Goal: Task Accomplishment & Management: Manage account settings

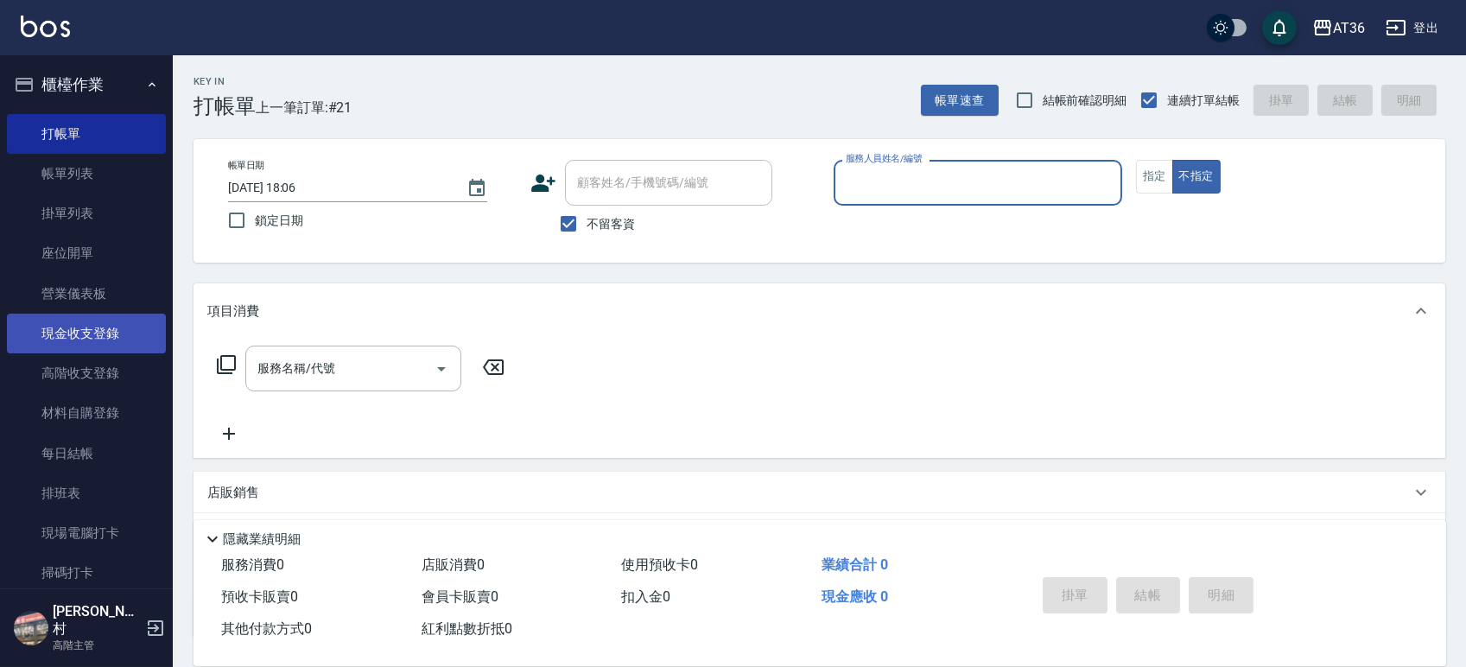
click at [85, 335] on link "現金收支登錄" at bounding box center [86, 334] width 159 height 40
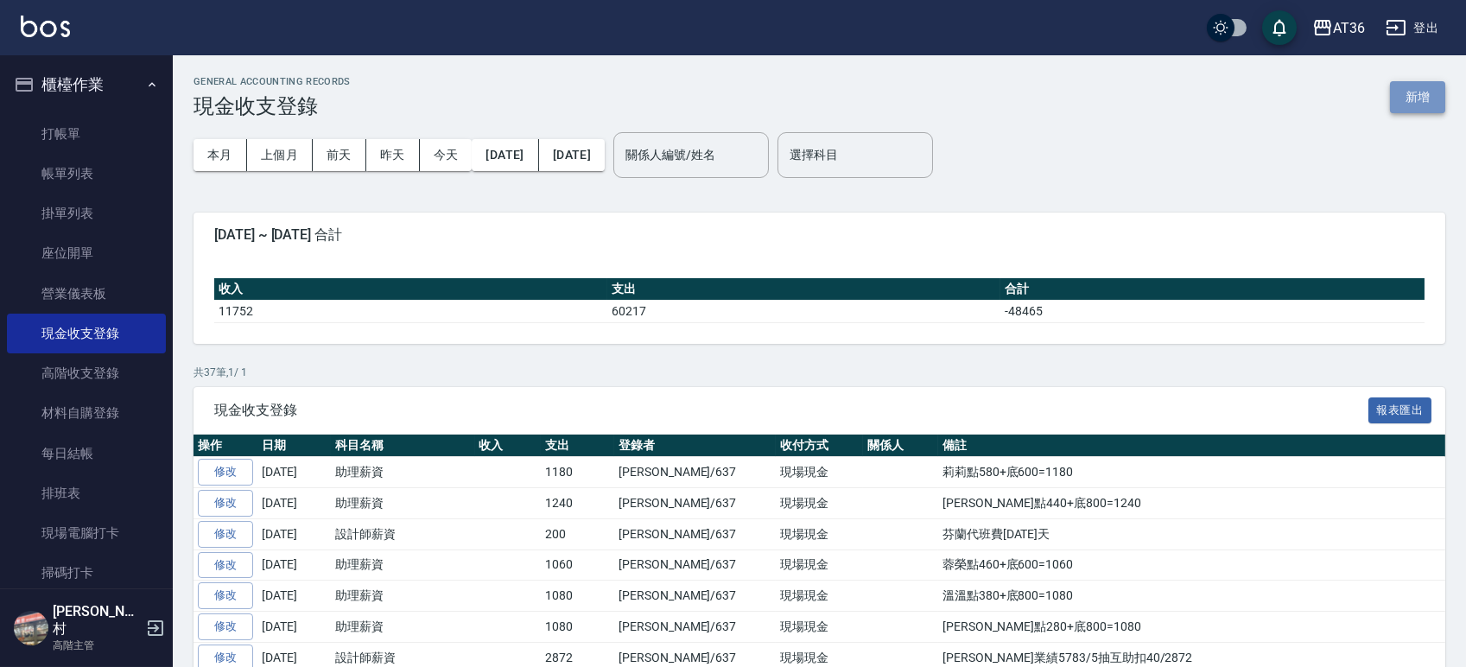
click at [1420, 97] on button "新增" at bounding box center [1417, 97] width 55 height 32
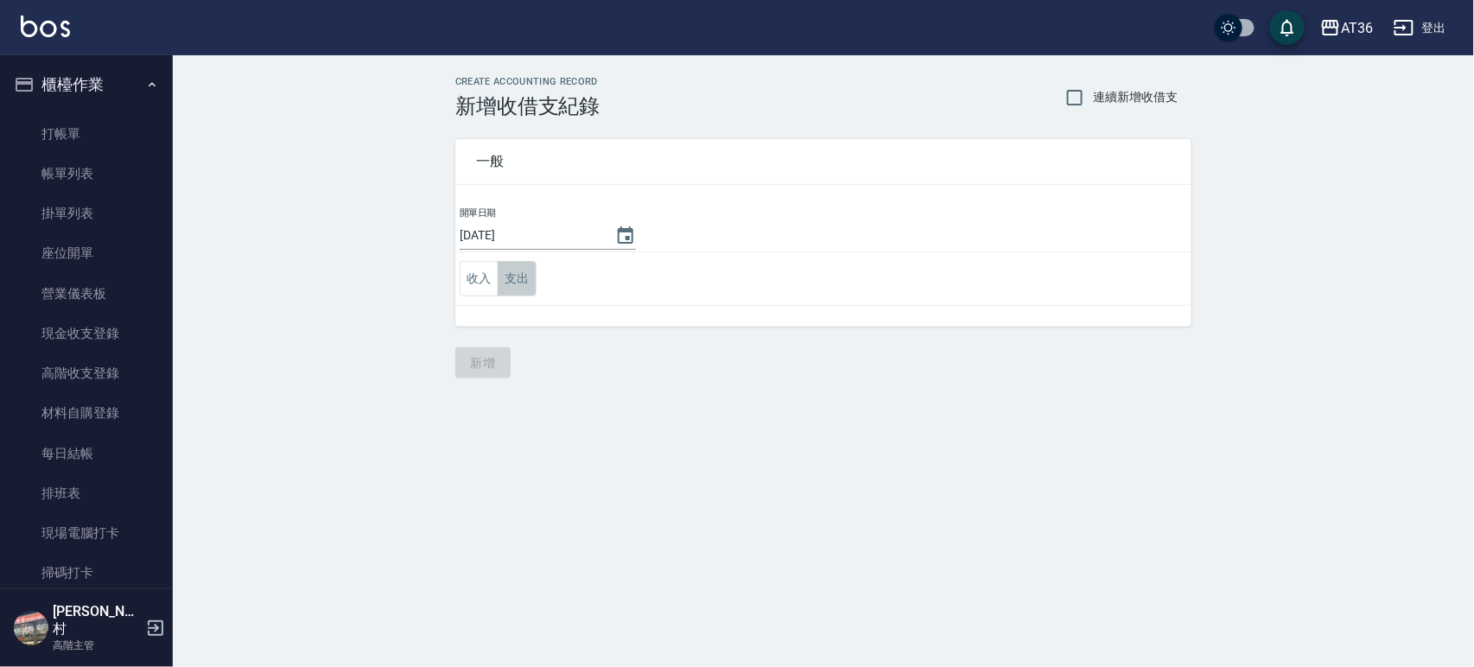
click at [525, 281] on button "支出" at bounding box center [517, 278] width 39 height 35
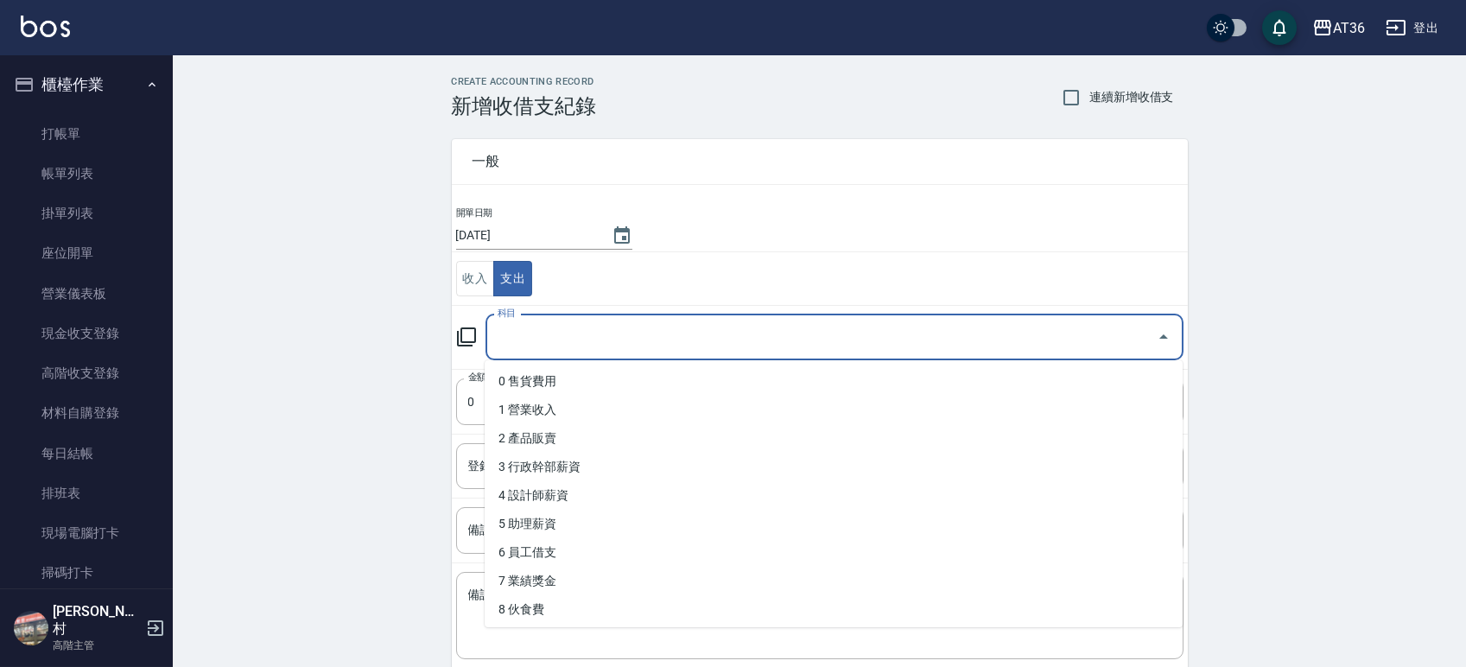
click at [547, 326] on input "科目" at bounding box center [821, 337] width 657 height 30
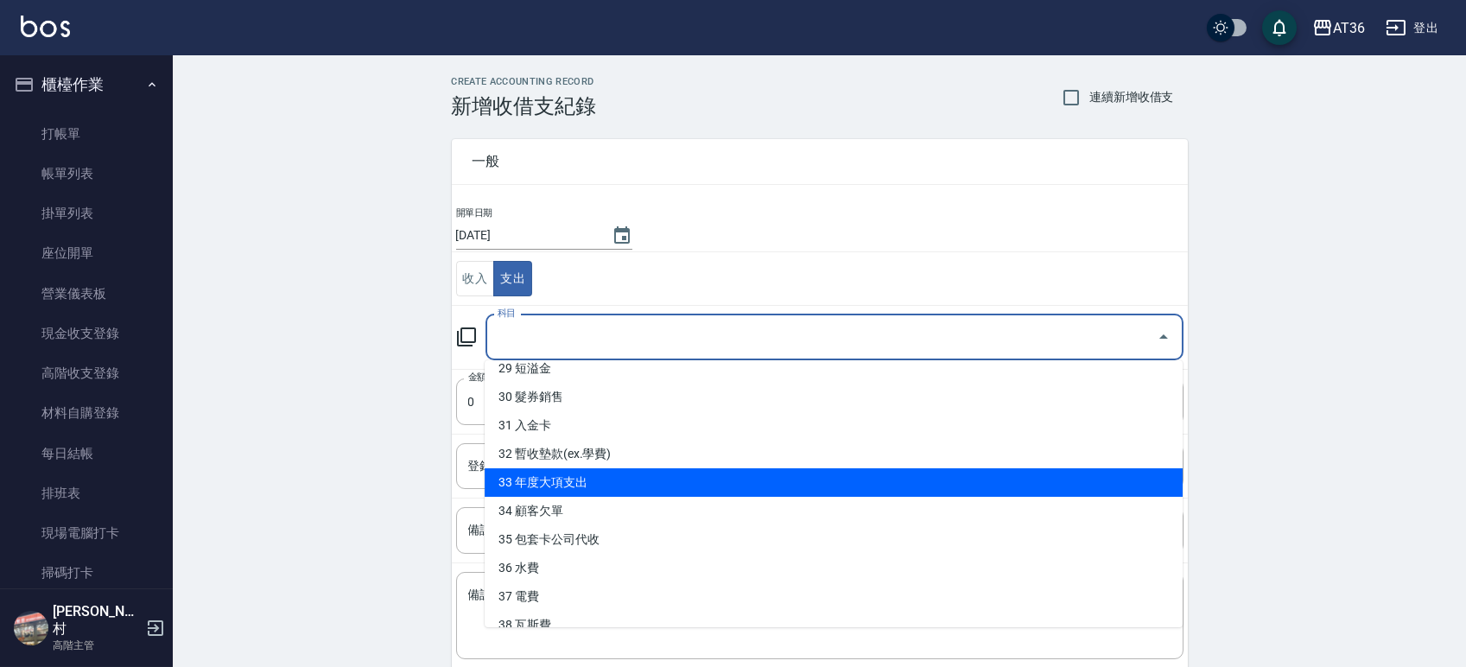
scroll to position [859, 0]
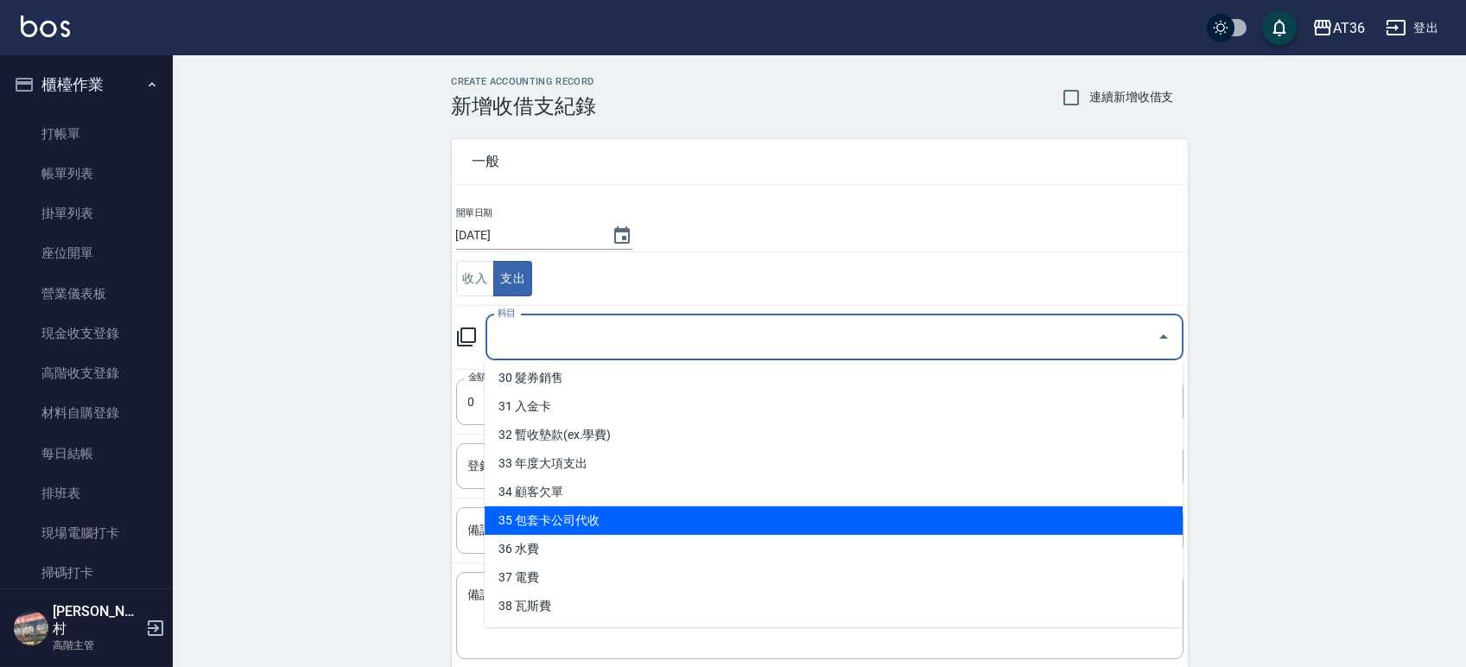
click at [597, 522] on li "35 包套卡公司代收" at bounding box center [834, 520] width 698 height 29
type input "35 包套卡公司代收"
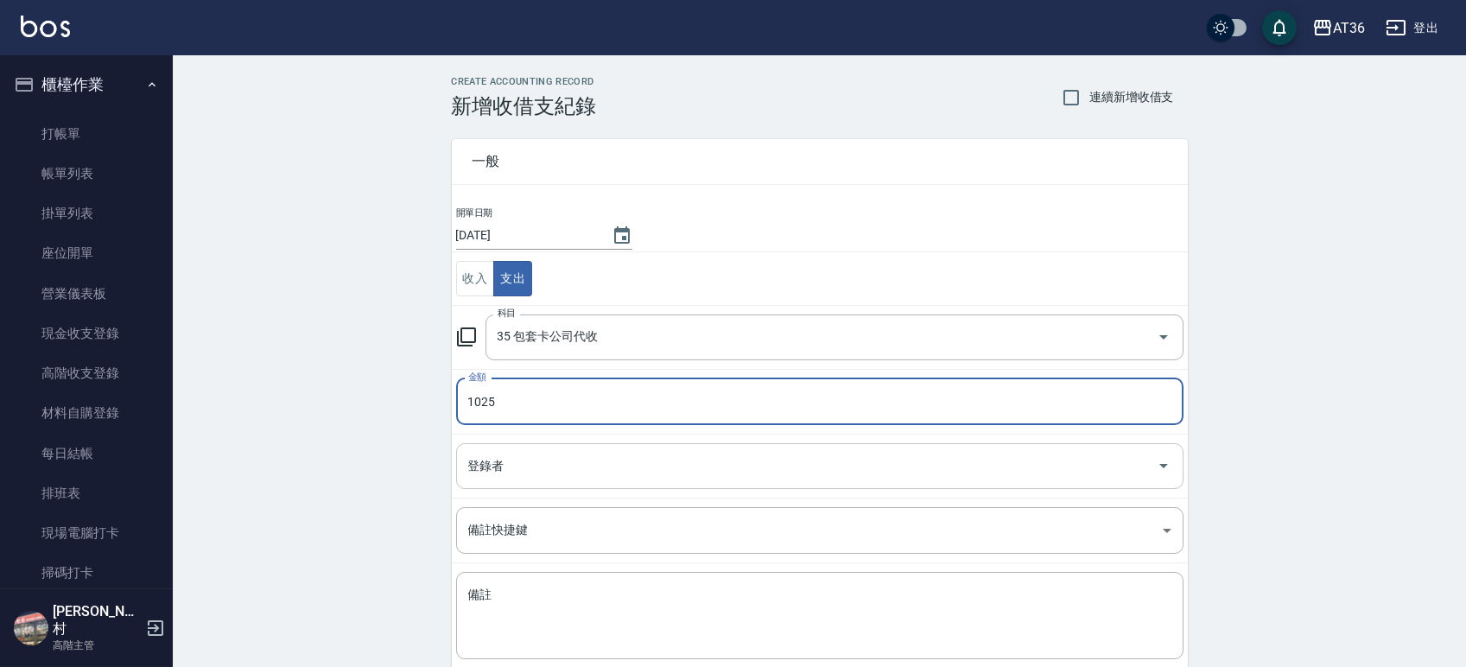
type input "1025"
click at [569, 477] on input "登錄者" at bounding box center [807, 466] width 686 height 30
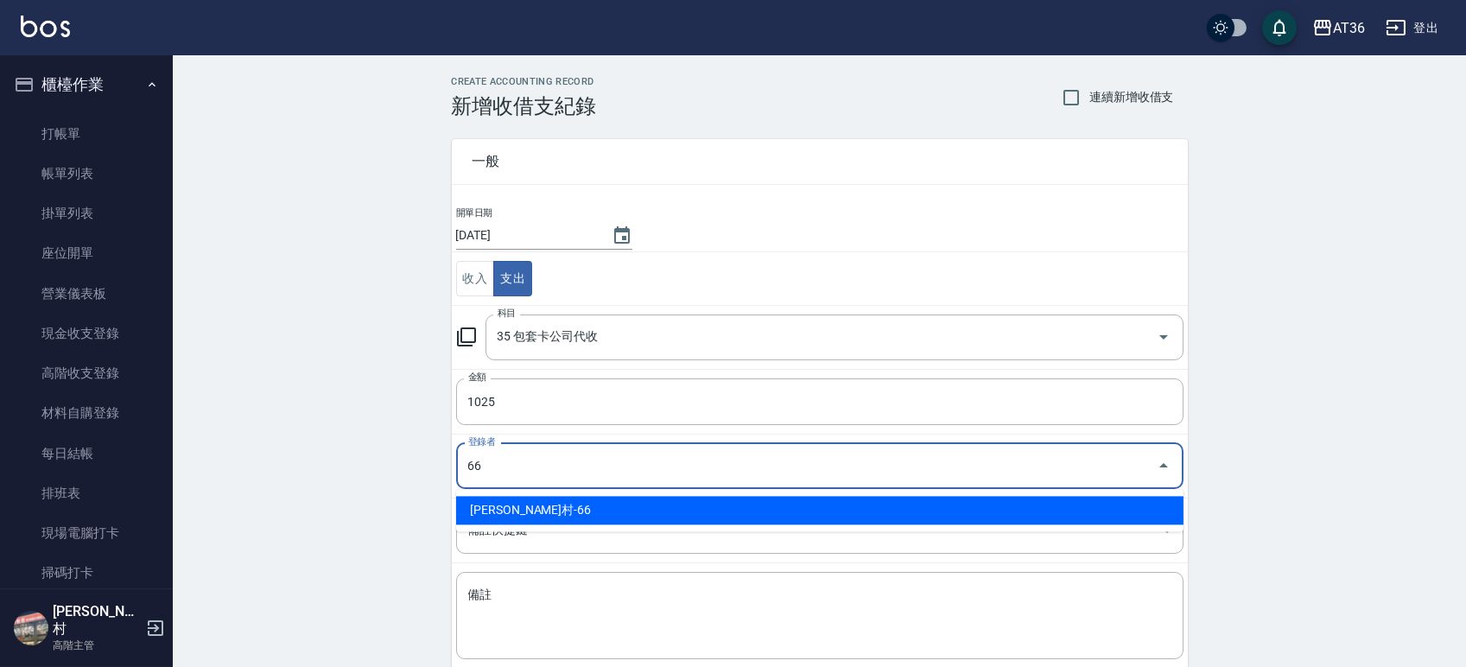
type input "[PERSON_NAME]村-66"
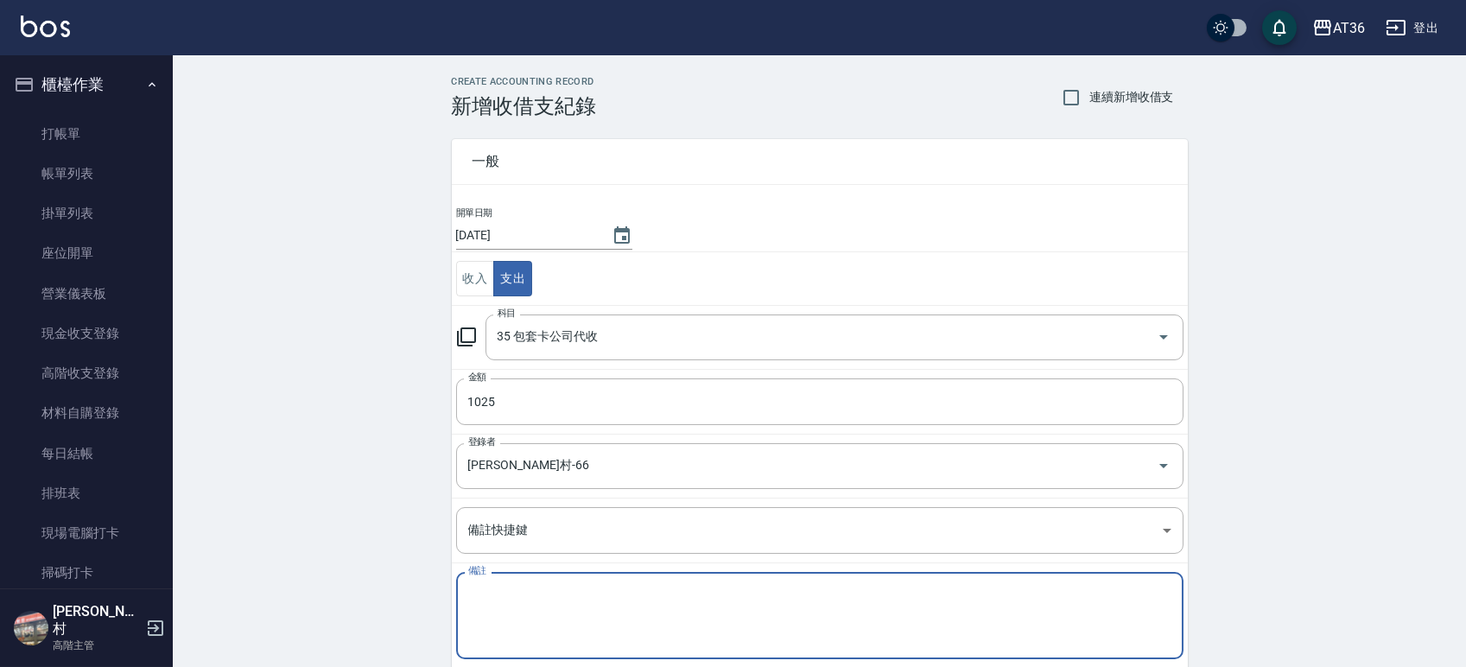
click at [529, 600] on textarea "備註" at bounding box center [819, 616] width 703 height 59
type textarea "D1-D8舊卡"
click at [354, 561] on div "CREATE ACCOUNTING RECORD 新增收借支紀錄 連續新增收借支 一般 開單日期 2025/10/13 收入 支出 科目 35 包套卡公司代收…" at bounding box center [819, 409] width 1293 height 708
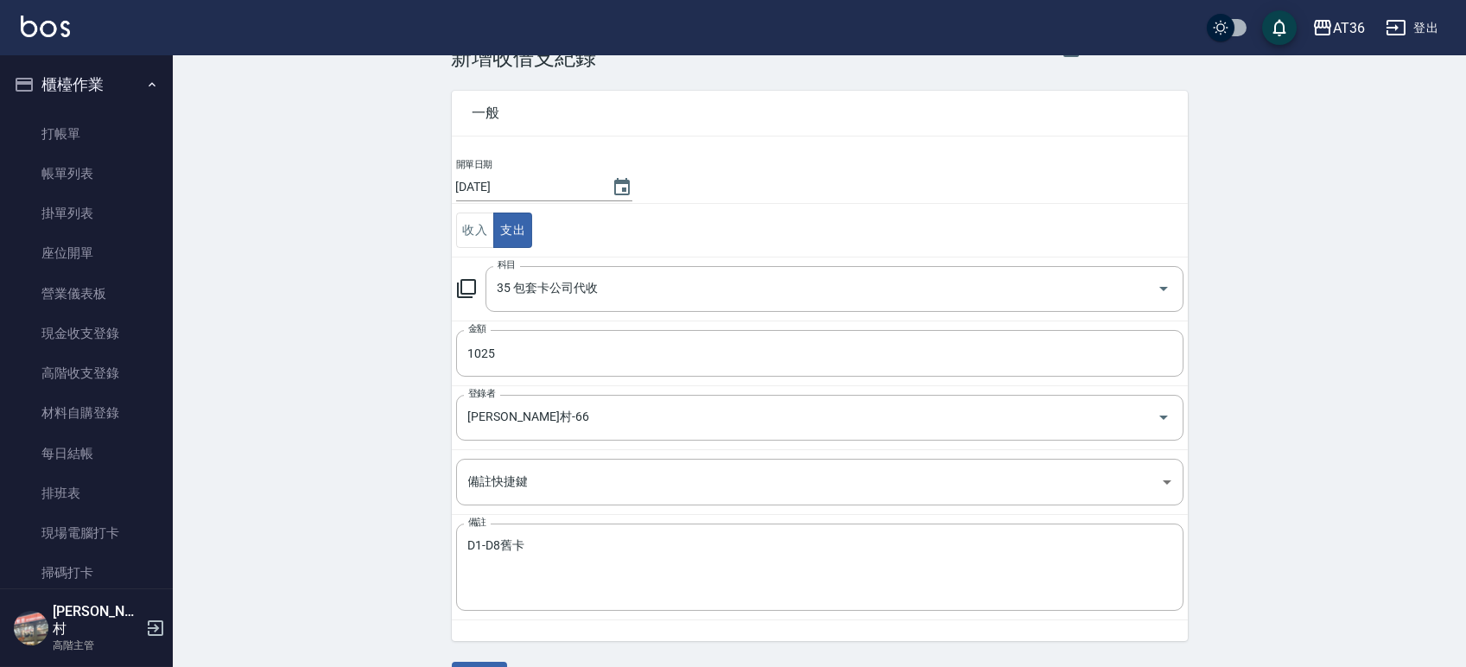
scroll to position [95, 0]
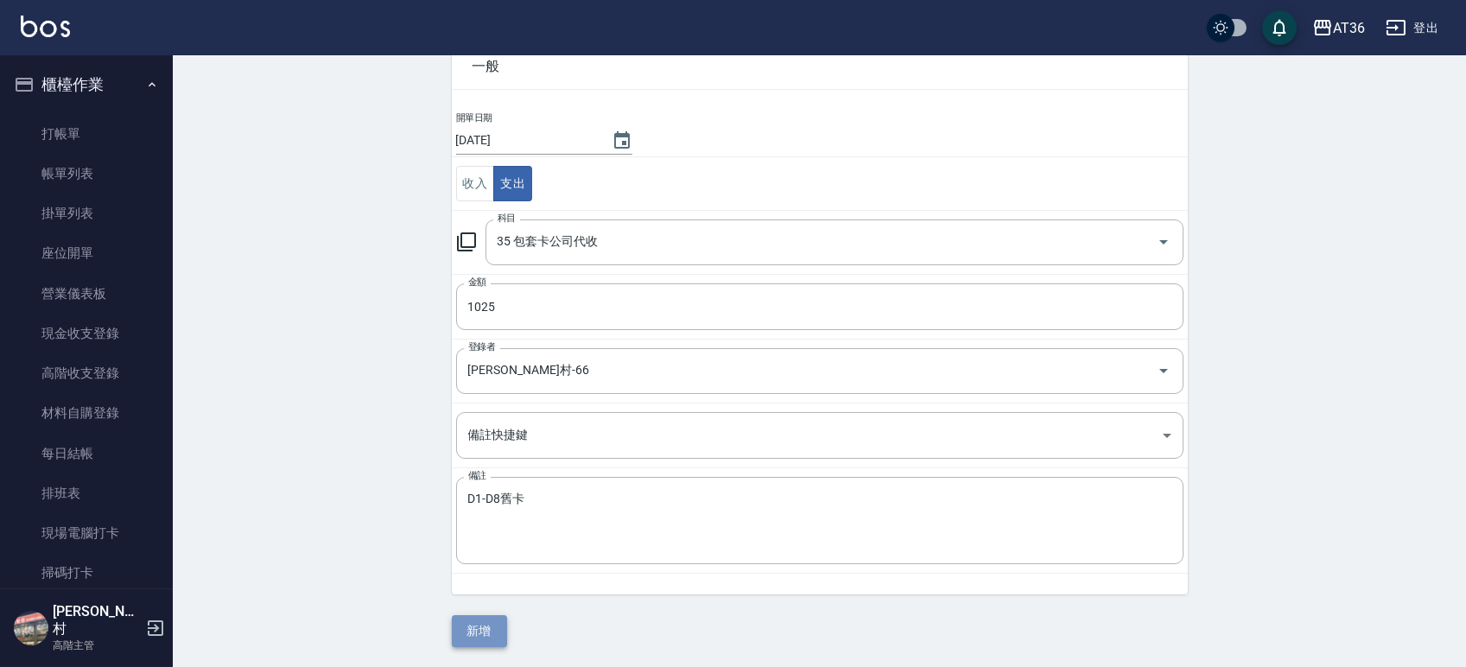
click at [479, 627] on button "新增" at bounding box center [479, 631] width 55 height 32
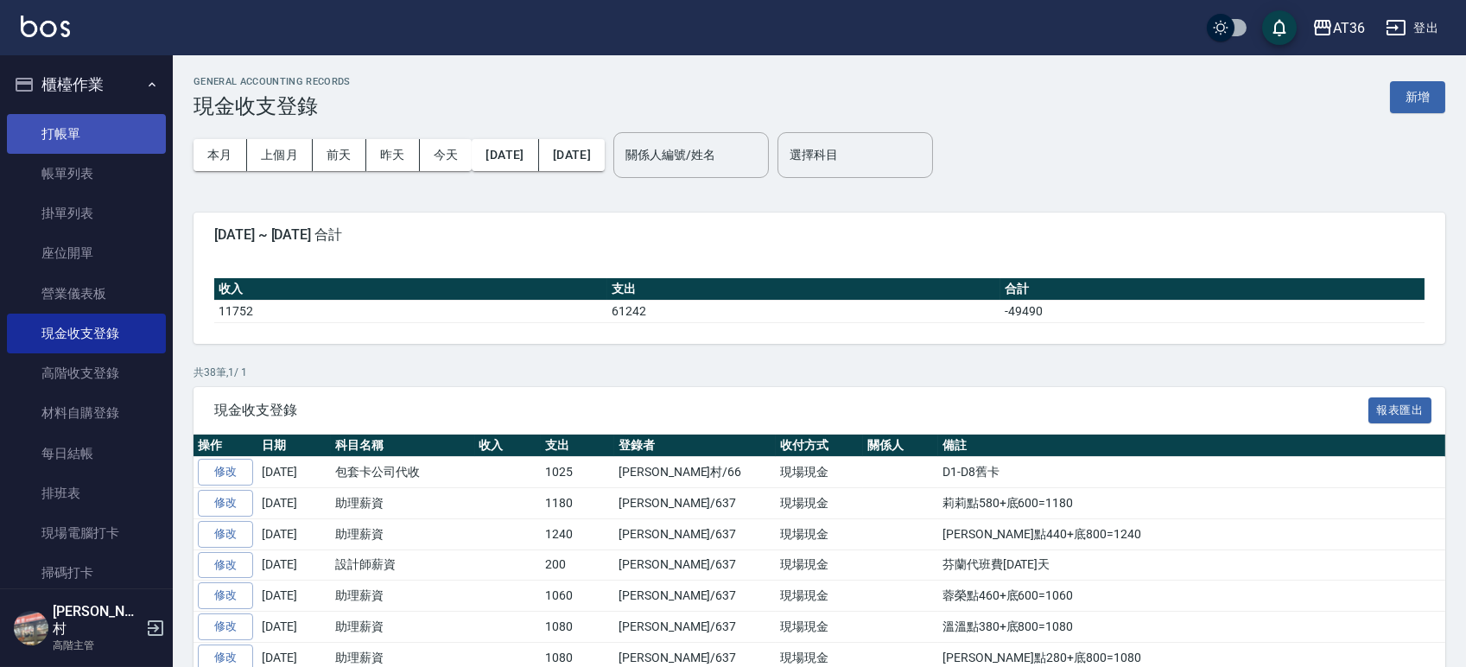
click at [55, 130] on link "打帳單" at bounding box center [86, 134] width 159 height 40
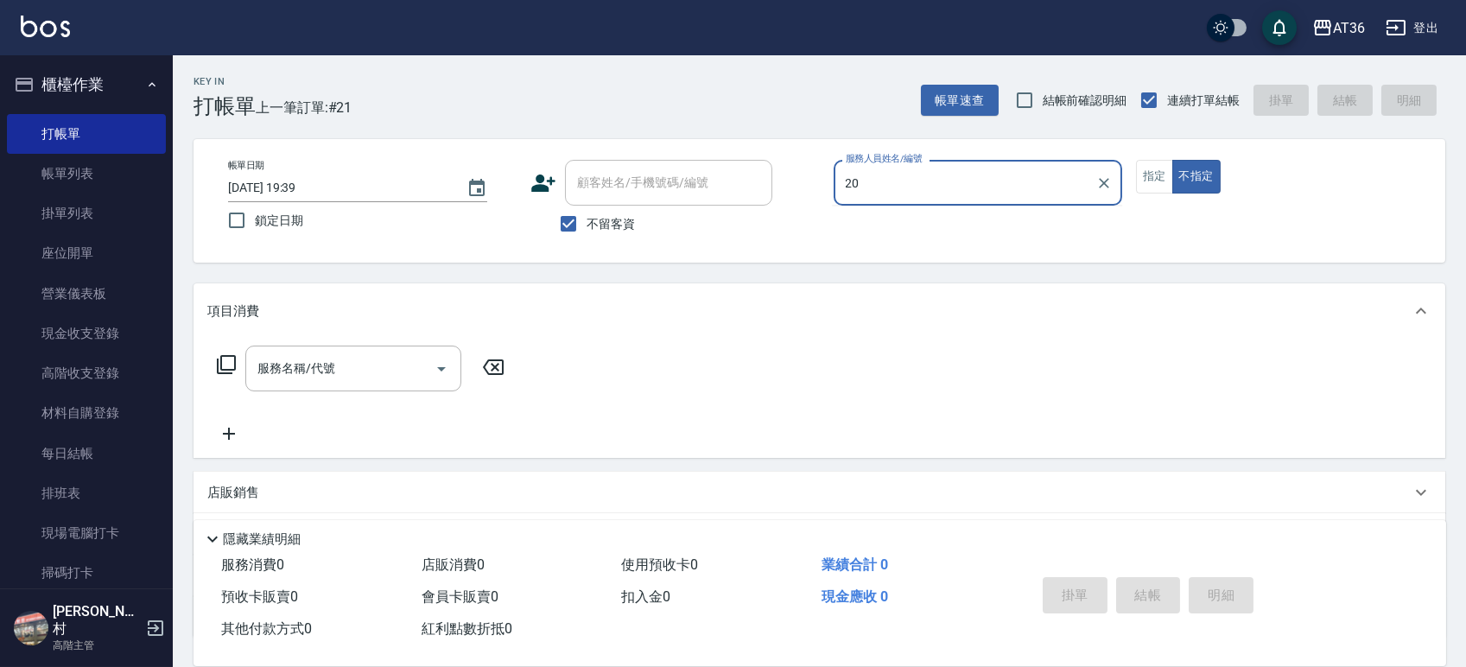
type input "2"
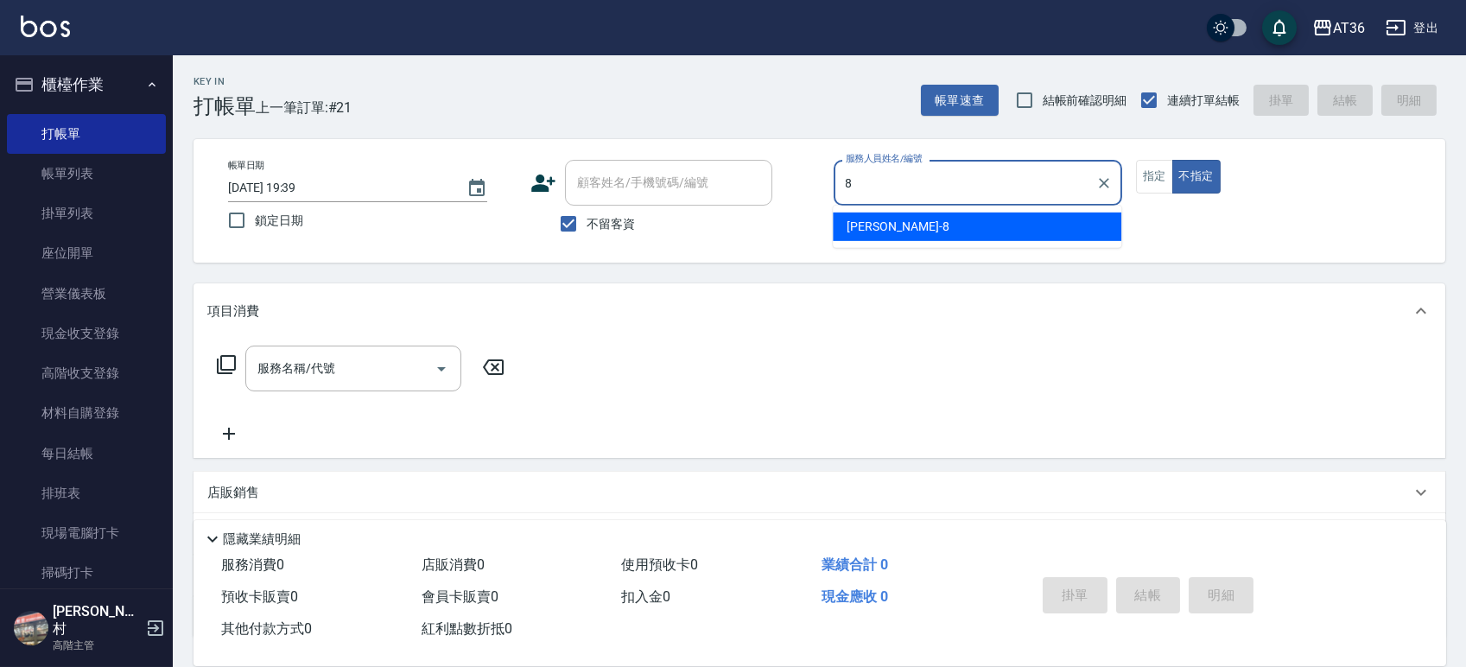
type input "8"
type button "false"
type input "Eric-8"
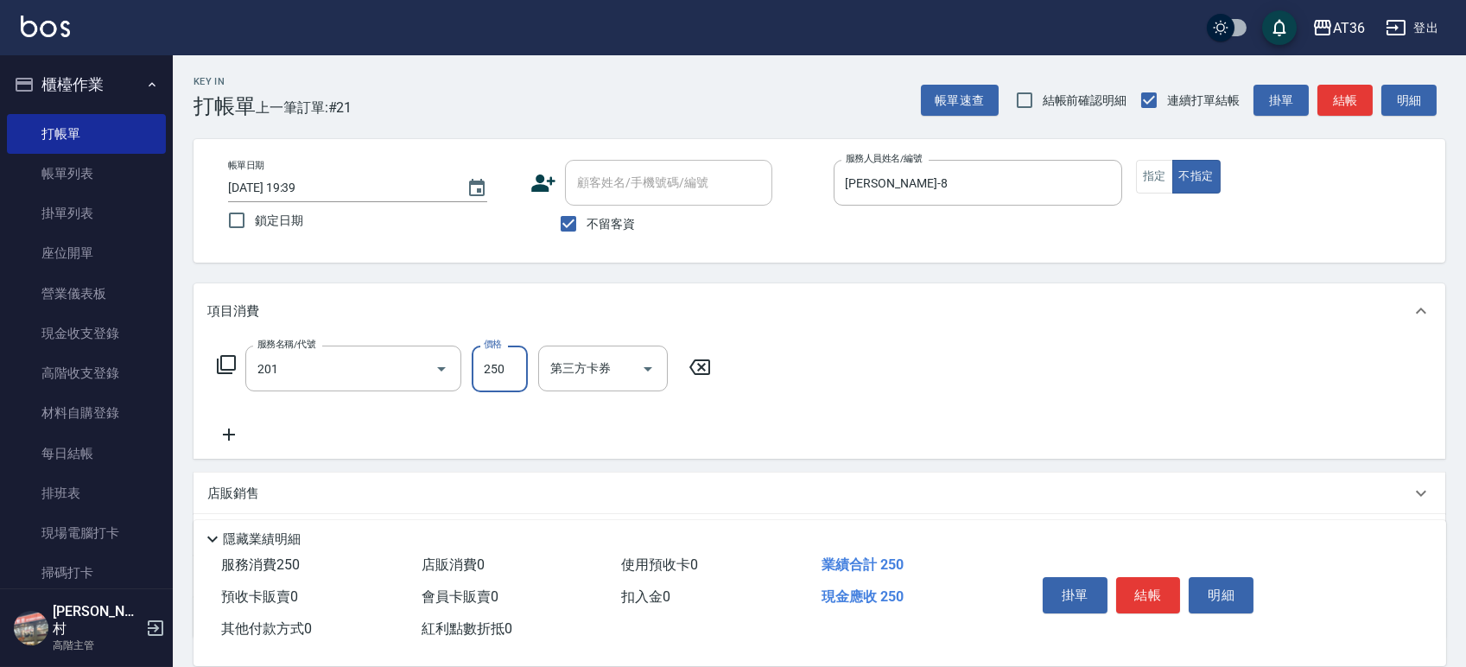
type input "一般洗髮(201)"
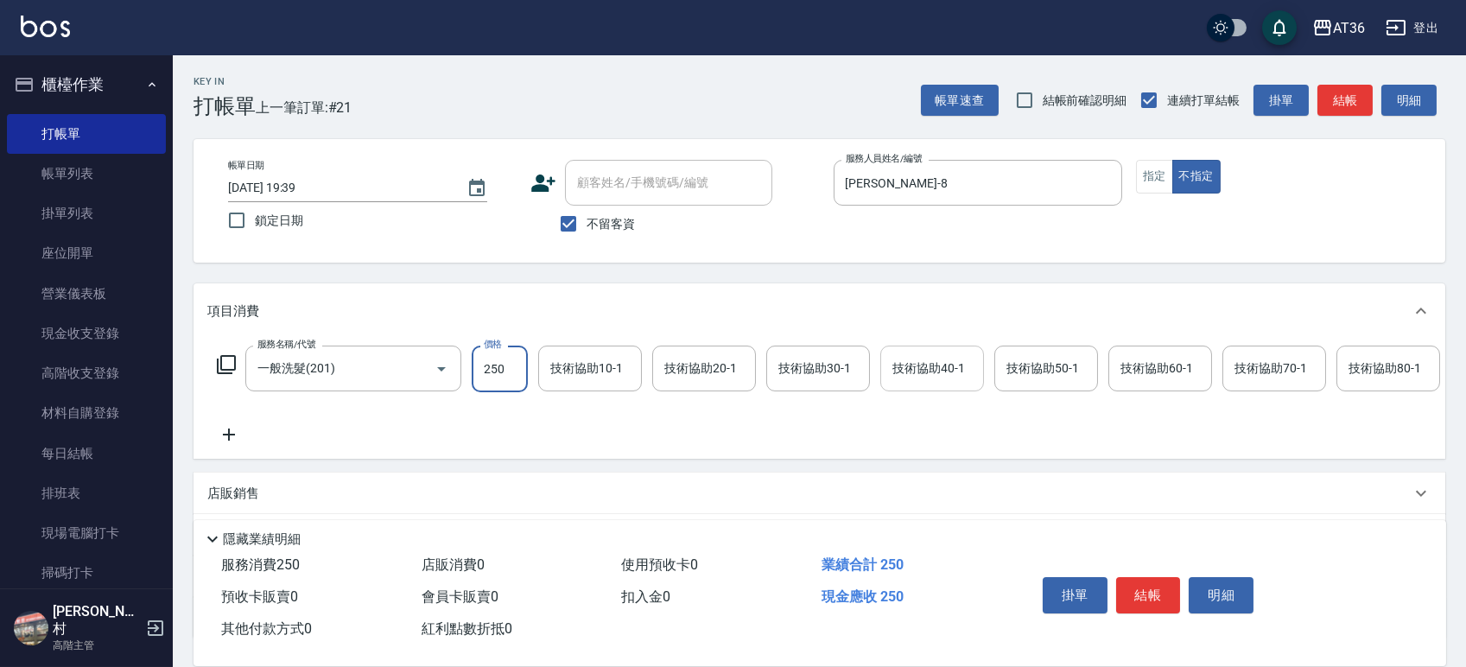
click at [921, 360] on div "技術協助40-1 技術協助40-1" at bounding box center [932, 369] width 104 height 46
type input "小唐-66"
click at [1150, 596] on button "結帳" at bounding box center [1148, 595] width 65 height 36
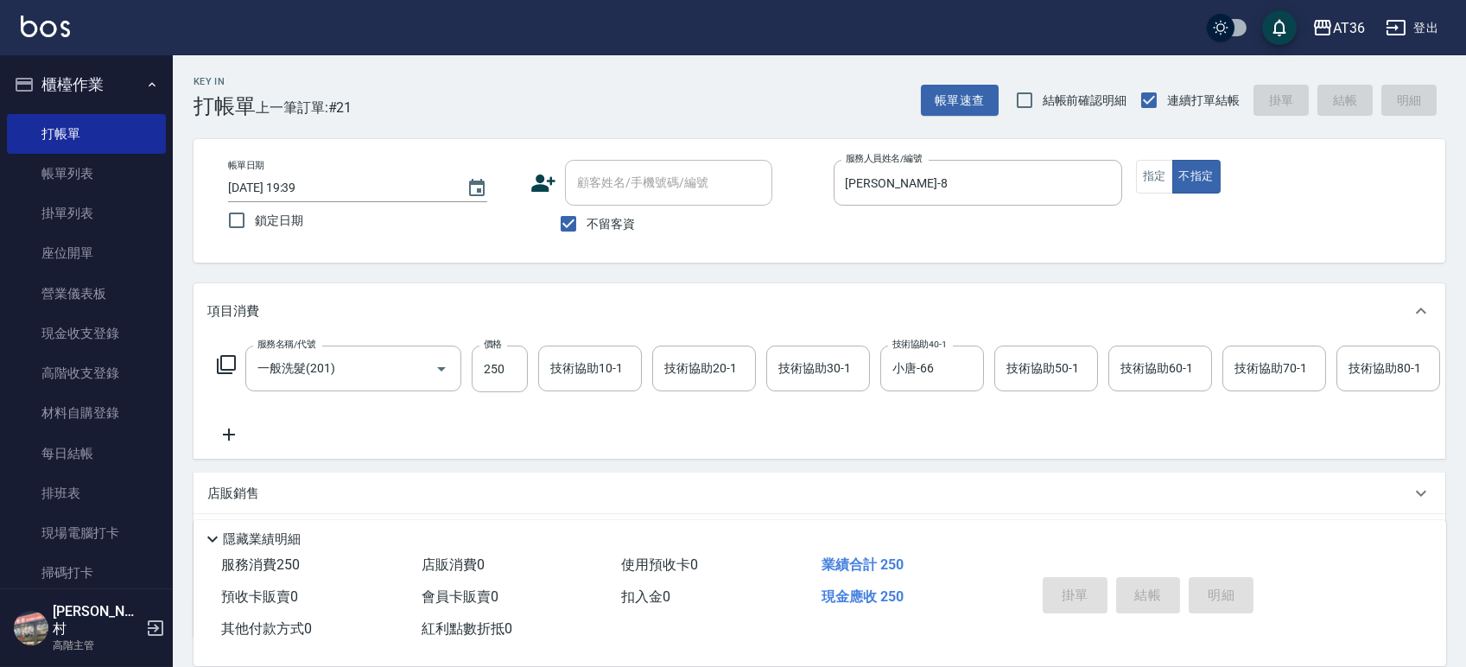
type input "2025/10/13 19:40"
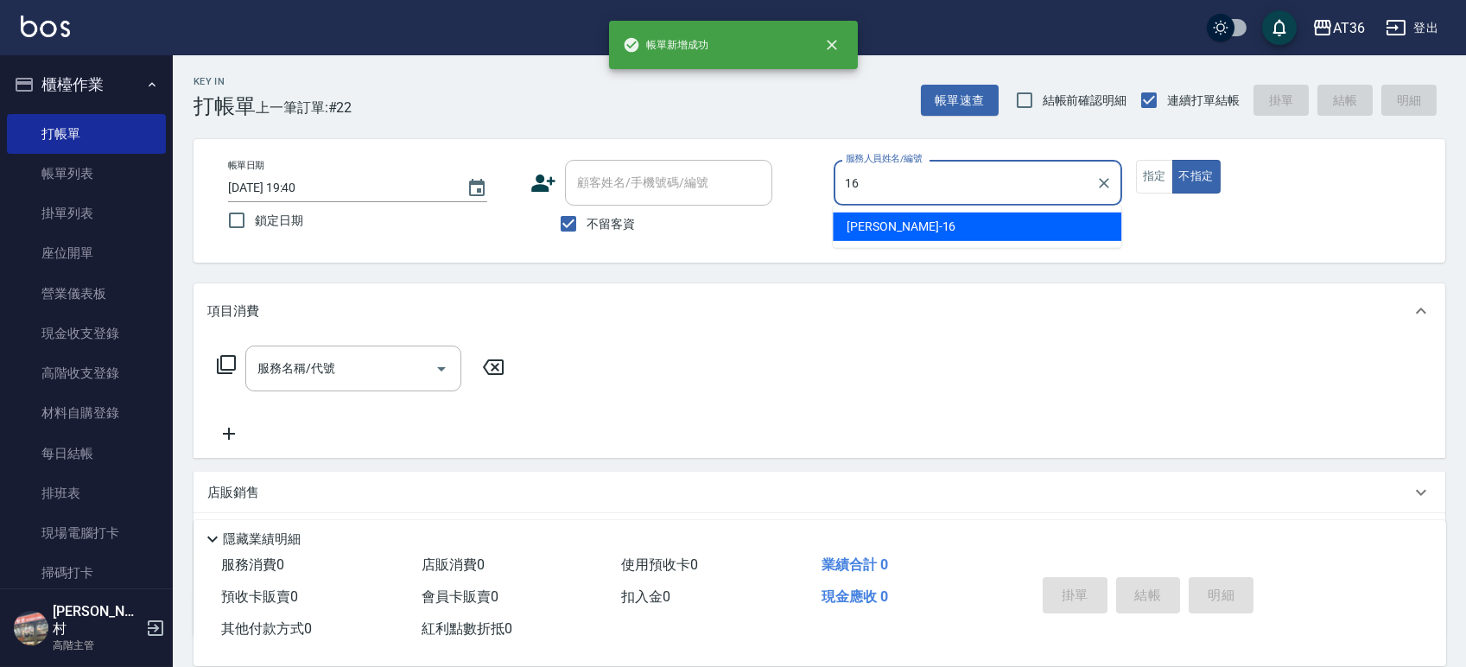
type input "小鳳-16"
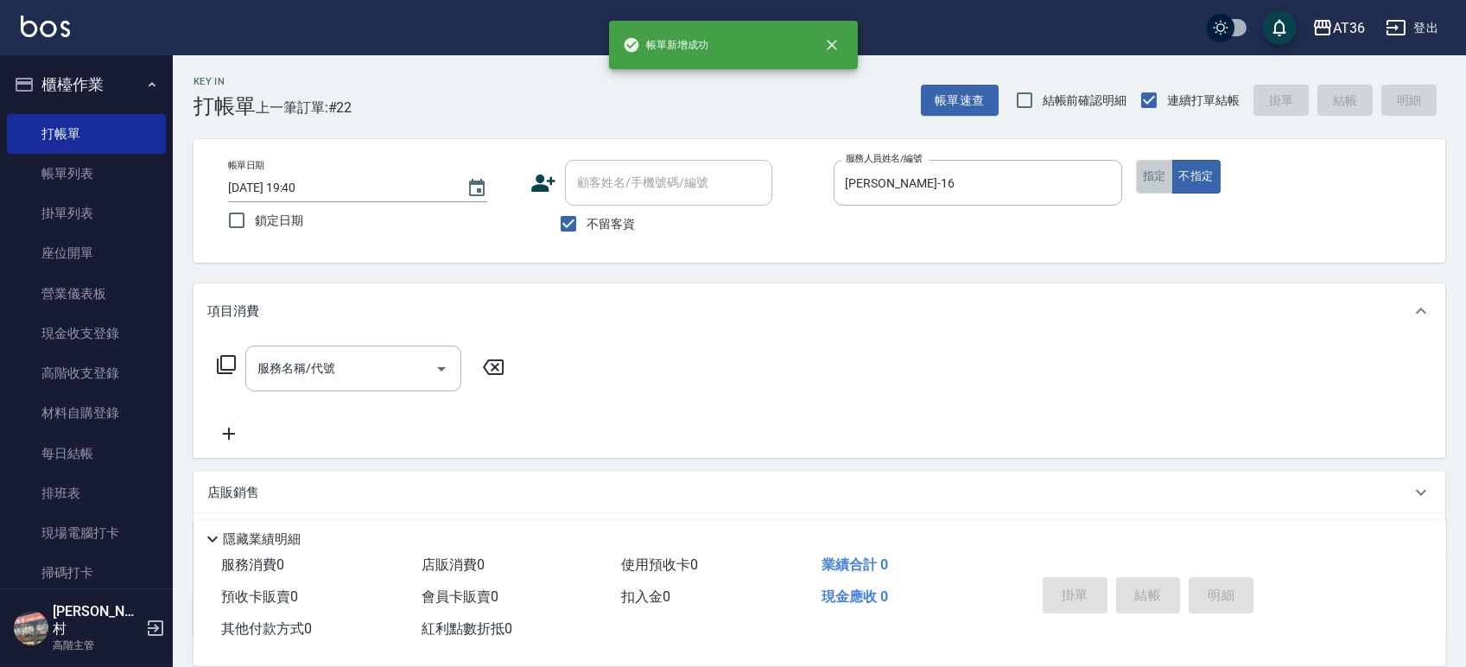
click at [1142, 176] on button "指定" at bounding box center [1154, 177] width 37 height 34
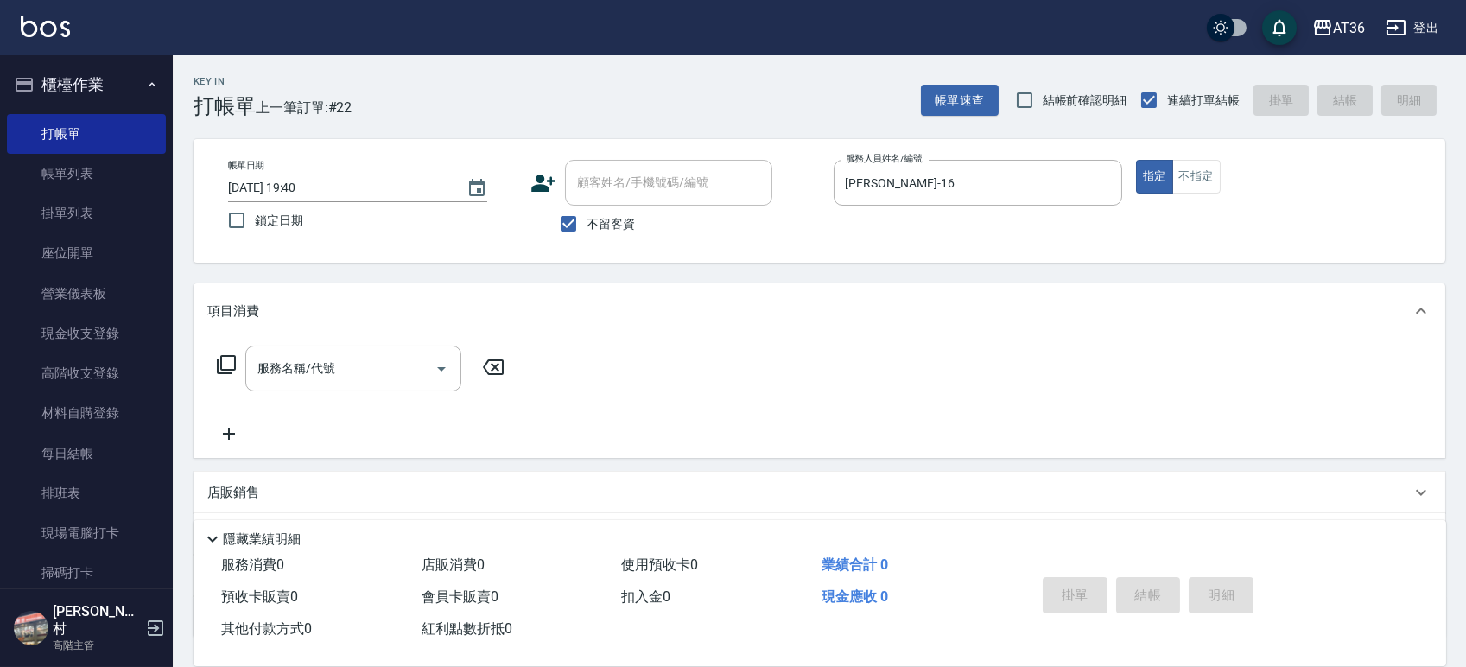
click at [238, 365] on div "服務名稱/代號 服務名稱/代號" at bounding box center [361, 369] width 308 height 46
click at [231, 365] on icon at bounding box center [226, 364] width 21 height 21
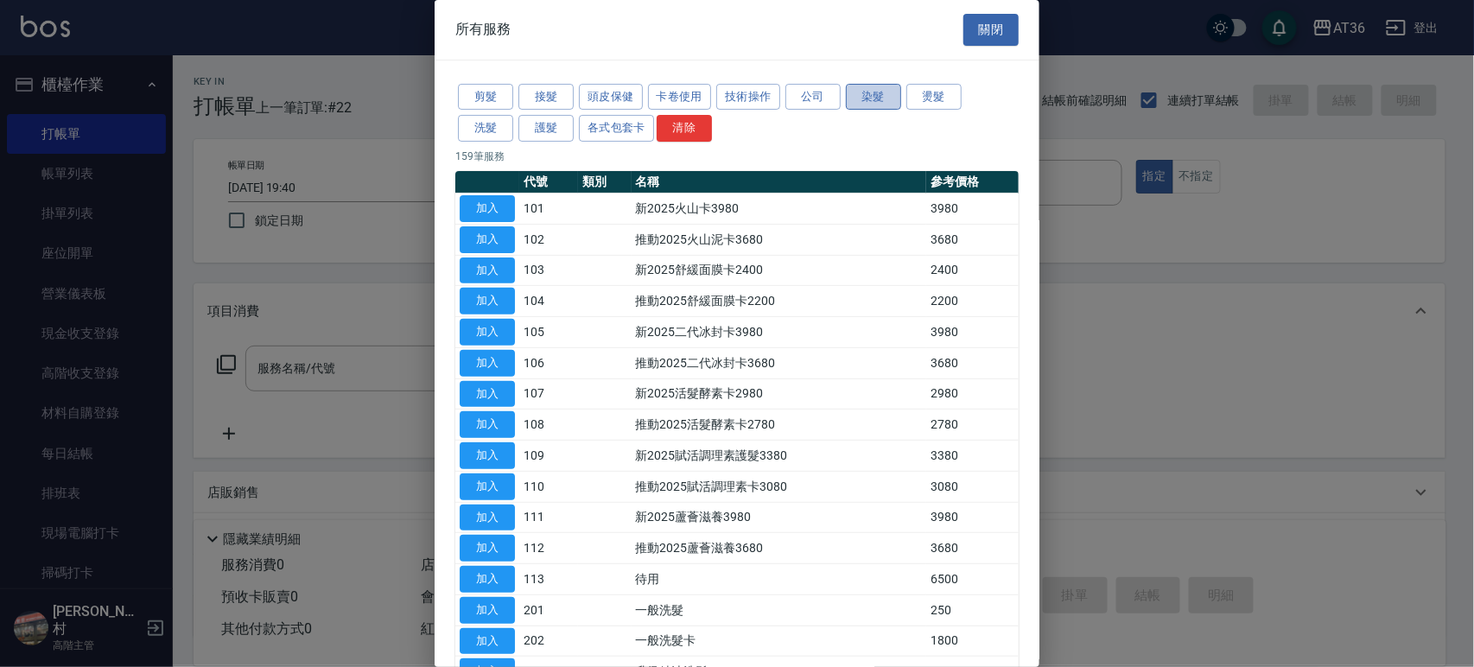
click at [879, 100] on button "染髮" at bounding box center [873, 97] width 55 height 27
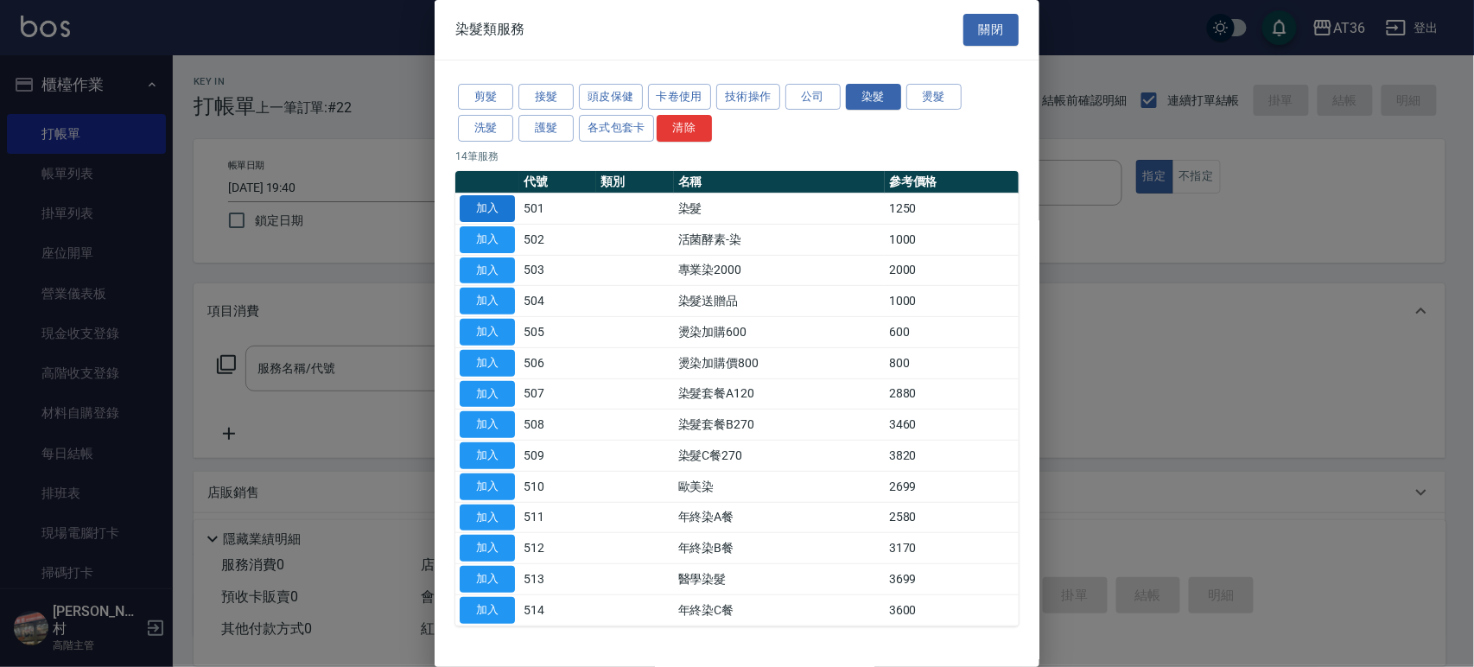
click at [500, 201] on button "加入" at bounding box center [487, 208] width 55 height 27
type input "染髮(501)"
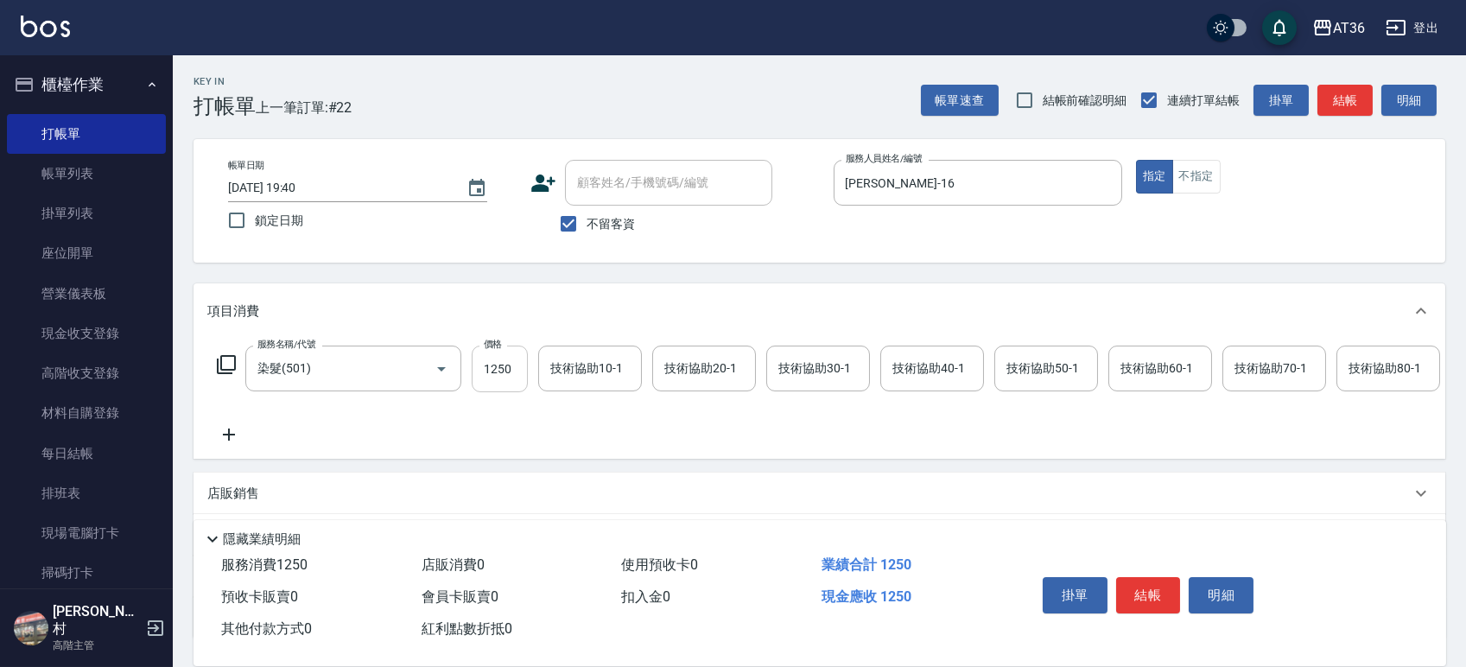
click at [519, 366] on input "1250" at bounding box center [500, 369] width 56 height 47
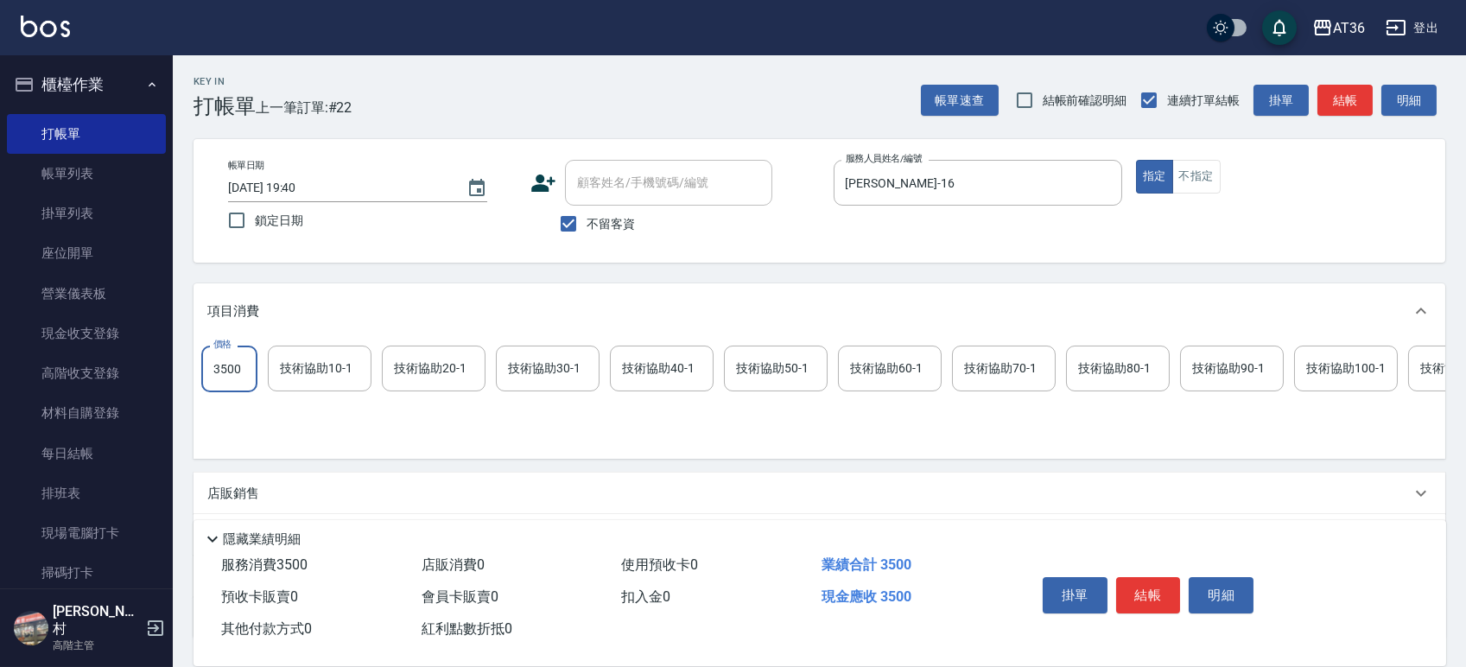
scroll to position [0, 273]
type input "3500"
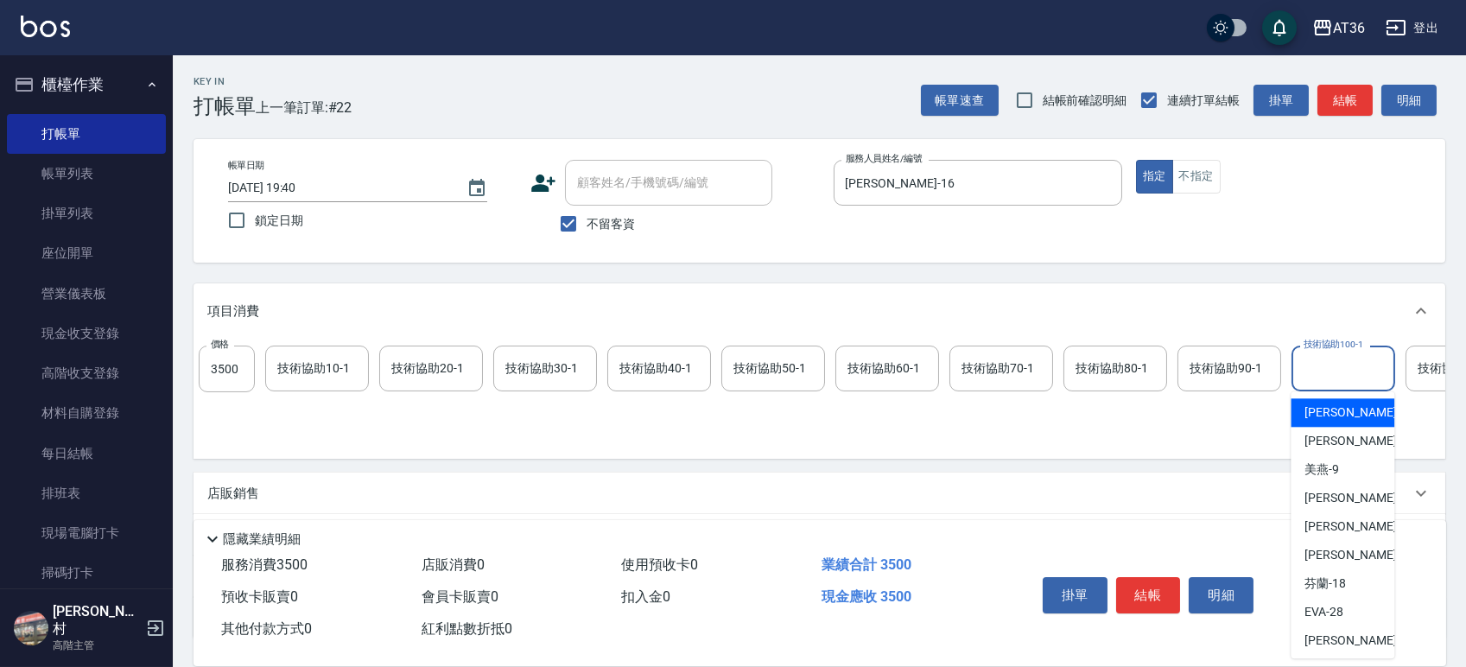
click at [1318, 377] on input "技術協助100-1" at bounding box center [1343, 368] width 88 height 30
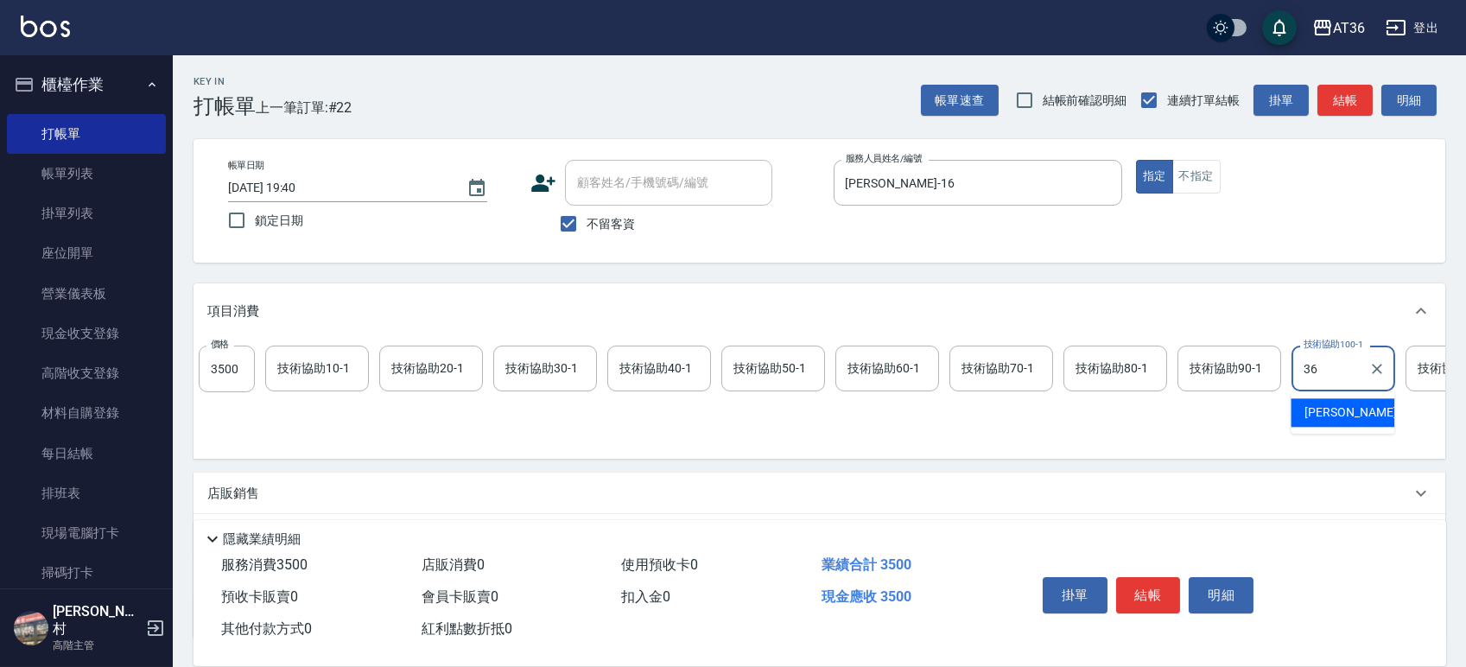
type input "佳佳-36"
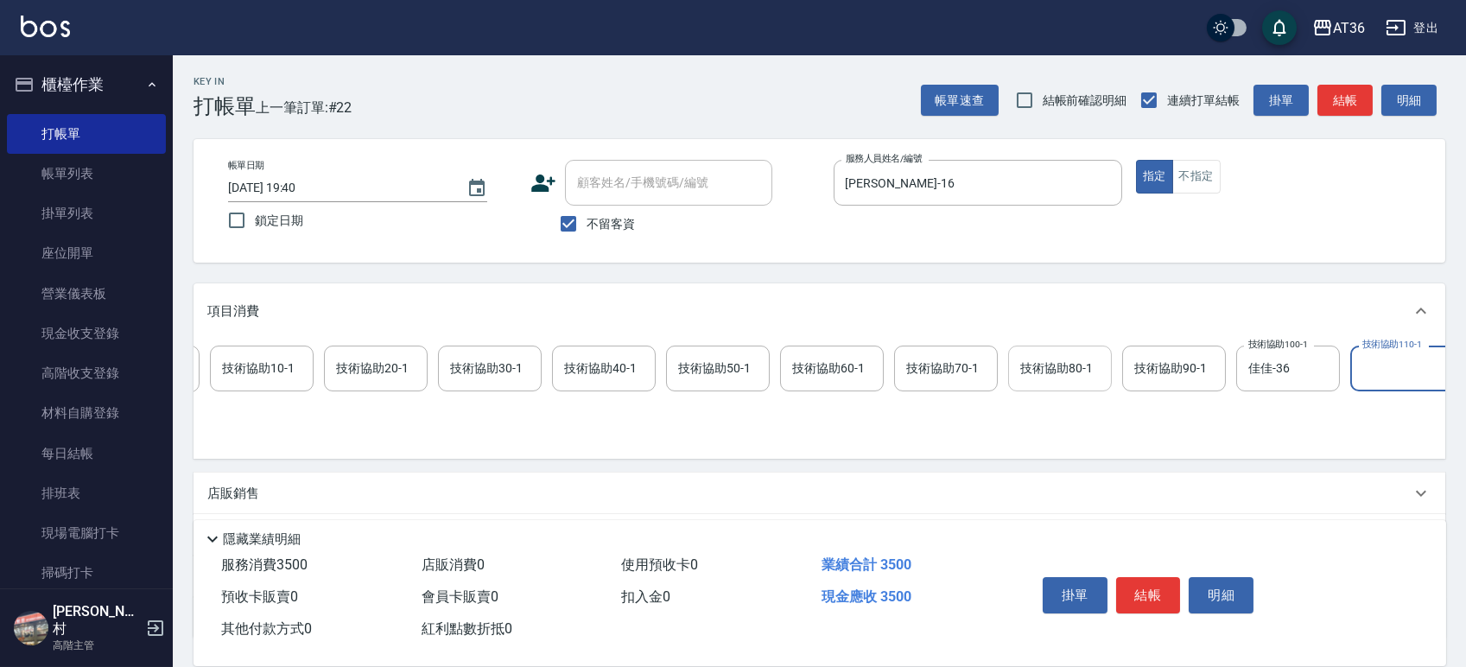
click at [1068, 372] on div "技術協助80-1 技術協助80-1" at bounding box center [1060, 369] width 104 height 46
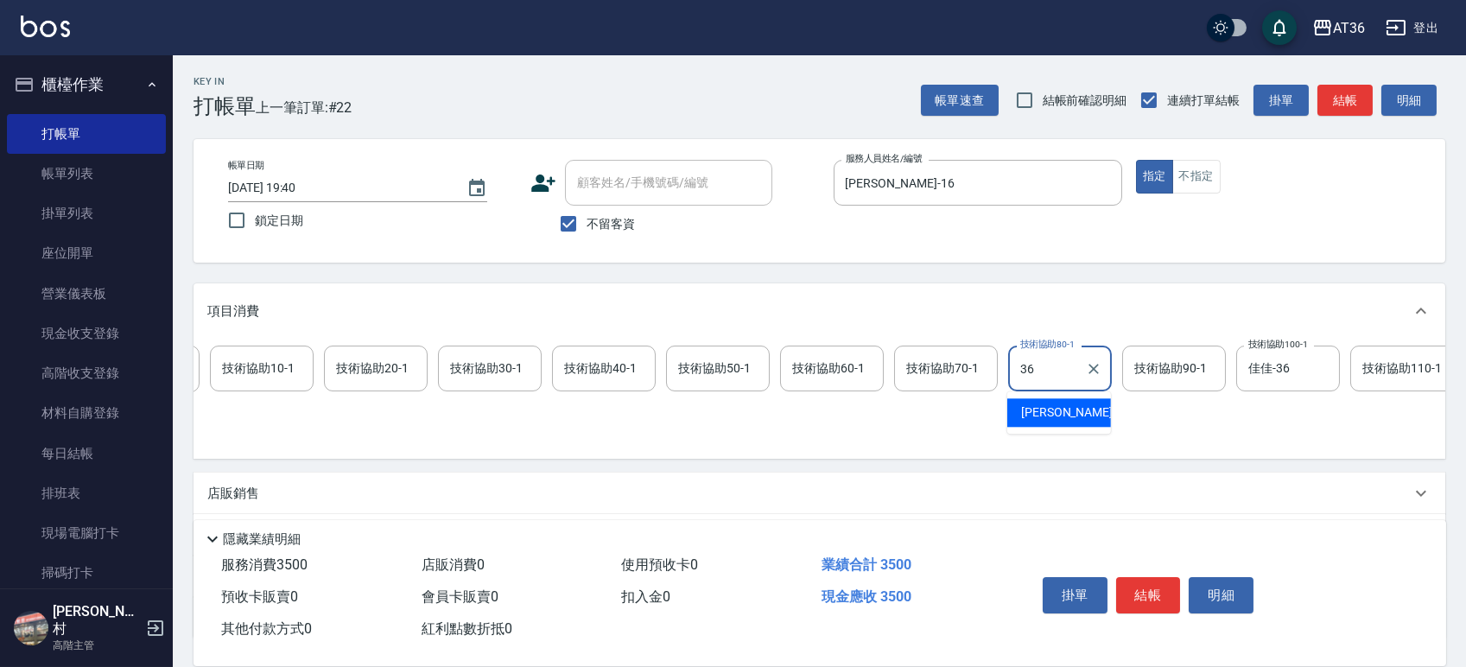
type input "佳佳-36"
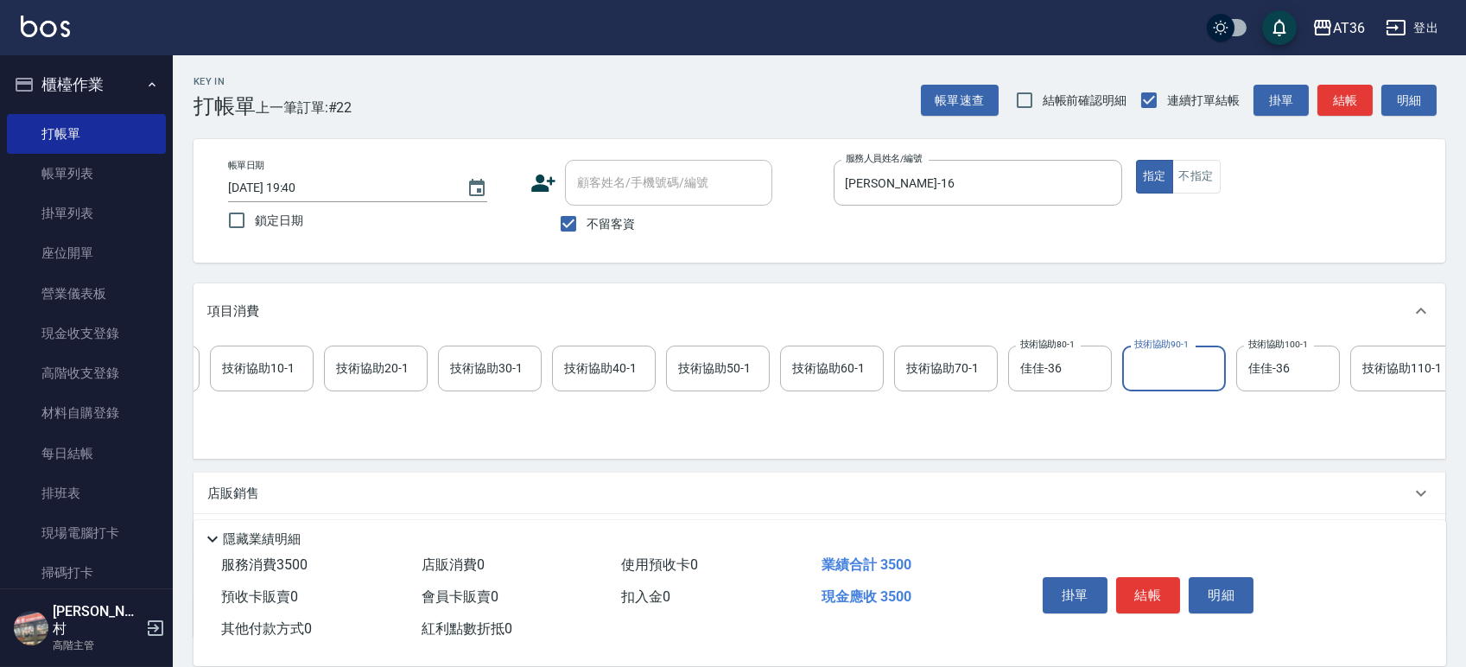
scroll to position [0, 0]
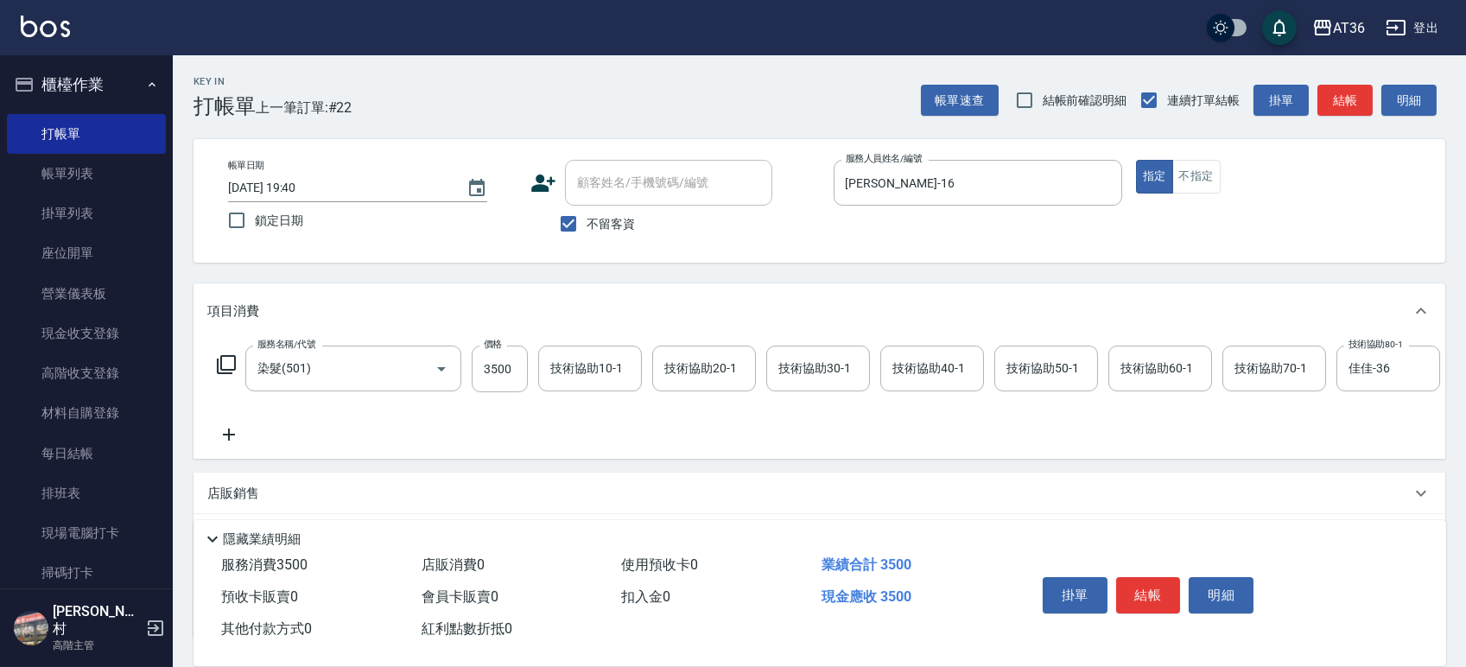
click at [221, 429] on icon at bounding box center [228, 434] width 43 height 21
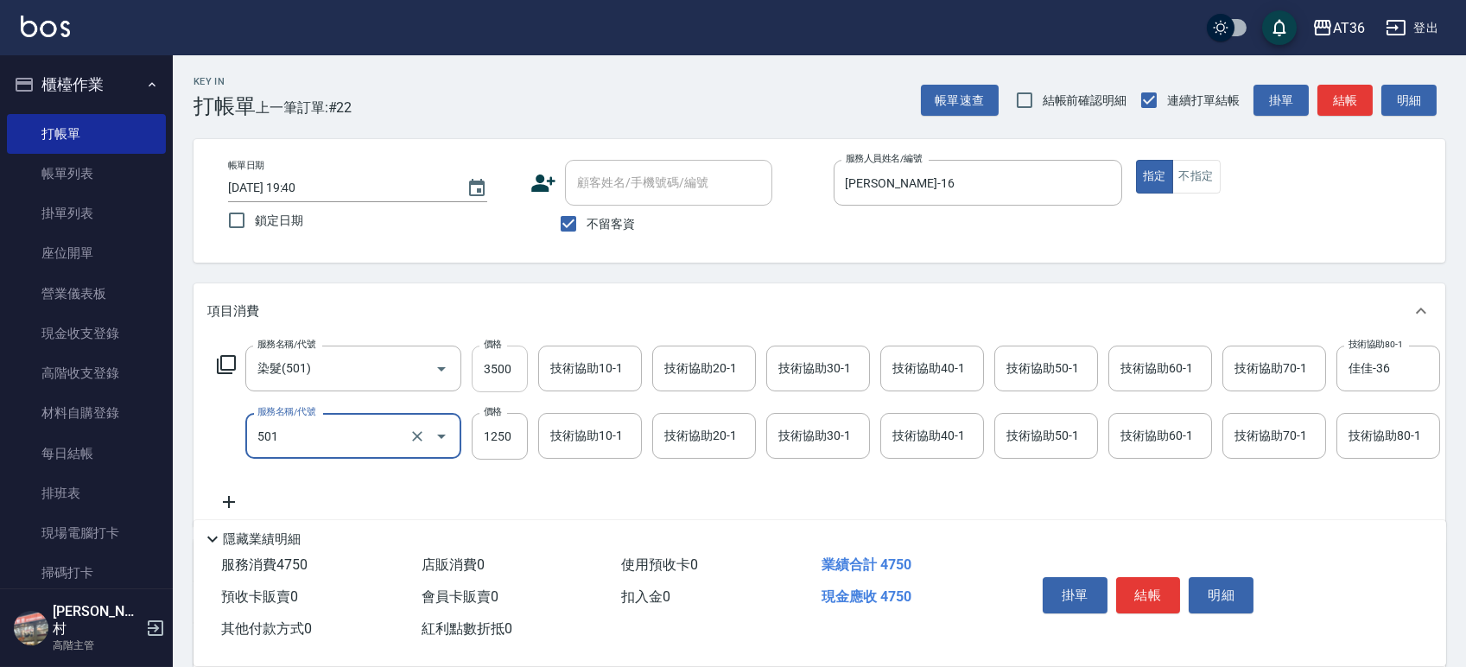
click at [505, 372] on input "3500" at bounding box center [500, 369] width 56 height 47
type input "染髮(501)"
click at [506, 367] on input "3500" at bounding box center [500, 369] width 56 height 47
type input "2000"
click at [507, 440] on input "1250" at bounding box center [500, 436] width 56 height 47
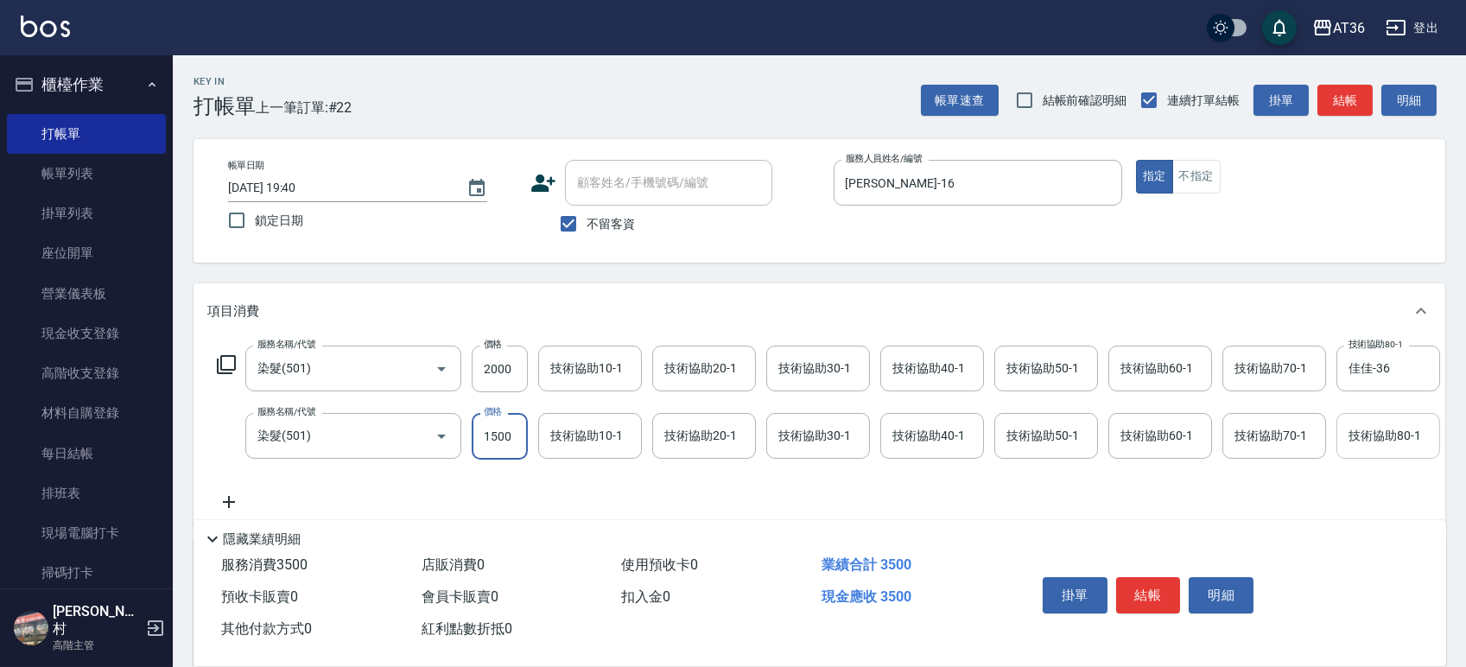
type input "1500"
click at [1403, 442] on div "技術協助80-1 技術協助80-1" at bounding box center [1389, 436] width 104 height 46
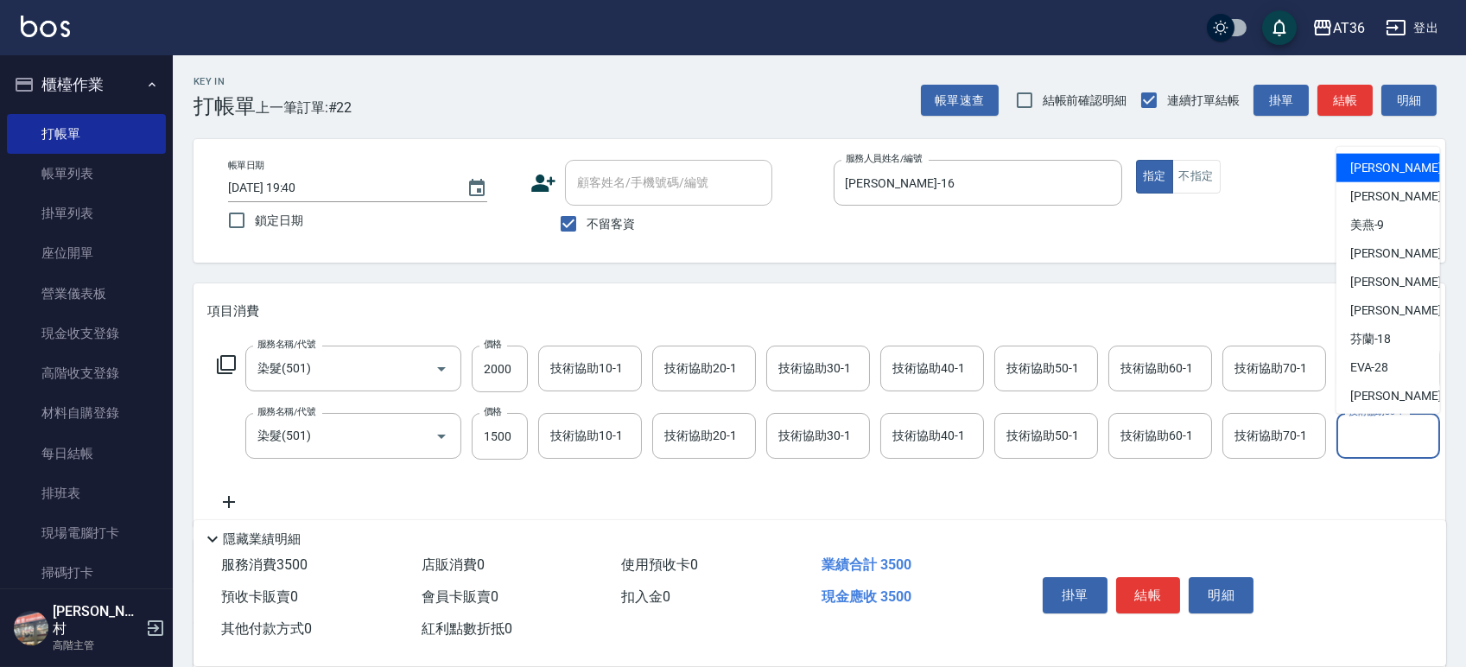
click at [1165, 438] on div "技術協助60-1 技術協助60-1" at bounding box center [1161, 436] width 104 height 46
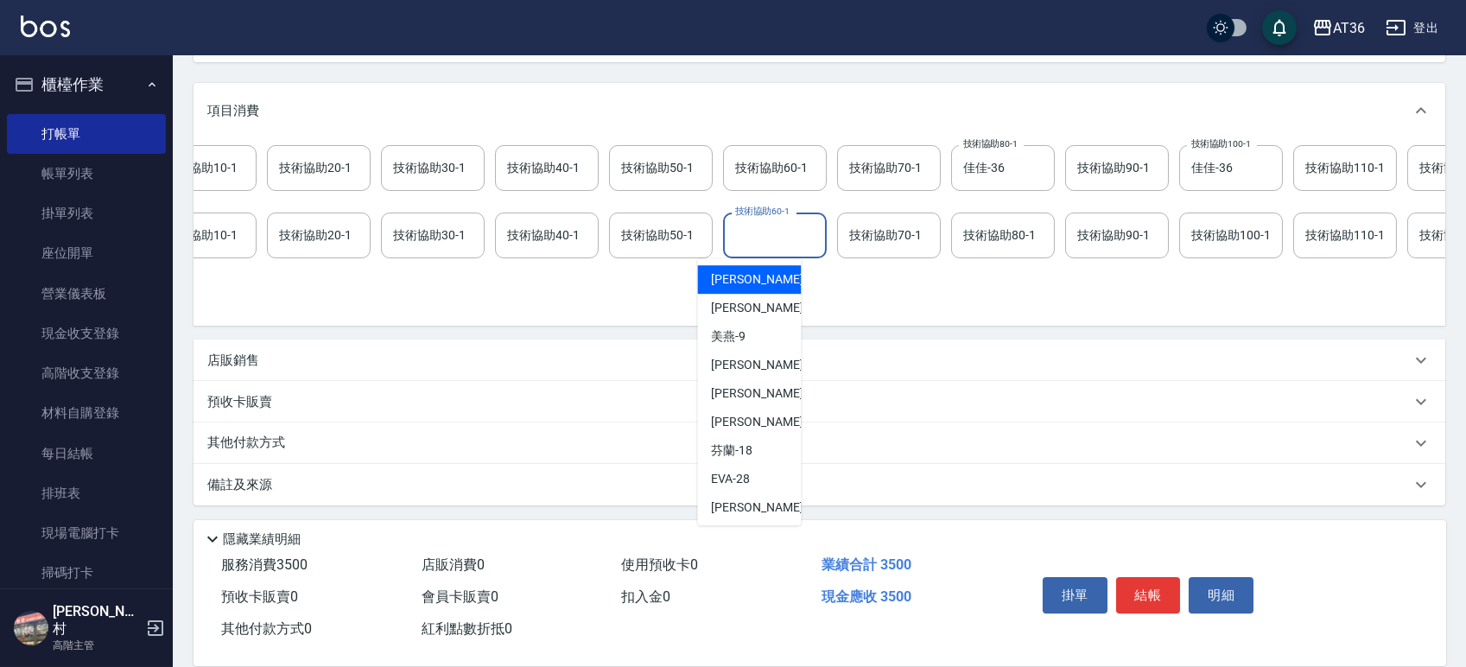
scroll to position [0, 410]
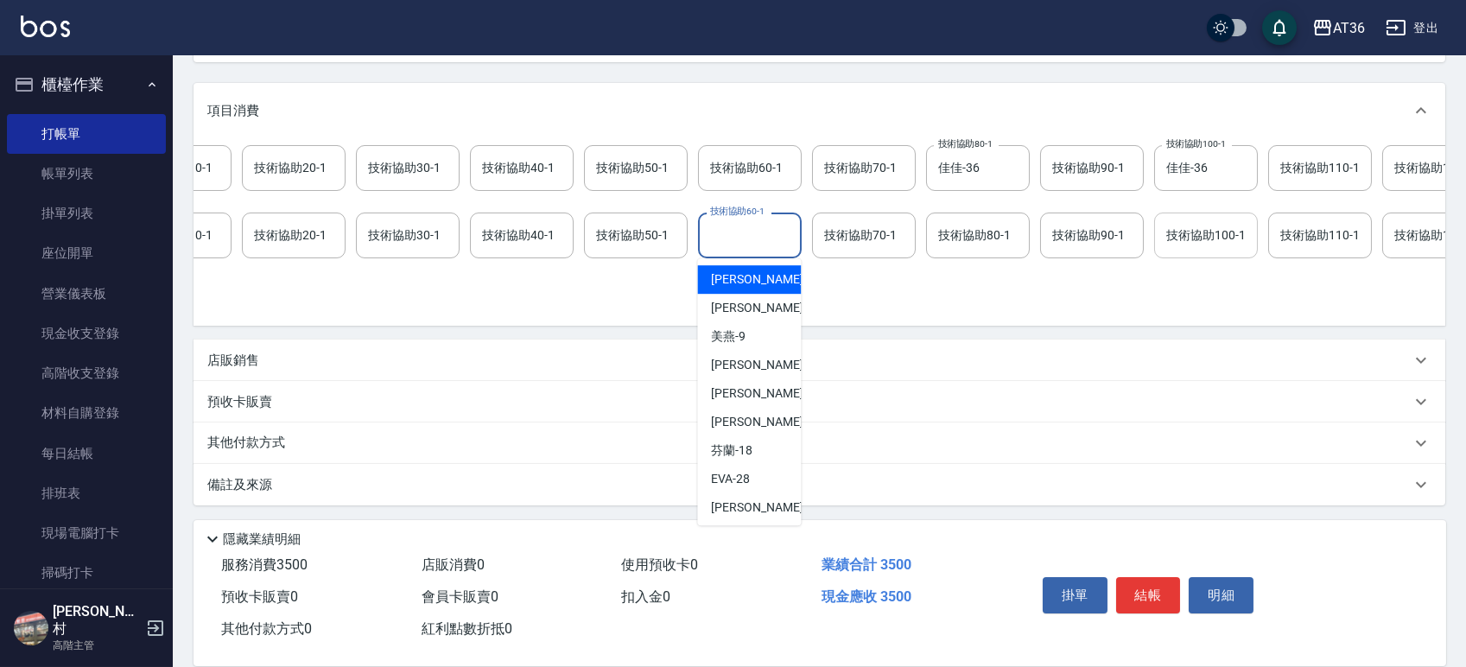
click at [1231, 218] on div "技術協助100-1 技術協助100-1" at bounding box center [1206, 236] width 104 height 46
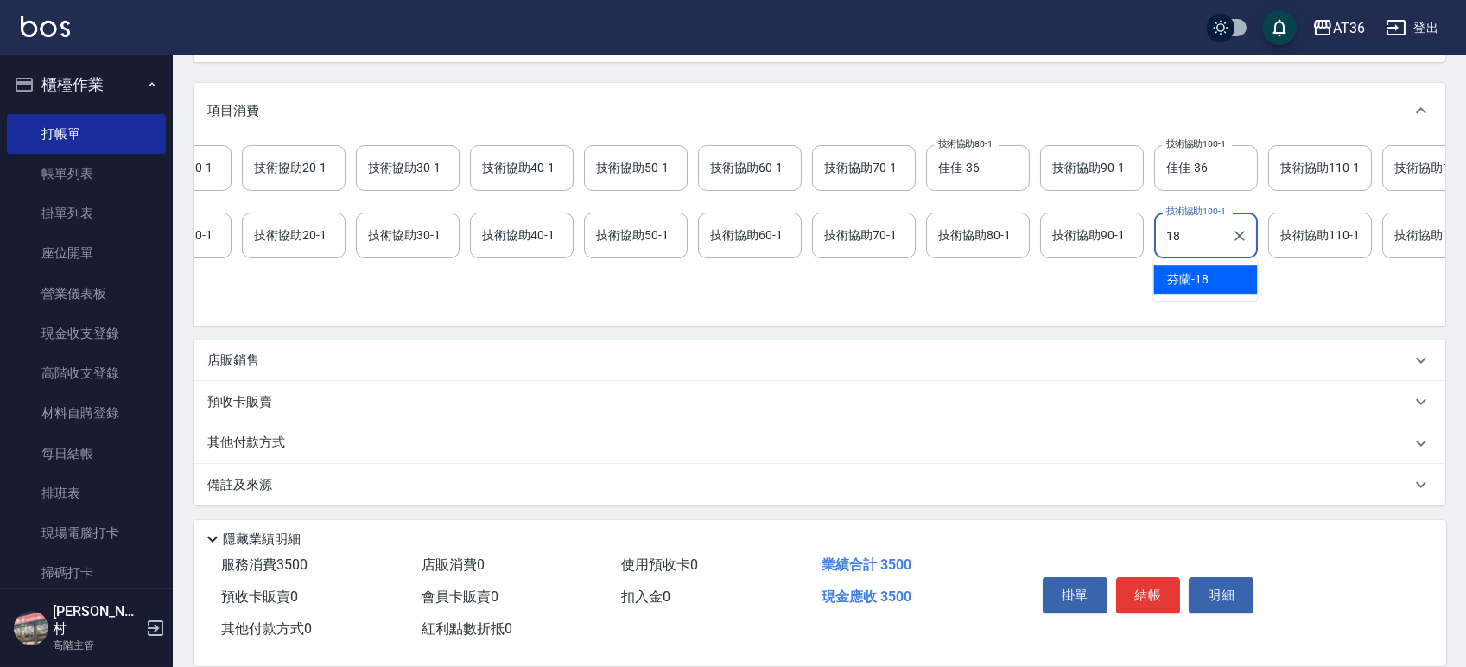
type input "芬蘭-18"
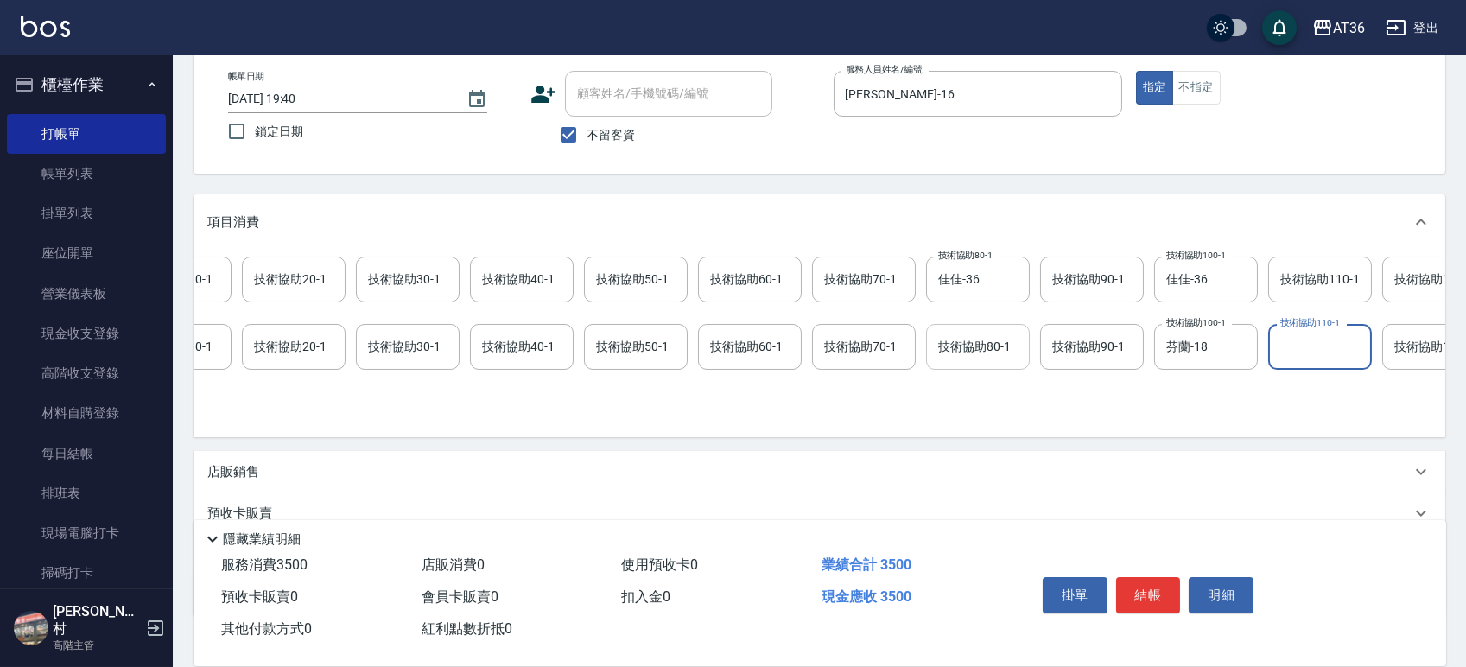
scroll to position [0, 0]
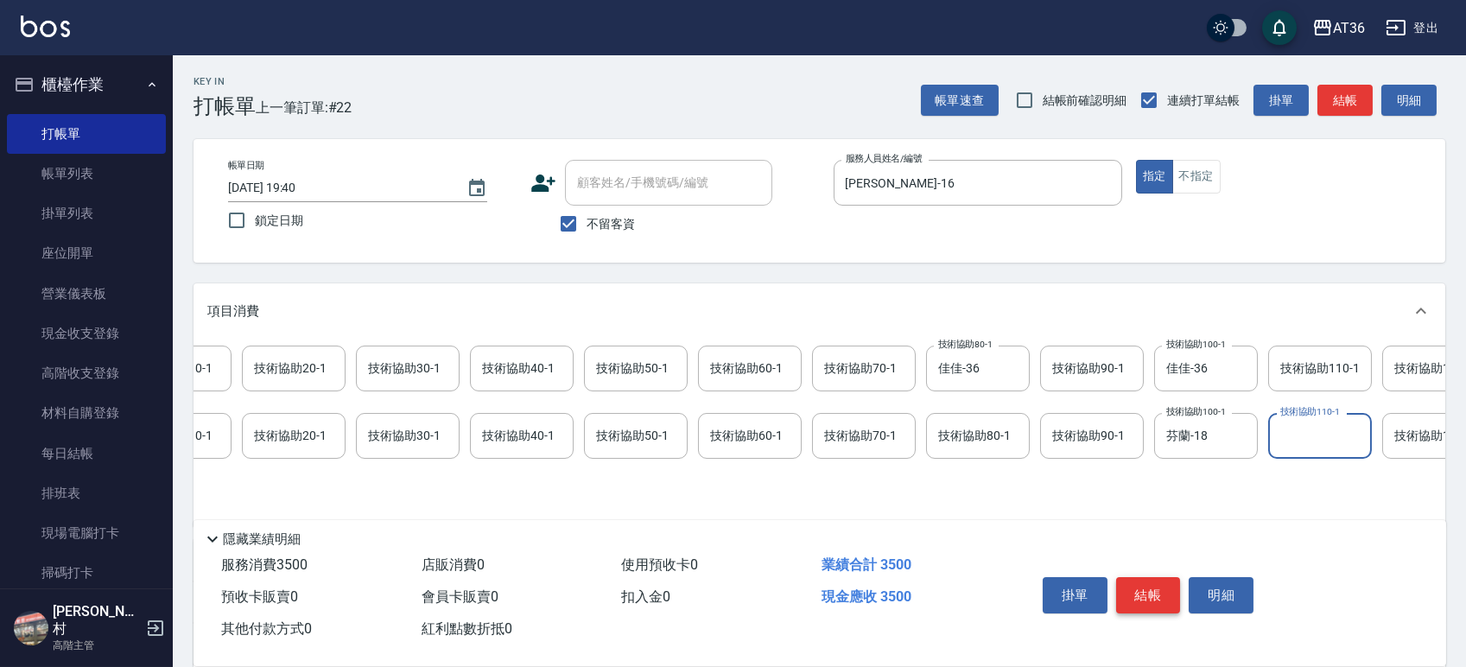
click at [1138, 588] on button "結帳" at bounding box center [1148, 595] width 65 height 36
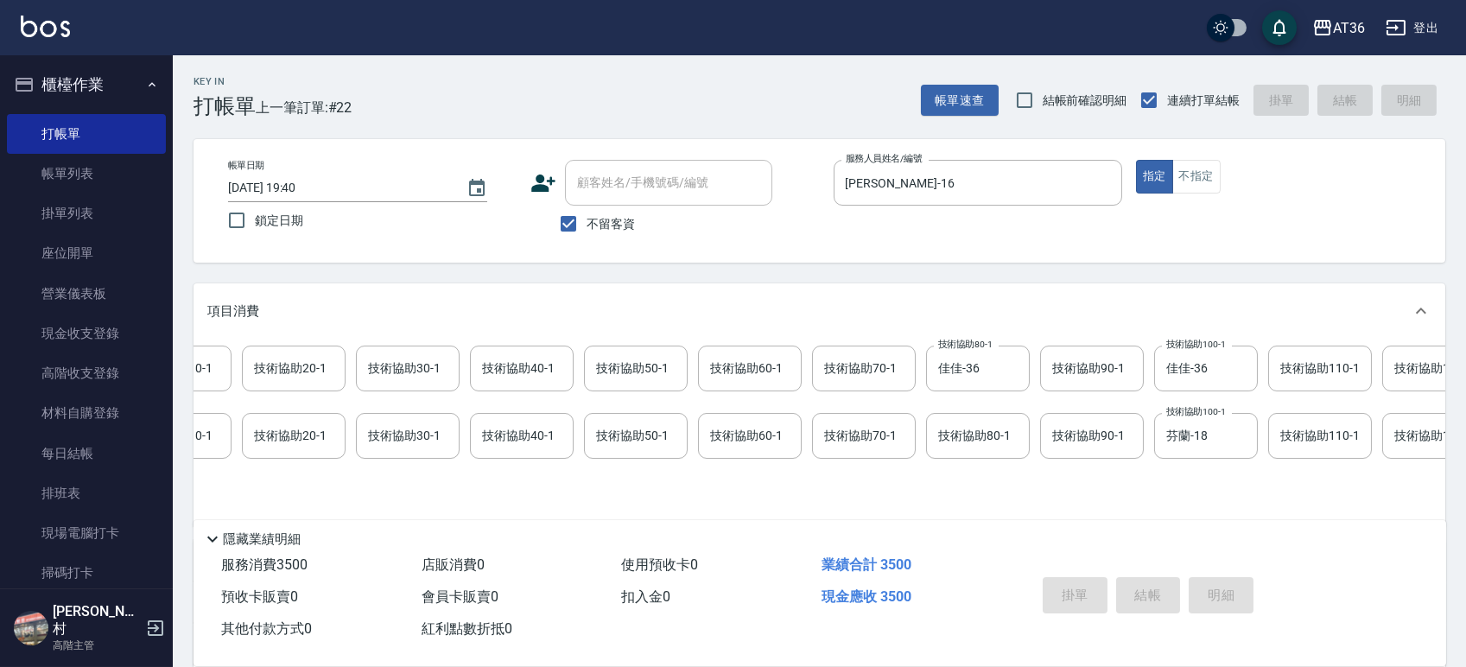
type input "2025/10/13 19:41"
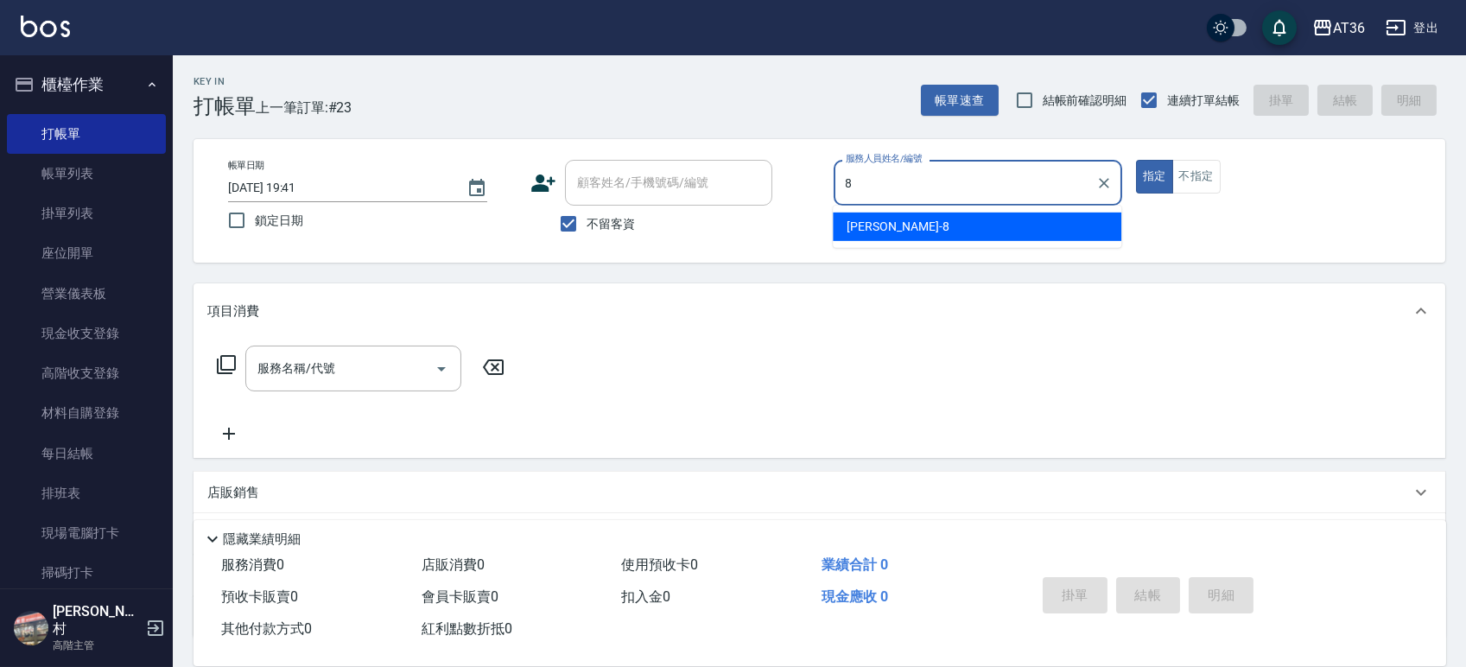
type input "Eric-8"
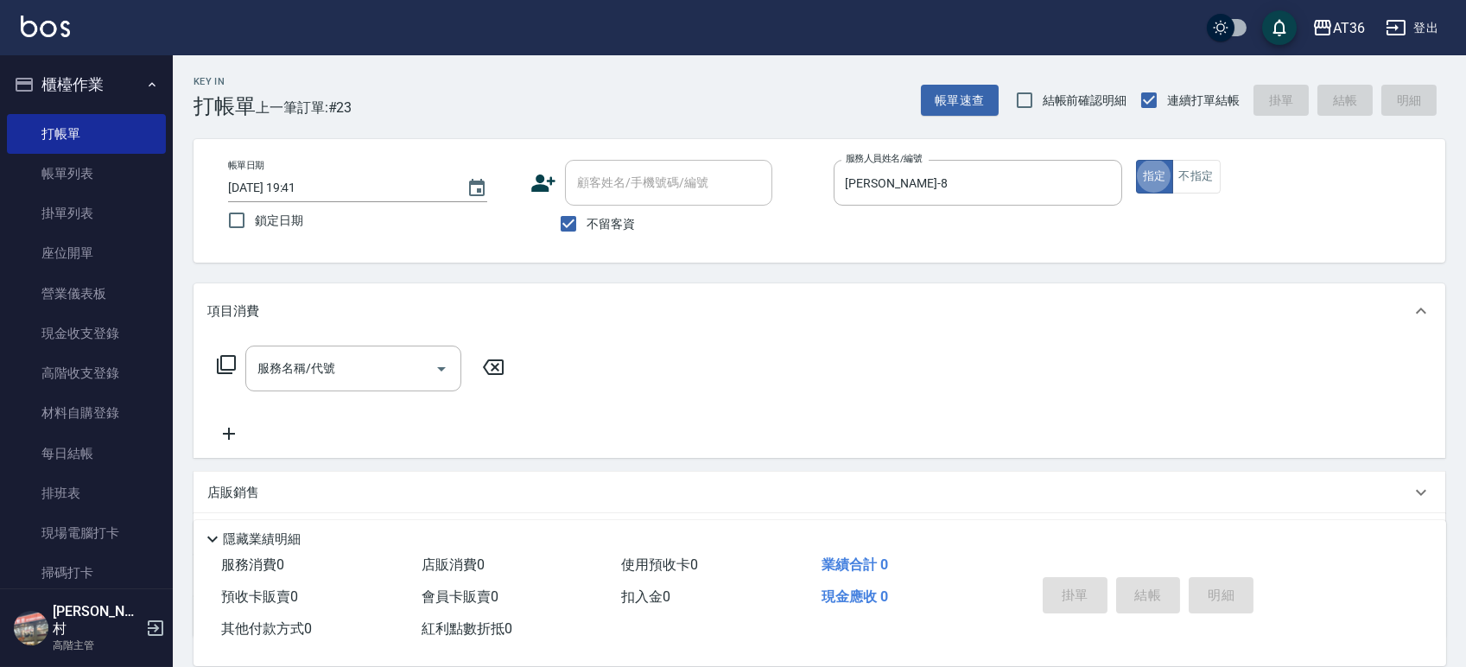
type button "true"
click at [1190, 157] on div "帳單日期 2025/10/13 19:41 鎖定日期 顧客姓名/手機號碼/編號 顧客姓名/手機號碼/編號 不留客資 服務人員姓名/編號 Eric-8 服務人員…" at bounding box center [820, 201] width 1252 height 124
click at [1195, 174] on button "不指定" at bounding box center [1196, 177] width 48 height 34
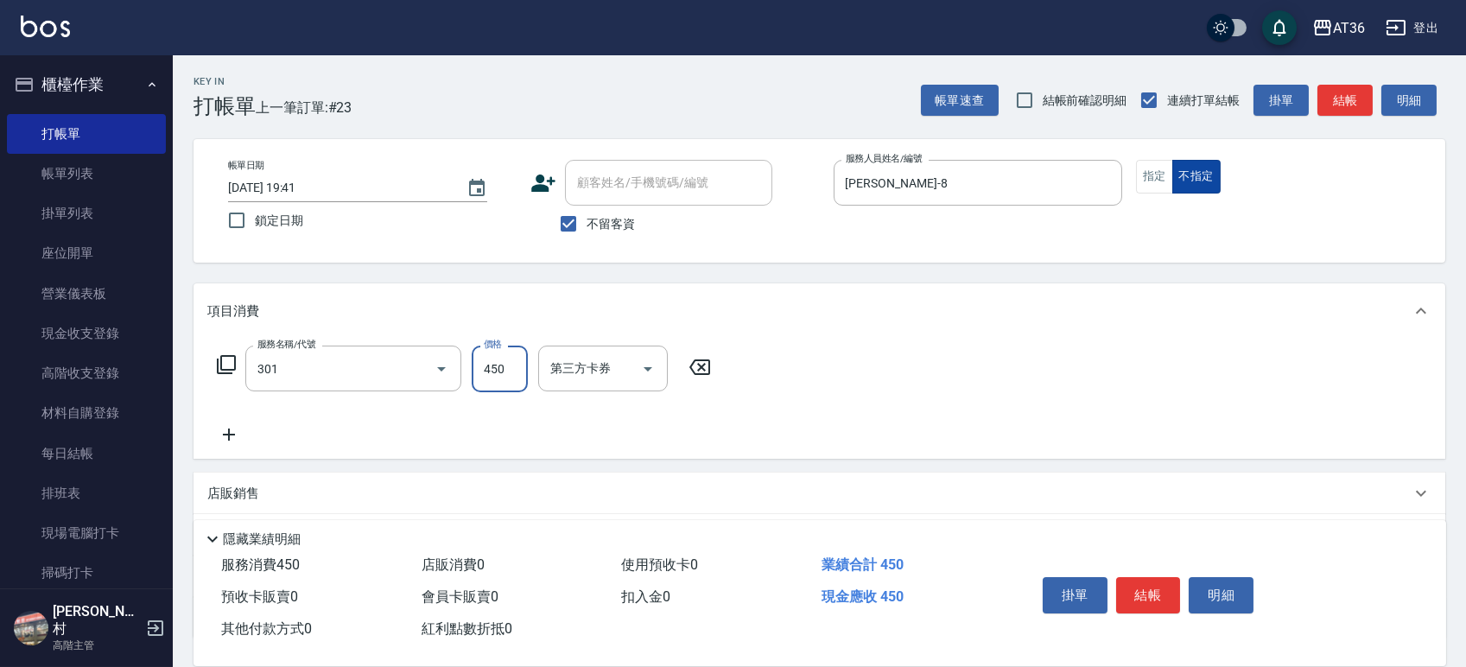
type input "洗+剪(301)"
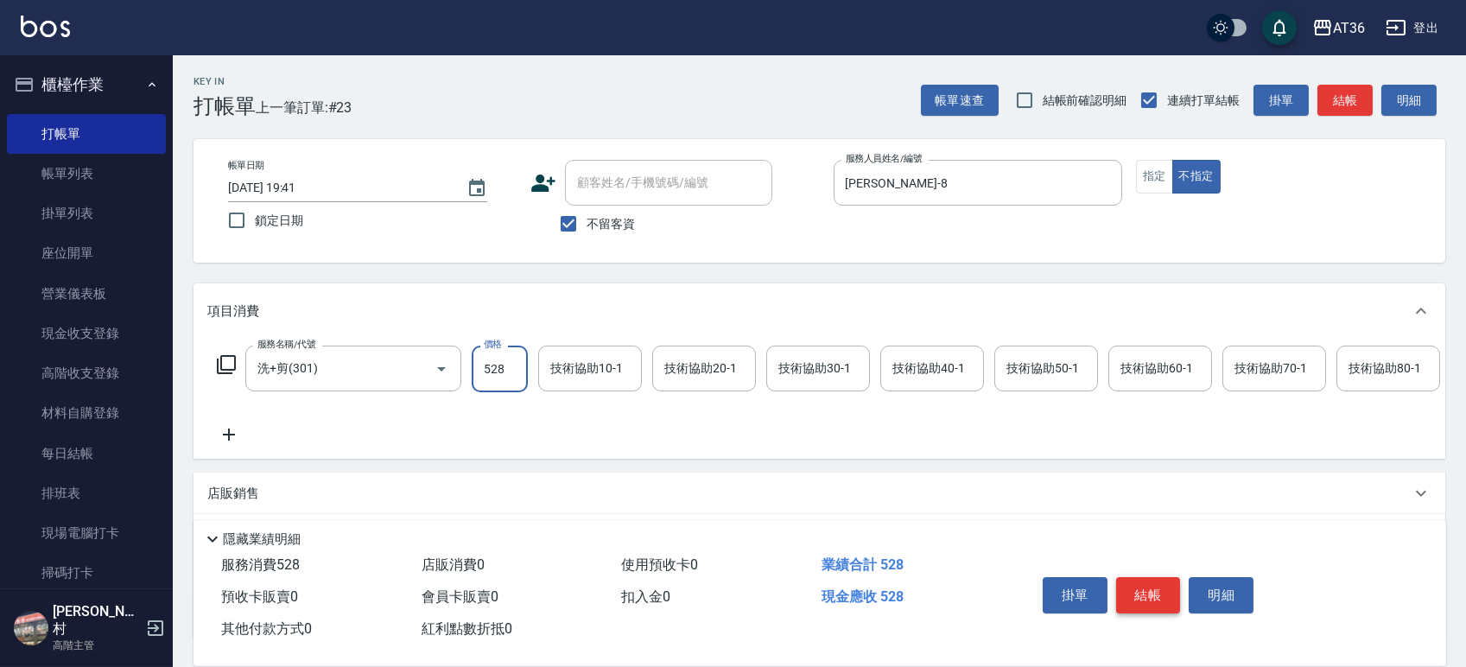
type input "528"
click at [1152, 579] on button "結帳" at bounding box center [1148, 595] width 65 height 36
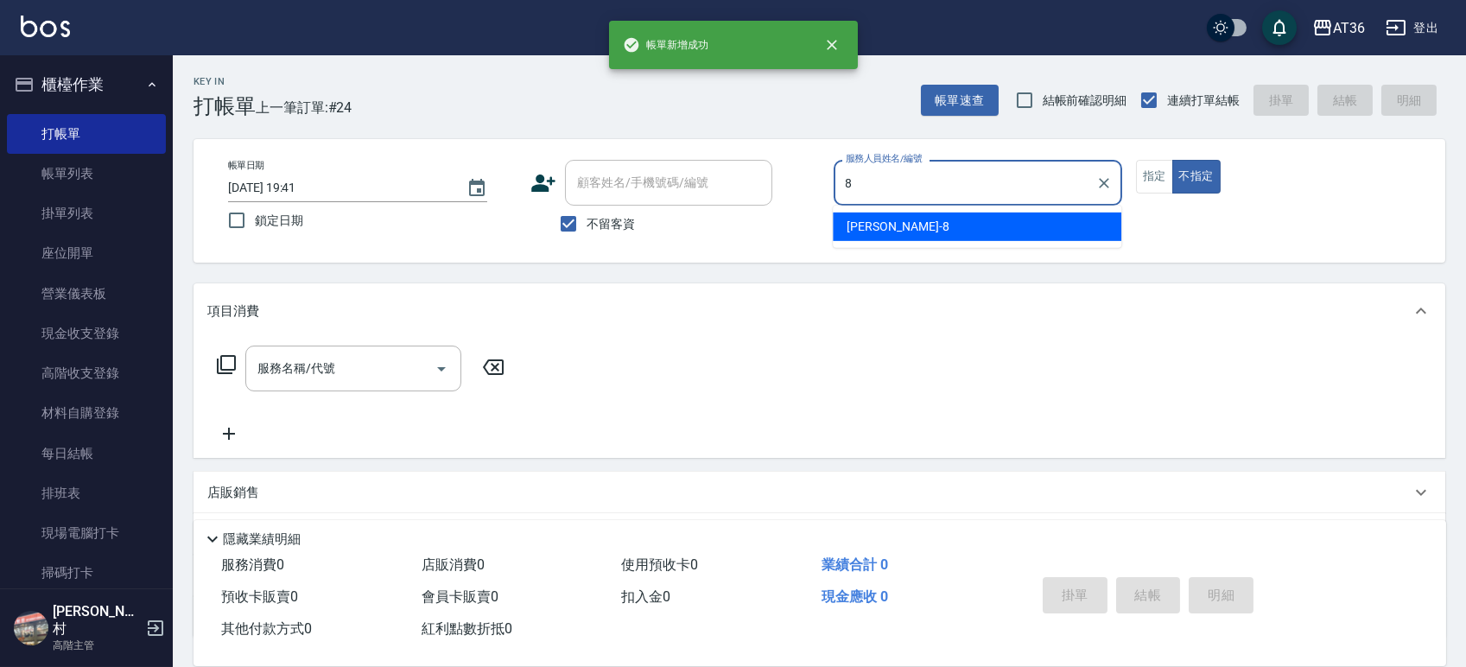
type input "Eric-8"
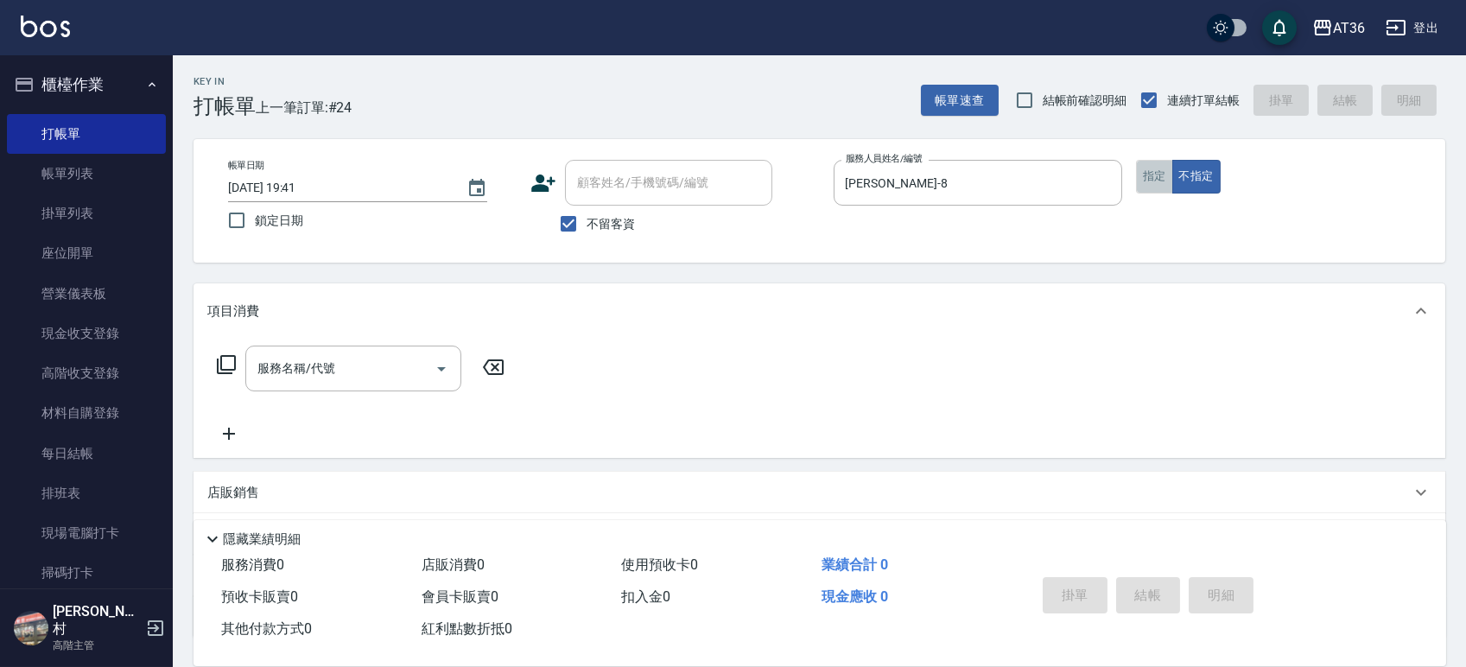
click at [1151, 184] on button "指定" at bounding box center [1154, 177] width 37 height 34
click at [217, 366] on icon at bounding box center [226, 364] width 19 height 19
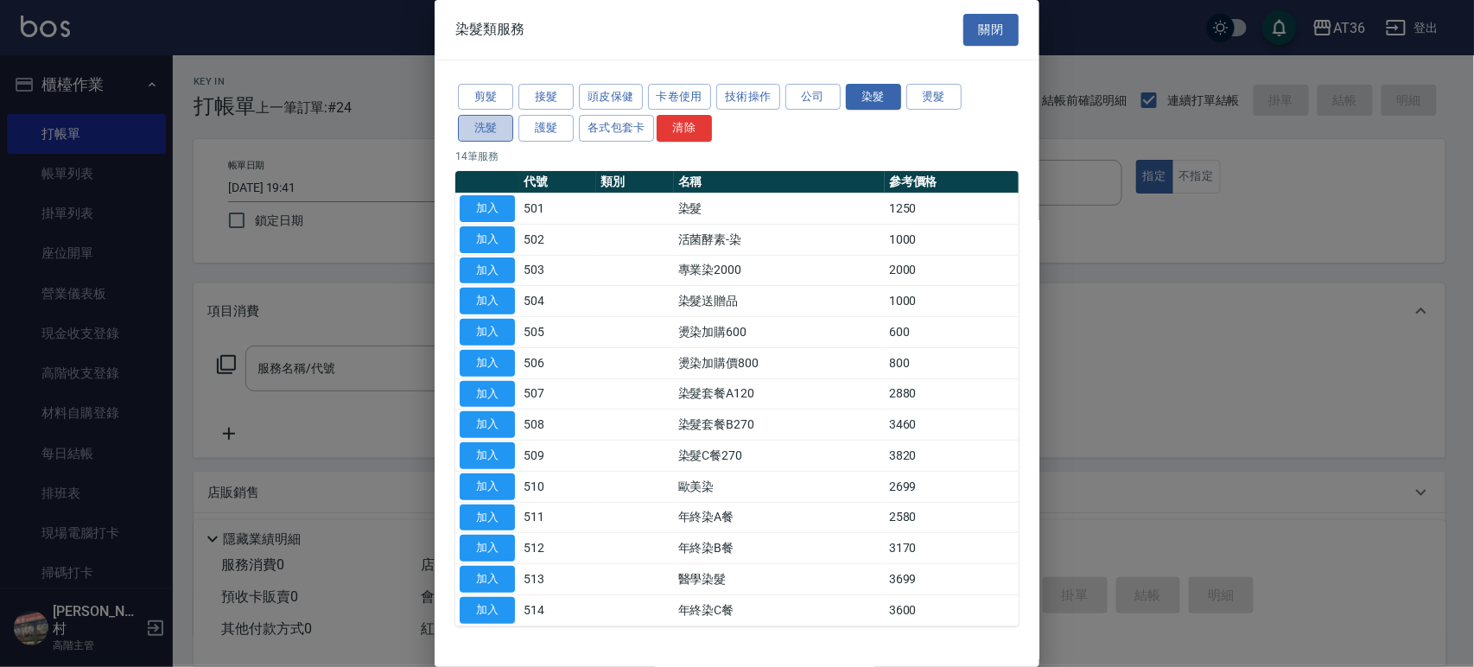
click at [489, 124] on button "洗髮" at bounding box center [485, 128] width 55 height 27
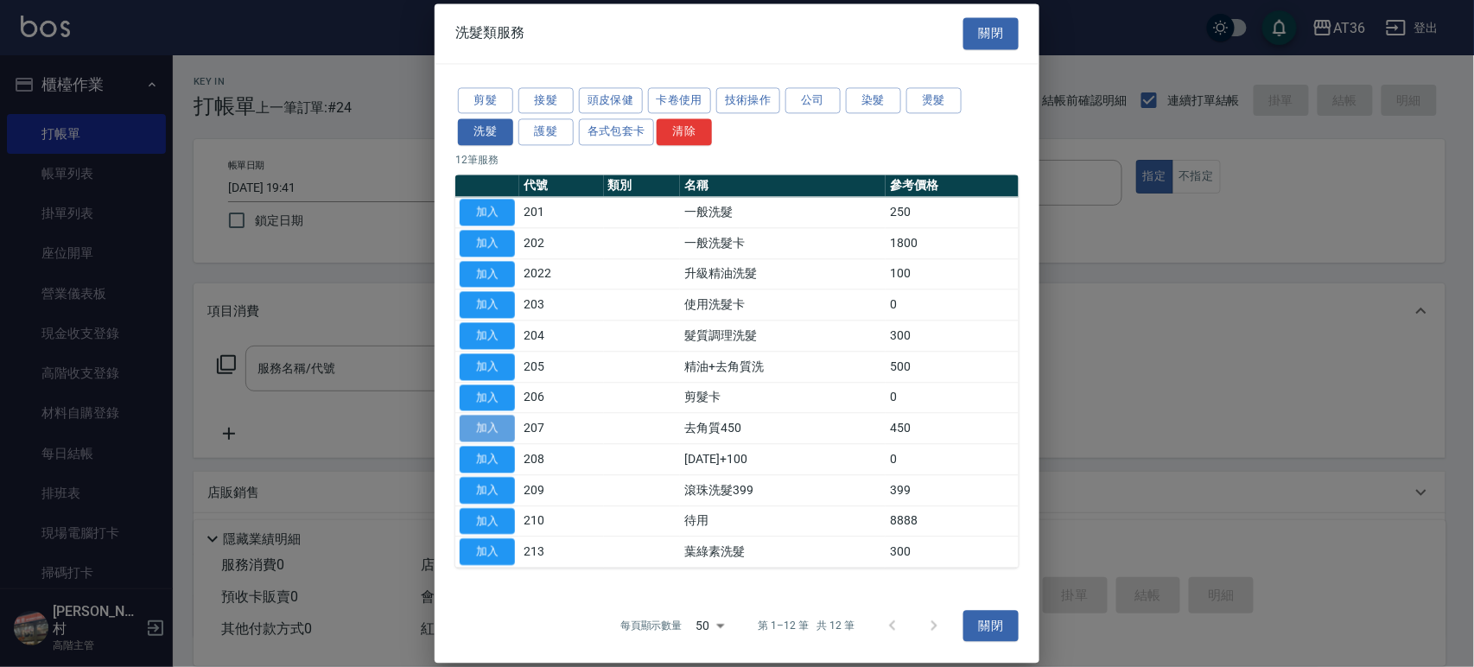
click at [493, 428] on button "加入" at bounding box center [487, 429] width 55 height 27
type input "去角質450(207)"
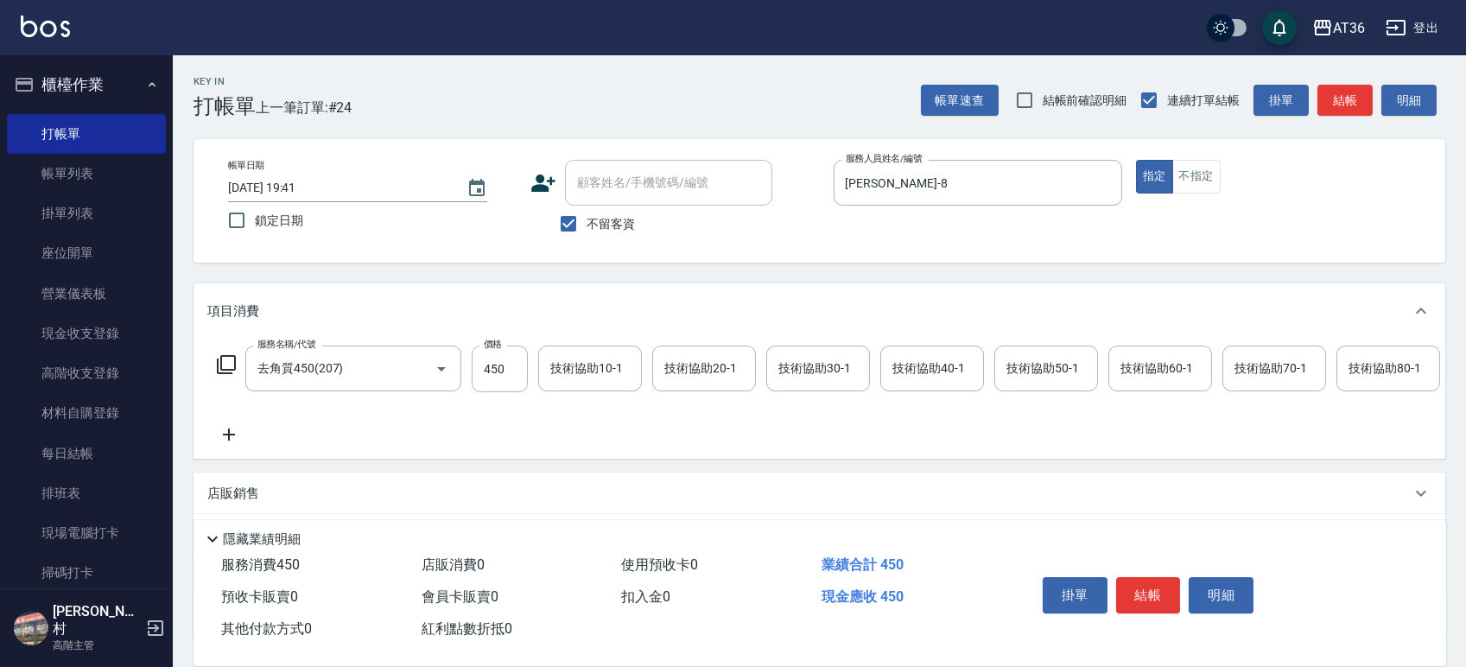
click at [227, 439] on icon at bounding box center [228, 434] width 43 height 21
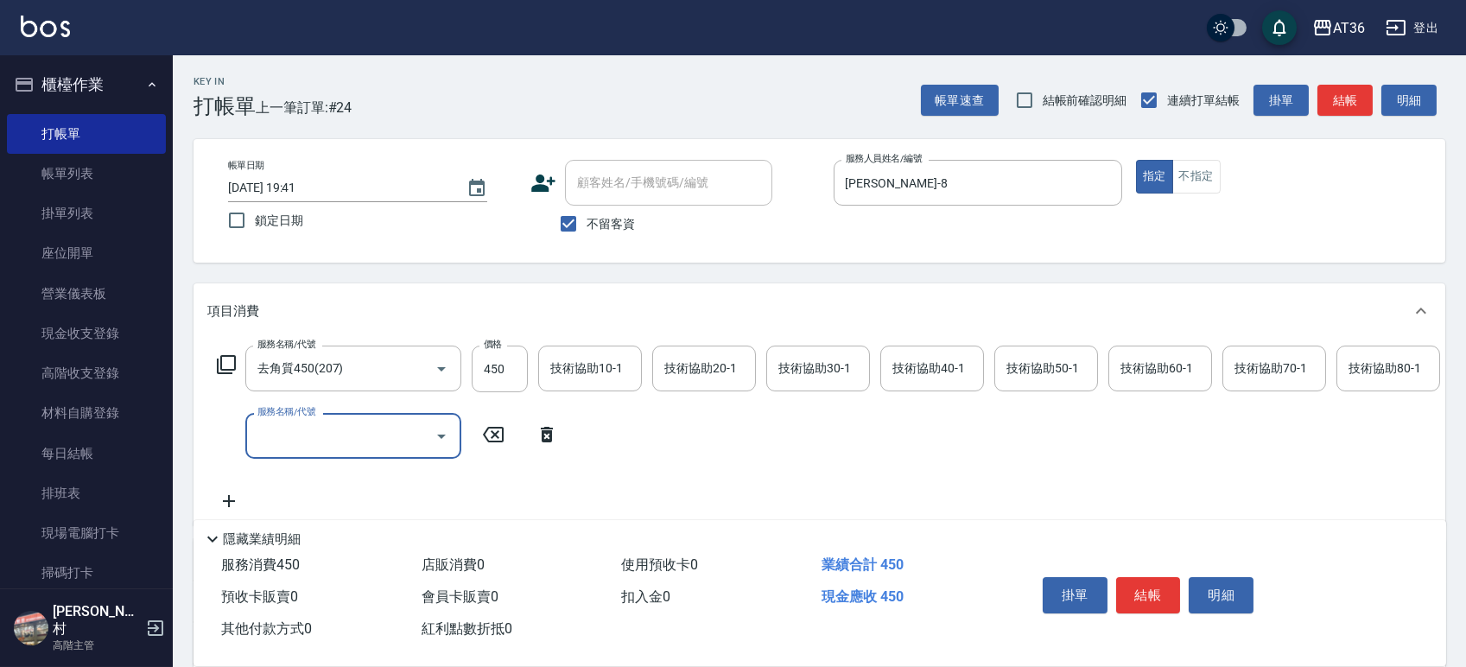
click at [230, 370] on icon at bounding box center [226, 364] width 19 height 19
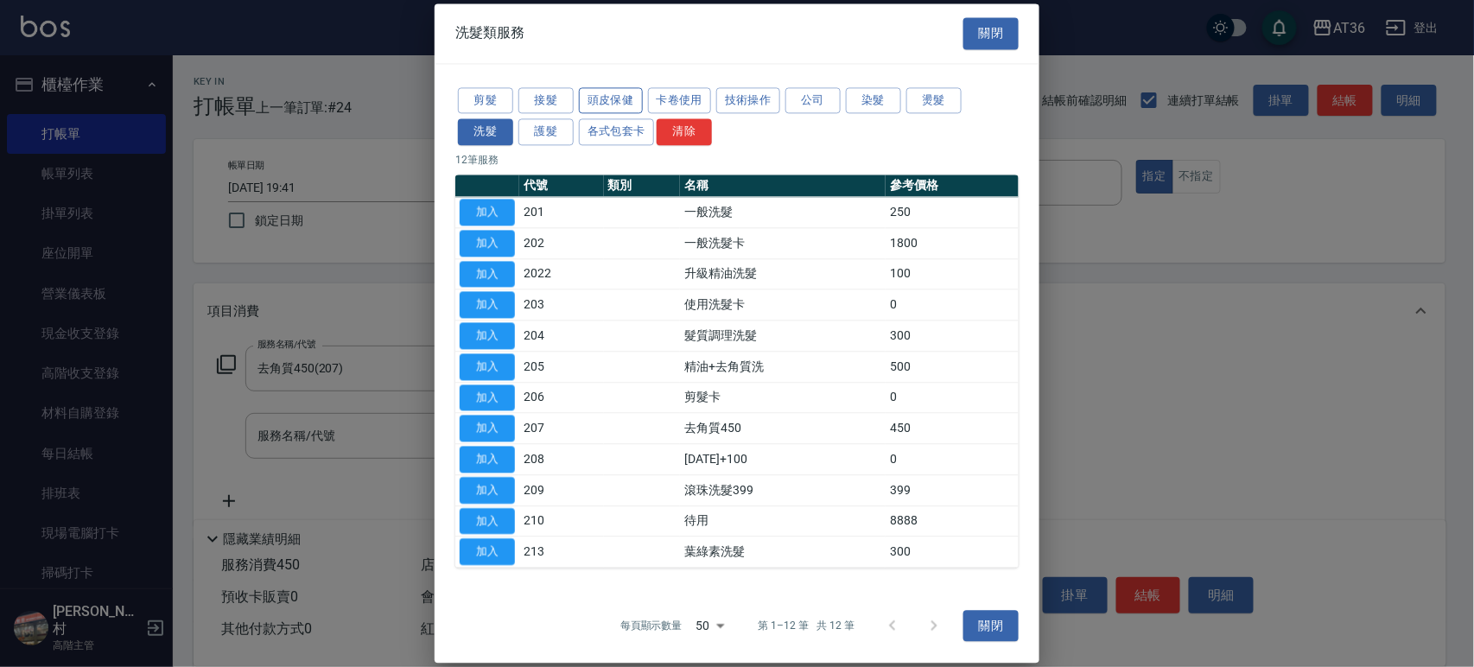
click at [615, 99] on button "頭皮保健" at bounding box center [611, 100] width 64 height 27
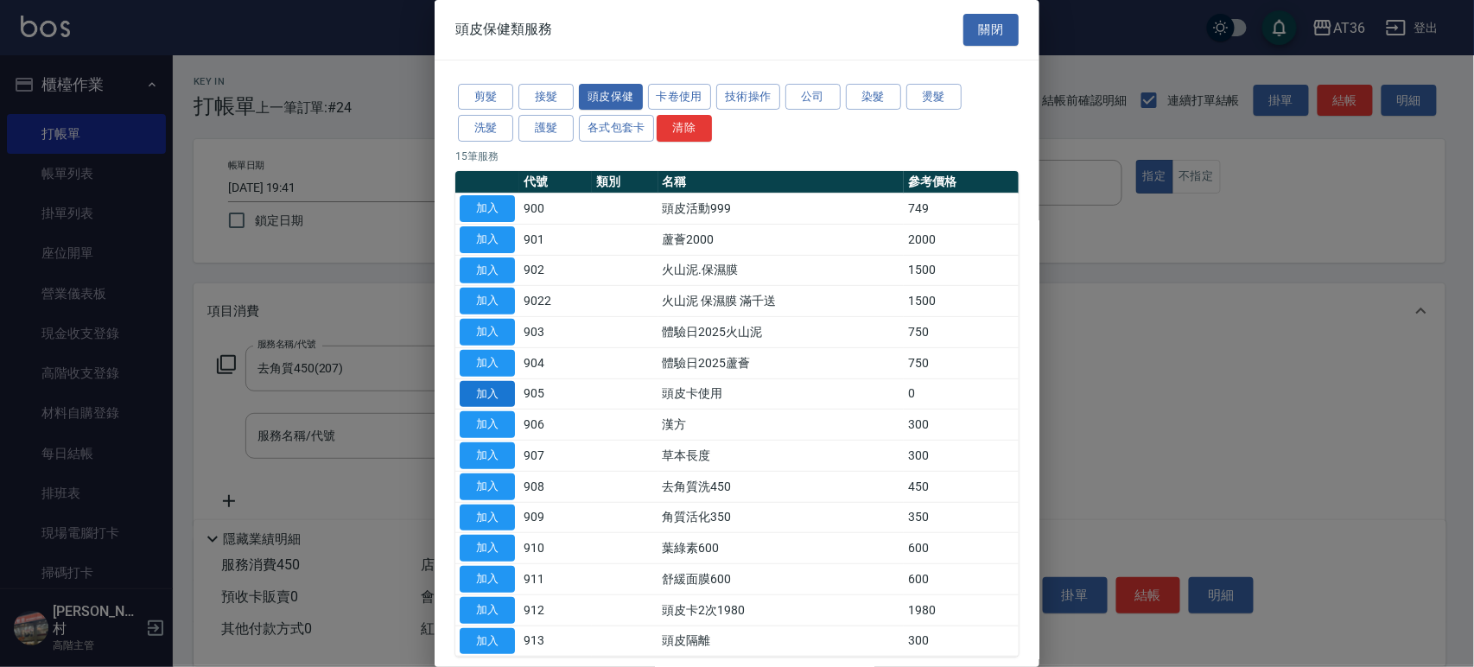
click at [482, 390] on button "加入" at bounding box center [487, 394] width 55 height 27
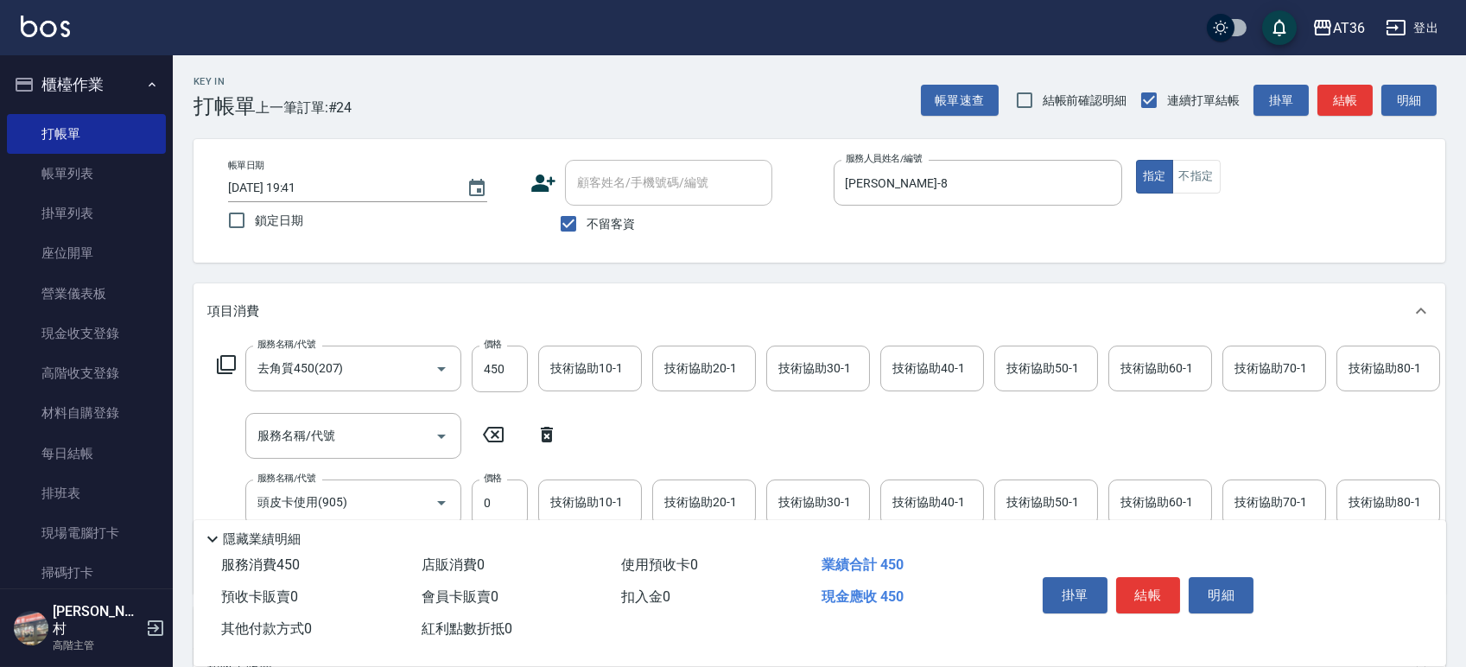
click at [546, 425] on icon at bounding box center [546, 434] width 43 height 21
type input "頭皮卡使用(905)"
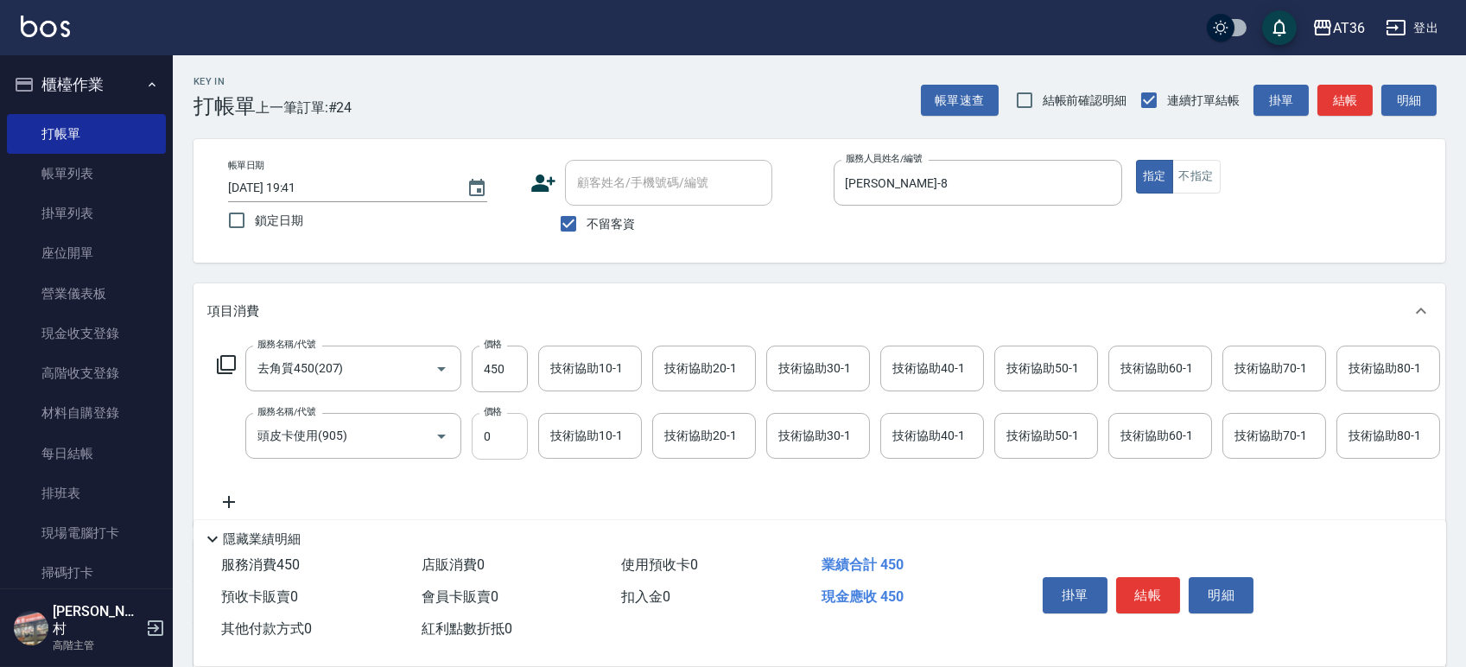
click at [505, 442] on input "0" at bounding box center [500, 436] width 56 height 47
type input "475"
click at [222, 368] on icon at bounding box center [226, 364] width 21 height 21
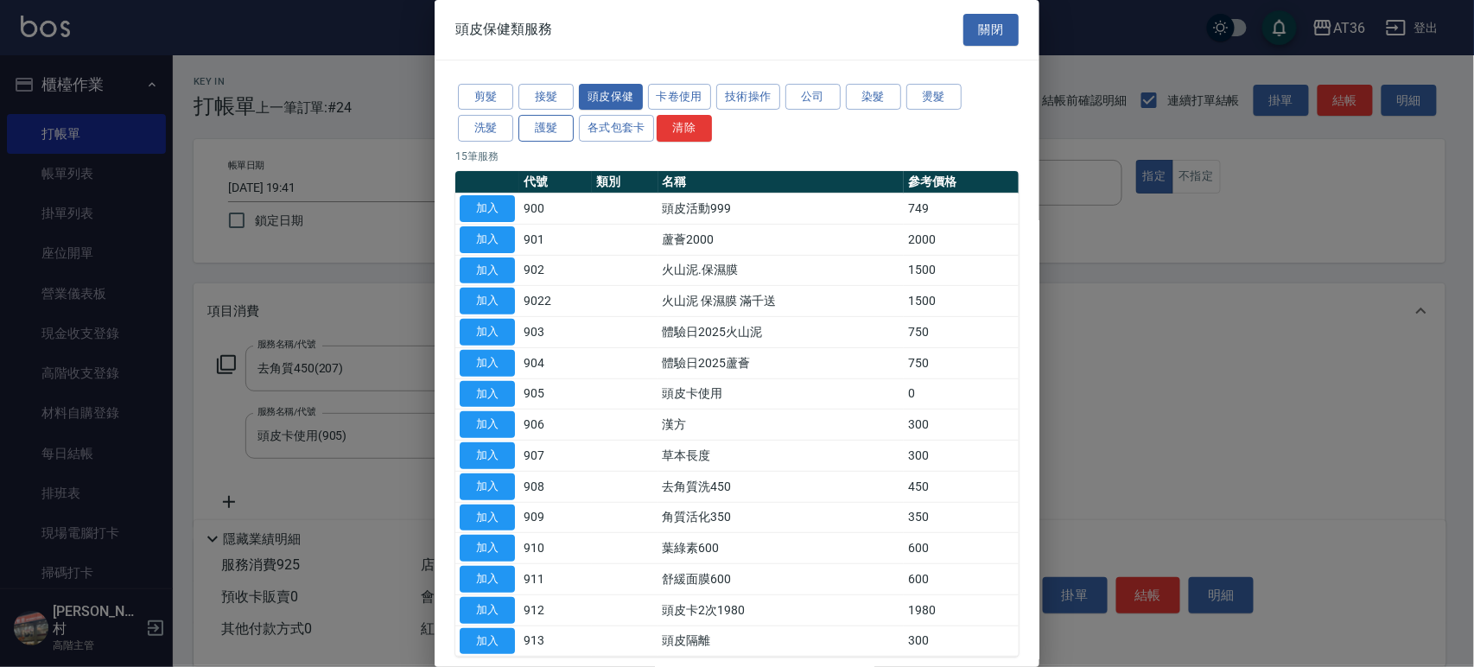
click at [540, 124] on button "護髮" at bounding box center [545, 128] width 55 height 27
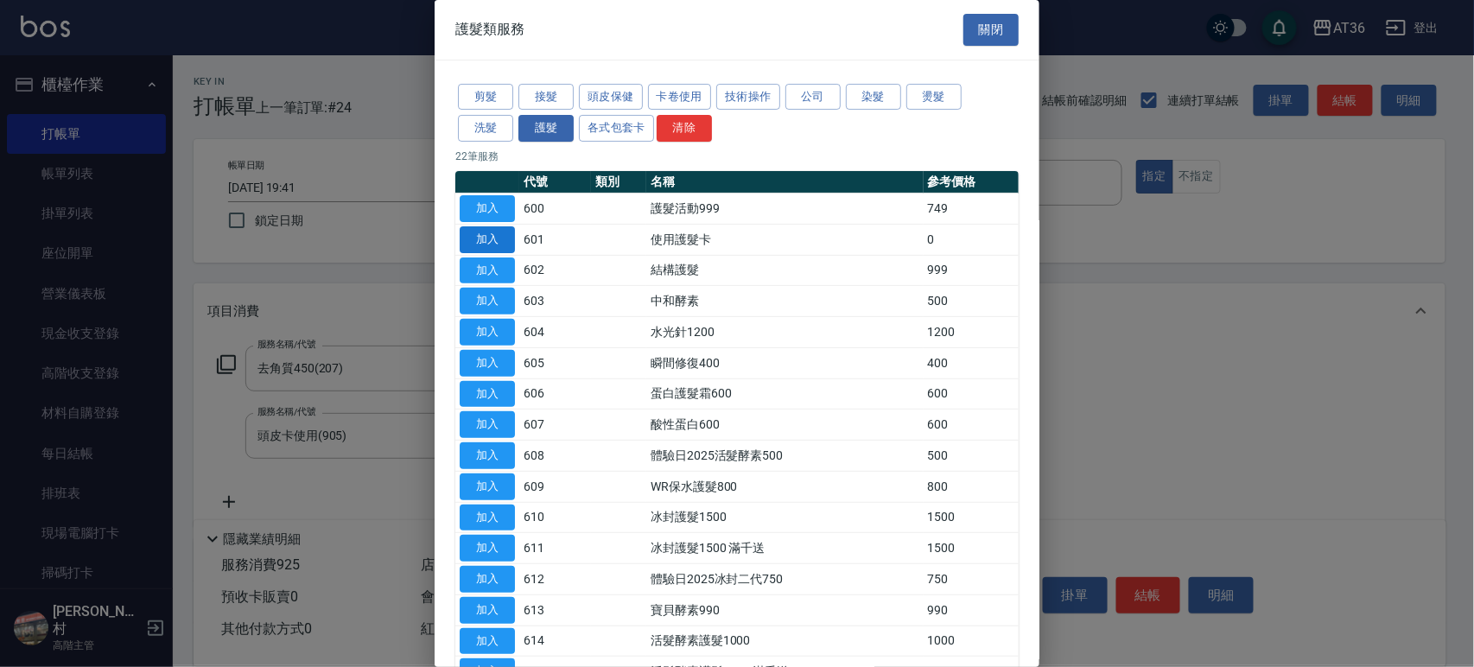
click at [499, 239] on button "加入" at bounding box center [487, 239] width 55 height 27
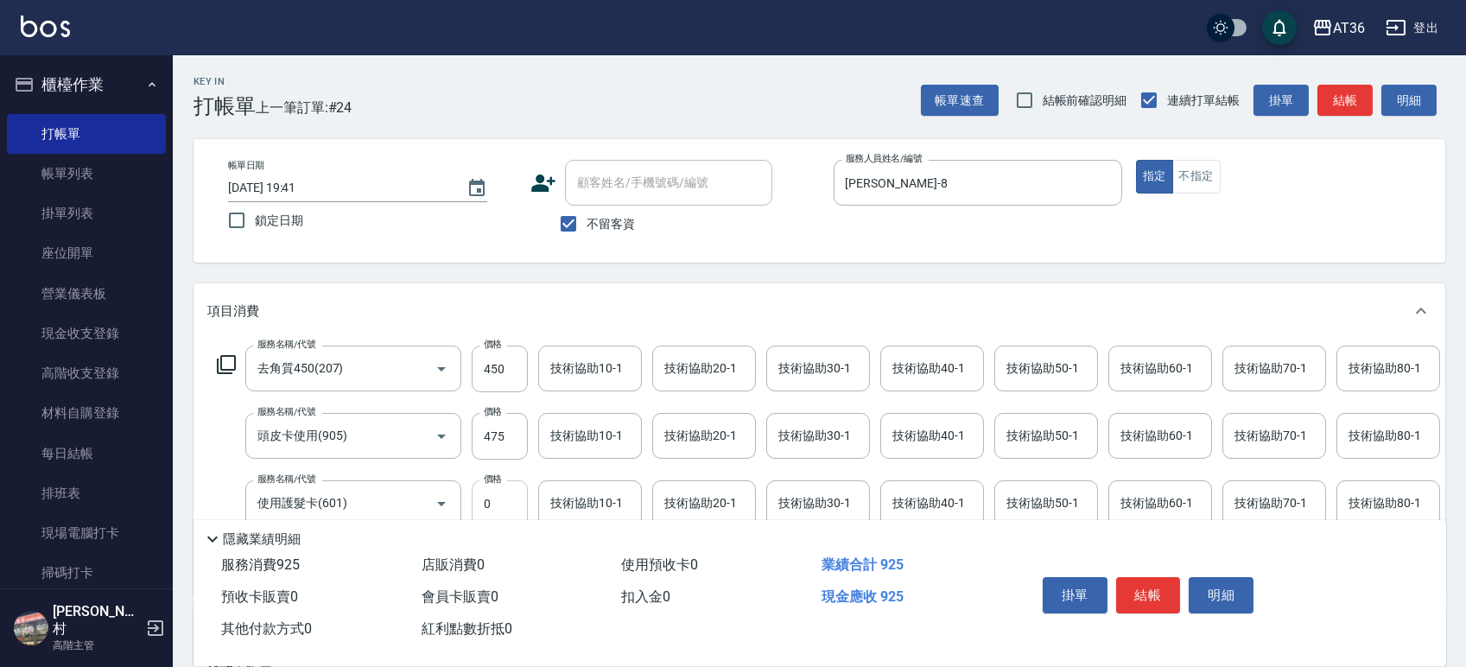
click at [492, 501] on input "0" at bounding box center [500, 503] width 56 height 47
type input "550"
click at [956, 364] on div "技術協助40-1 技術協助40-1" at bounding box center [932, 369] width 104 height 46
type input "佳佳-36"
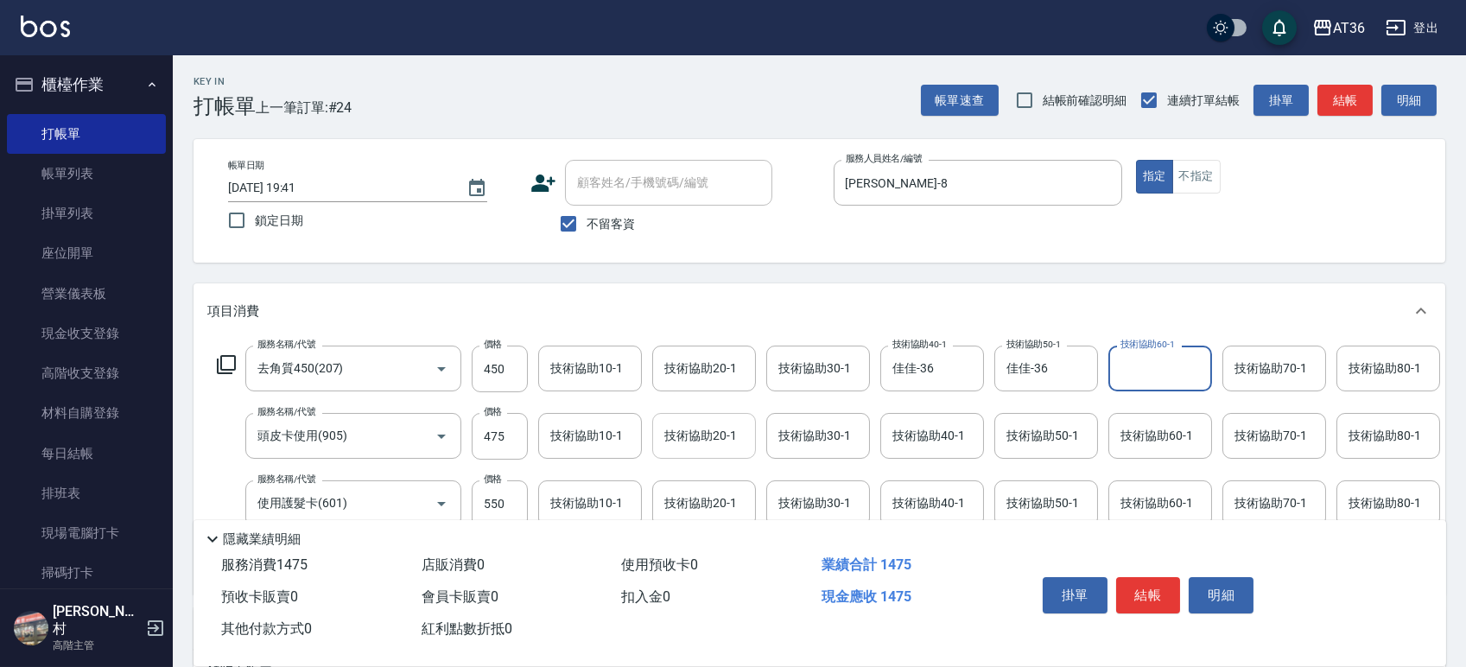
click at [713, 442] on div "技術協助20-1 技術協助20-1" at bounding box center [704, 436] width 104 height 46
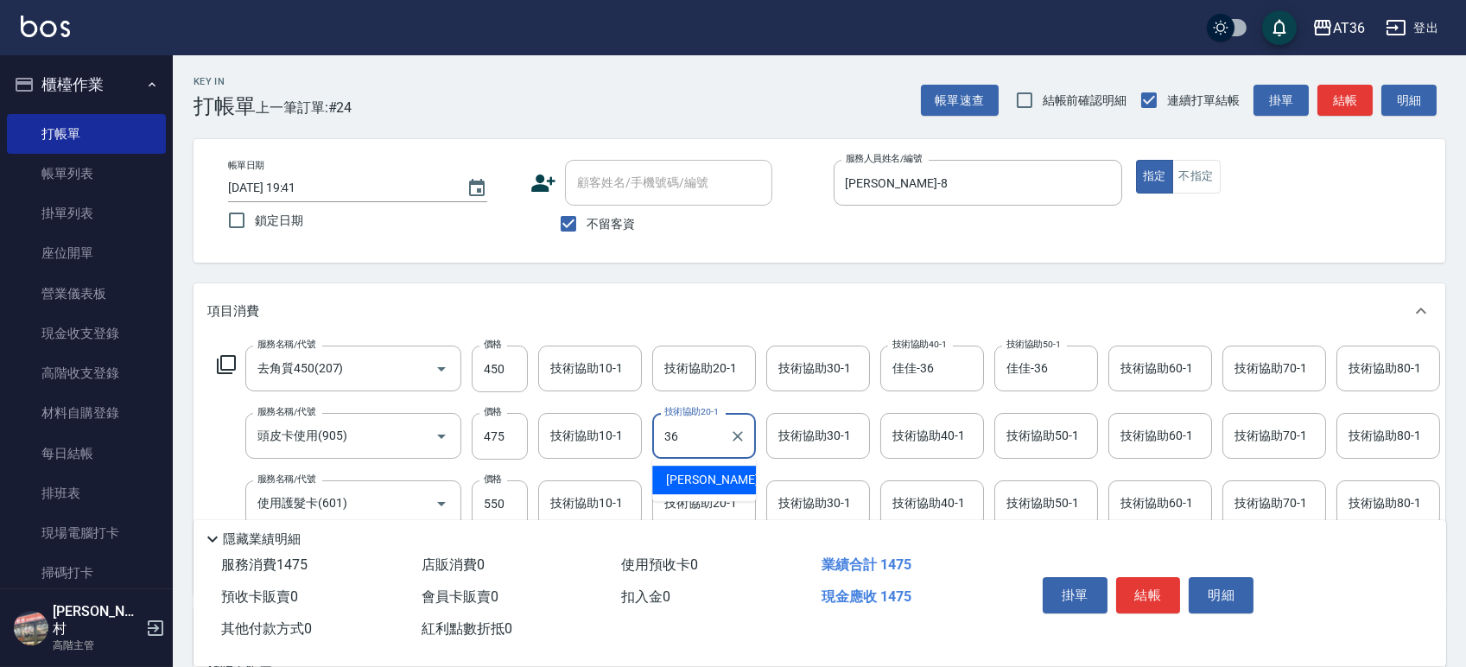
type input "佳佳-36"
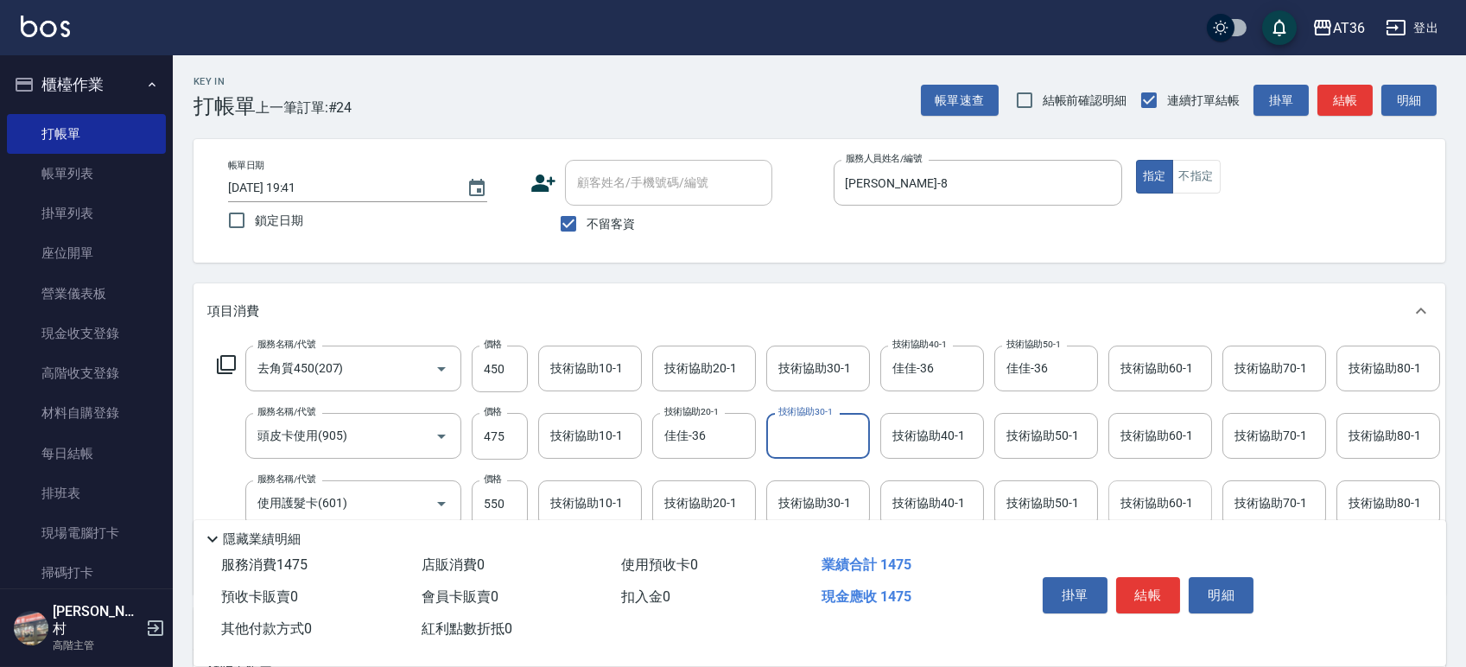
click at [1159, 505] on div "技術協助60-1 技術協助60-1" at bounding box center [1161, 503] width 104 height 46
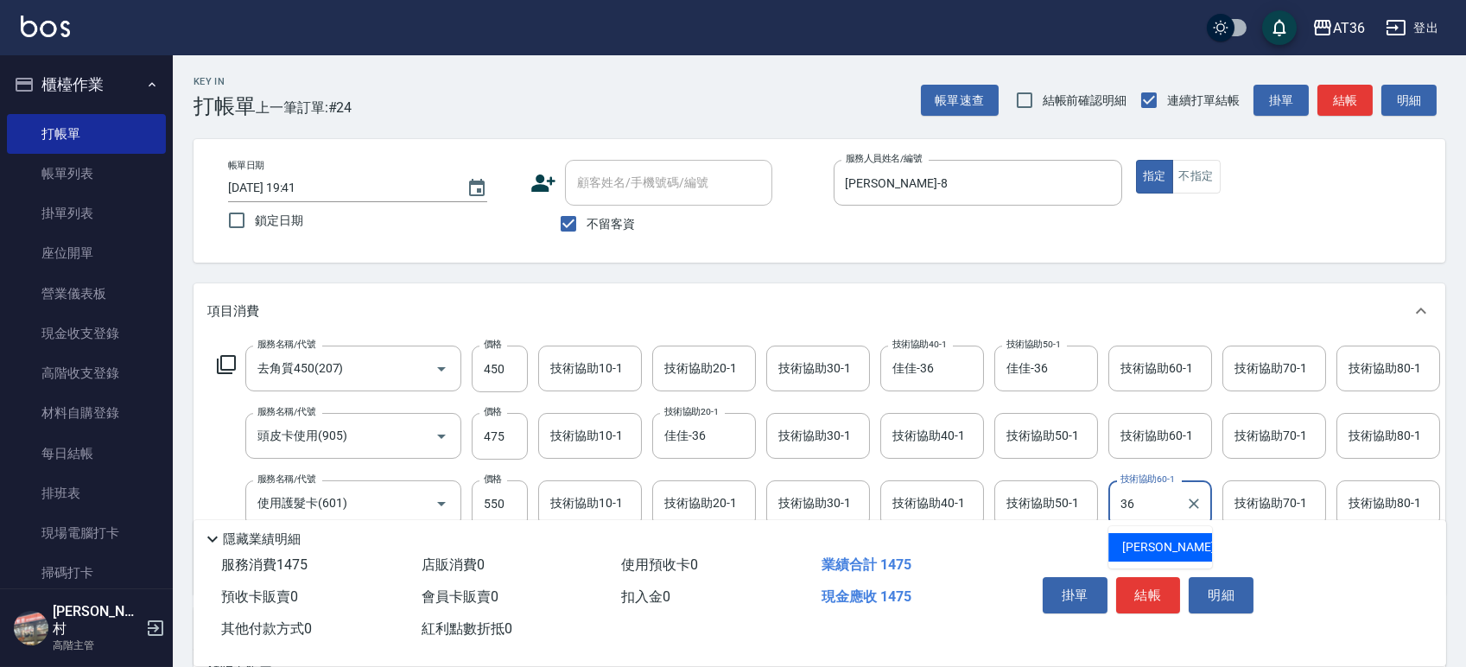
type input "佳佳-36"
click at [1141, 598] on button "結帳" at bounding box center [1148, 595] width 65 height 36
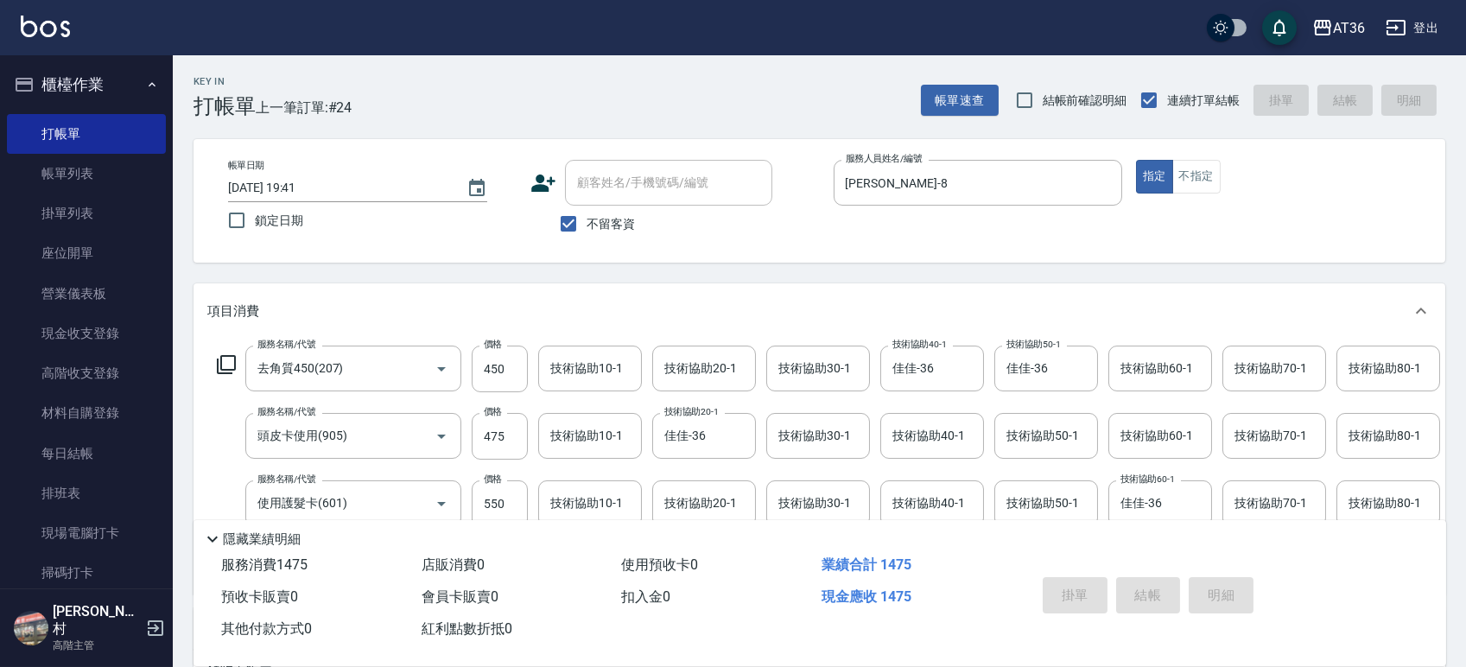
type input "2025/10/13 19:42"
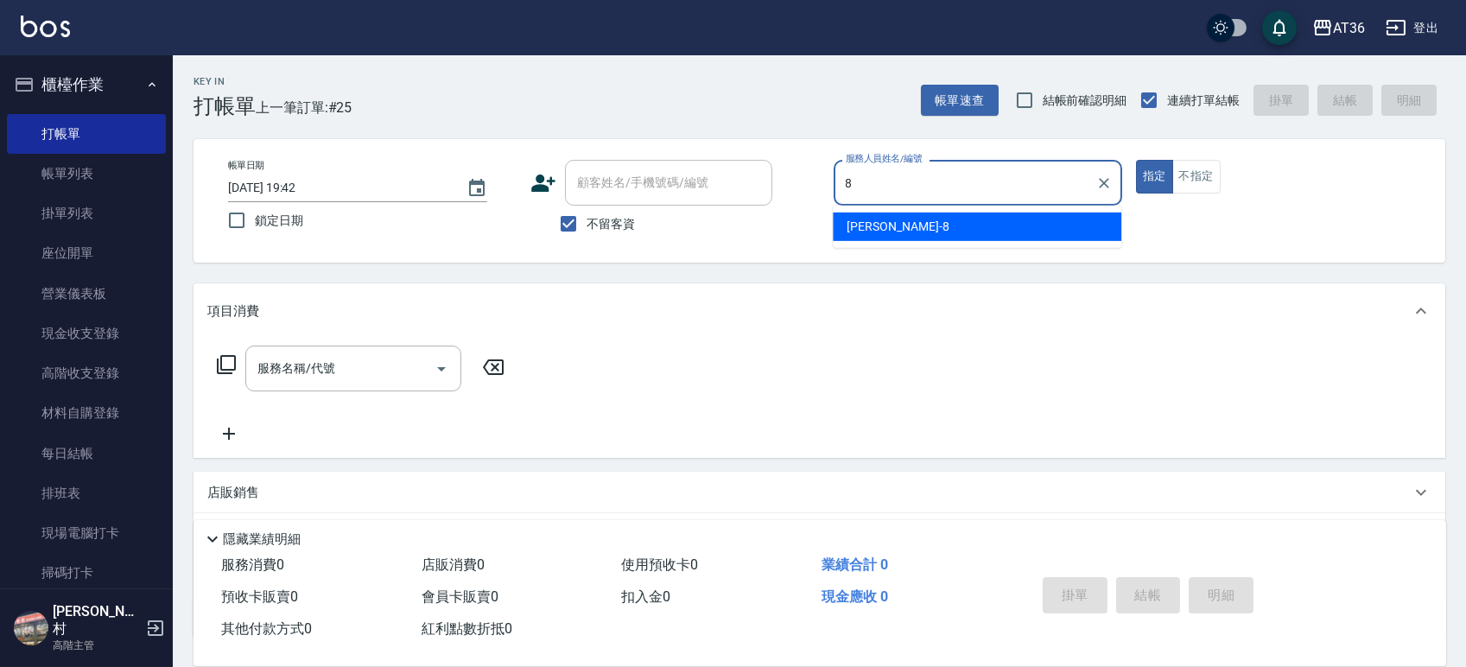
type input "Eric-8"
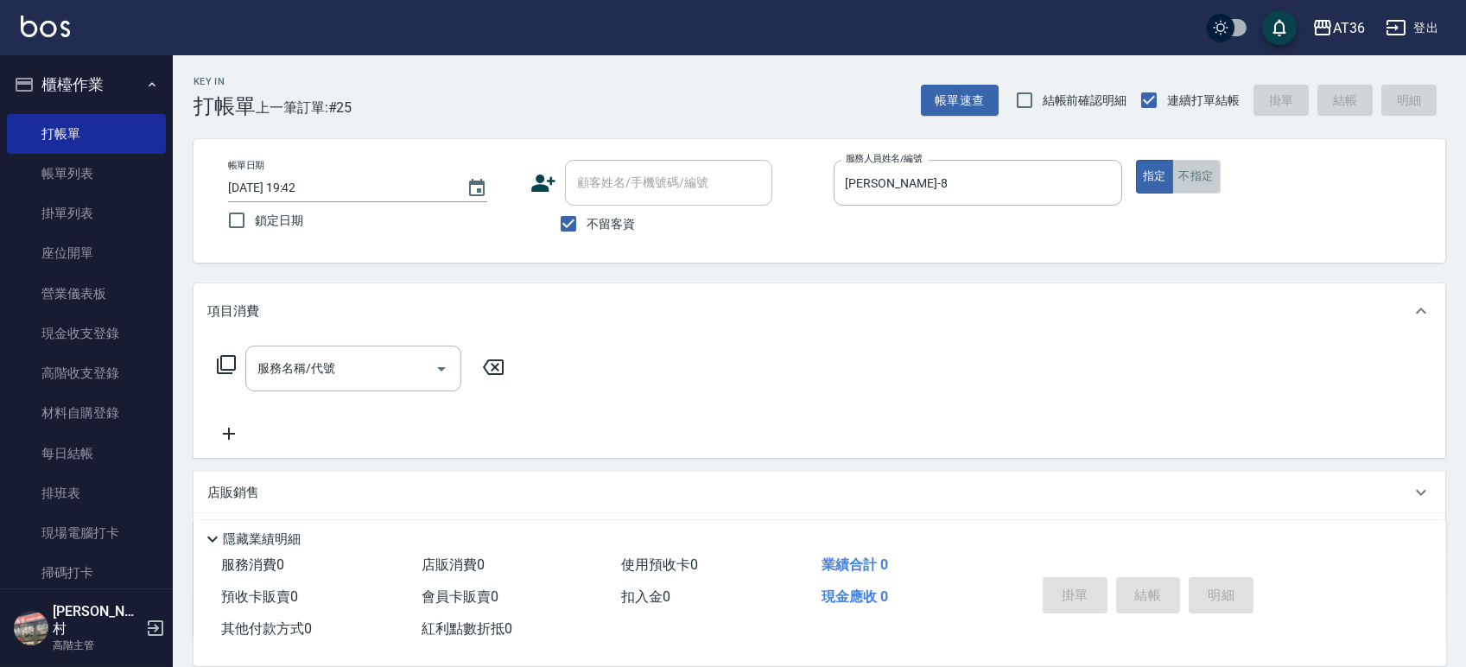
click at [1185, 163] on button "不指定" at bounding box center [1196, 177] width 48 height 34
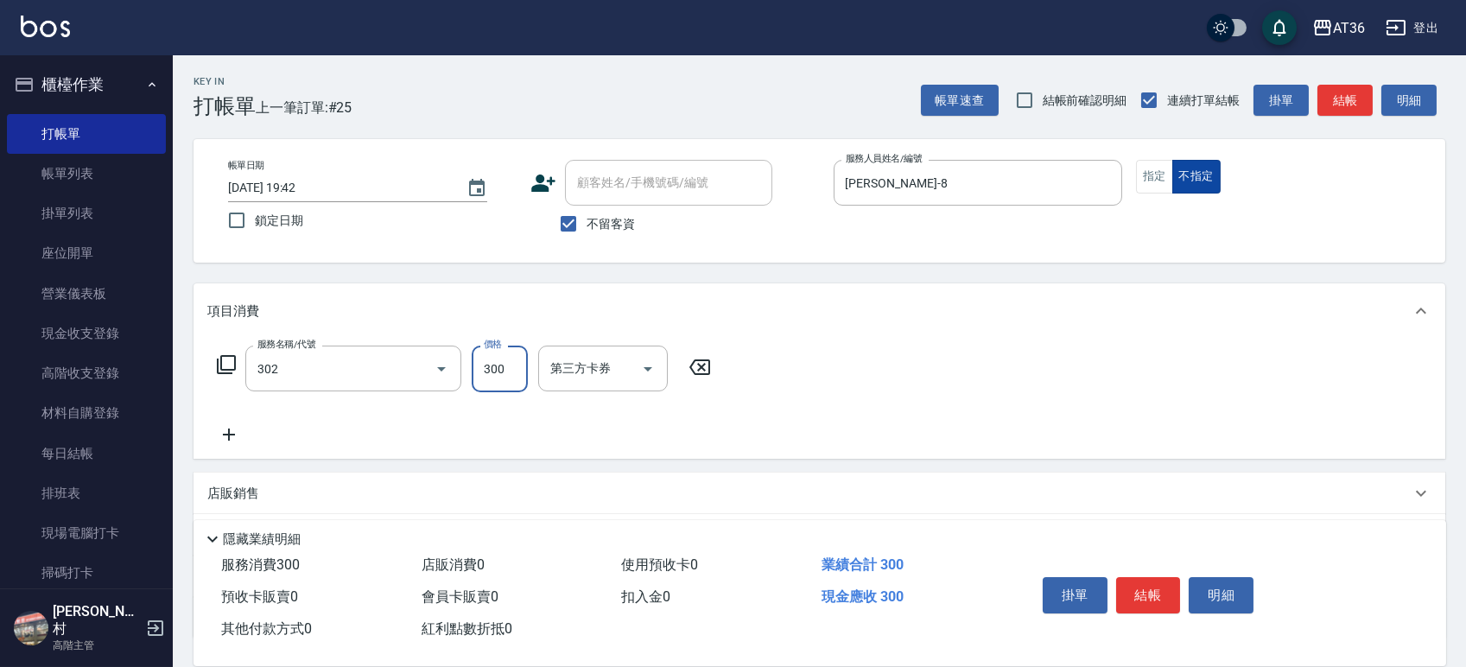
type input "造型剪髮(302)"
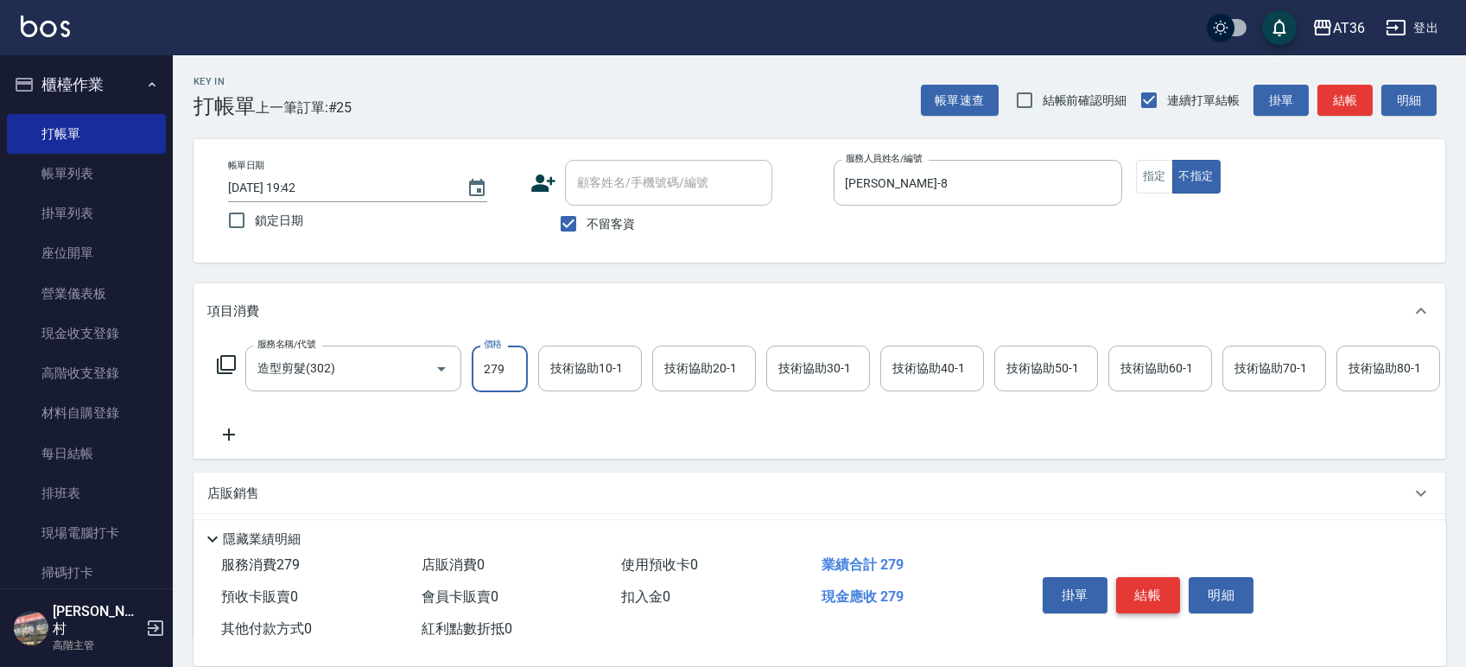
type input "279"
click at [1146, 588] on button "結帳" at bounding box center [1148, 595] width 65 height 36
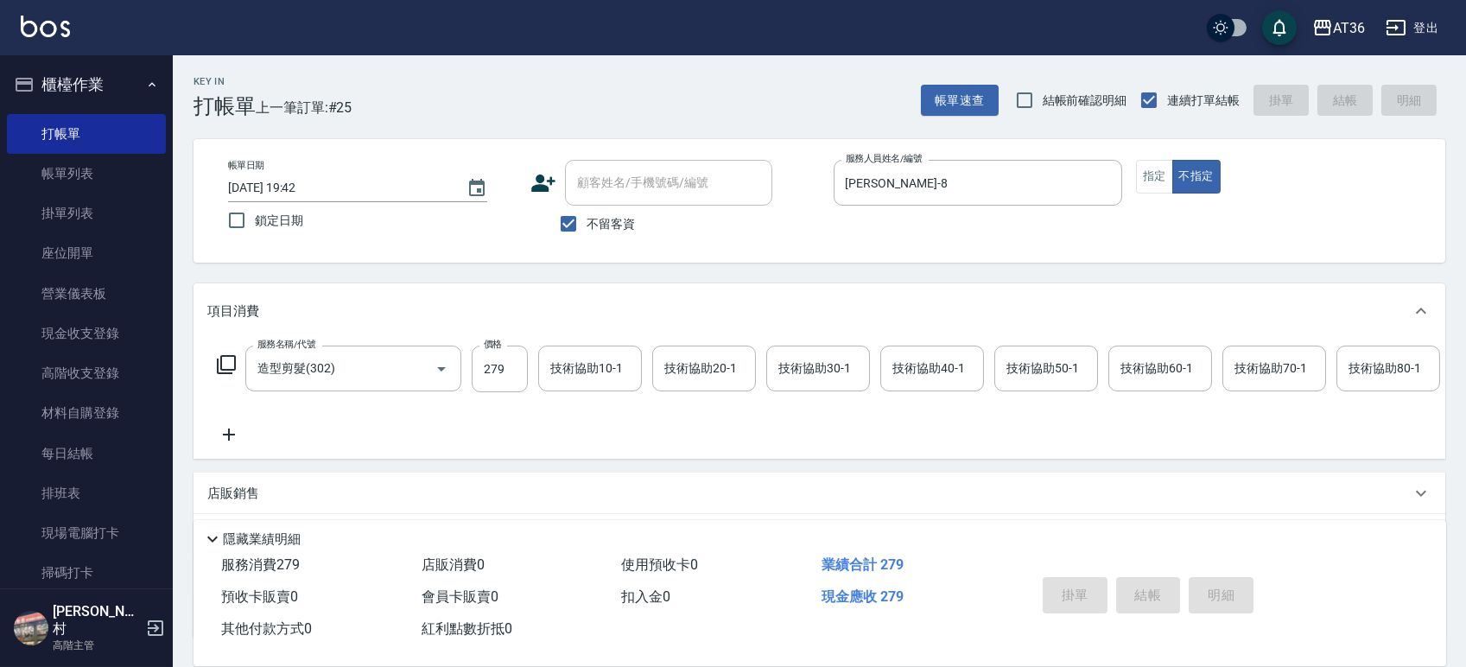
type input "2025/10/13 19:43"
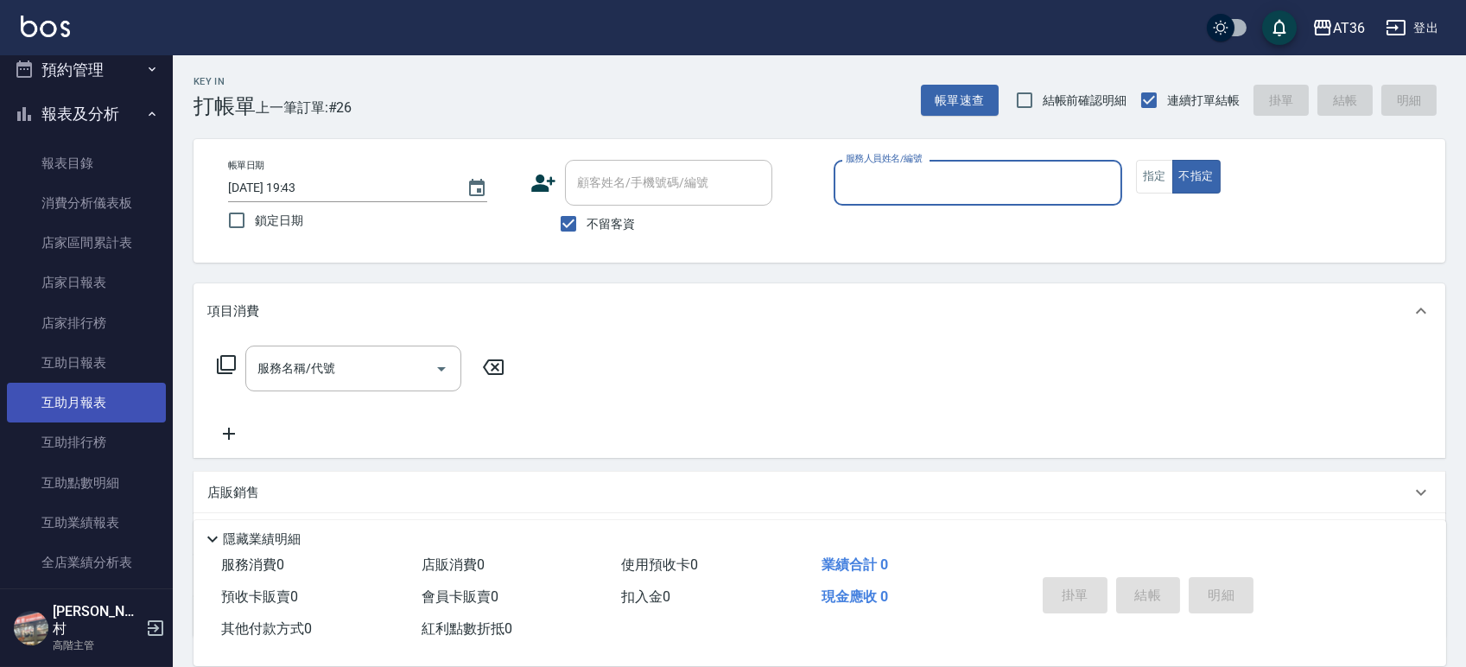
scroll to position [575, 0]
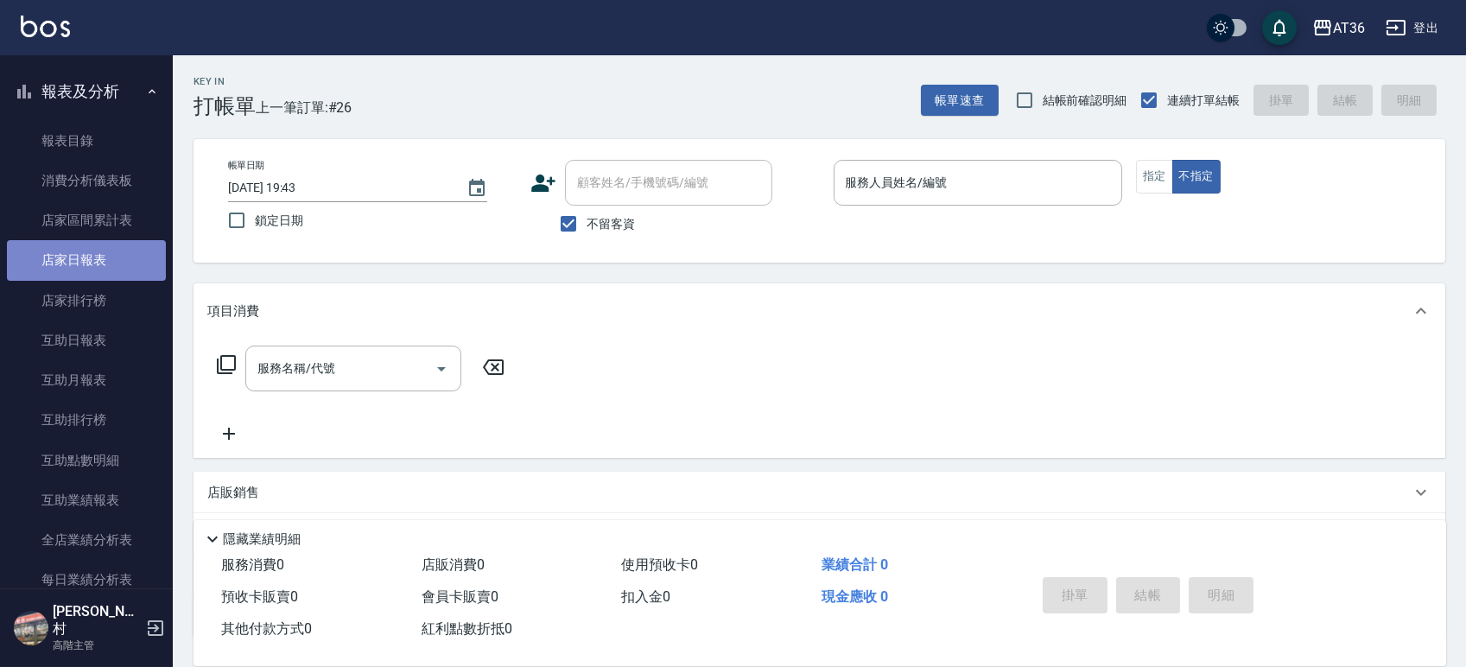
click at [98, 266] on link "店家日報表" at bounding box center [86, 260] width 159 height 40
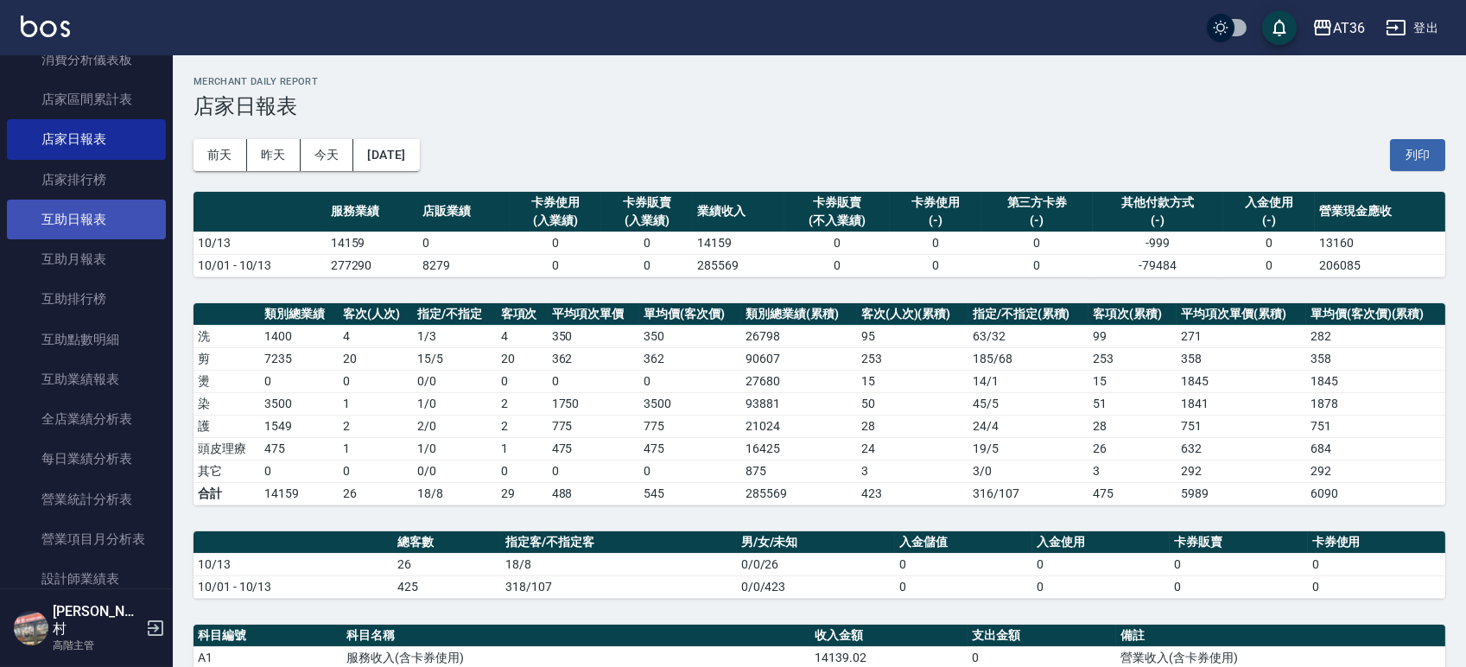
scroll to position [806, 0]
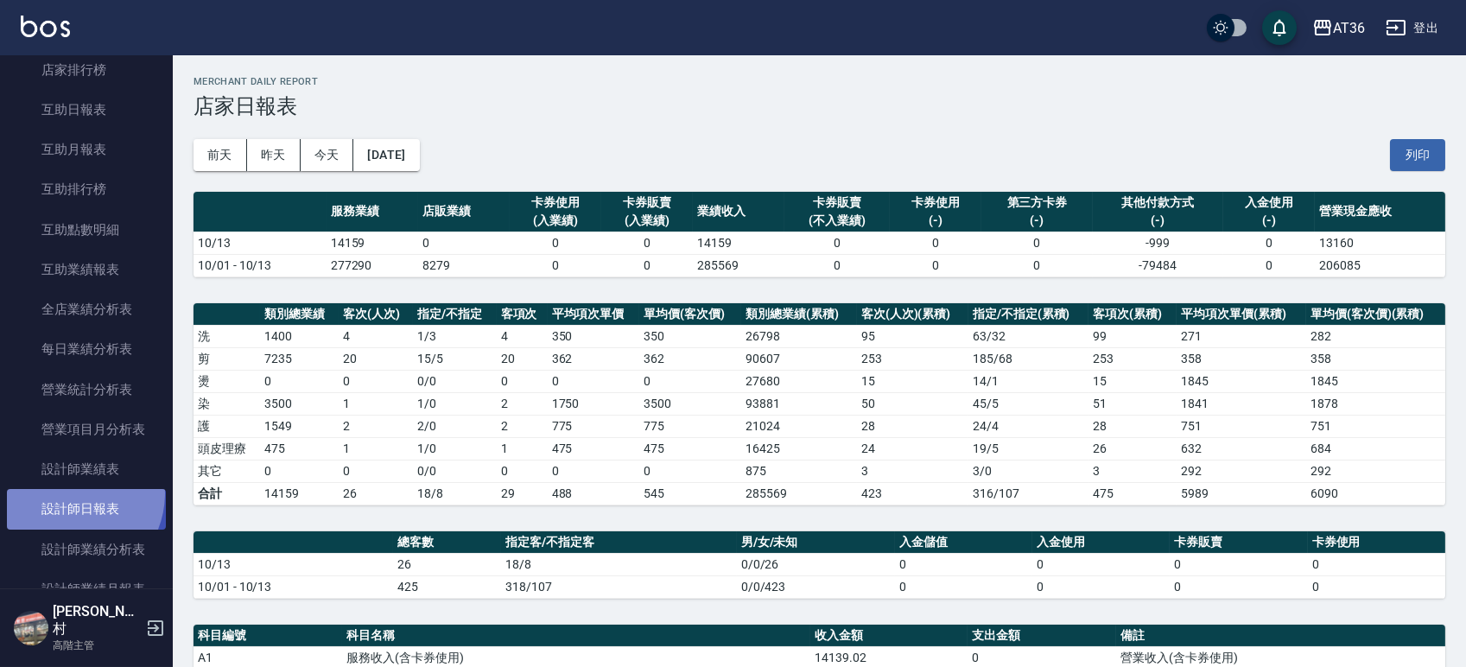
click at [67, 493] on link "設計師日報表" at bounding box center [86, 509] width 159 height 40
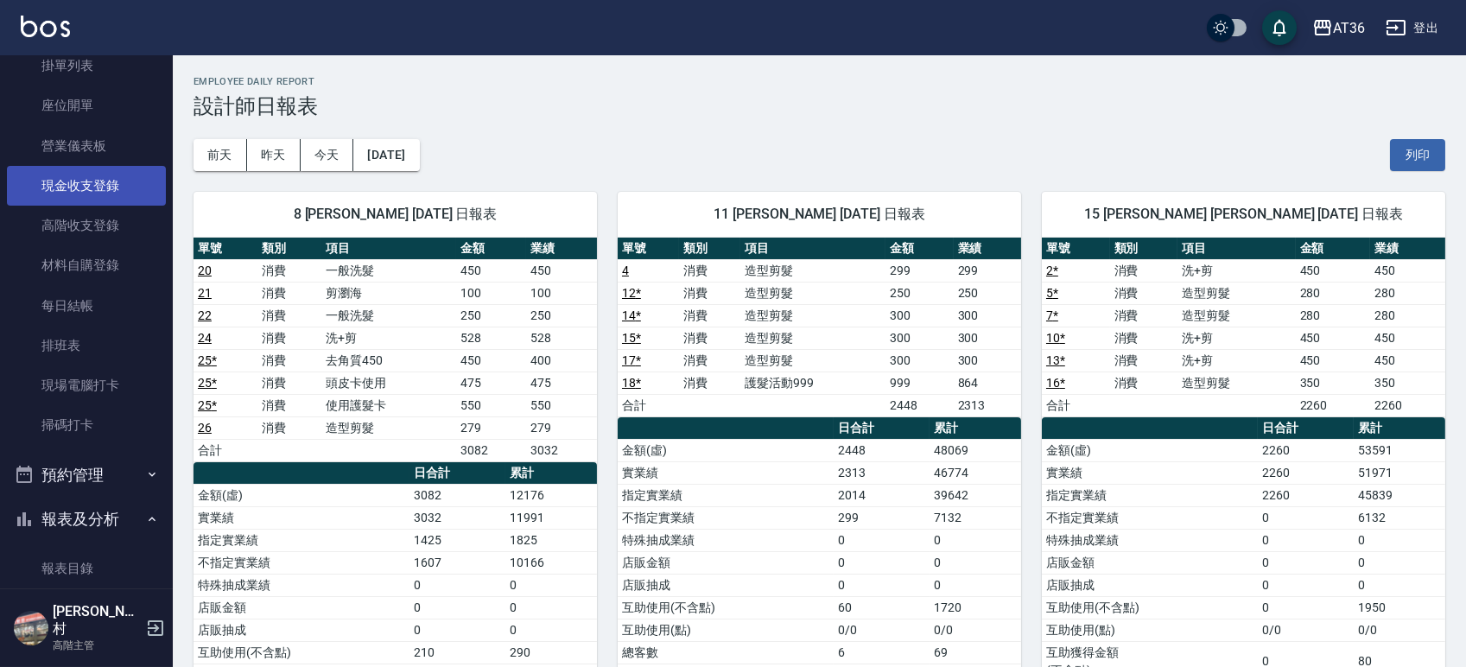
scroll to position [230, 0]
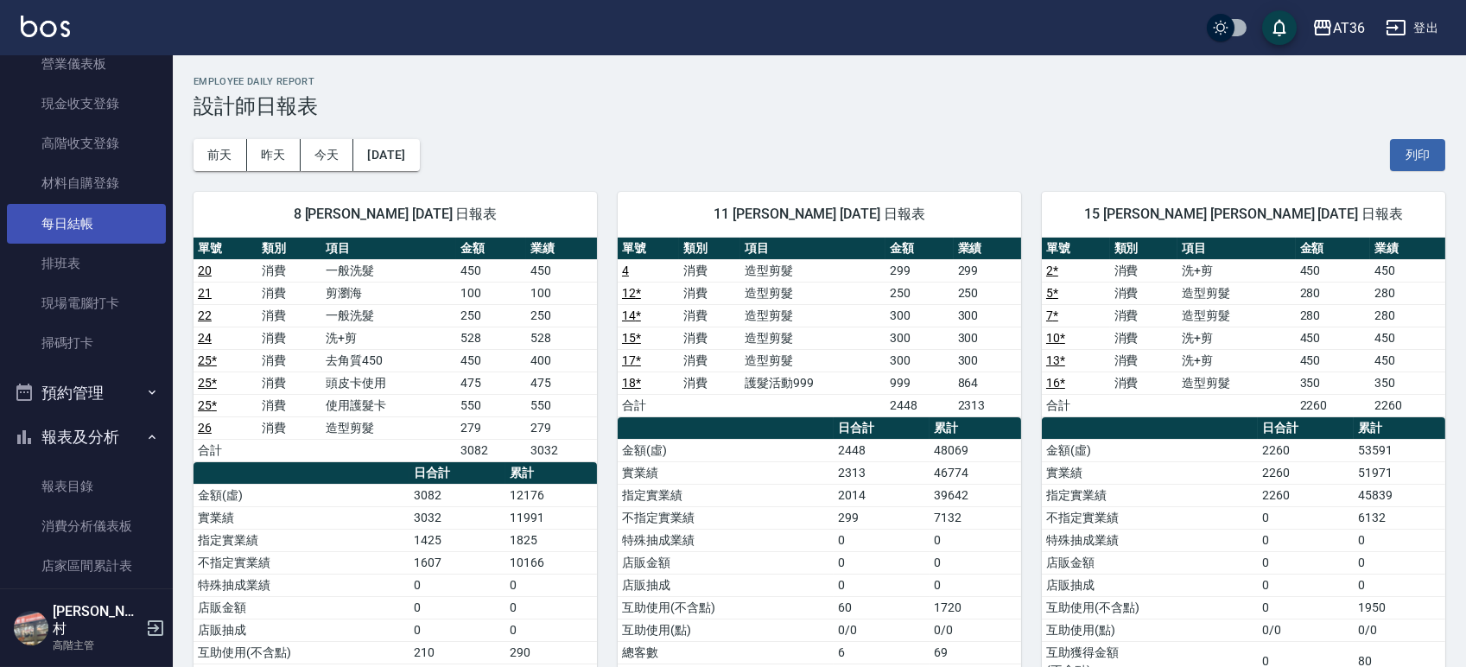
click at [67, 216] on link "每日結帳" at bounding box center [86, 224] width 159 height 40
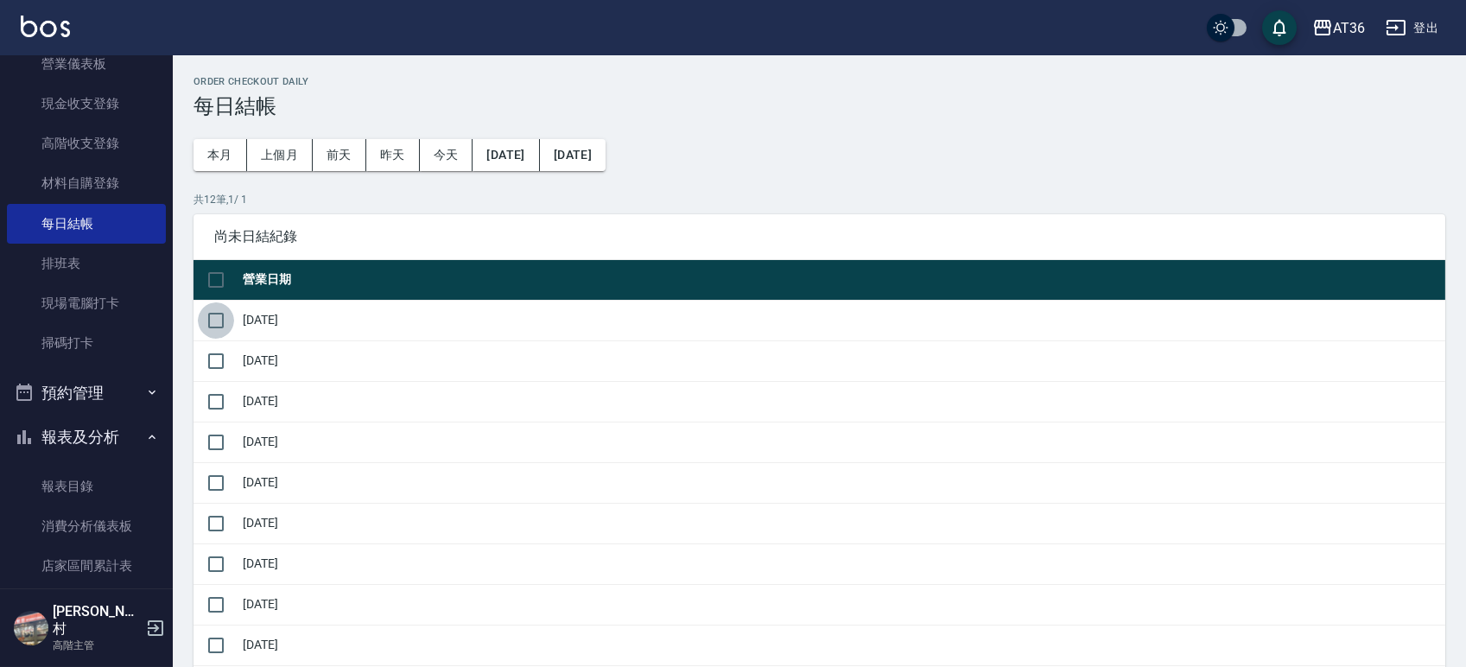
click at [213, 321] on input "checkbox" at bounding box center [216, 320] width 36 height 36
checkbox input "true"
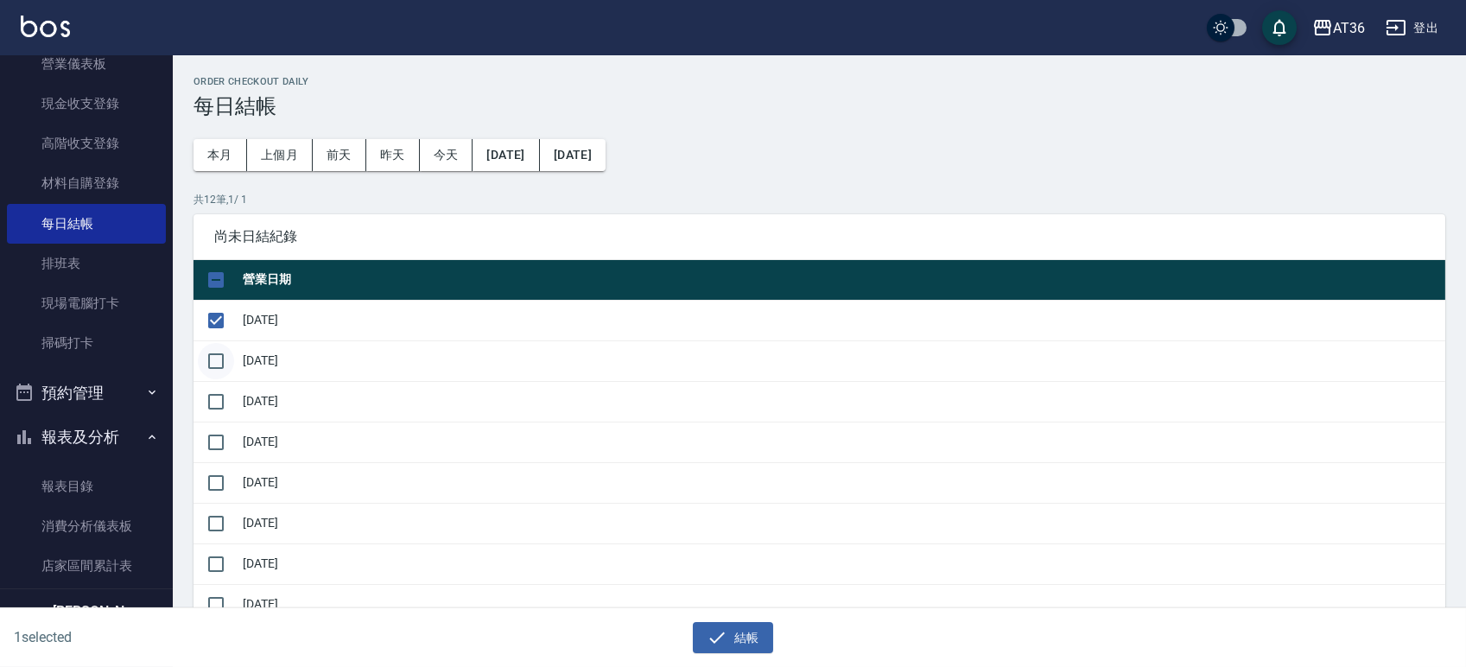
click at [216, 365] on input "checkbox" at bounding box center [216, 361] width 36 height 36
checkbox input "true"
click at [216, 397] on input "checkbox" at bounding box center [216, 402] width 36 height 36
checkbox input "true"
click at [213, 433] on input "checkbox" at bounding box center [216, 442] width 36 height 36
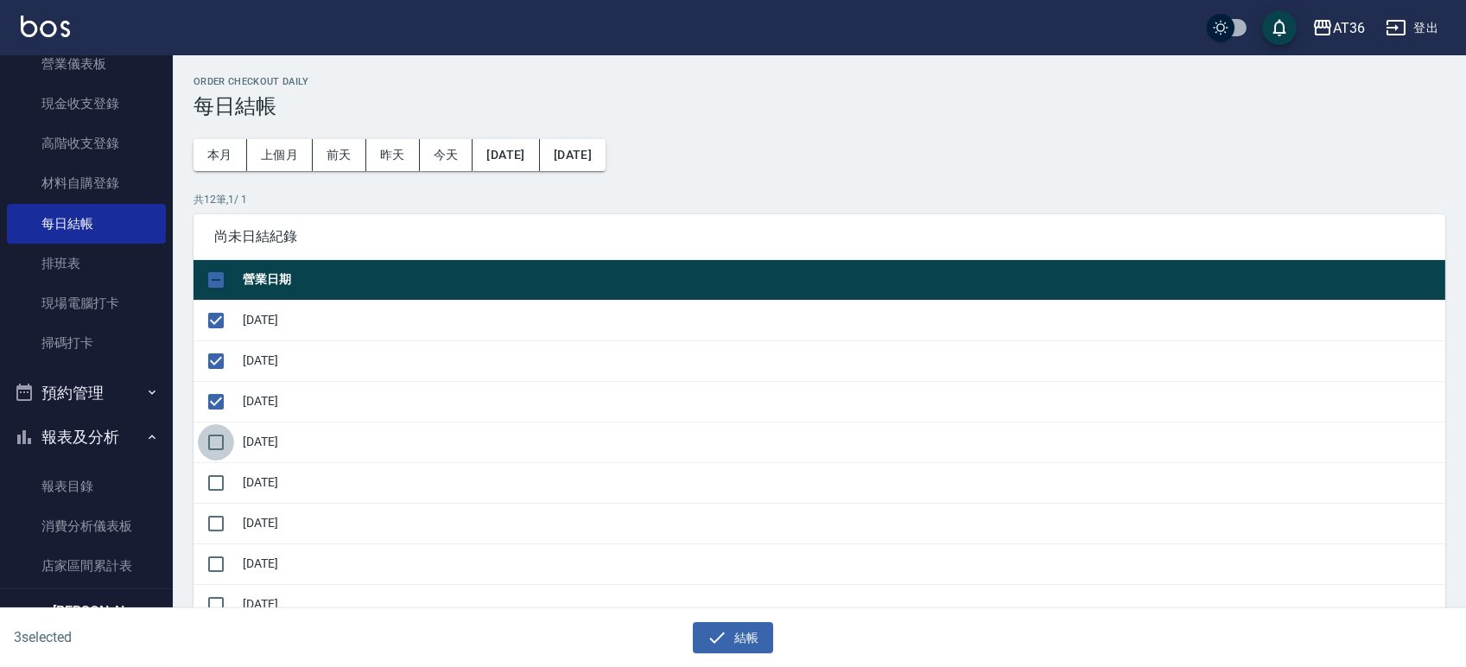
checkbox input "true"
click at [217, 492] on input "checkbox" at bounding box center [216, 483] width 36 height 36
checkbox input "true"
click at [213, 524] on input "checkbox" at bounding box center [216, 523] width 36 height 36
checkbox input "true"
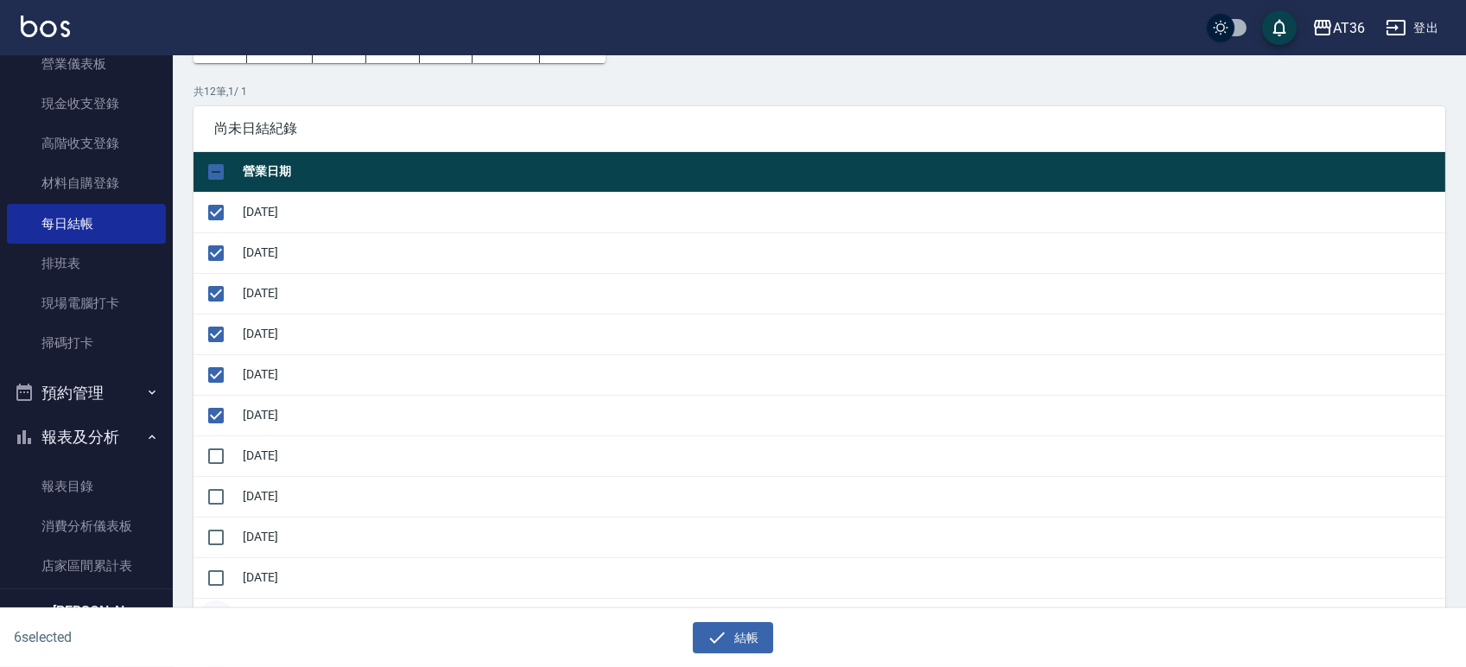
scroll to position [230, 0]
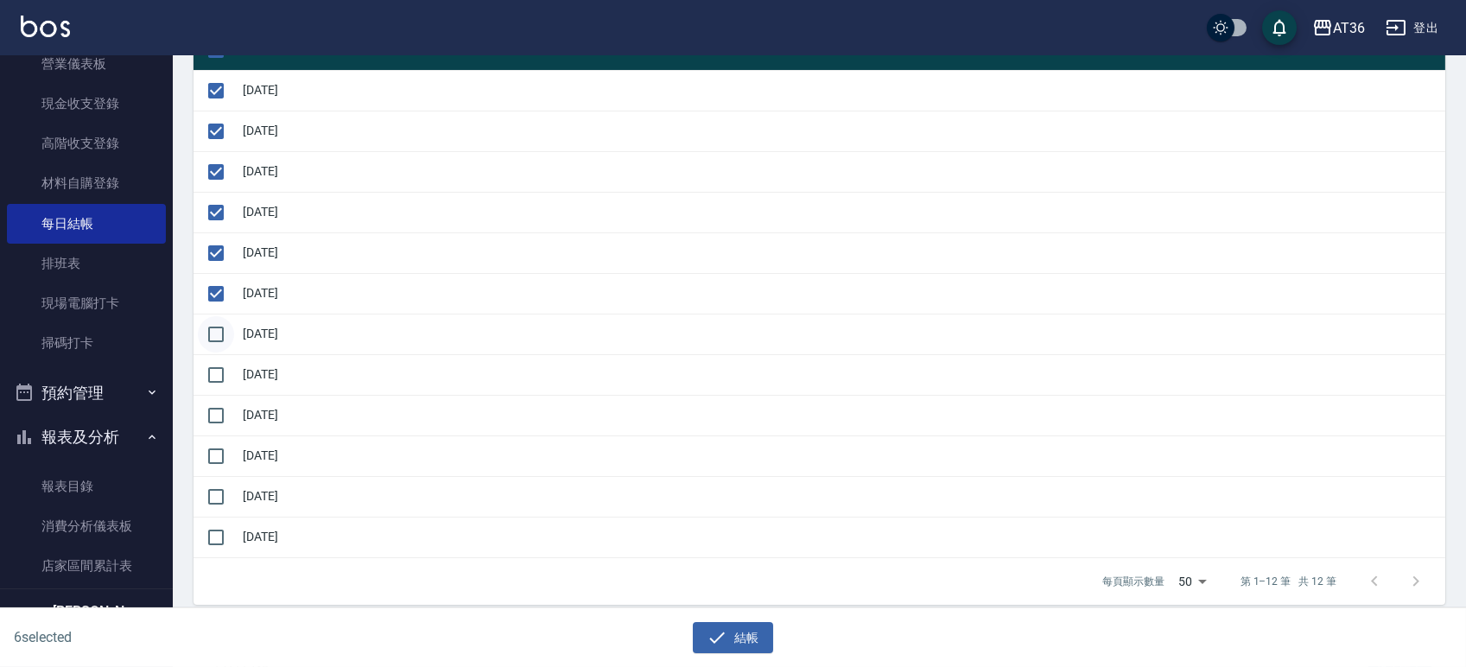
click at [218, 335] on input "checkbox" at bounding box center [216, 334] width 36 height 36
checkbox input "true"
click at [218, 383] on input "checkbox" at bounding box center [216, 375] width 36 height 36
checkbox input "true"
drag, startPoint x: 214, startPoint y: 401, endPoint x: 214, endPoint y: 423, distance: 21.6
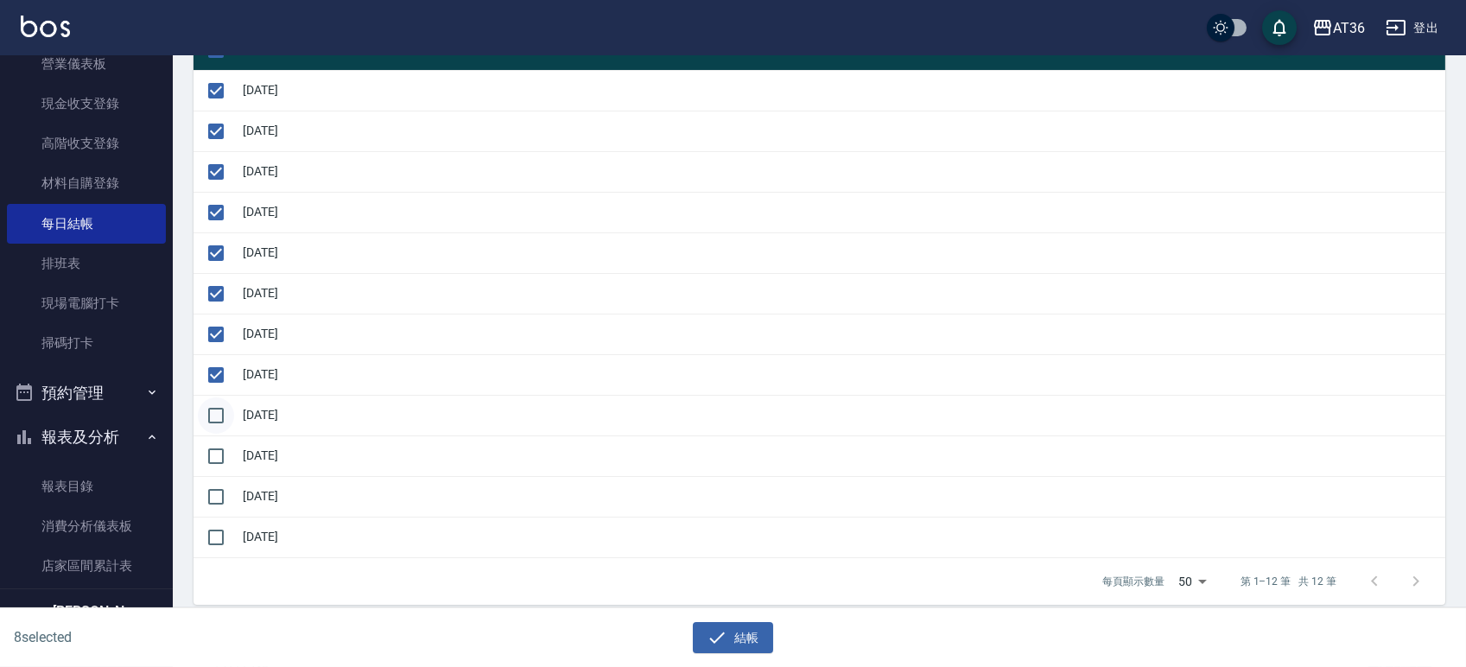
click at [214, 403] on input "checkbox" at bounding box center [216, 415] width 36 height 36
checkbox input "true"
click at [214, 468] on input "checkbox" at bounding box center [216, 456] width 36 height 36
checkbox input "true"
click at [729, 639] on button "結帳" at bounding box center [733, 638] width 80 height 32
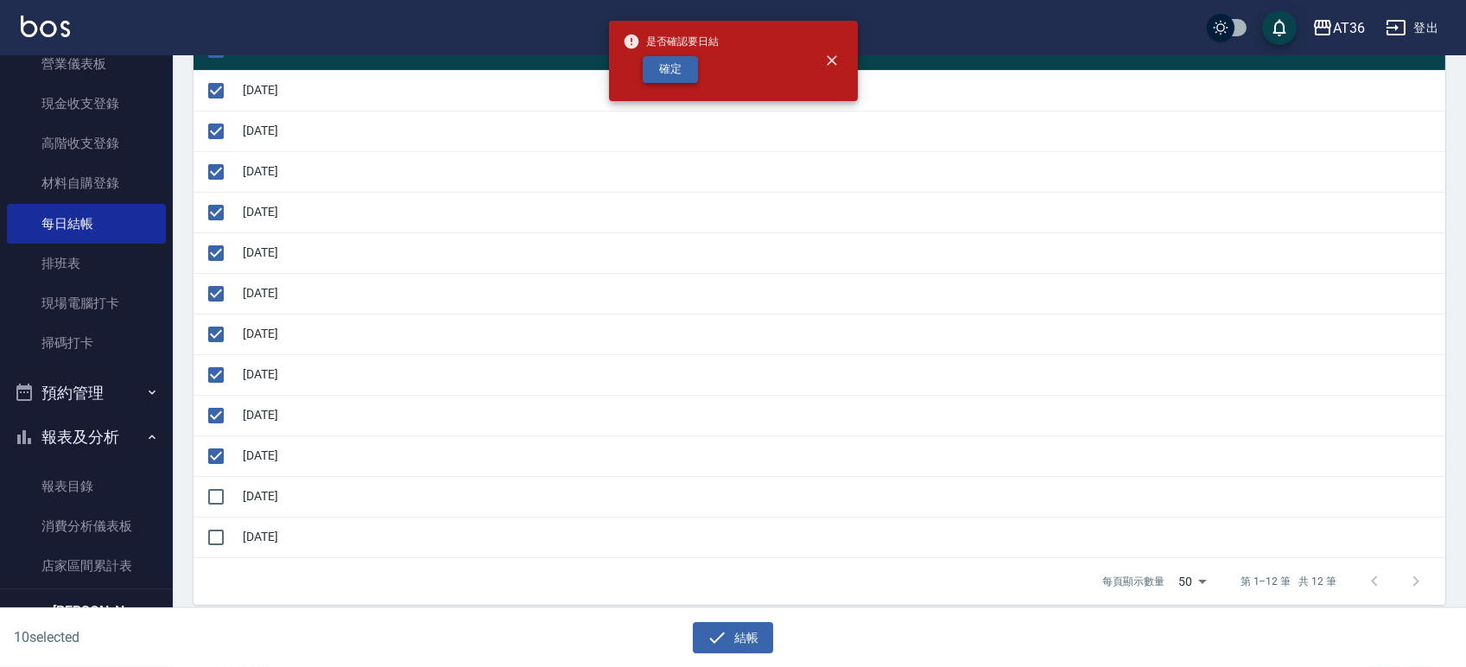
click at [654, 64] on button "確定" at bounding box center [670, 69] width 55 height 27
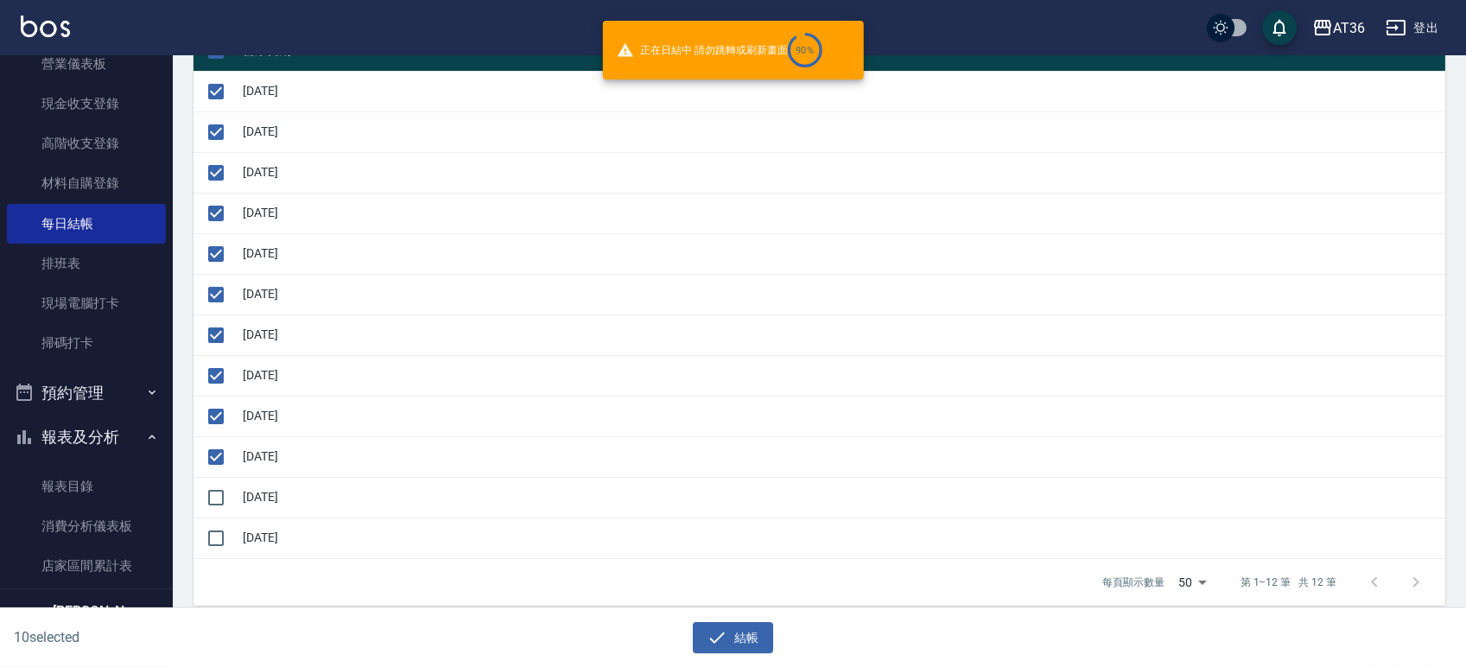
checkbox input "false"
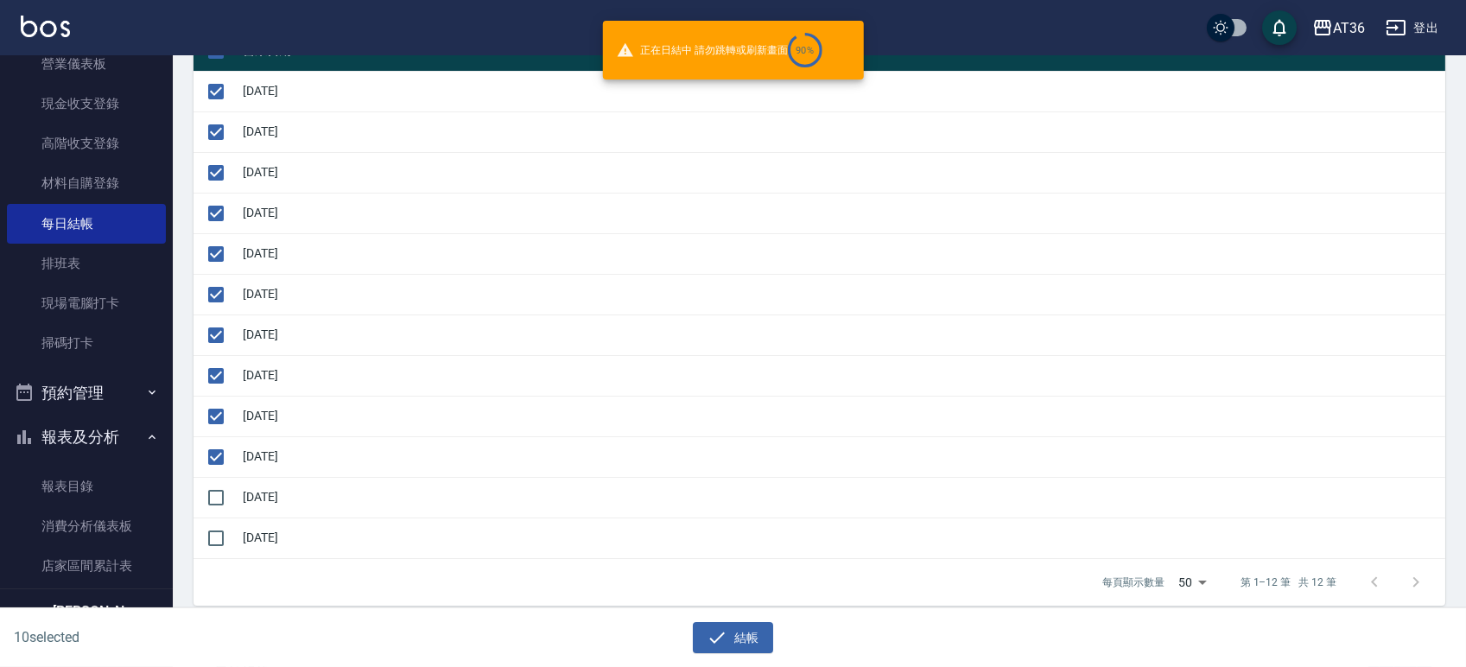
checkbox input "false"
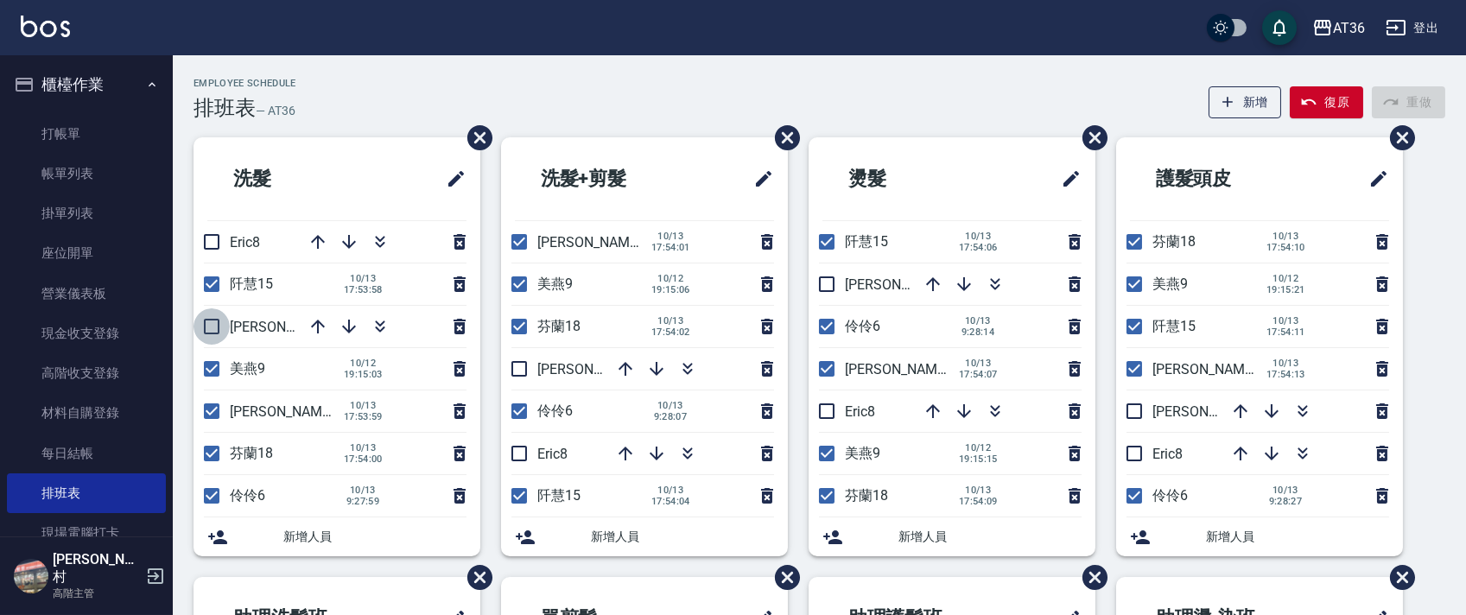
click at [210, 325] on input "checkbox" at bounding box center [212, 326] width 36 height 36
checkbox input "true"
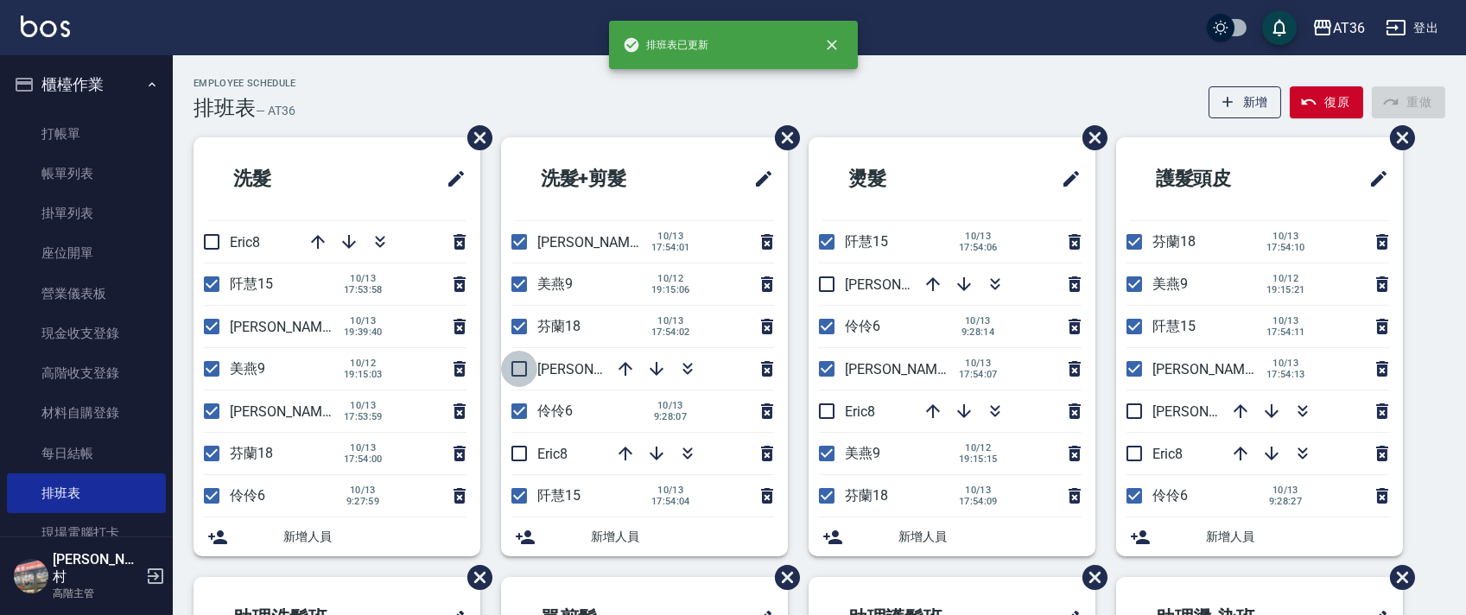
click at [529, 365] on input "checkbox" at bounding box center [519, 369] width 36 height 36
checkbox input "true"
click at [828, 290] on input "checkbox" at bounding box center [827, 284] width 36 height 36
checkbox input "true"
click at [1132, 405] on input "checkbox" at bounding box center [1134, 411] width 36 height 36
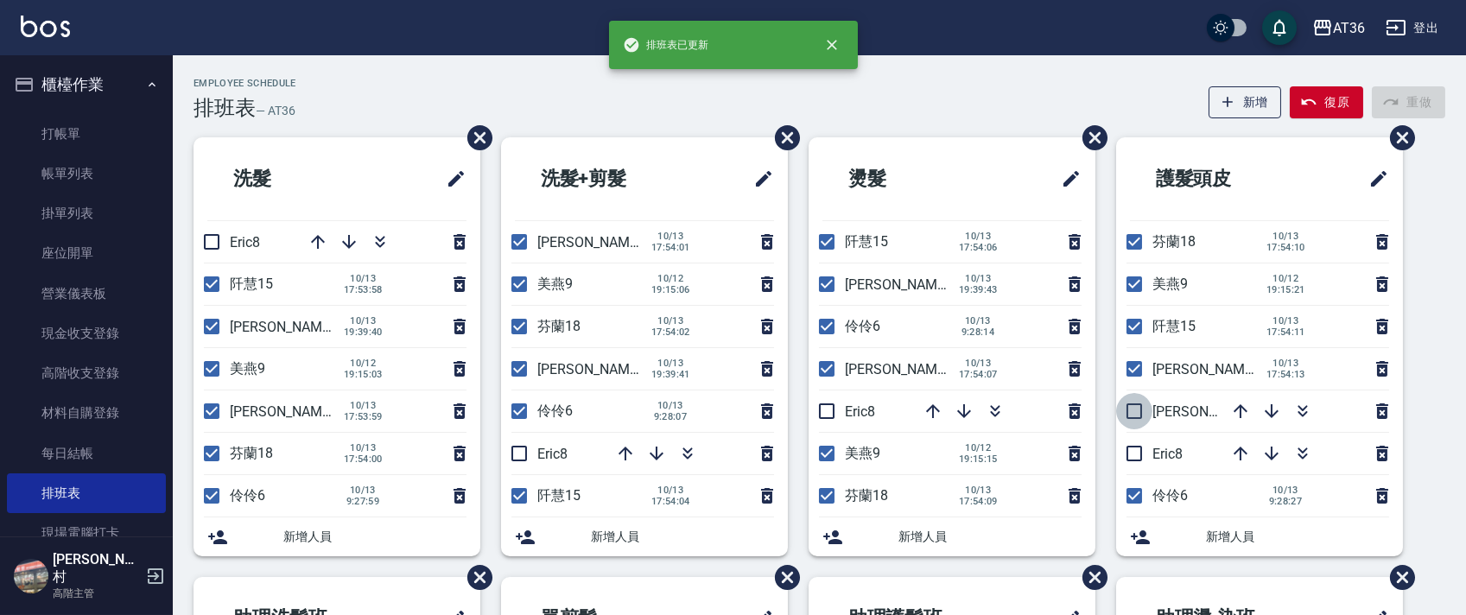
checkbox input "true"
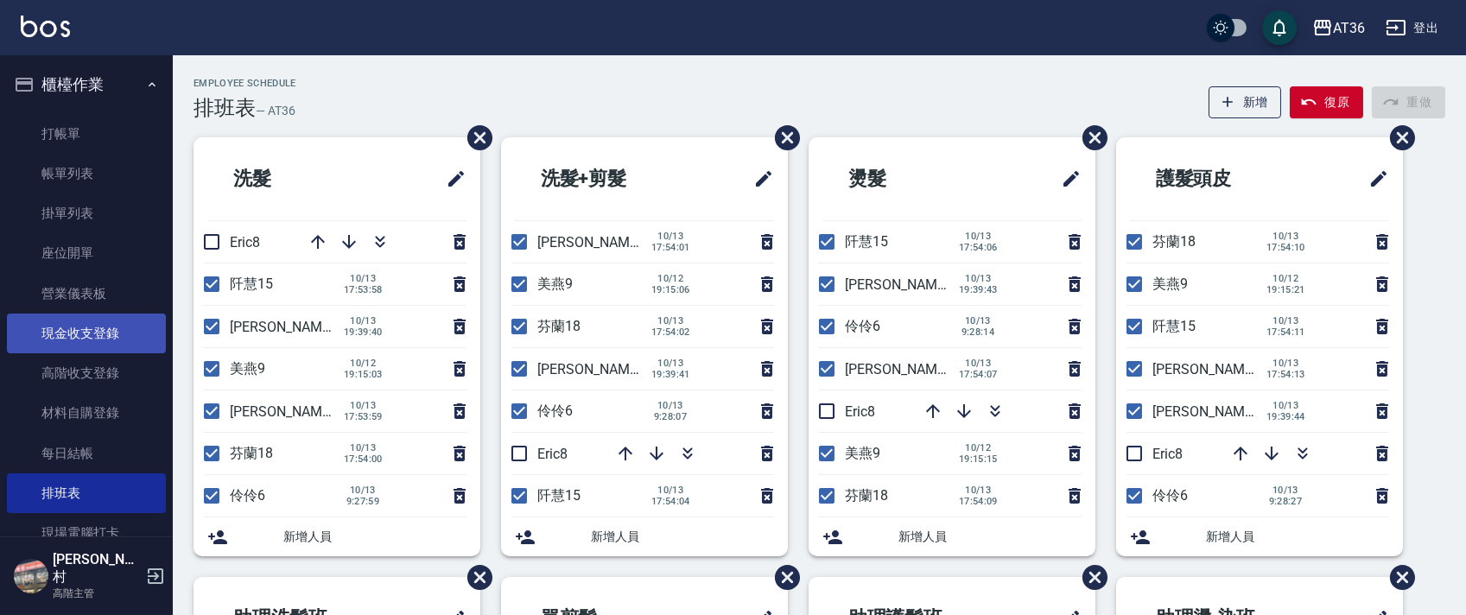
scroll to position [379, 0]
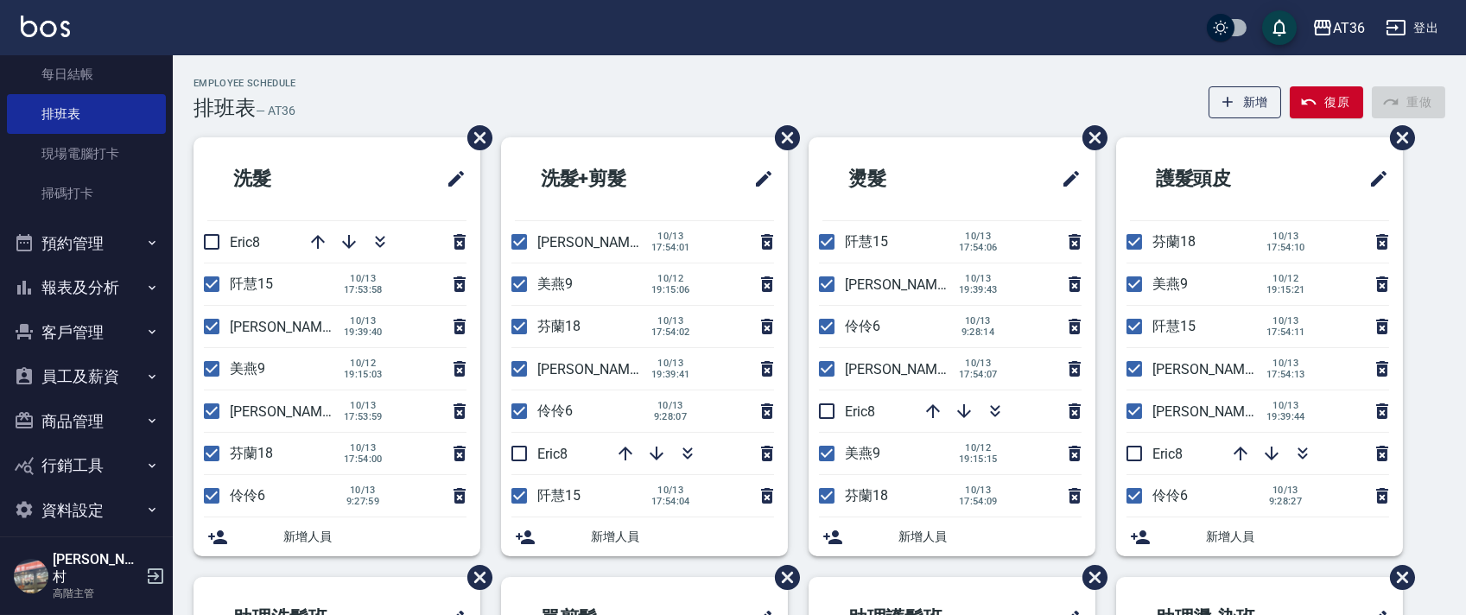
click at [98, 287] on button "報表及分析" at bounding box center [86, 287] width 159 height 45
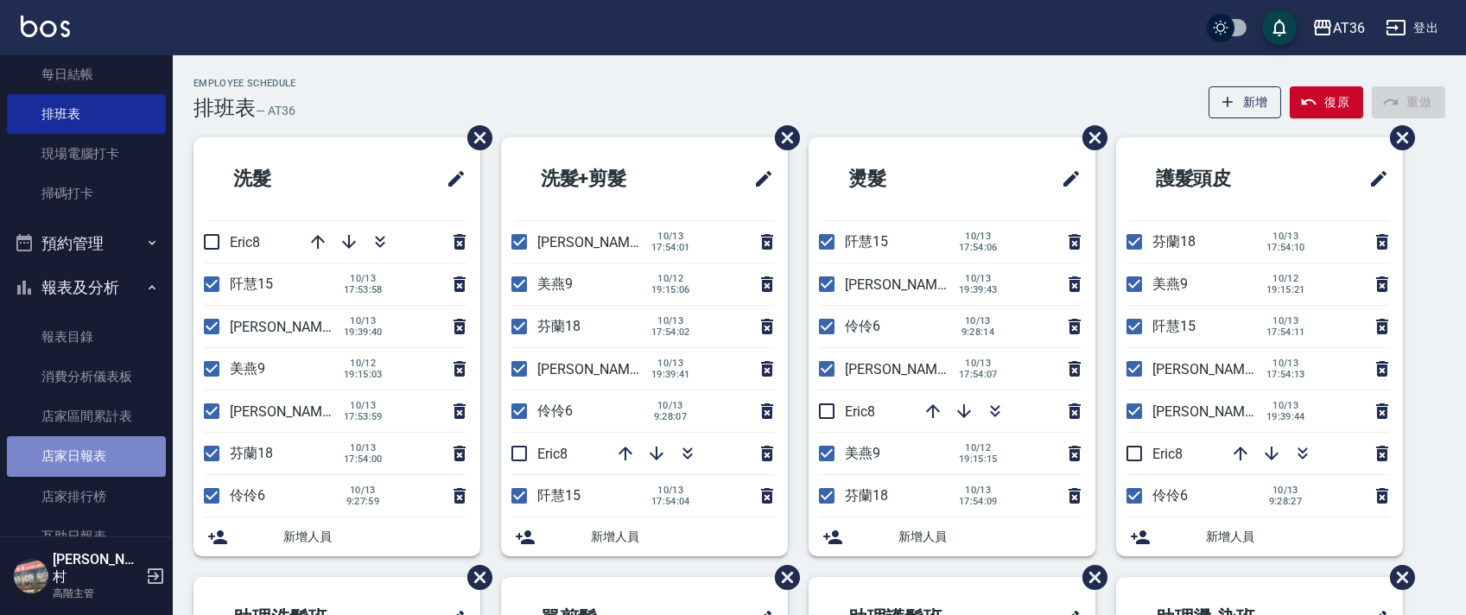
click at [90, 454] on link "店家日報表" at bounding box center [86, 456] width 159 height 40
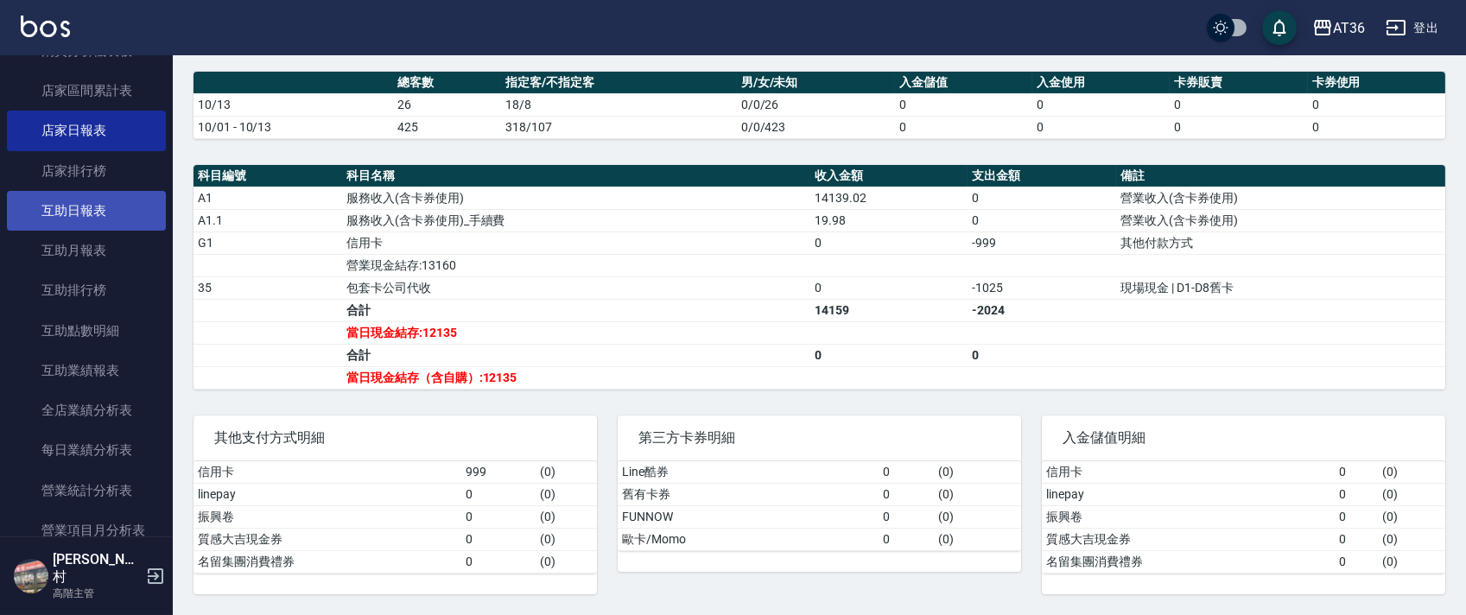
scroll to position [840, 0]
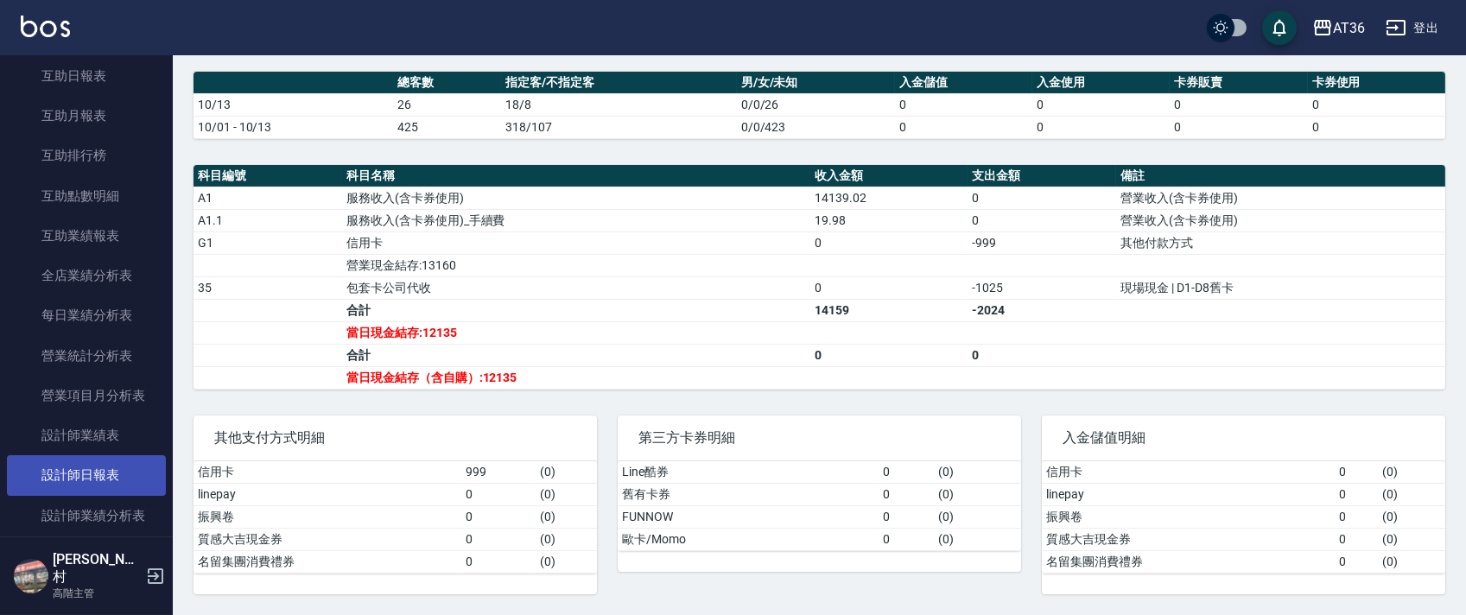
click at [79, 474] on link "設計師日報表" at bounding box center [86, 475] width 159 height 40
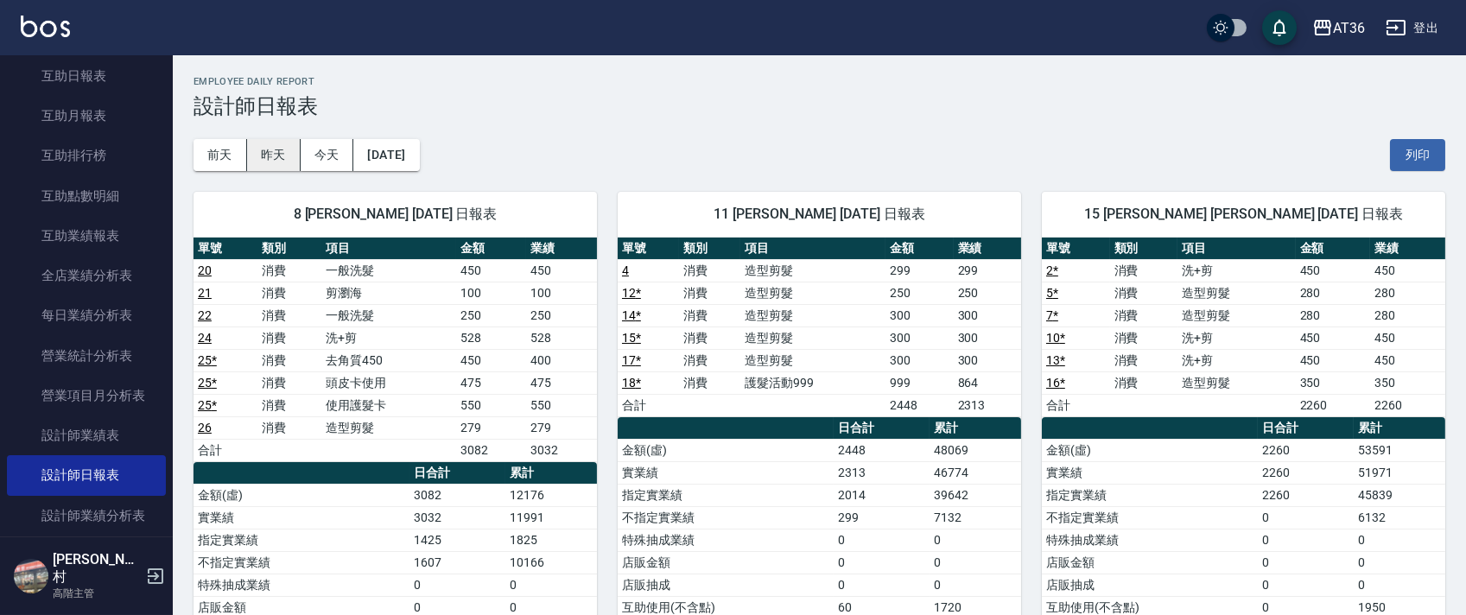
click at [272, 154] on button "昨天" at bounding box center [274, 155] width 54 height 32
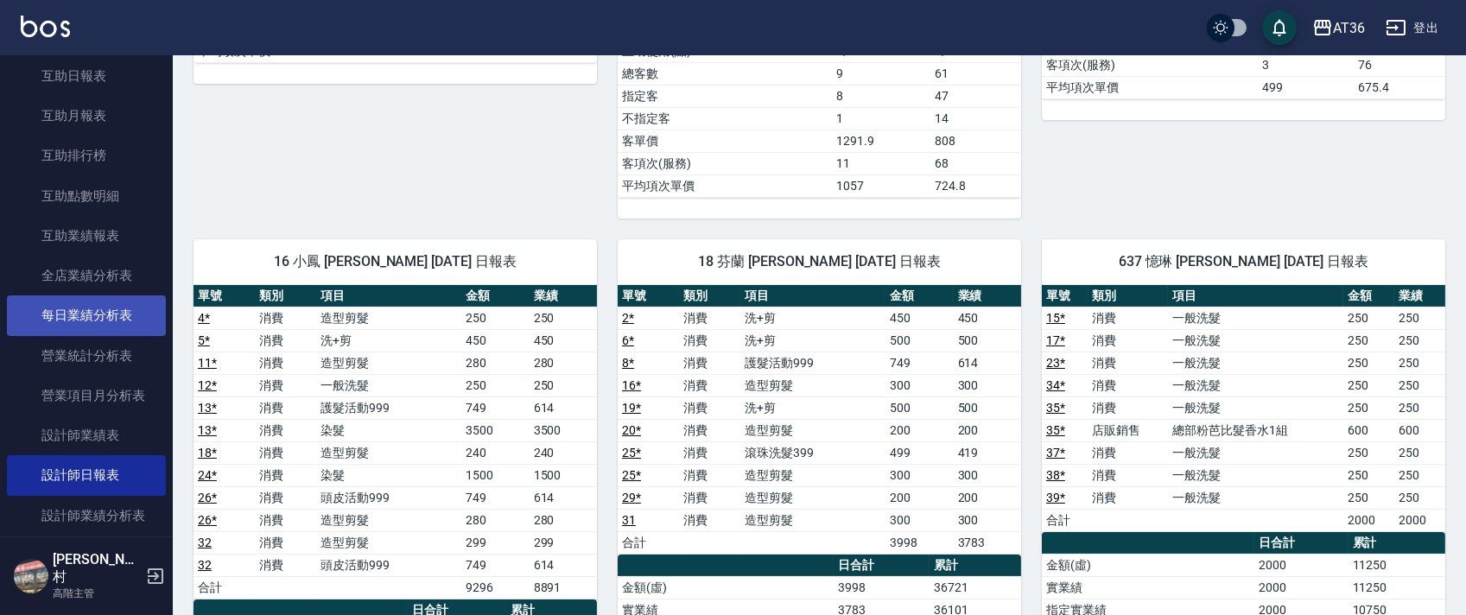
scroll to position [725, 0]
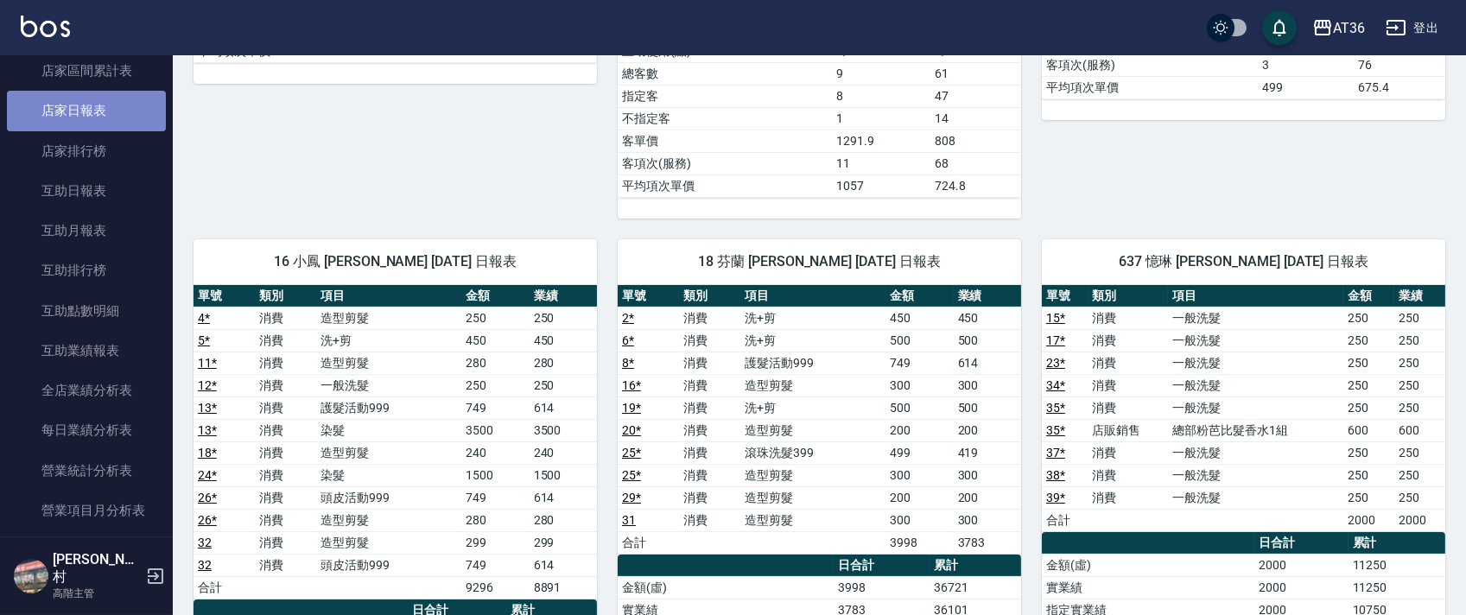
click at [92, 114] on link "店家日報表" at bounding box center [86, 111] width 159 height 40
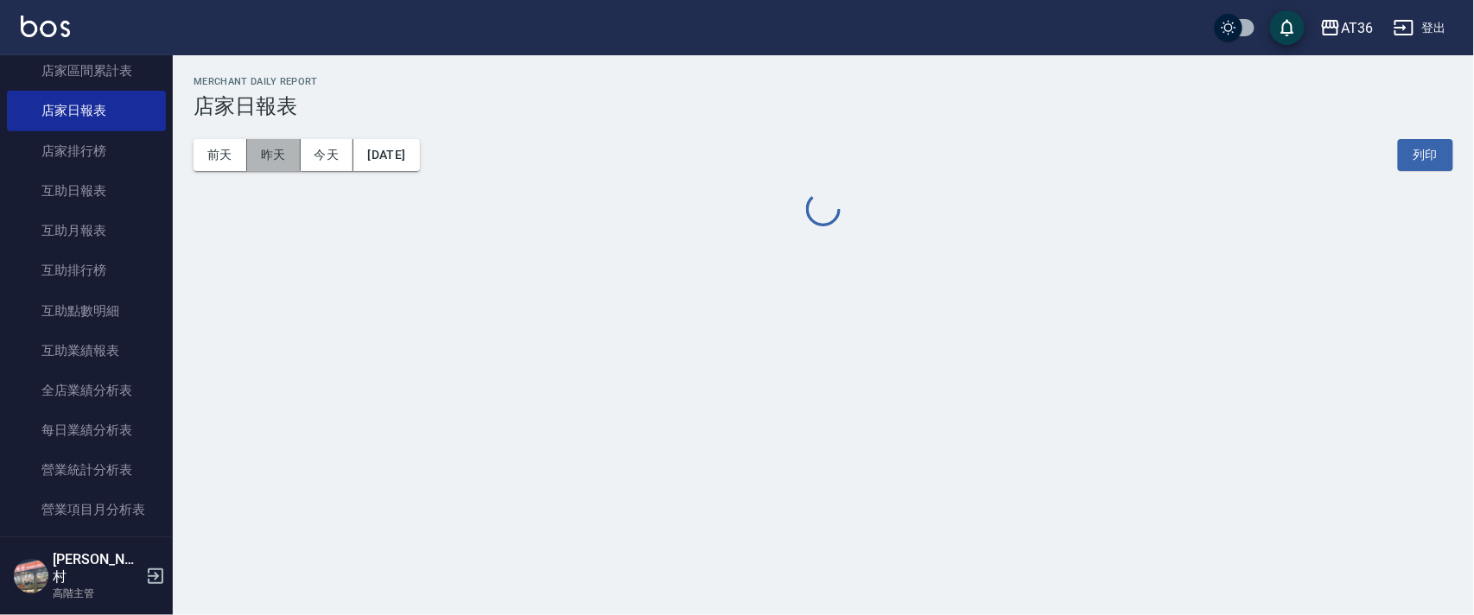
click at [267, 153] on button "昨天" at bounding box center [274, 155] width 54 height 32
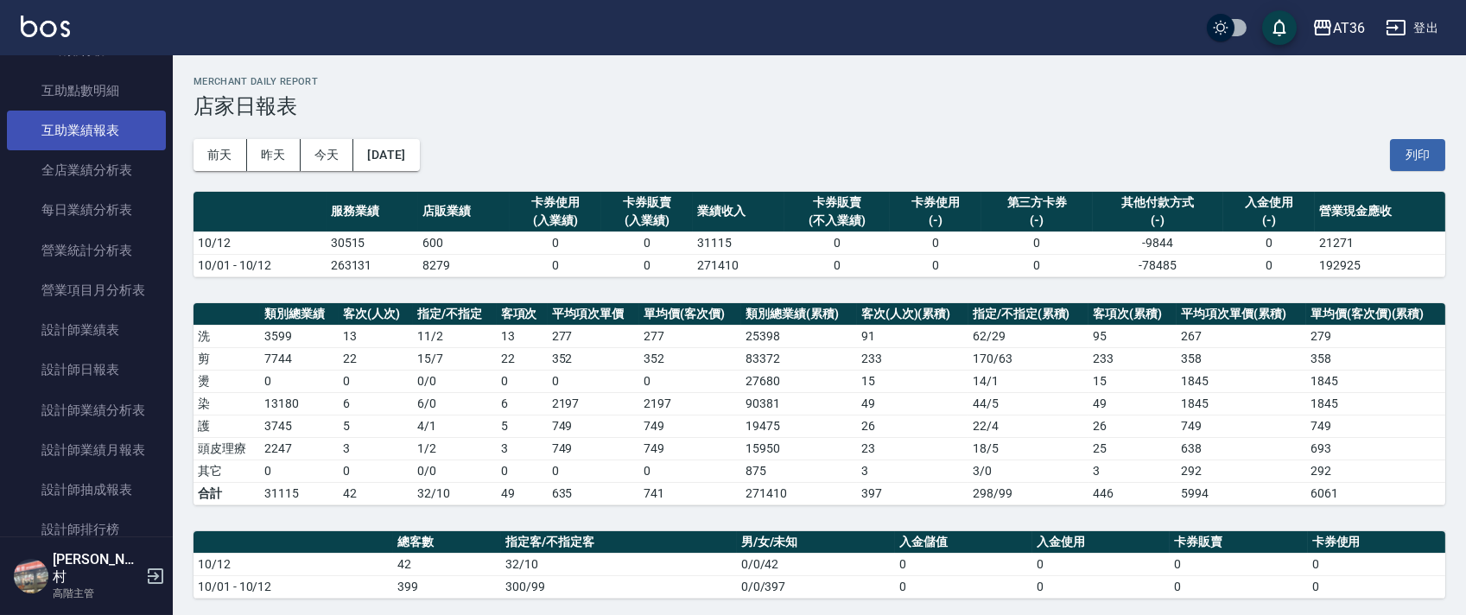
scroll to position [956, 0]
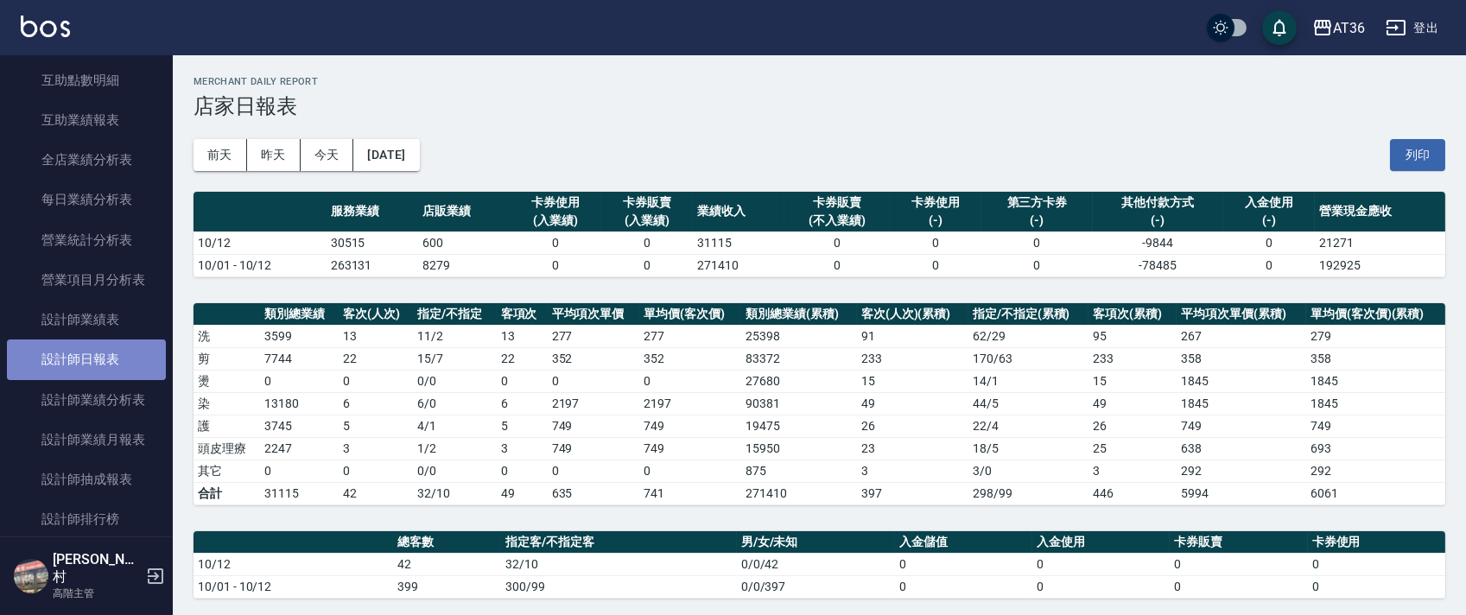
click at [106, 358] on link "設計師日報表" at bounding box center [86, 360] width 159 height 40
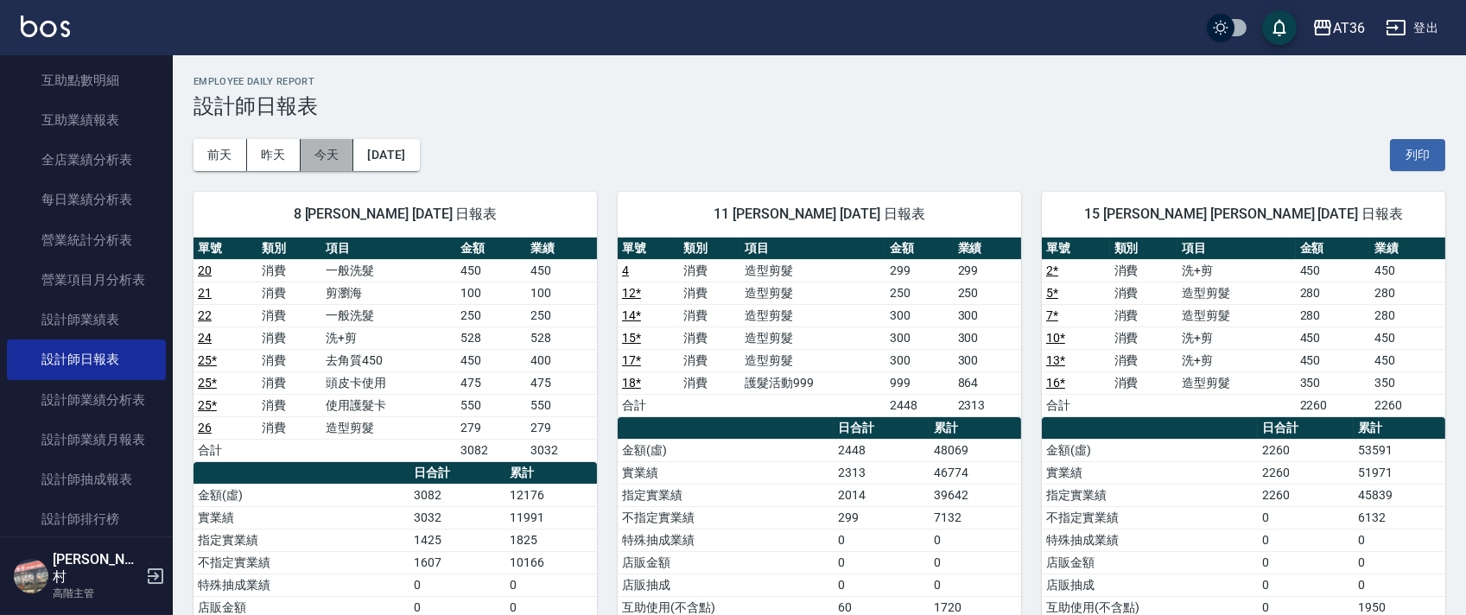
click at [336, 149] on button "今天" at bounding box center [328, 155] width 54 height 32
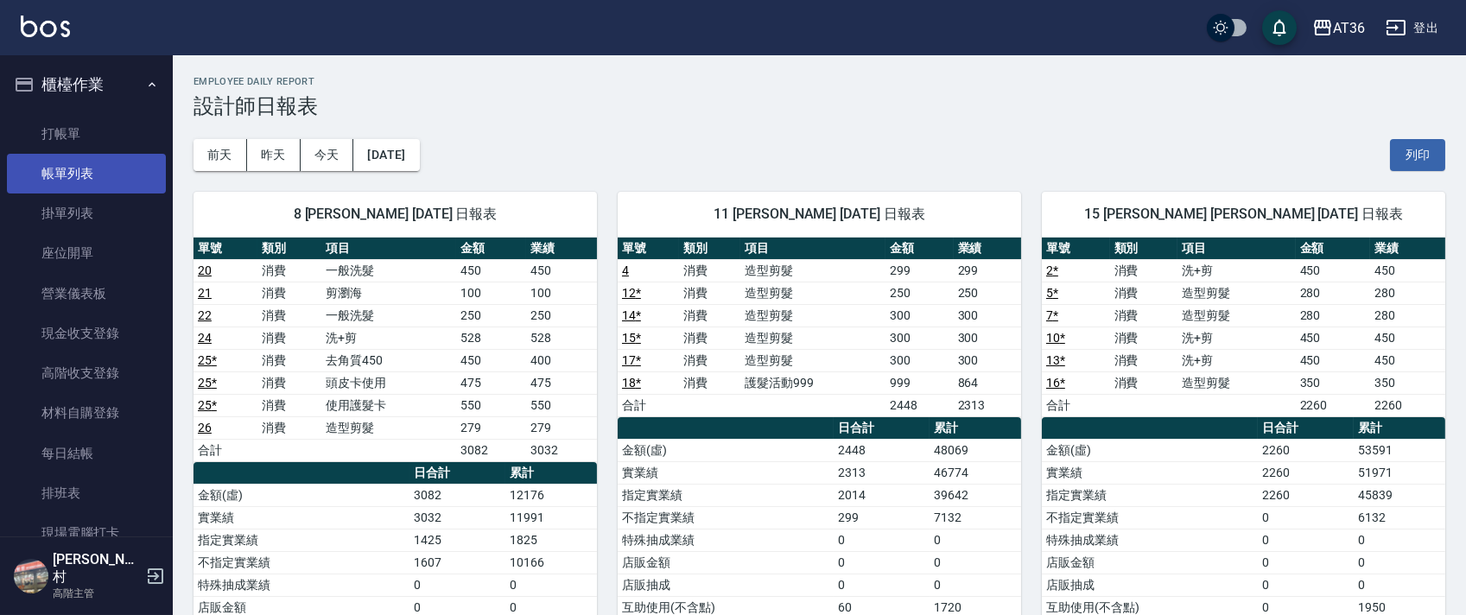
click at [67, 168] on link "帳單列表" at bounding box center [86, 174] width 159 height 40
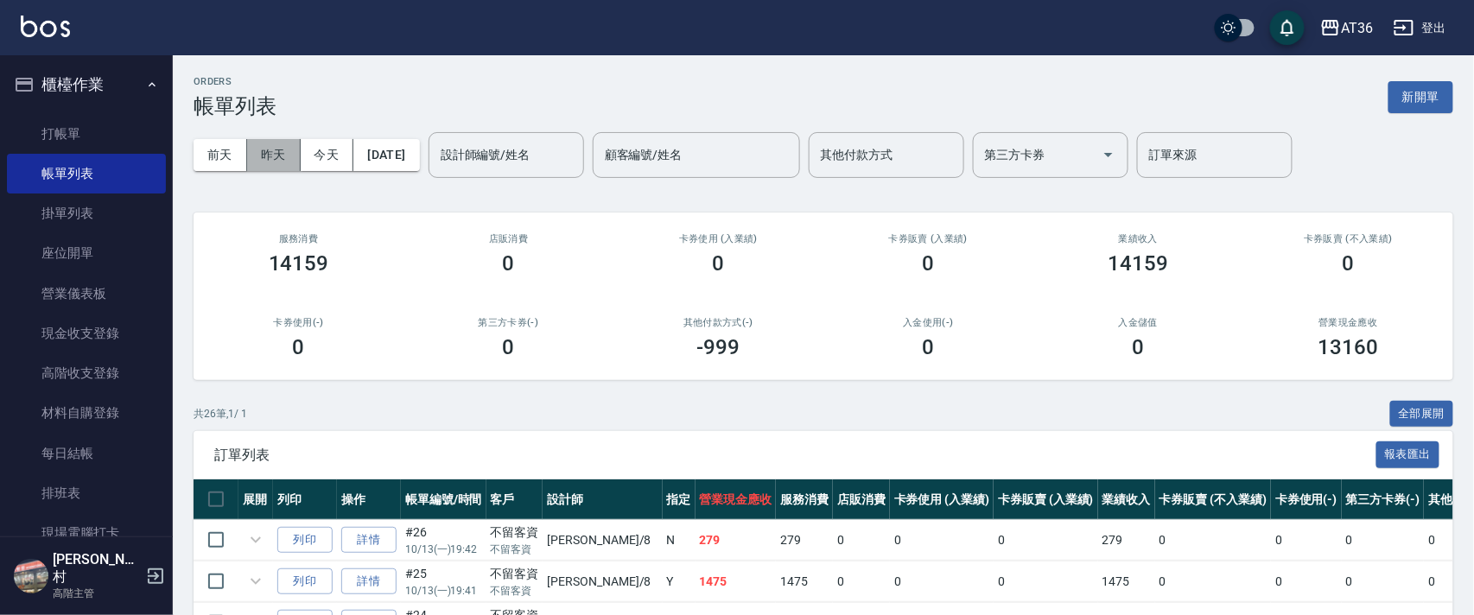
click at [278, 160] on button "昨天" at bounding box center [274, 155] width 54 height 32
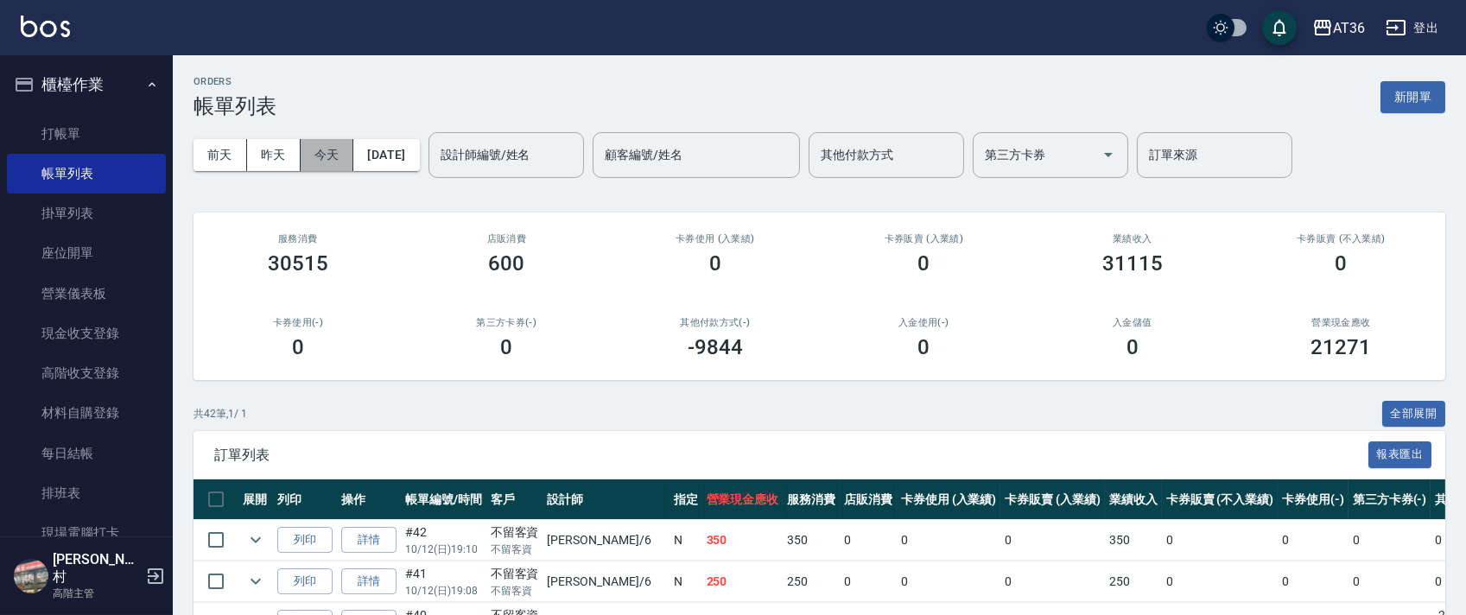
click at [321, 158] on button "今天" at bounding box center [328, 155] width 54 height 32
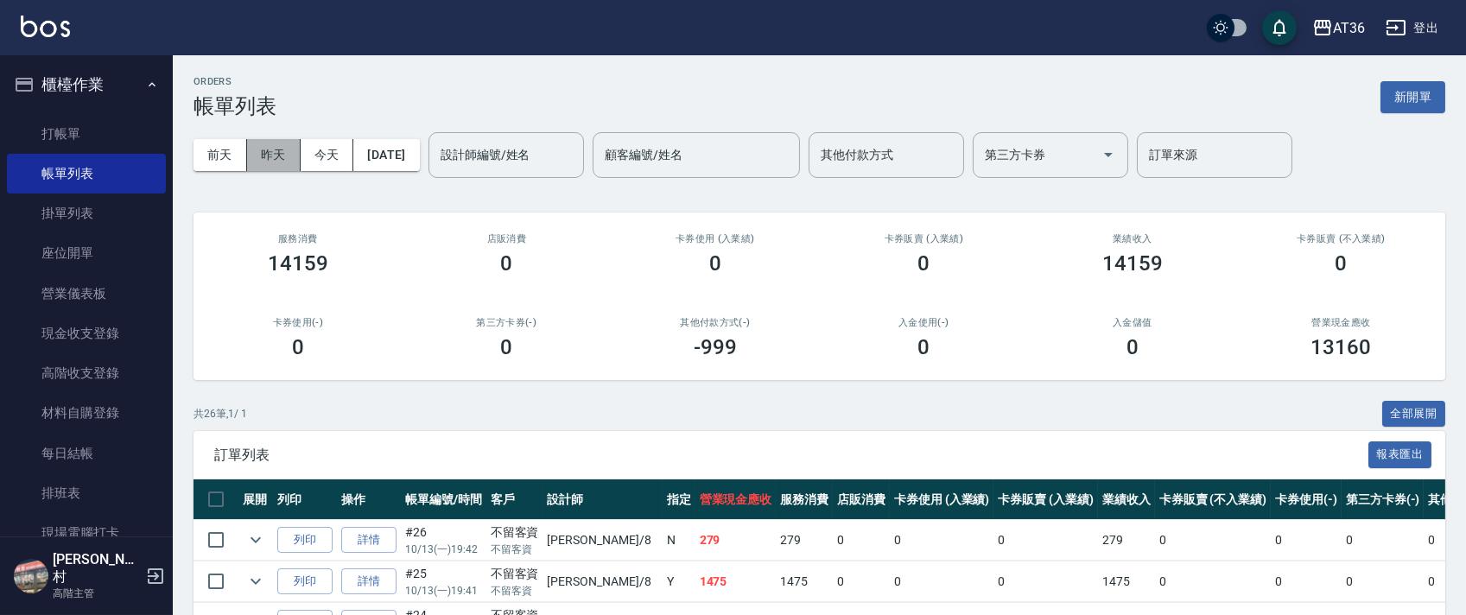
click at [270, 149] on button "昨天" at bounding box center [274, 155] width 54 height 32
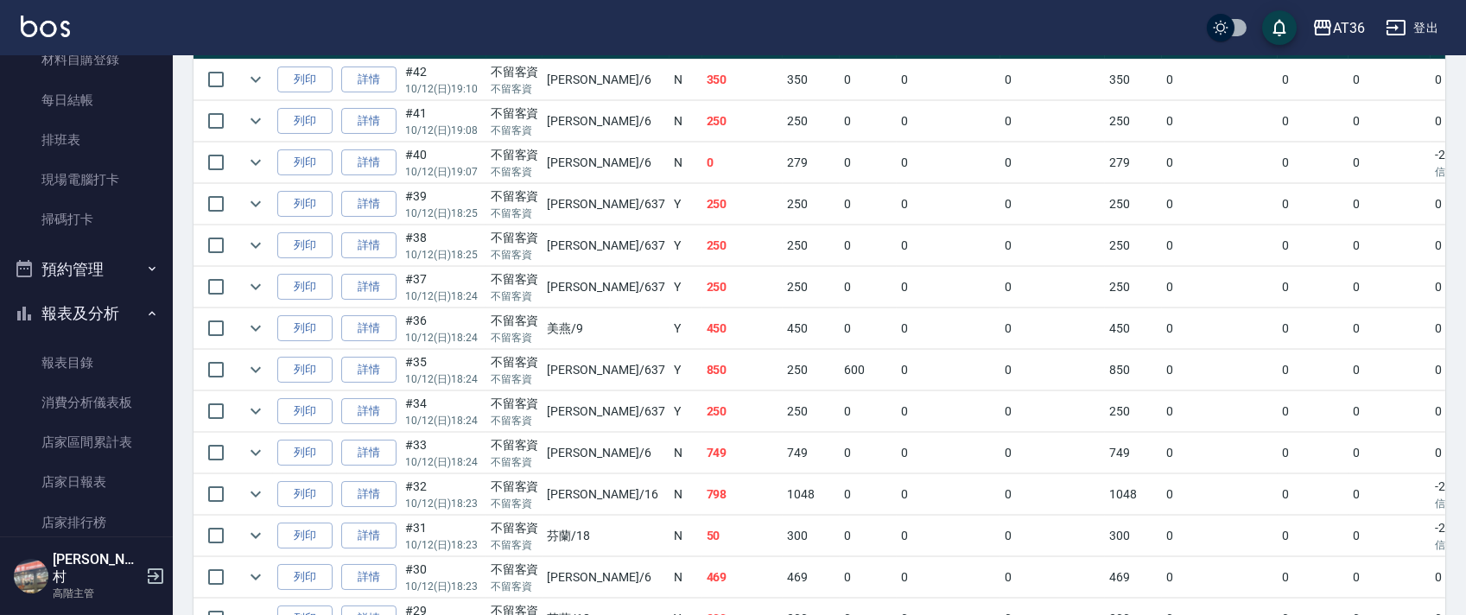
scroll to position [575, 0]
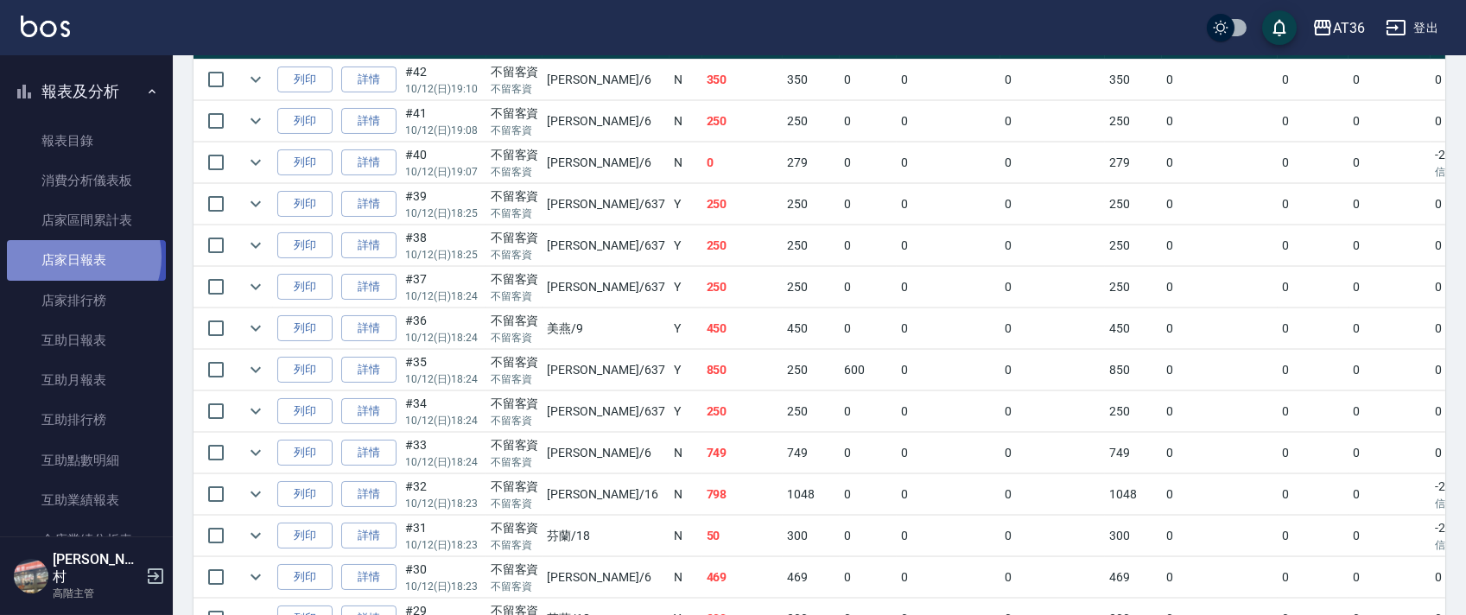
click at [81, 257] on link "店家日報表" at bounding box center [86, 260] width 159 height 40
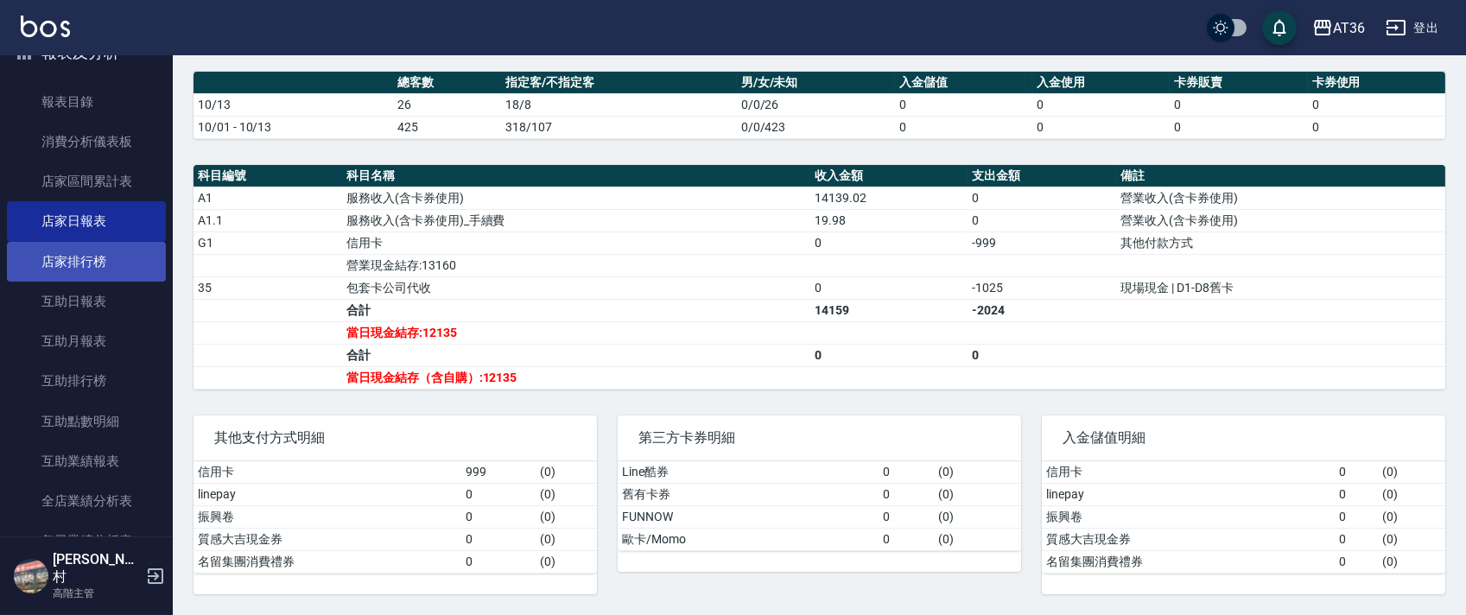
scroll to position [613, 0]
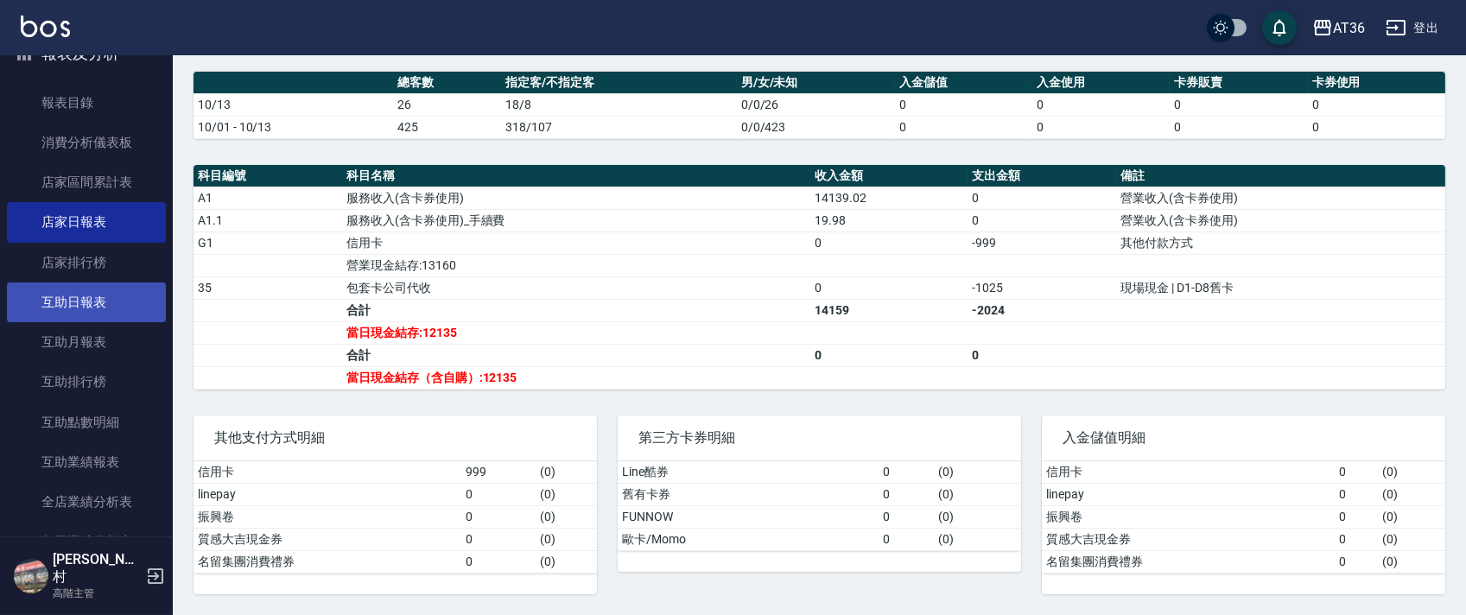
click at [92, 290] on link "互助日報表" at bounding box center [86, 303] width 159 height 40
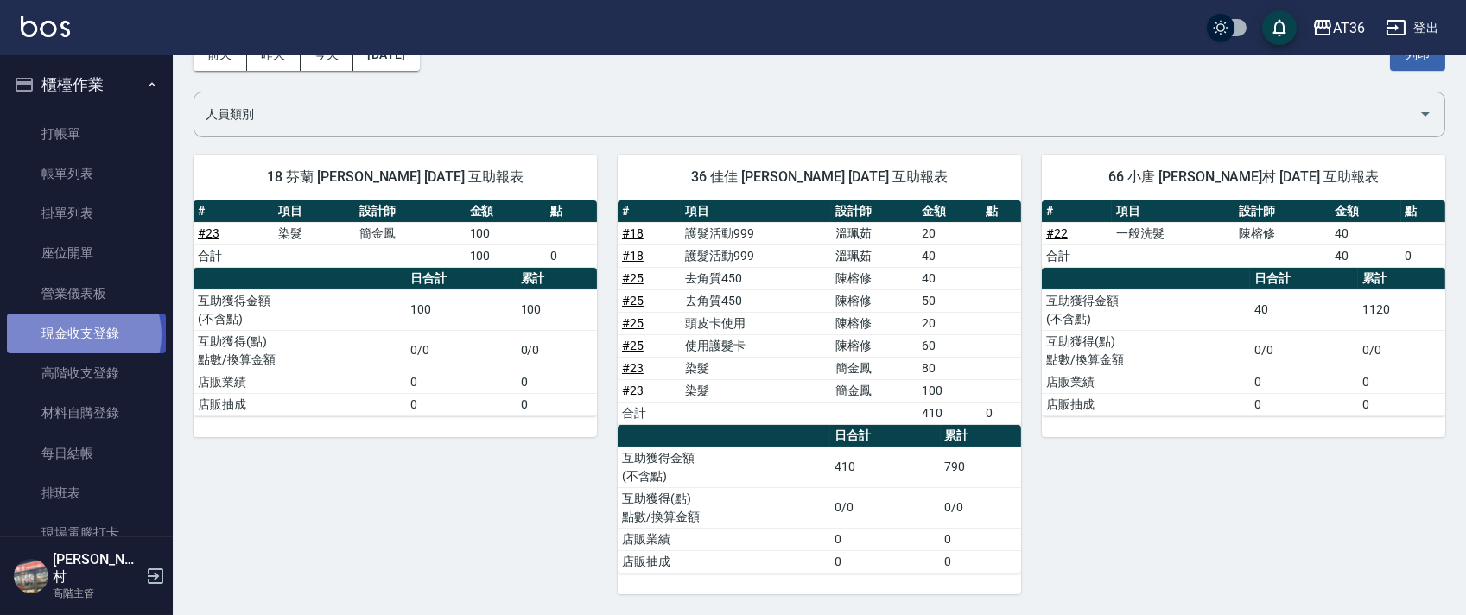
click at [79, 335] on link "現金收支登錄" at bounding box center [86, 334] width 159 height 40
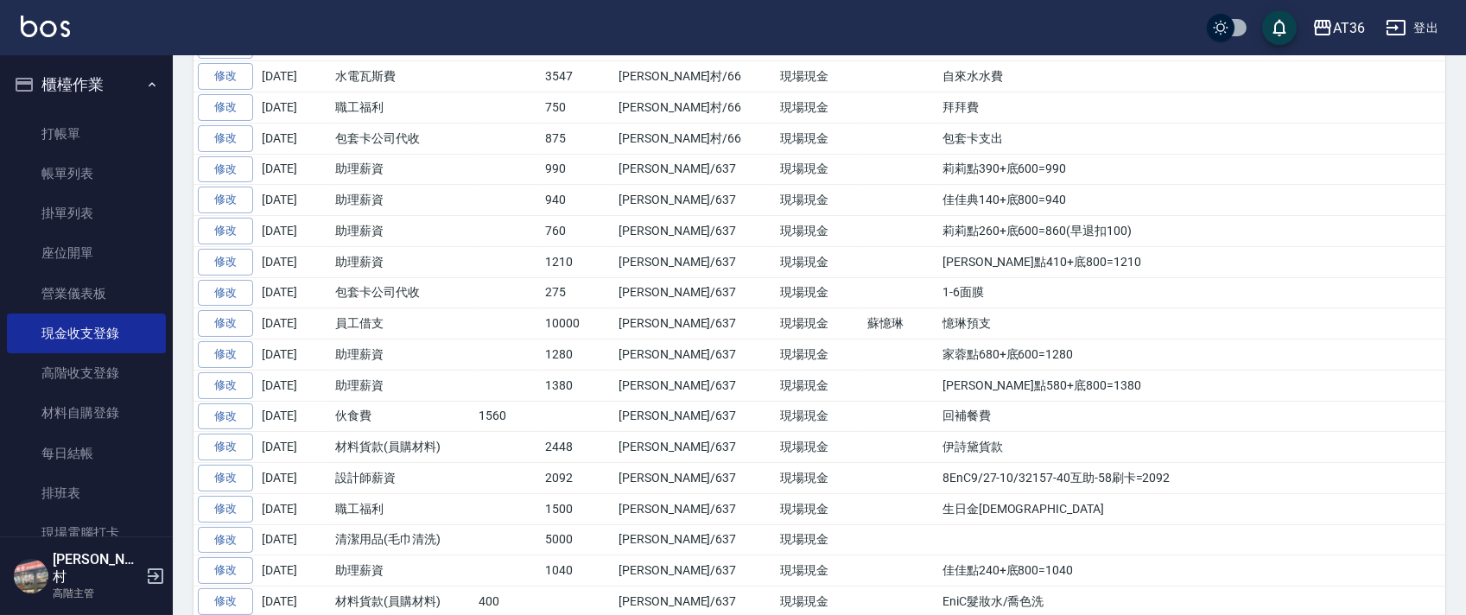
scroll to position [921, 0]
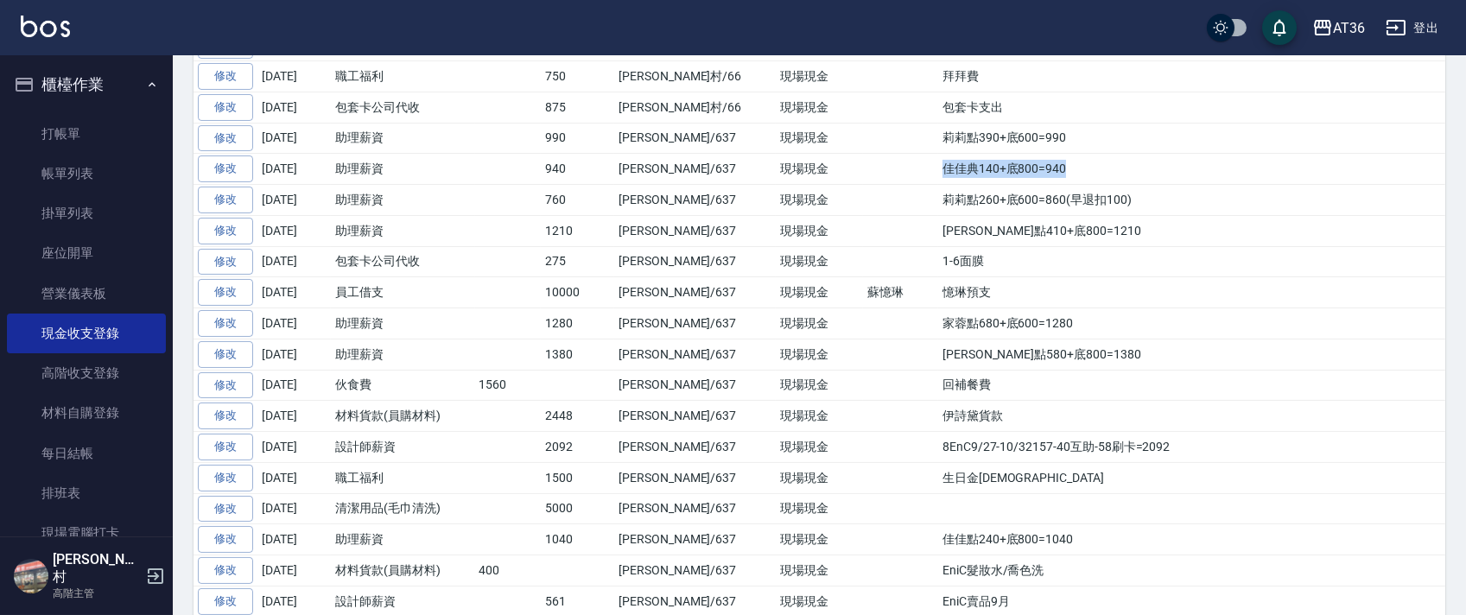
drag, startPoint x: 872, startPoint y: 168, endPoint x: 1011, endPoint y: 183, distance: 139.9
click at [1013, 175] on td "佳佳典140+底800=940" at bounding box center [1191, 169] width 507 height 31
copy td "佳佳典140+底800=940"
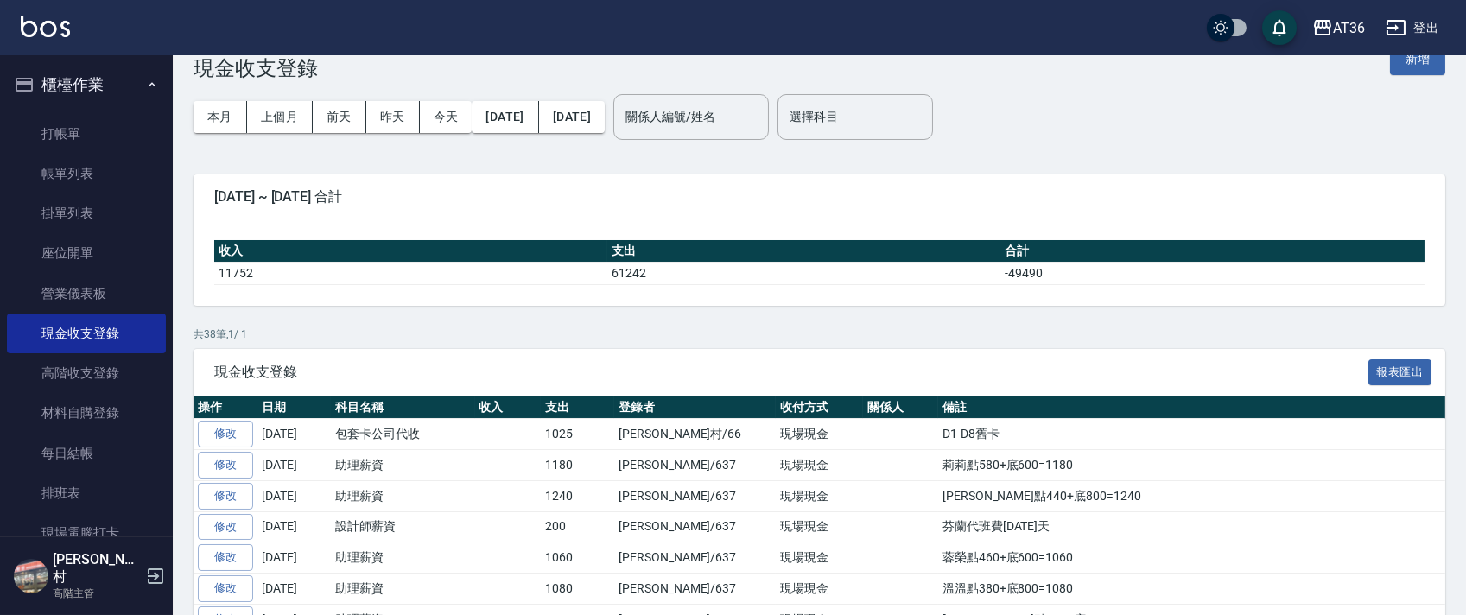
scroll to position [0, 0]
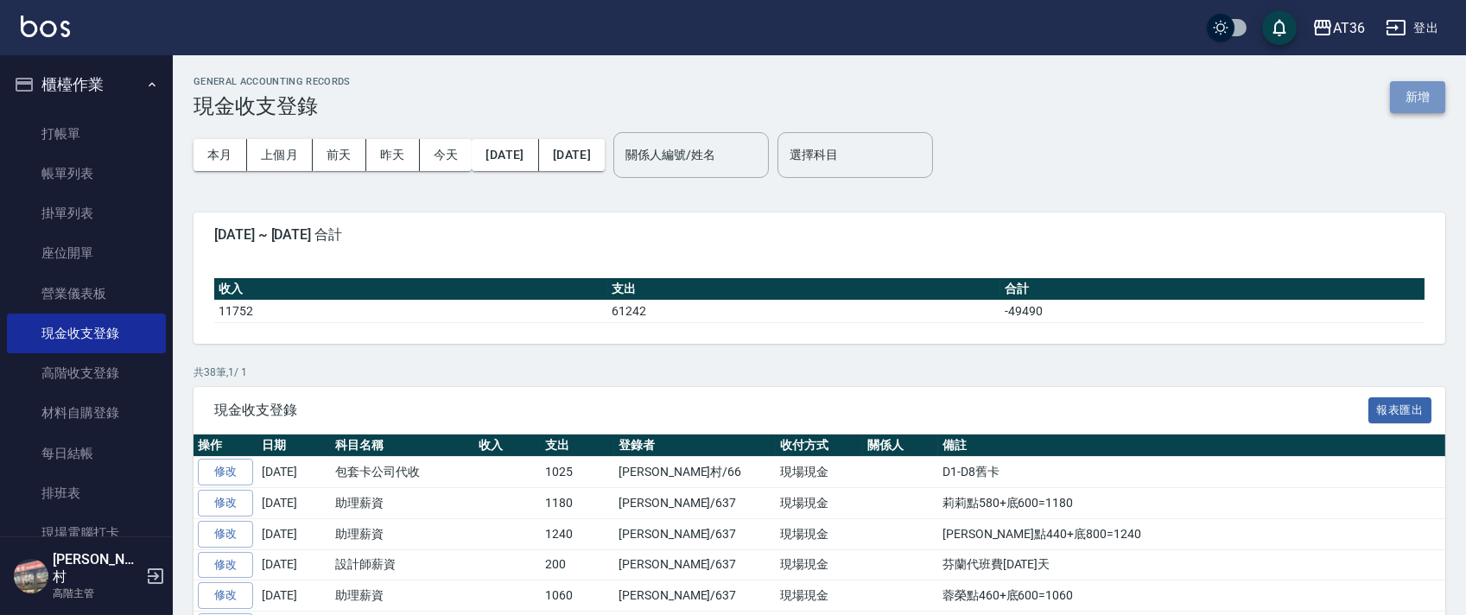
click at [1414, 98] on button "新增" at bounding box center [1417, 97] width 55 height 32
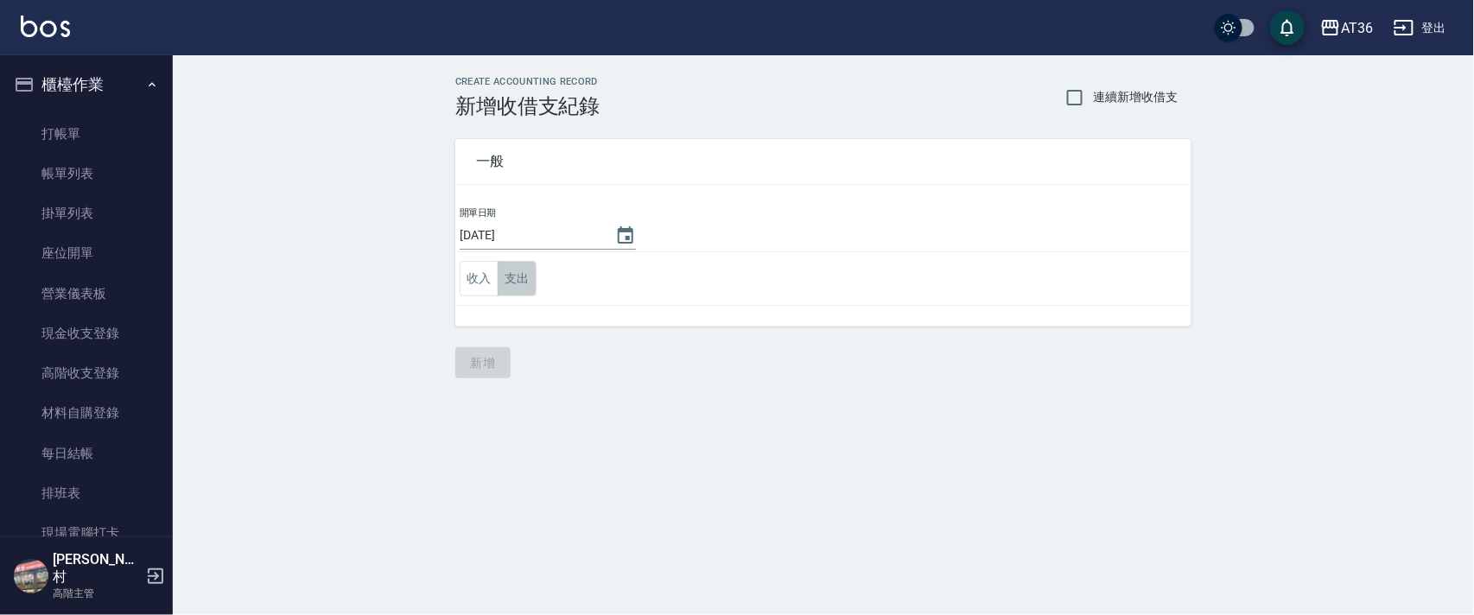
click at [506, 270] on button "支出" at bounding box center [517, 278] width 39 height 35
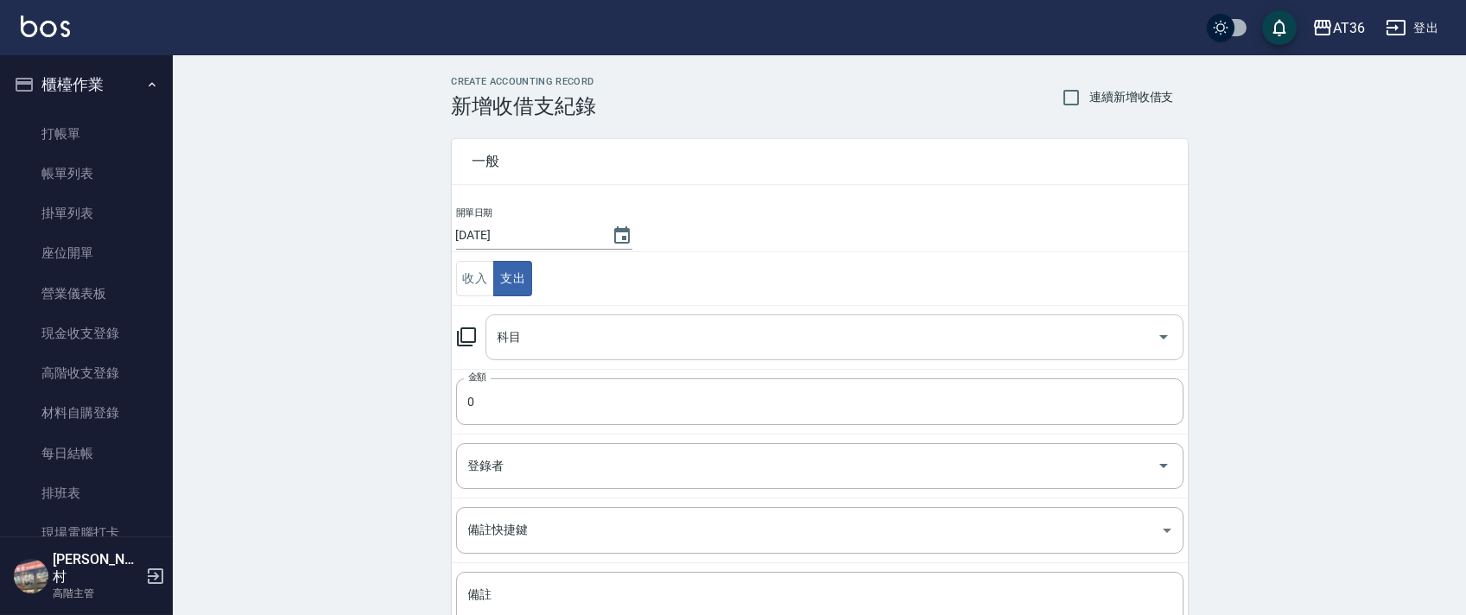
click at [550, 335] on input "科目" at bounding box center [821, 337] width 657 height 30
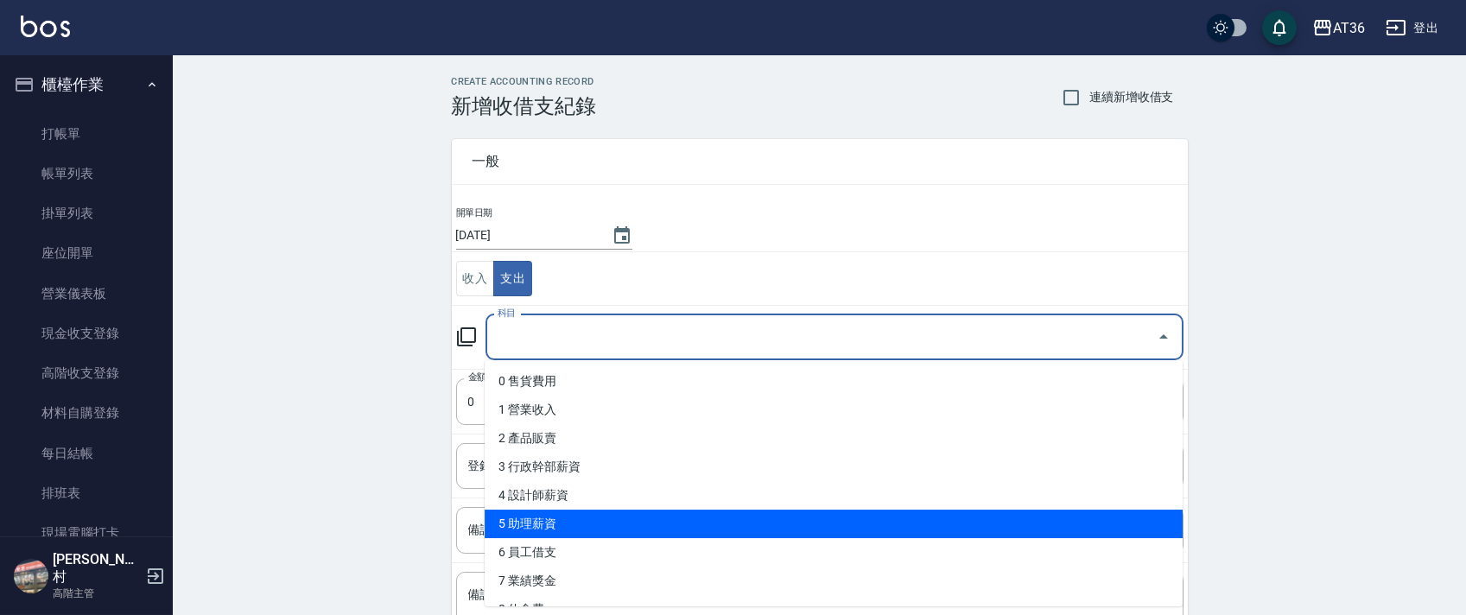
click at [556, 516] on li "5 助理薪資" at bounding box center [834, 524] width 698 height 29
type input "5 助理薪資"
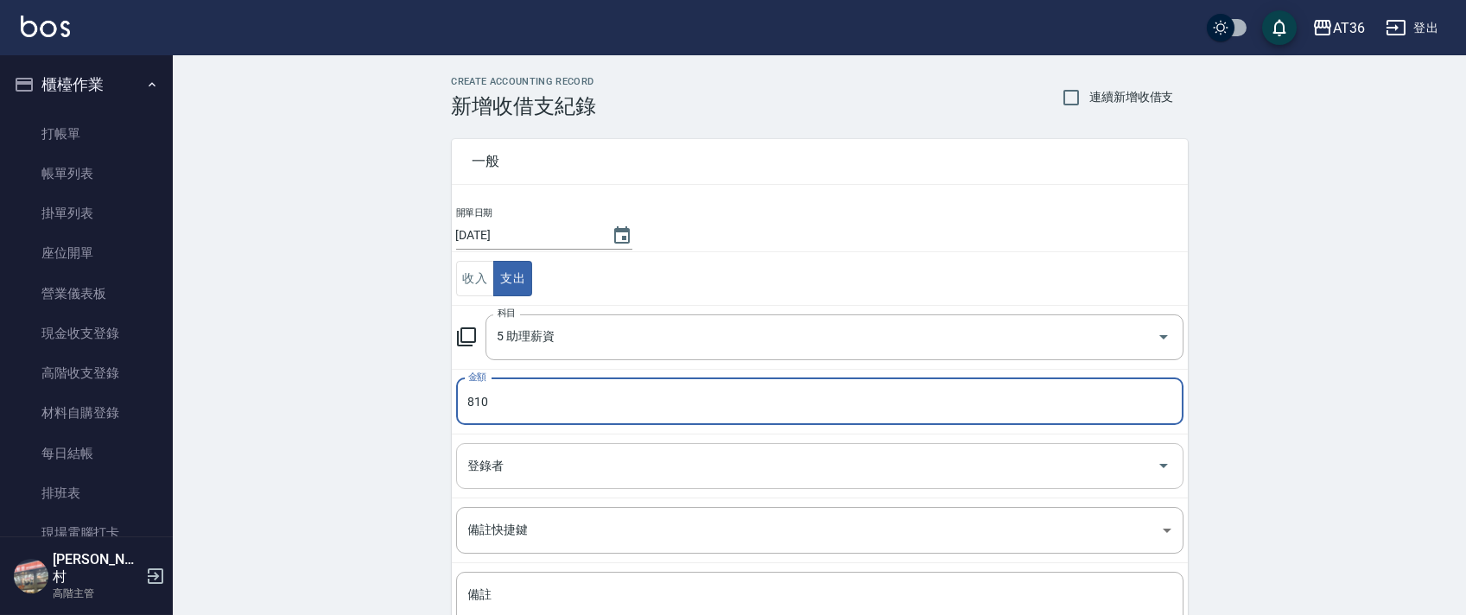
type input "810"
click at [543, 471] on input "登錄者" at bounding box center [807, 466] width 686 height 30
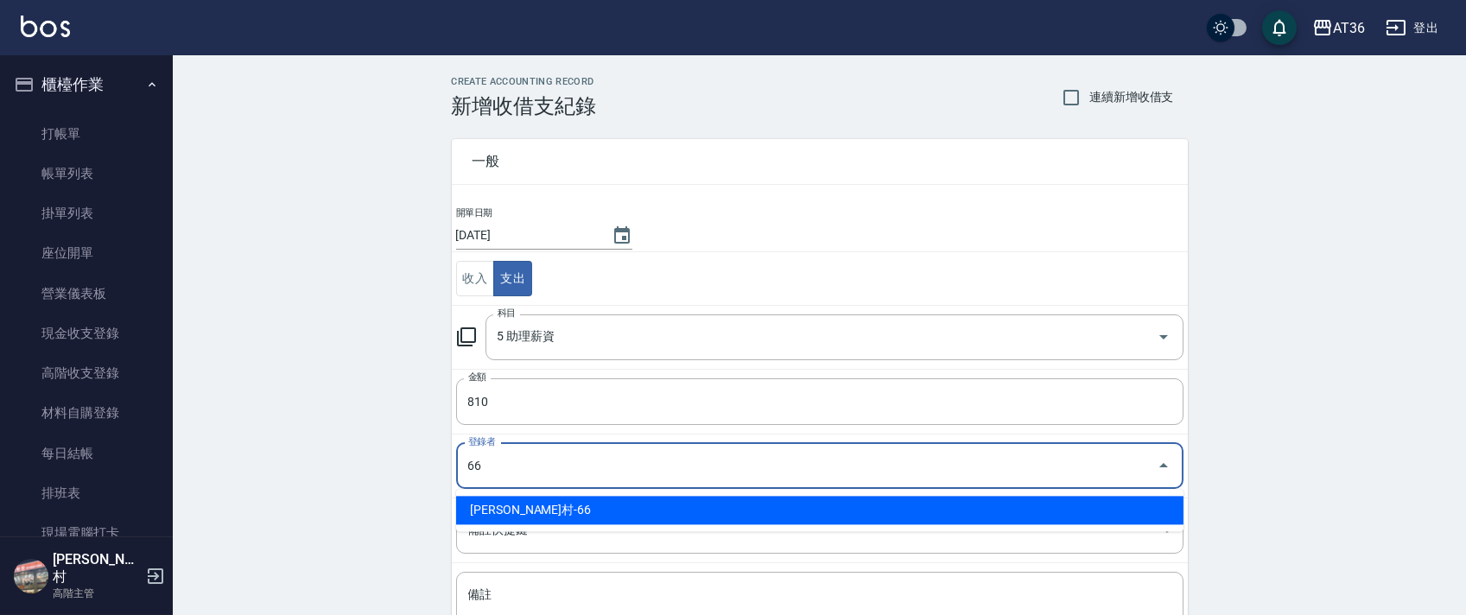
type input "[PERSON_NAME]村-66"
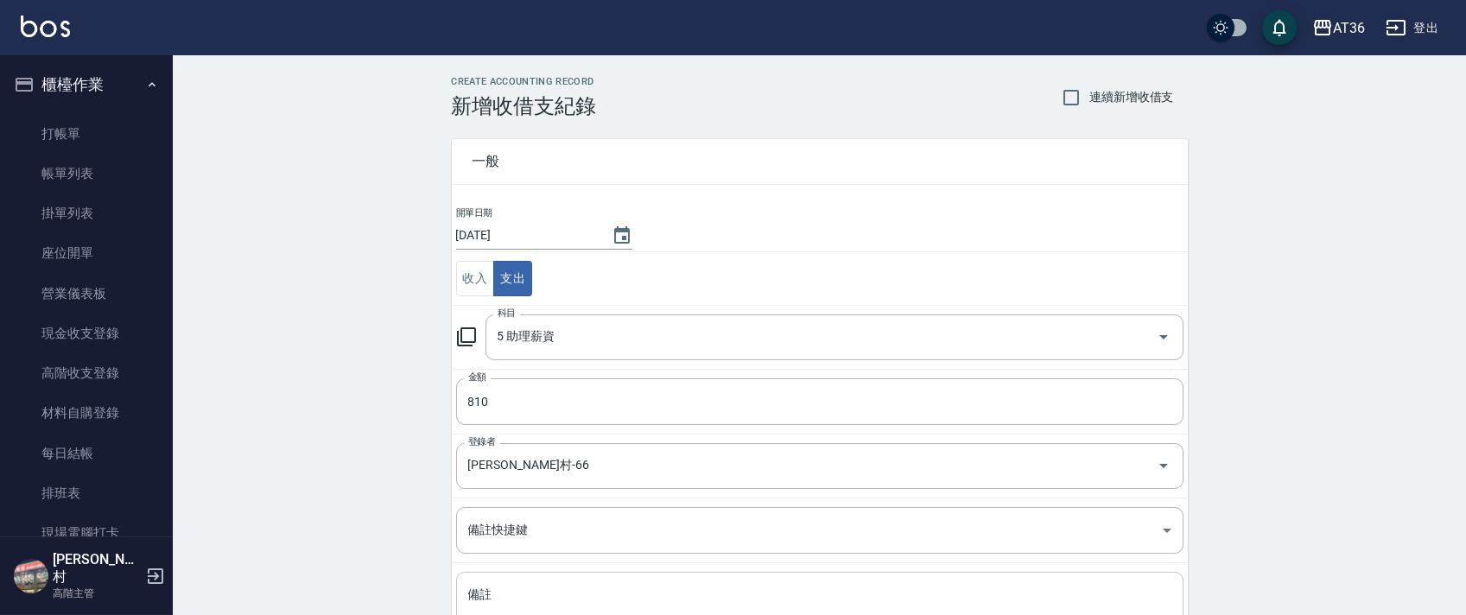
click at [537, 578] on div "x 備註" at bounding box center [820, 615] width 728 height 87
paste textarea "佳佳典140+底800=940"
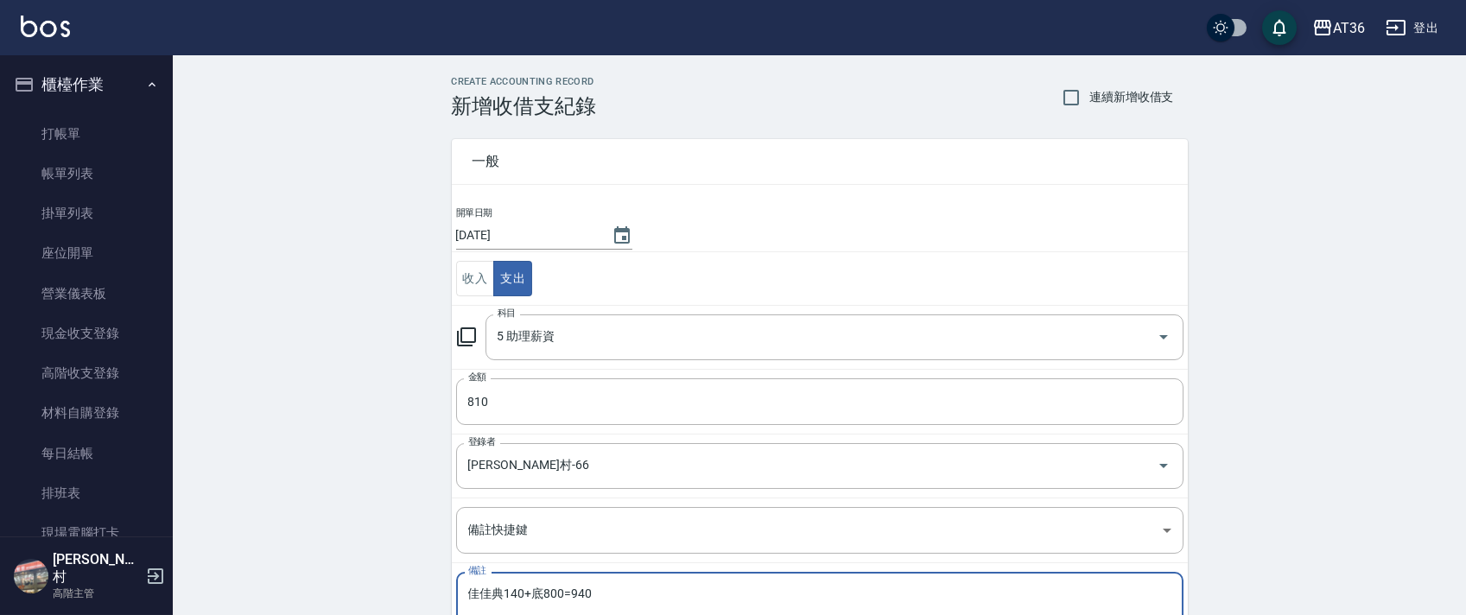
click at [550, 587] on textarea "佳佳典140+底800=940" at bounding box center [819, 616] width 703 height 59
click at [515, 585] on div "佳佳典140+底400=940 x 備註" at bounding box center [820, 615] width 728 height 87
click at [516, 592] on textarea "佳佳典140+底400=940" at bounding box center [819, 616] width 703 height 59
click at [577, 594] on textarea "佳佳典410+底400=940" at bounding box center [819, 616] width 703 height 59
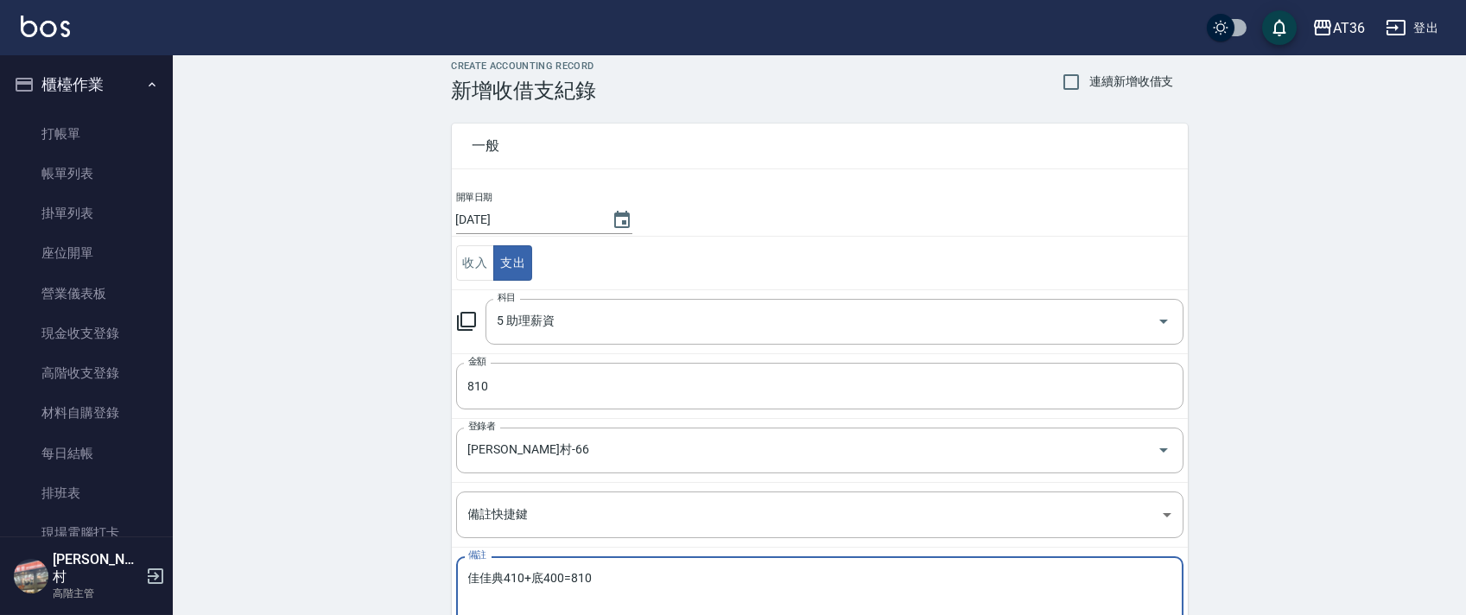
scroll to position [147, 0]
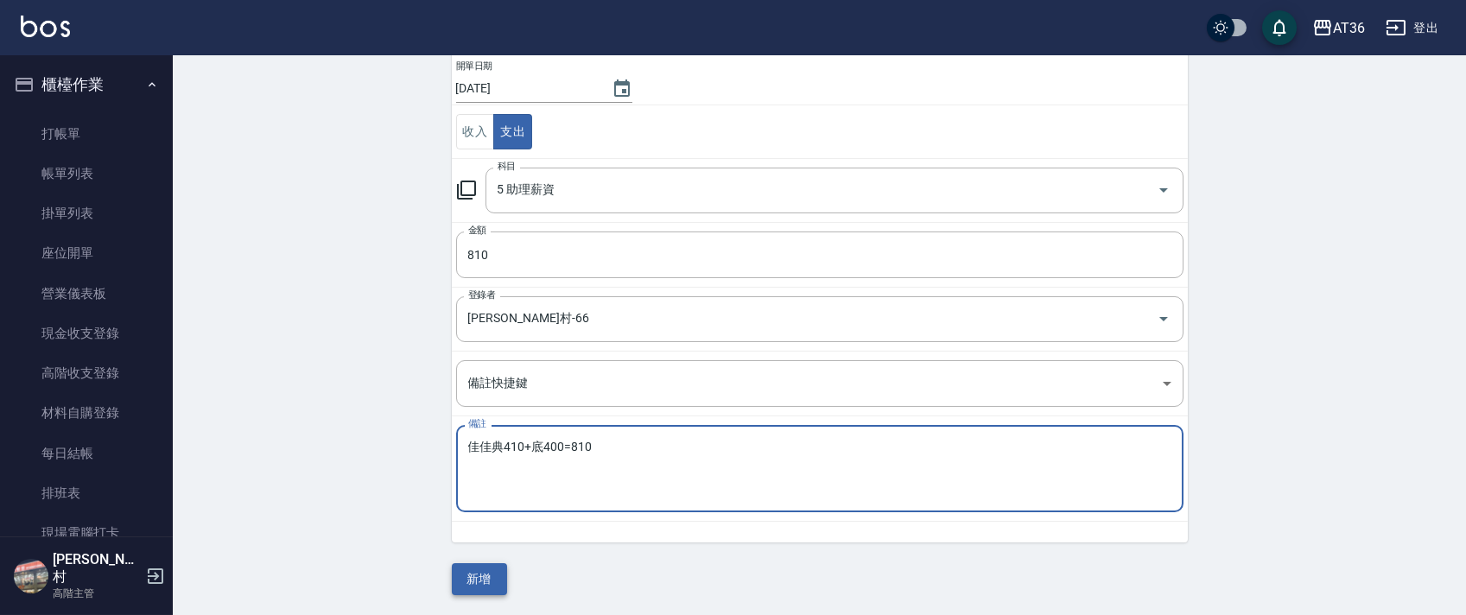
type textarea "佳佳典410+底400=810"
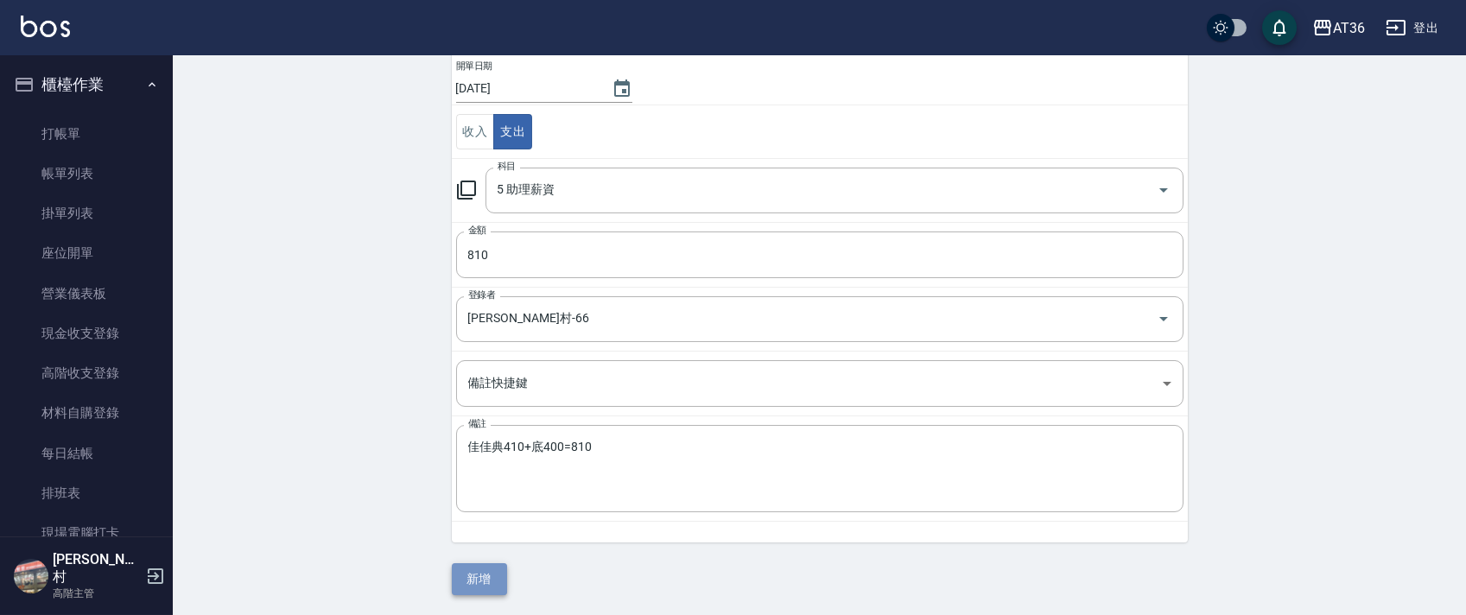
click at [473, 577] on button "新增" at bounding box center [479, 579] width 55 height 32
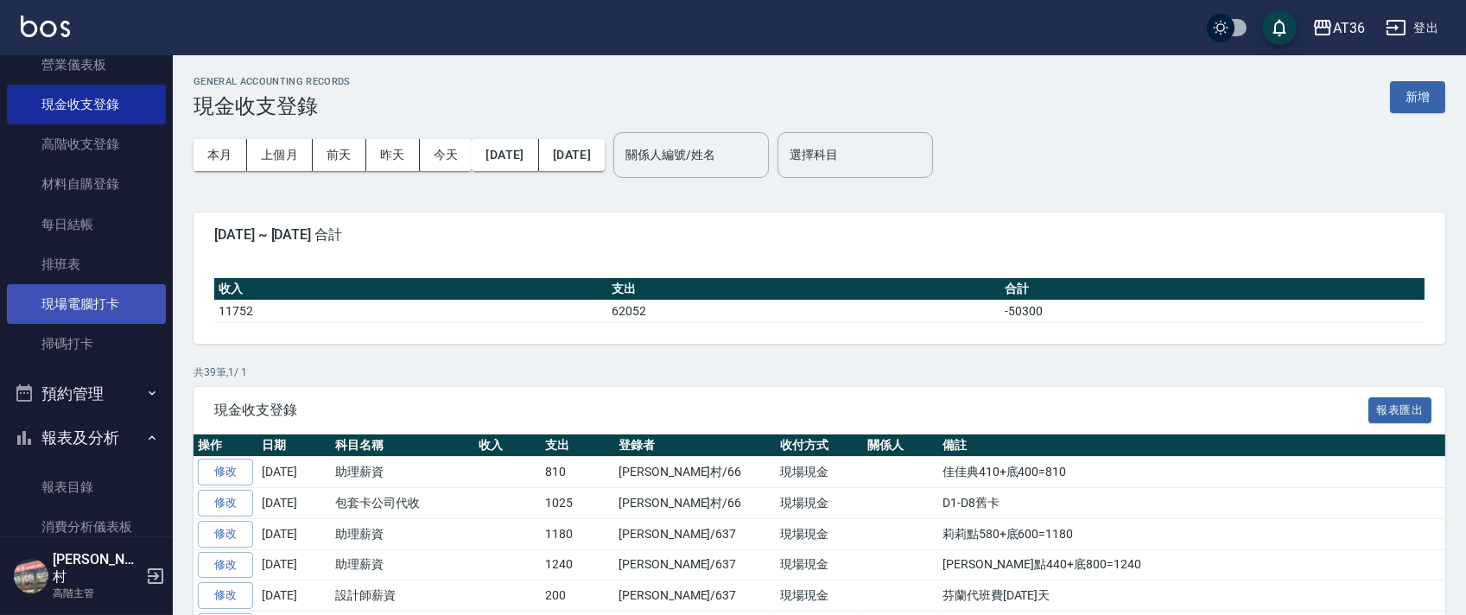
scroll to position [230, 0]
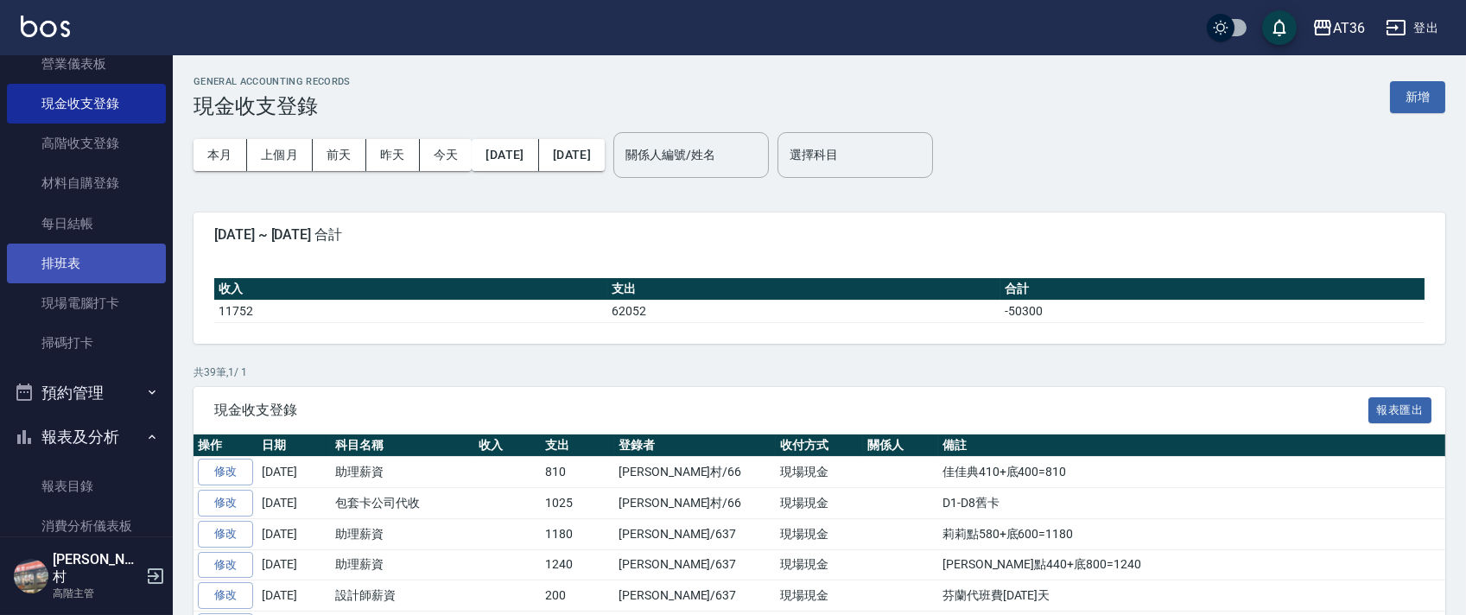
click at [78, 260] on link "排班表" at bounding box center [86, 264] width 159 height 40
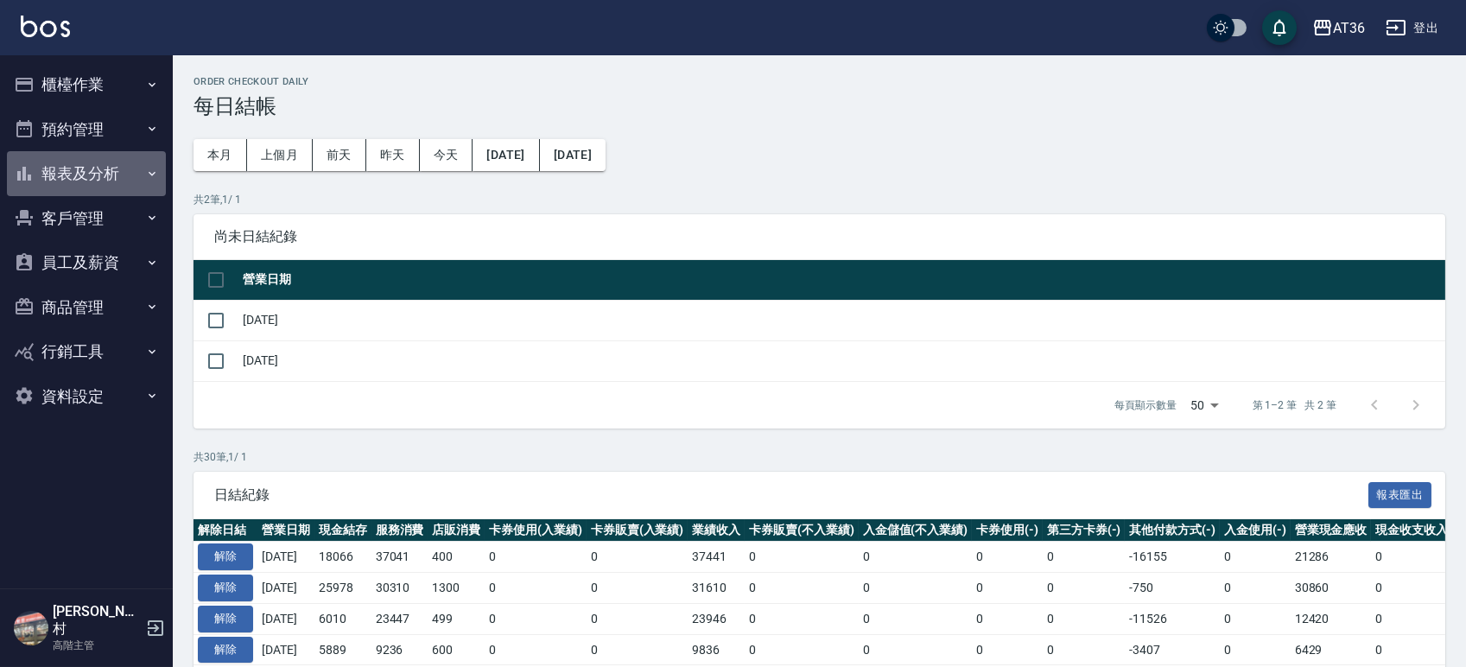
click at [60, 170] on button "報表及分析" at bounding box center [86, 173] width 159 height 45
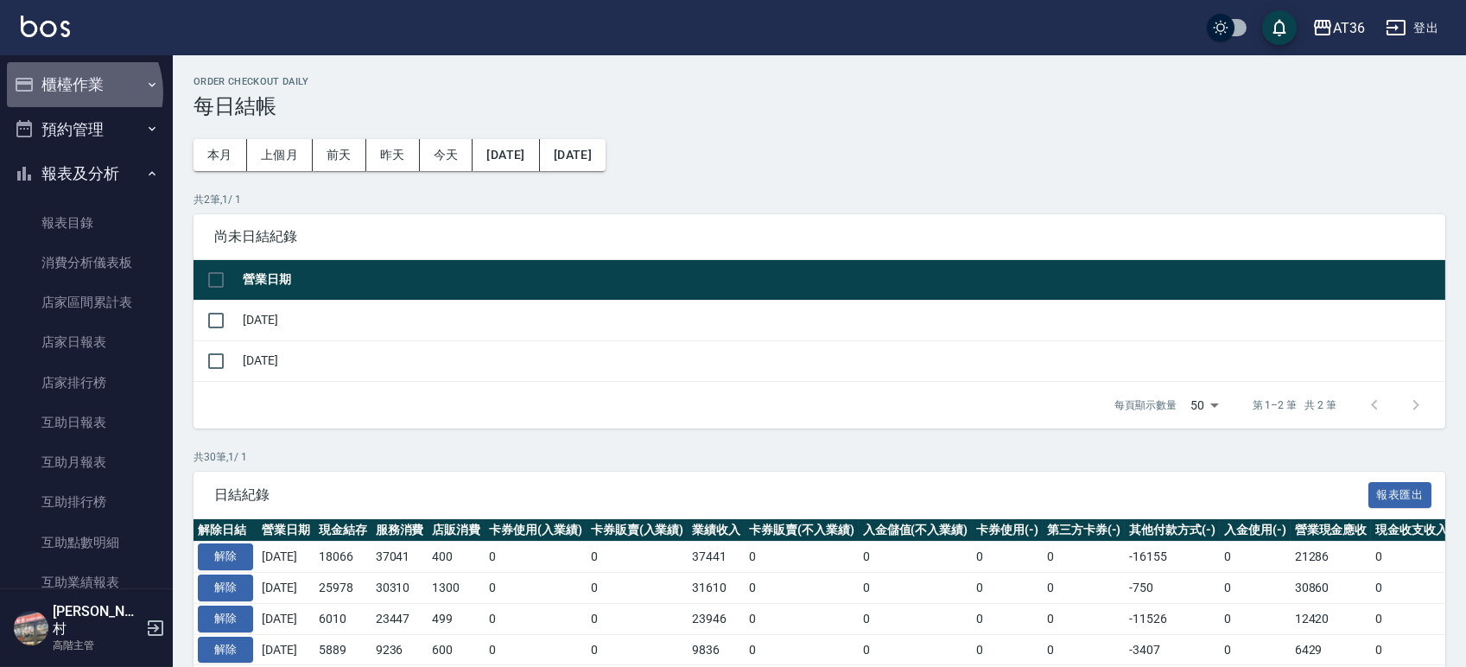
click at [70, 92] on button "櫃檯作業" at bounding box center [86, 84] width 159 height 45
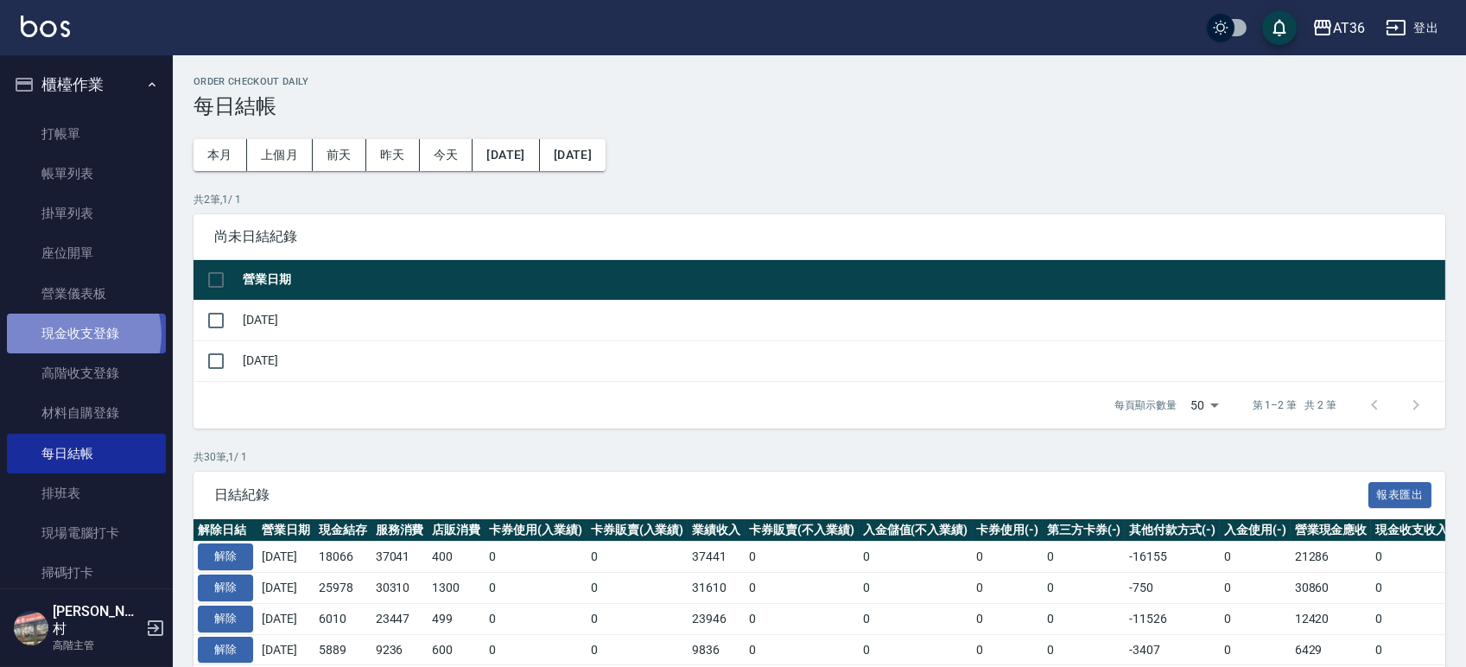
click at [76, 335] on link "現金收支登錄" at bounding box center [86, 334] width 159 height 40
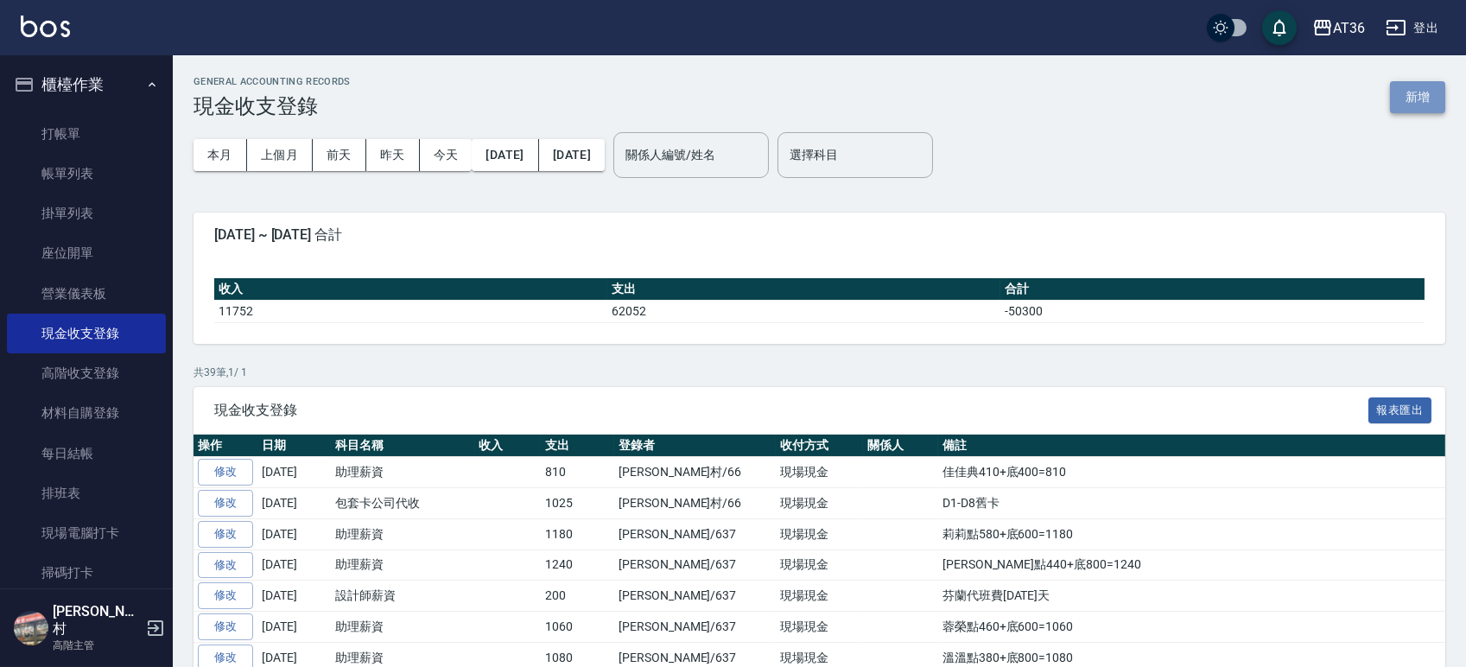
click at [1418, 93] on button "新增" at bounding box center [1417, 97] width 55 height 32
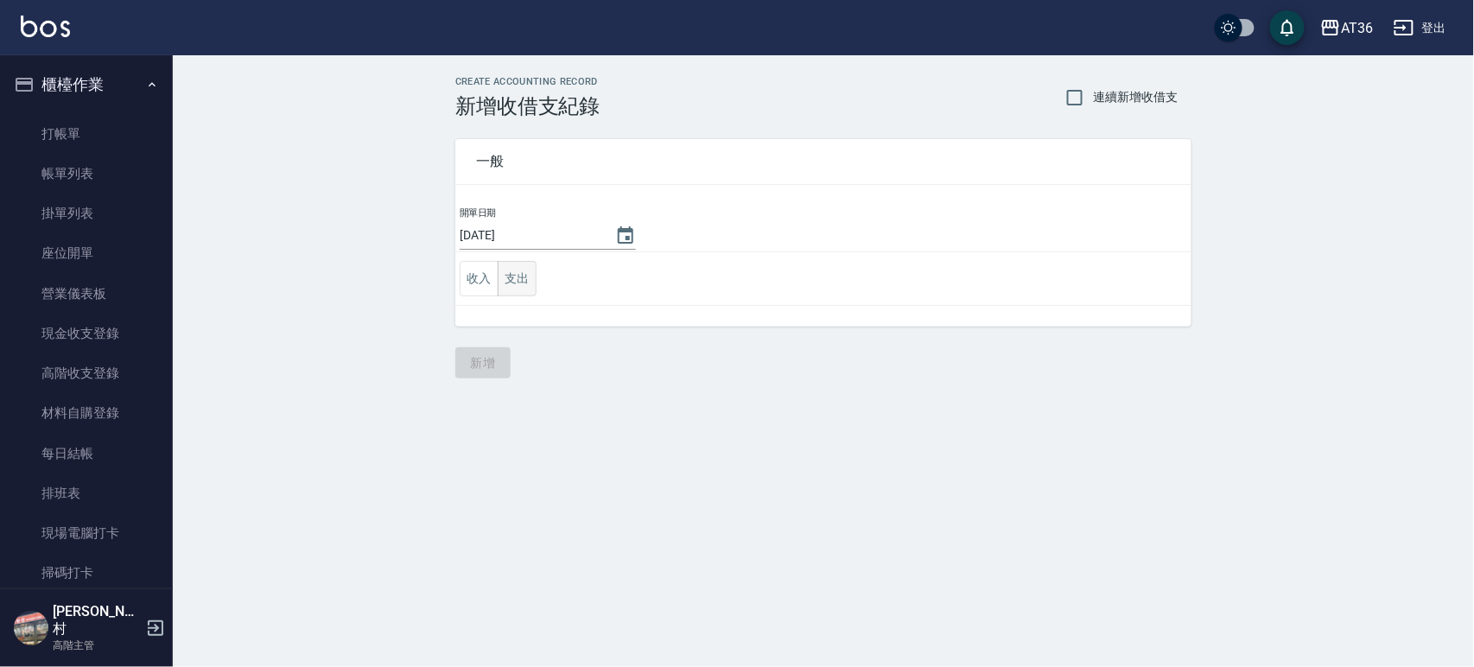
click at [529, 280] on button "支出" at bounding box center [517, 278] width 39 height 35
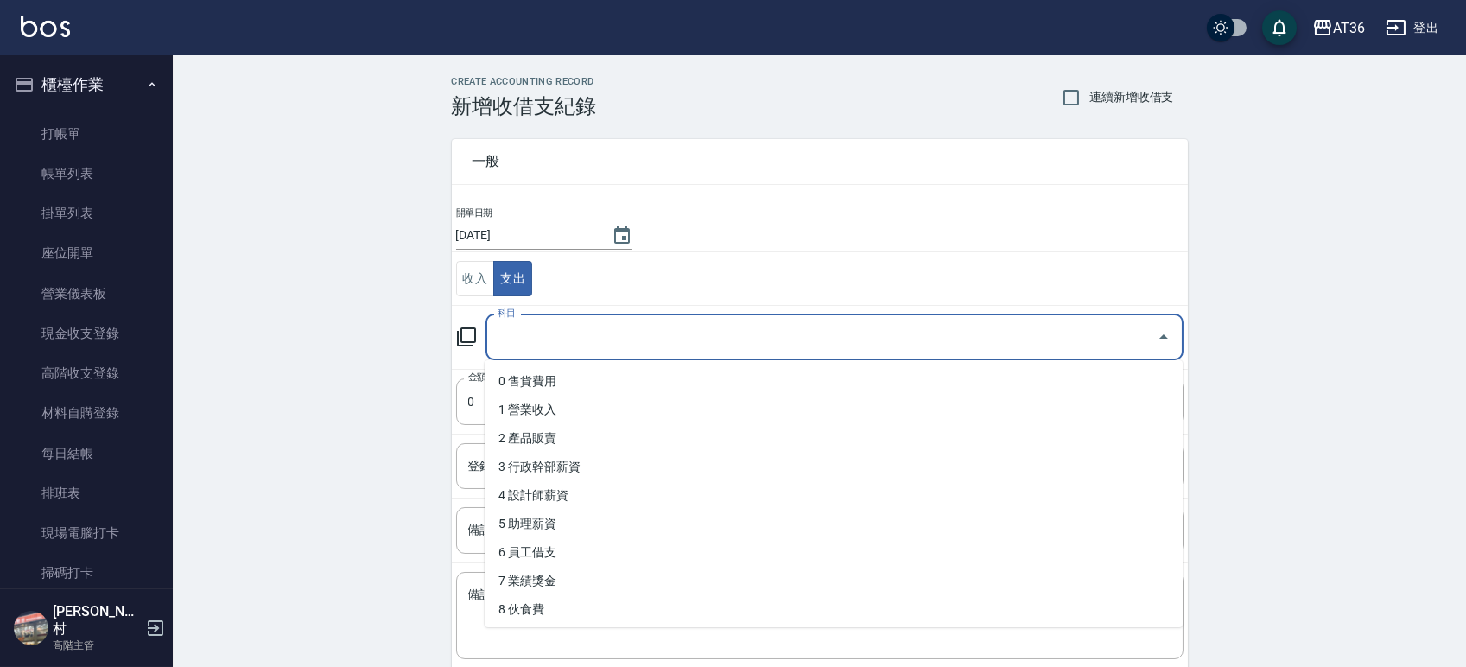
click at [546, 341] on input "科目" at bounding box center [821, 337] width 657 height 30
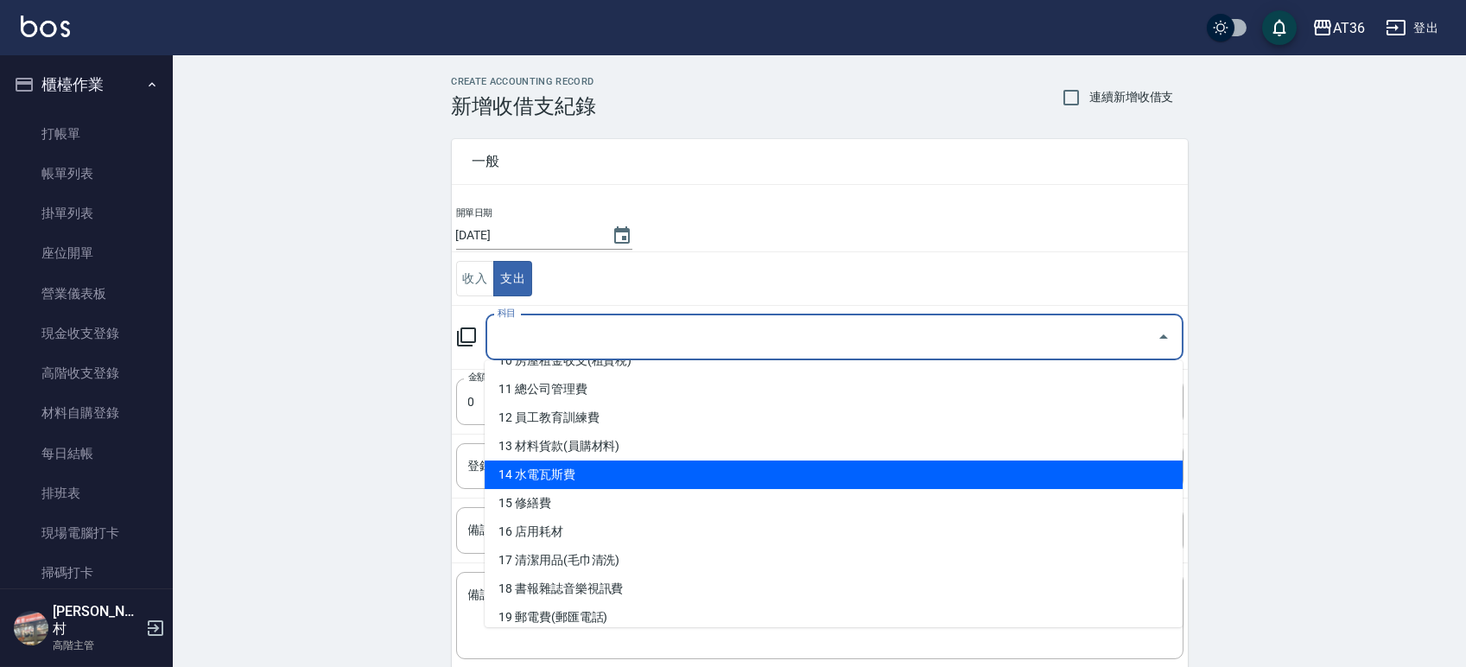
scroll to position [346, 0]
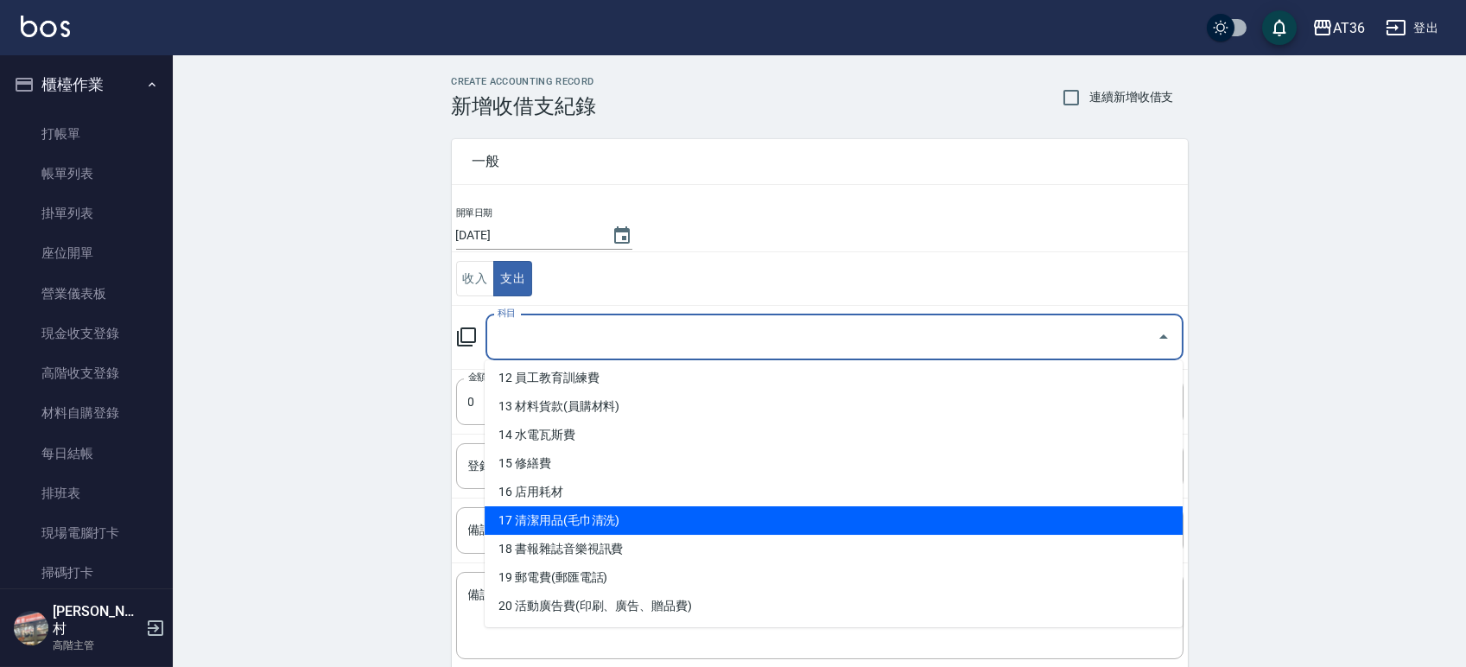
click at [622, 524] on li "17 清潔用品(毛巾清洗)" at bounding box center [834, 520] width 698 height 29
type input "17 清潔用品(毛巾清洗)"
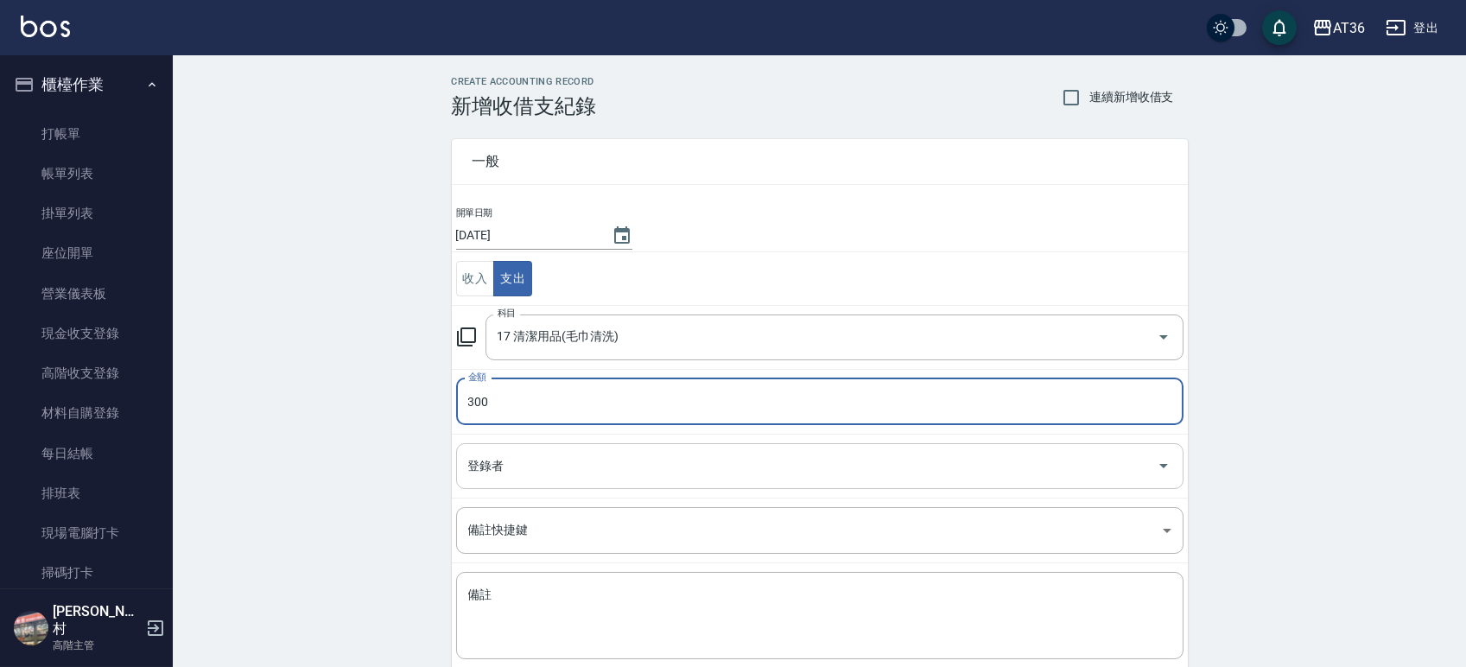
type input "300"
click at [614, 466] on input "登錄者" at bounding box center [807, 466] width 686 height 30
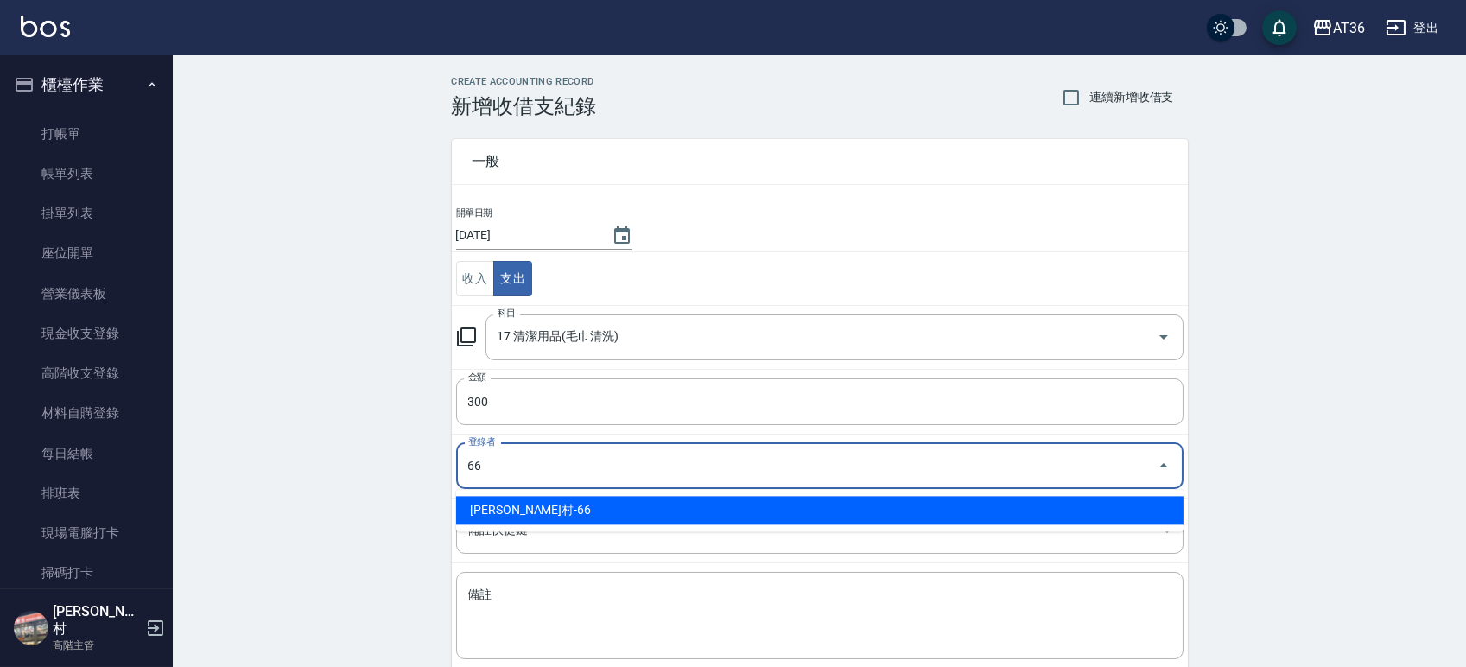
type input "[PERSON_NAME]村-66"
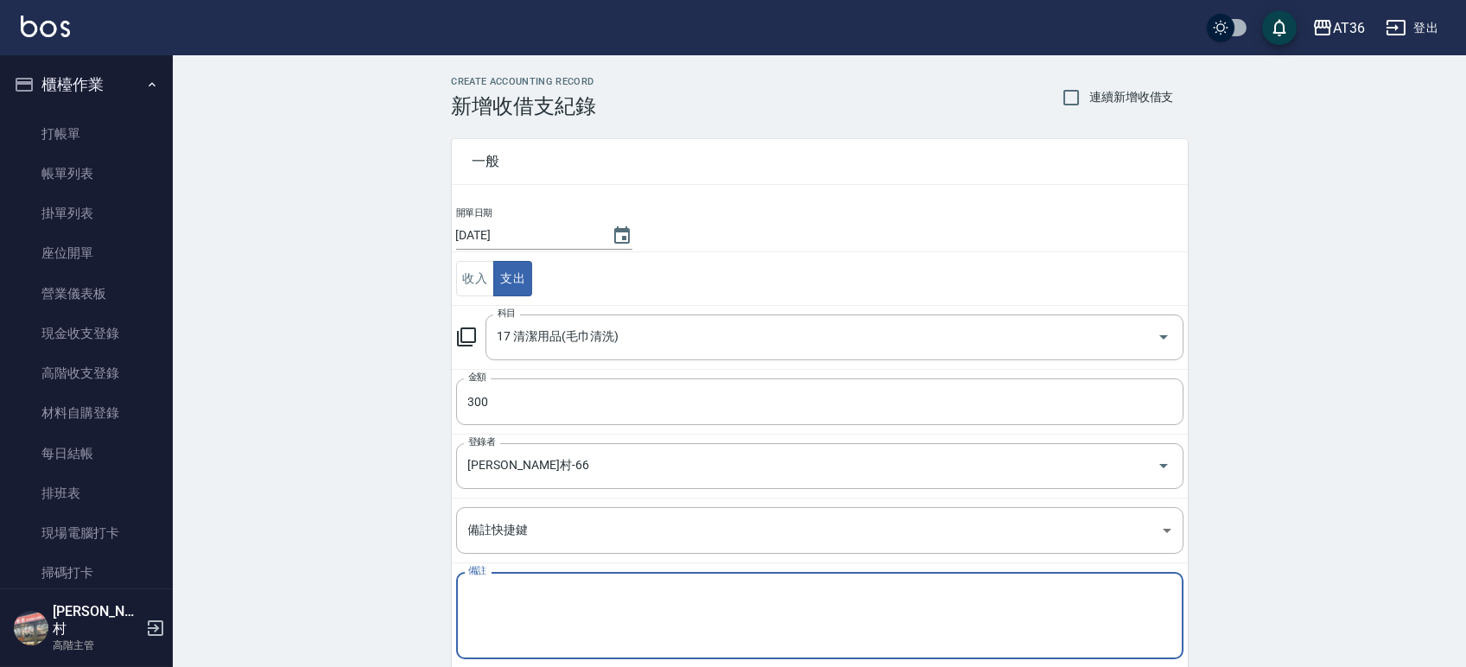
click at [540, 616] on textarea "備註" at bounding box center [819, 616] width 703 height 59
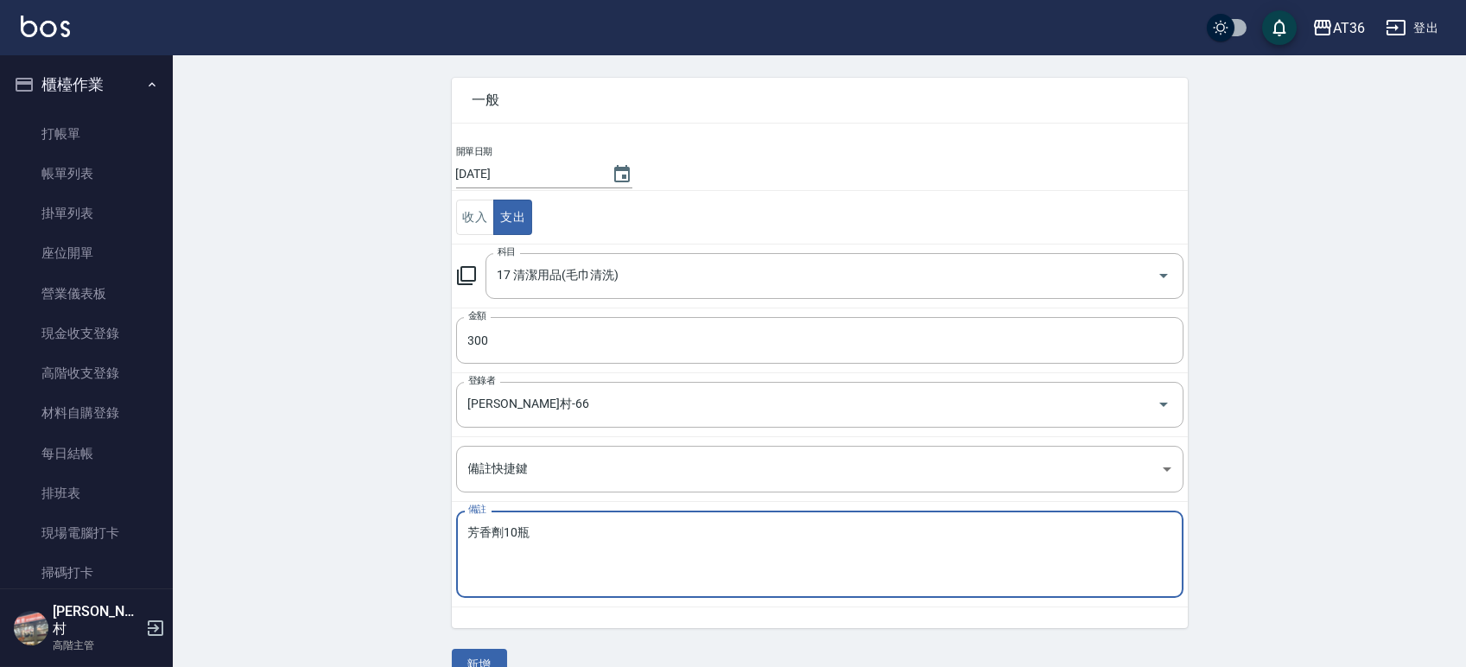
scroll to position [95, 0]
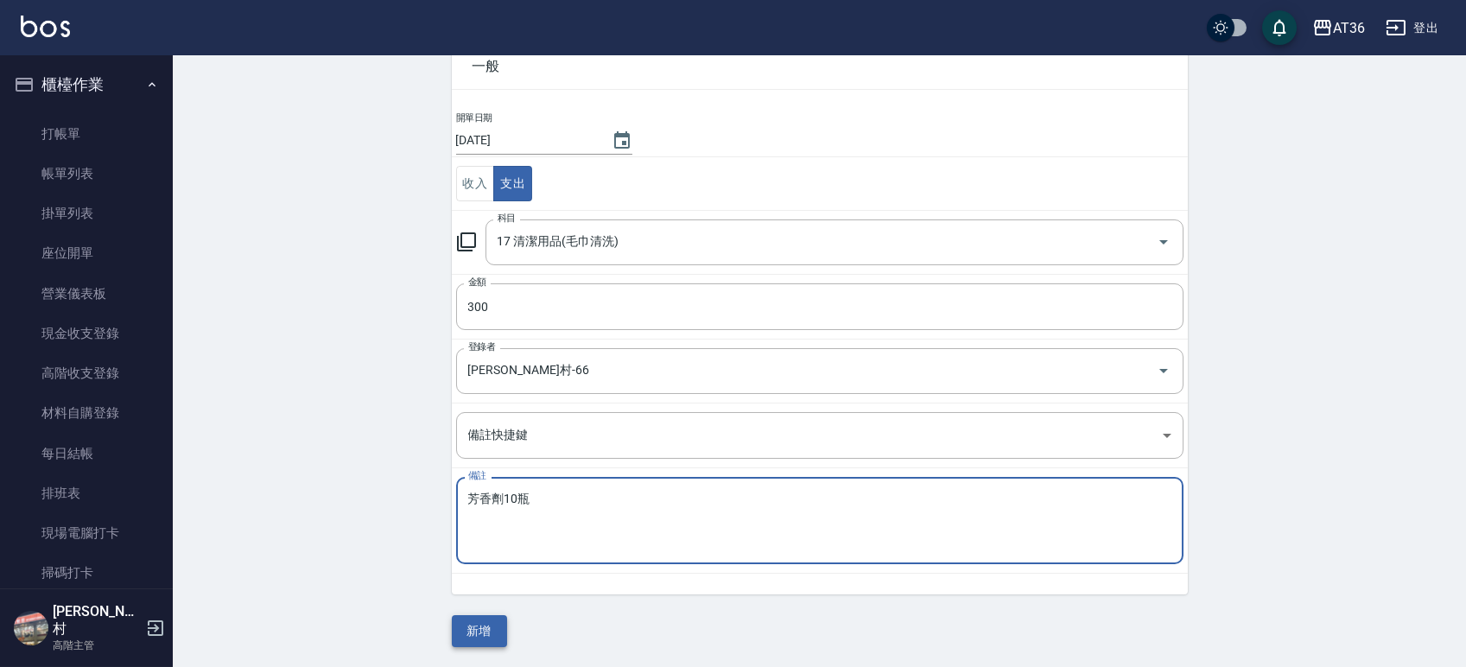
type textarea "芳香劑10瓶"
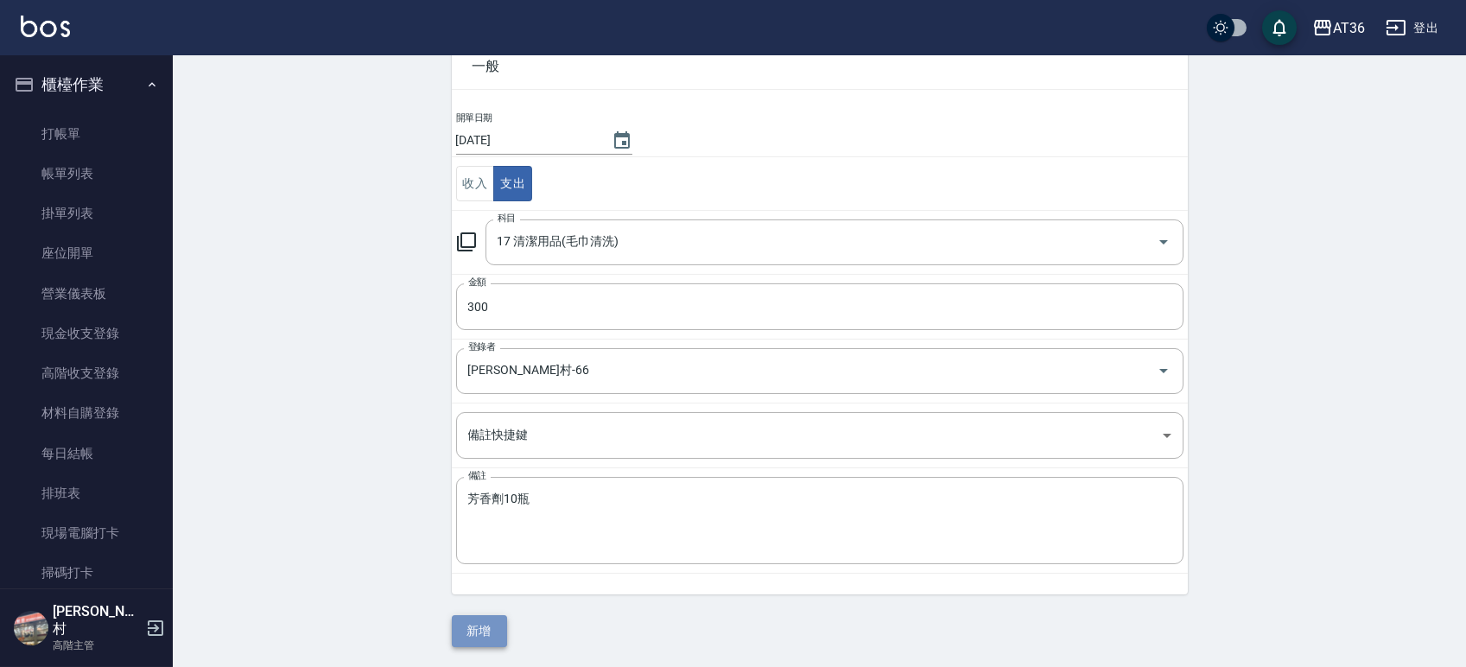
click at [473, 627] on button "新增" at bounding box center [479, 631] width 55 height 32
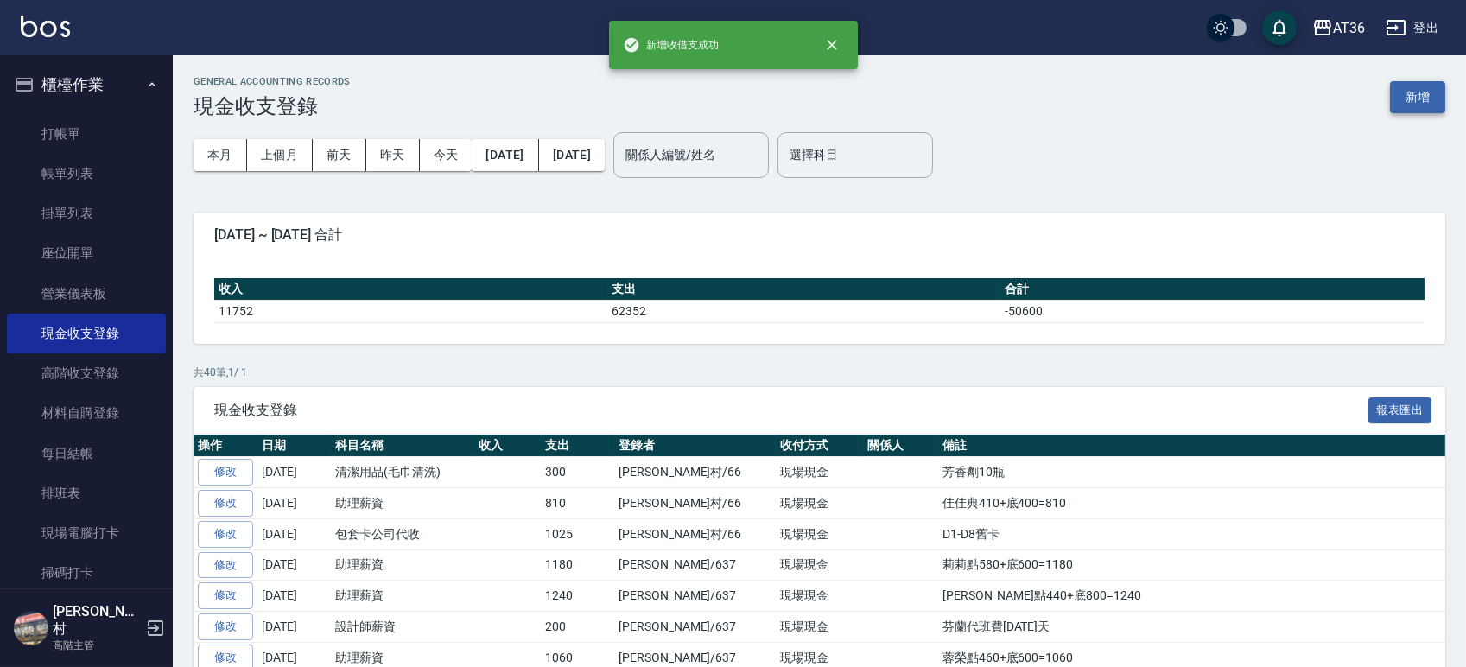
click at [1435, 97] on button "新增" at bounding box center [1417, 97] width 55 height 32
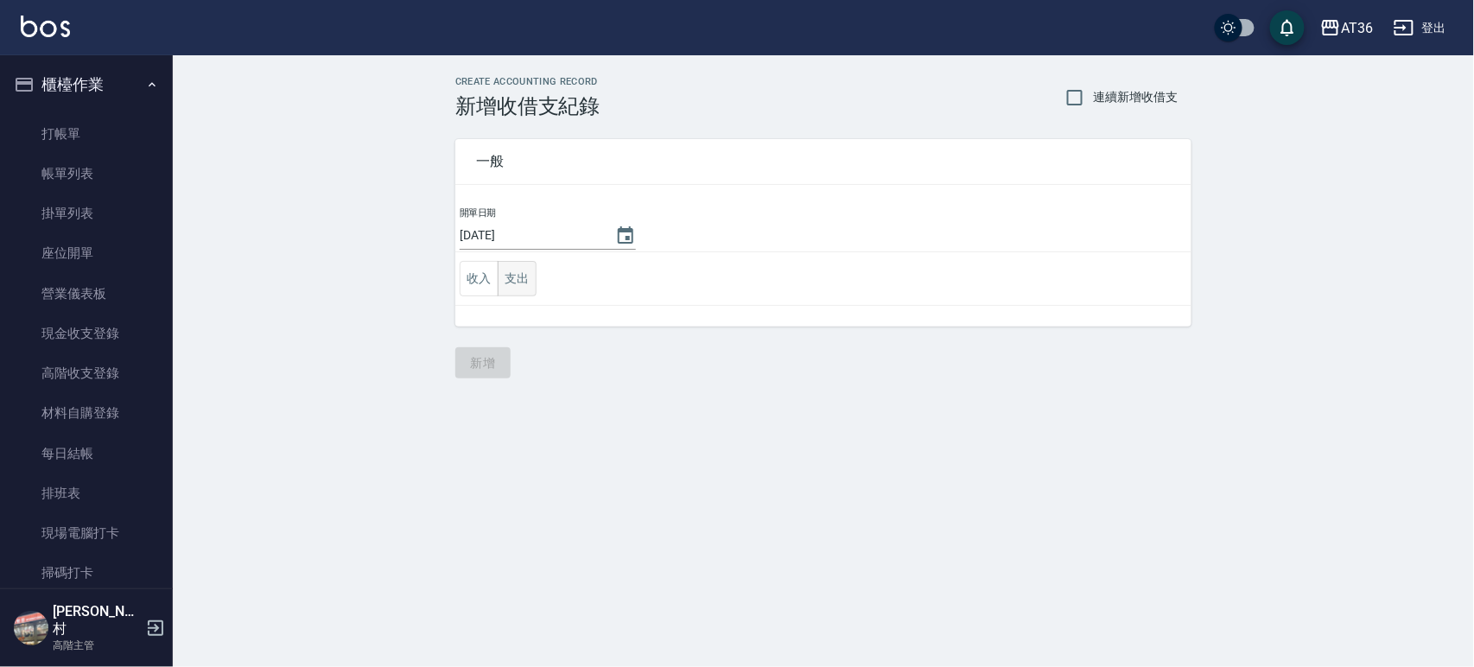
click at [519, 283] on button "支出" at bounding box center [517, 278] width 39 height 35
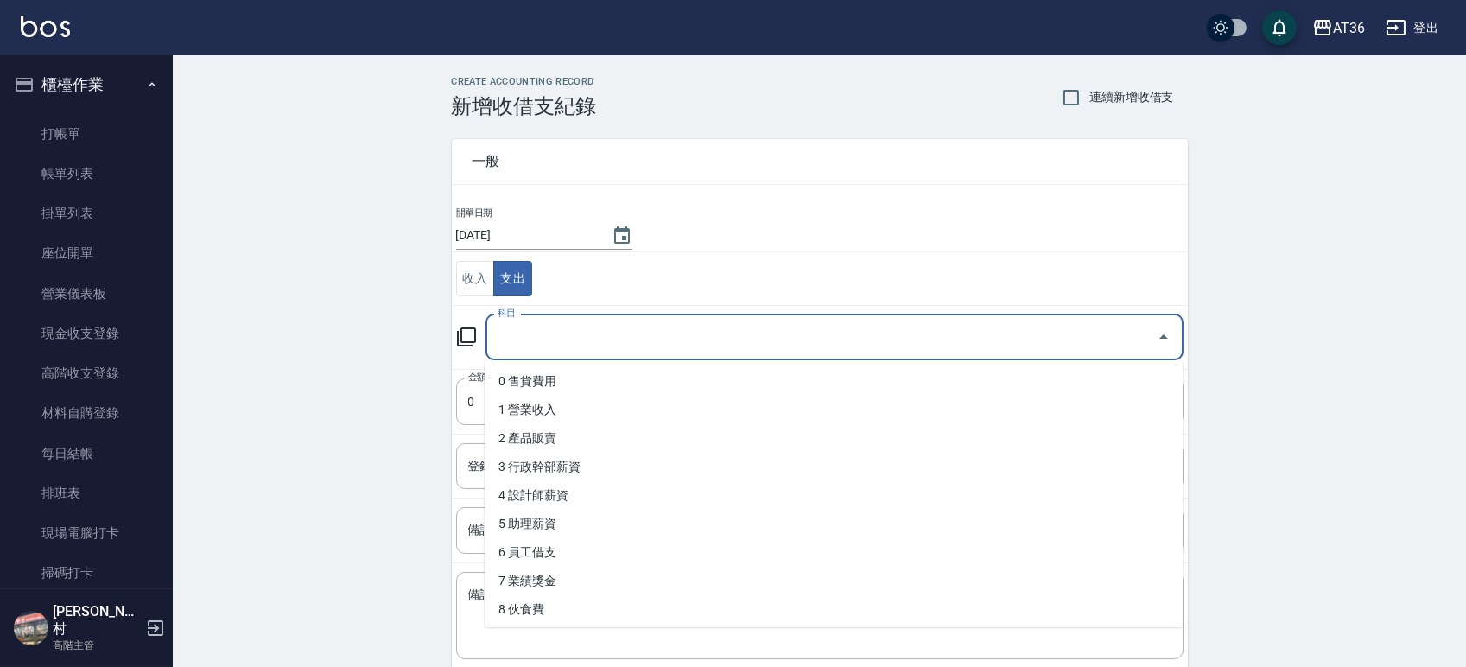
click at [562, 330] on input "科目" at bounding box center [821, 337] width 657 height 30
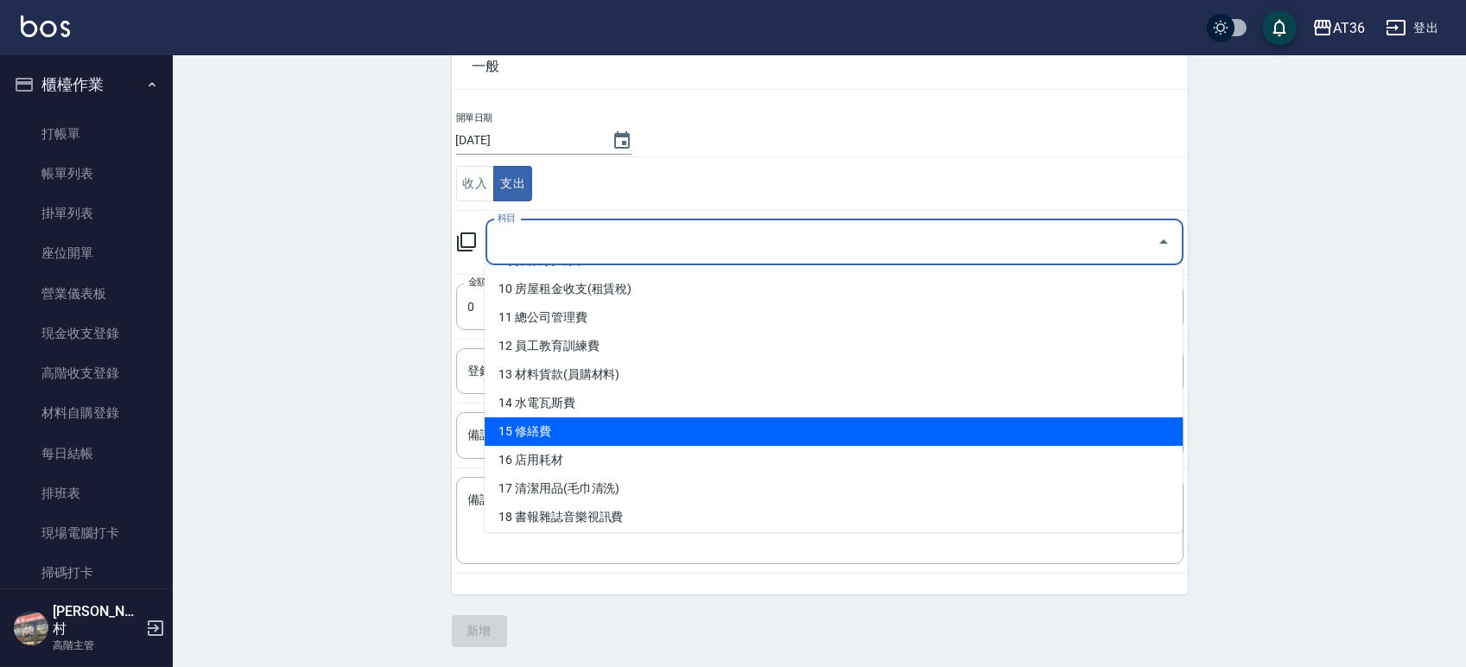
scroll to position [397, 0]
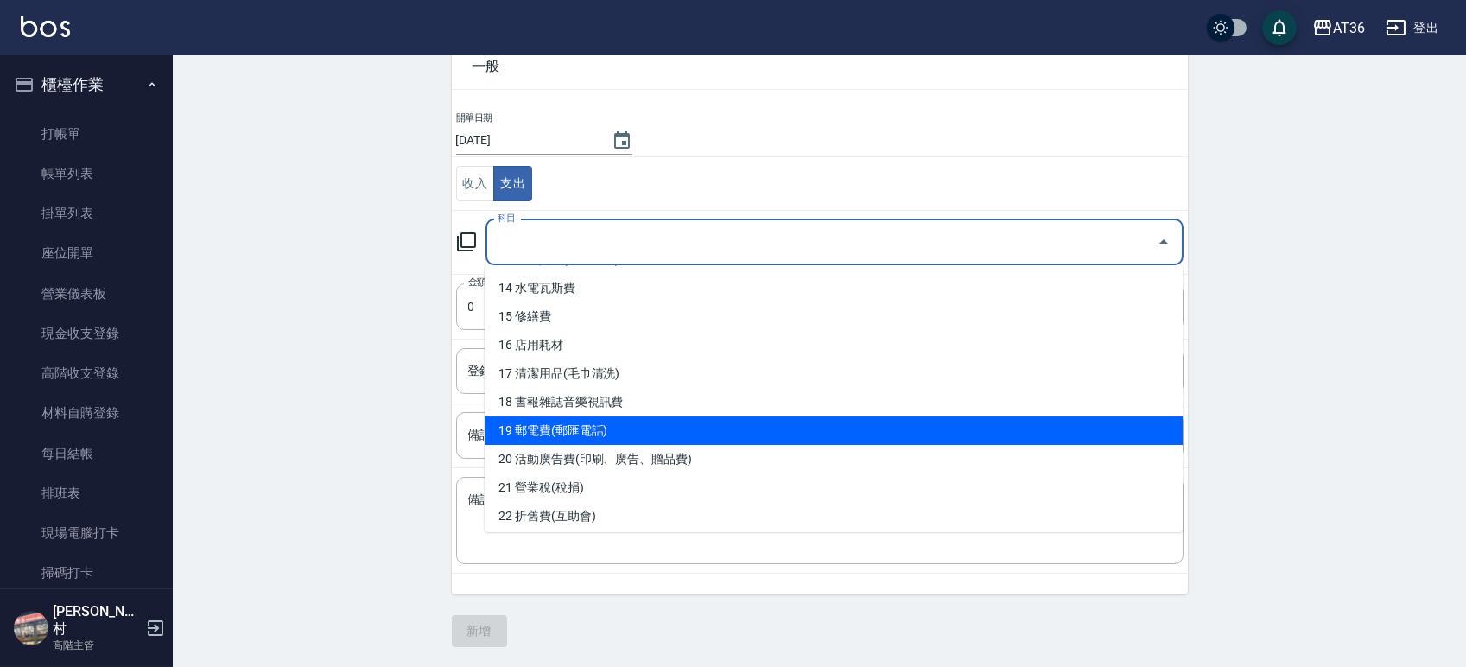
click at [639, 435] on li "19 郵電費(郵匯電話)" at bounding box center [834, 430] width 698 height 29
type input "19 郵電費(郵匯電話)"
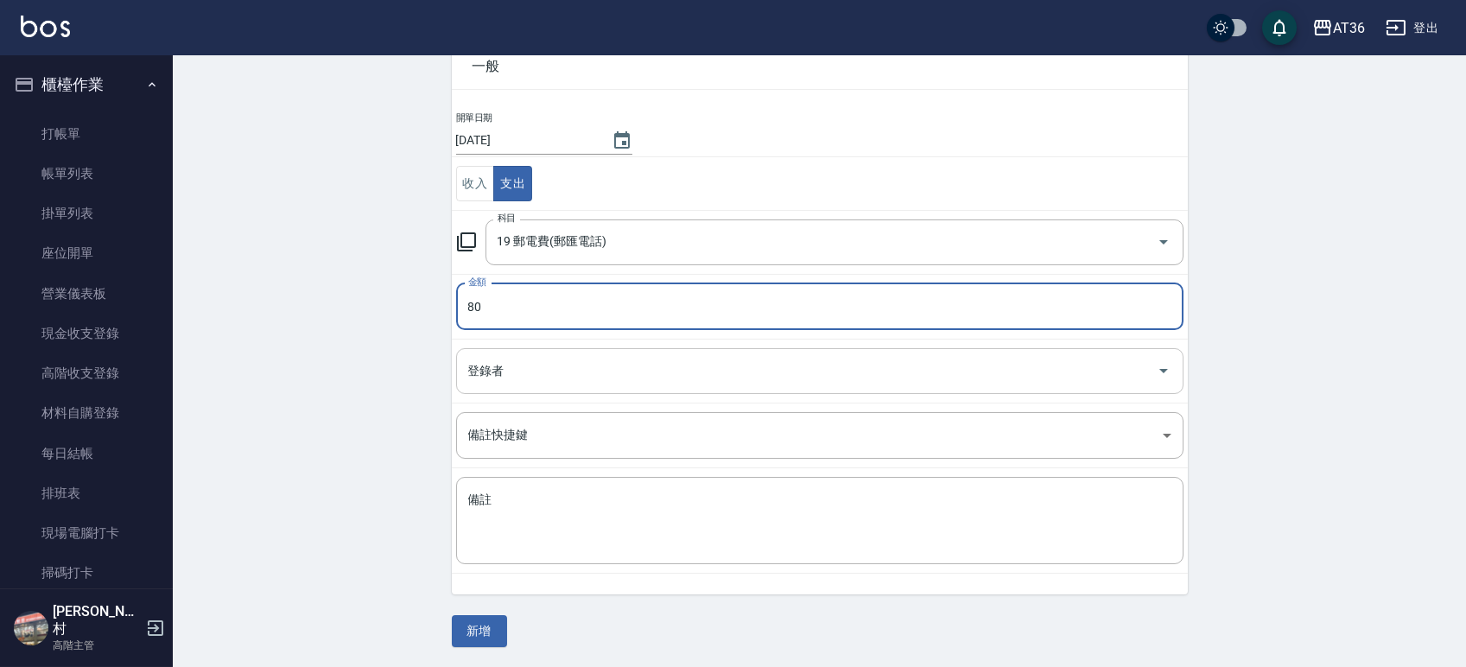
type input "80"
click at [581, 377] on input "登錄者" at bounding box center [807, 371] width 686 height 30
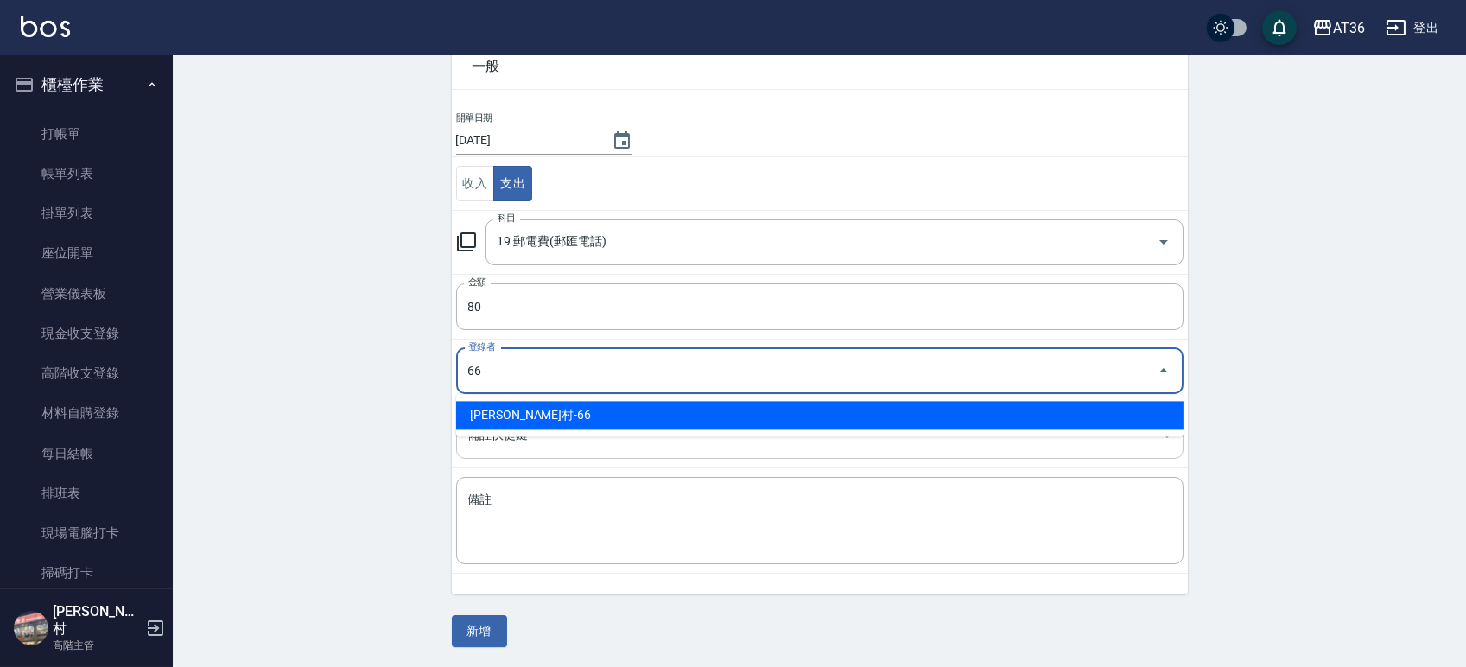
type input "[PERSON_NAME]村-66"
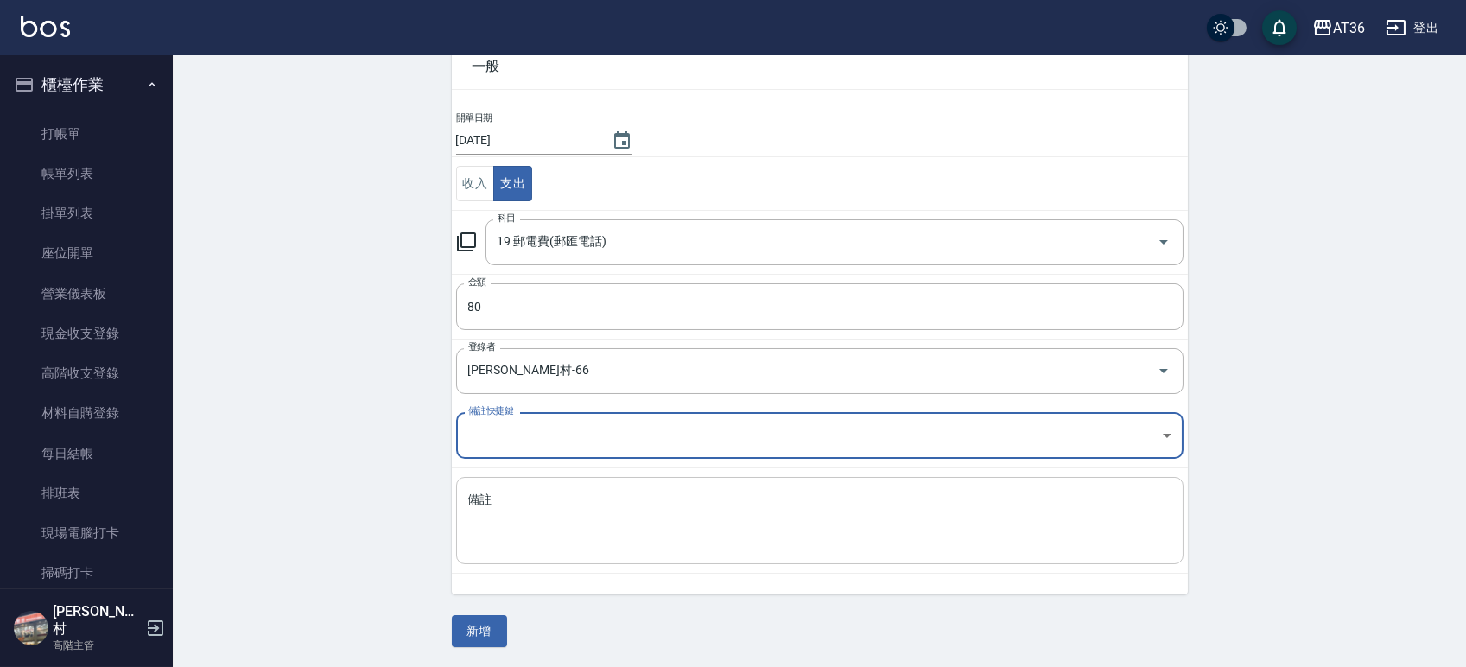
click at [573, 503] on textarea "備註" at bounding box center [819, 521] width 703 height 59
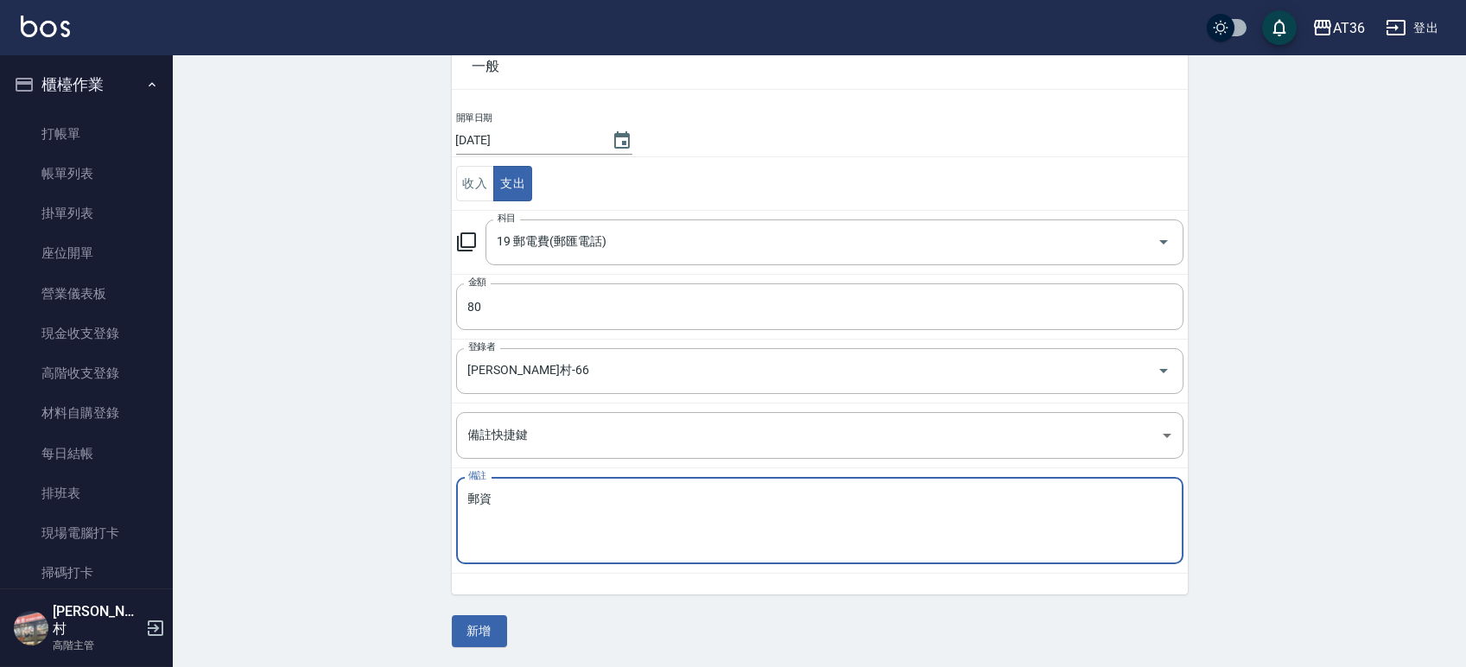
type textarea "郵資"
click at [503, 613] on div "一般 開單日期 [DATE] 收入 支出 科目 19 郵電費(郵匯電話) 科目 金額 80 金額 登錄者 [PERSON_NAME]村-66 登錄者 備註快捷…" at bounding box center [820, 335] width 736 height 624
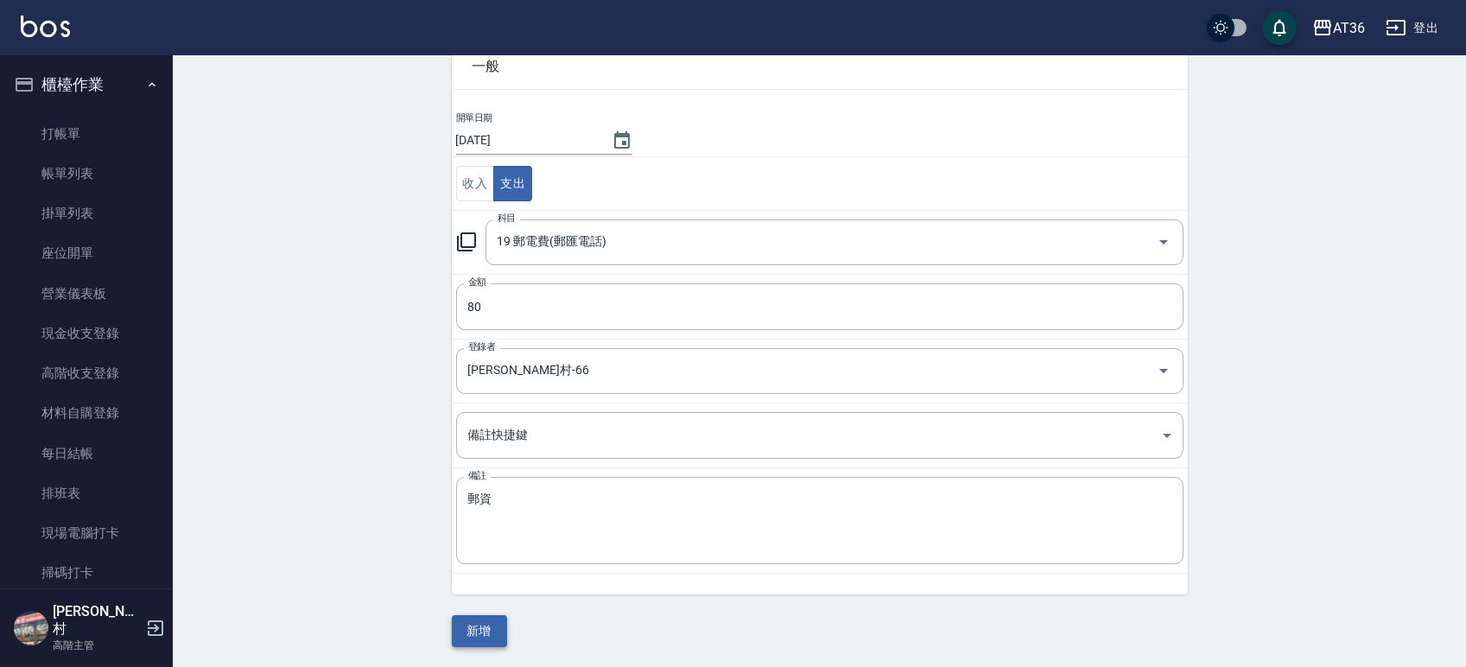
click at [489, 629] on button "新增" at bounding box center [479, 631] width 55 height 32
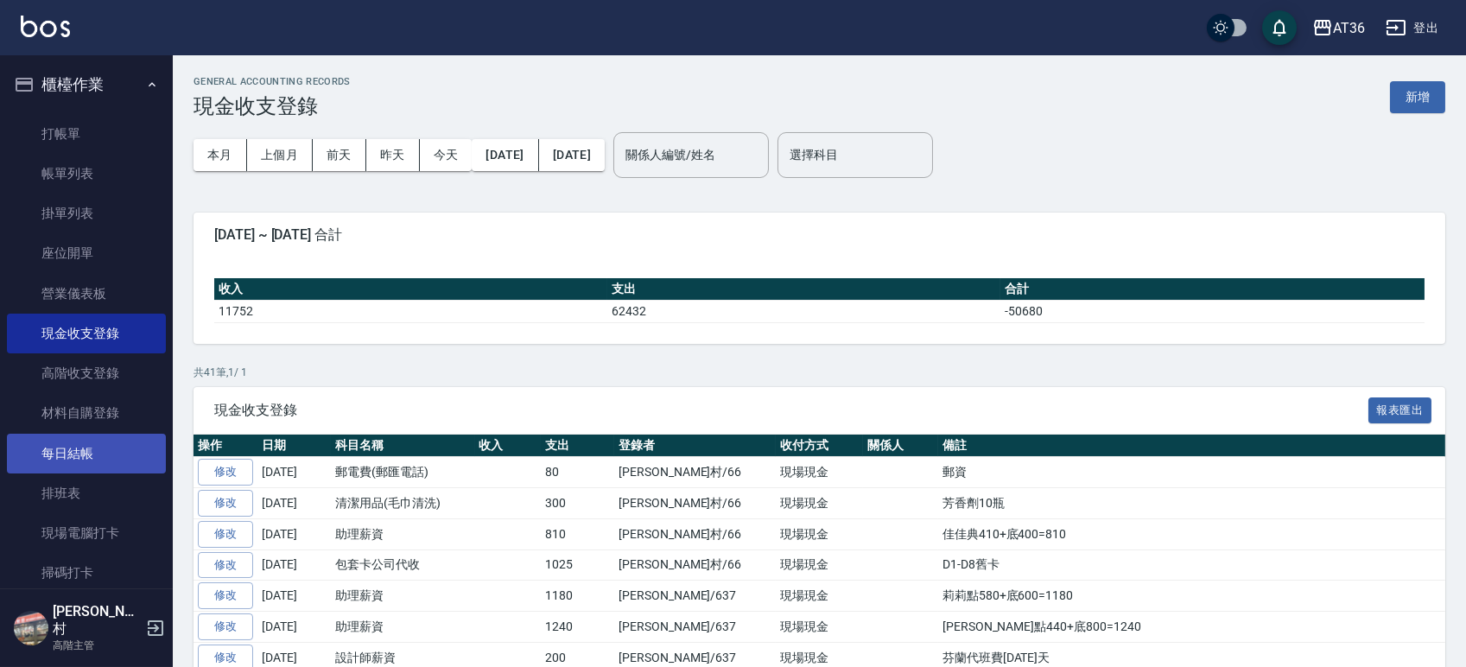
click at [73, 467] on link "每日結帳" at bounding box center [86, 454] width 159 height 40
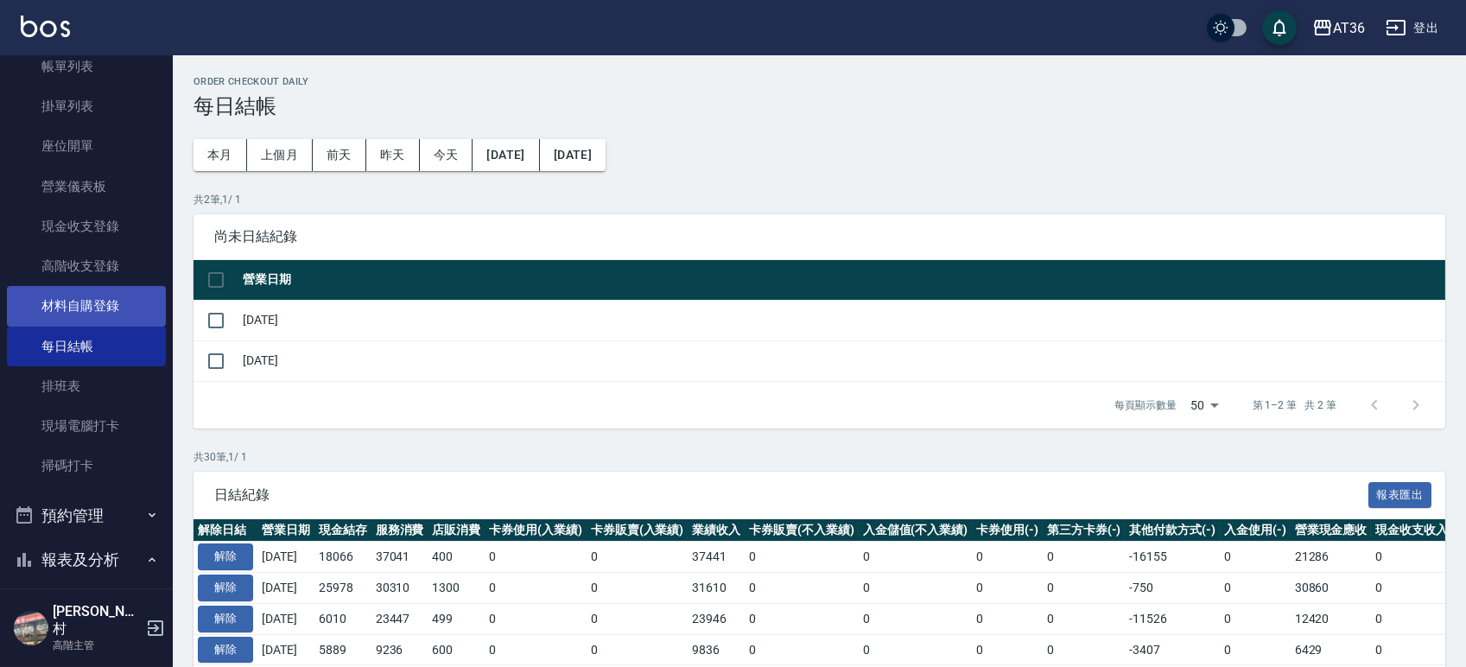
scroll to position [346, 0]
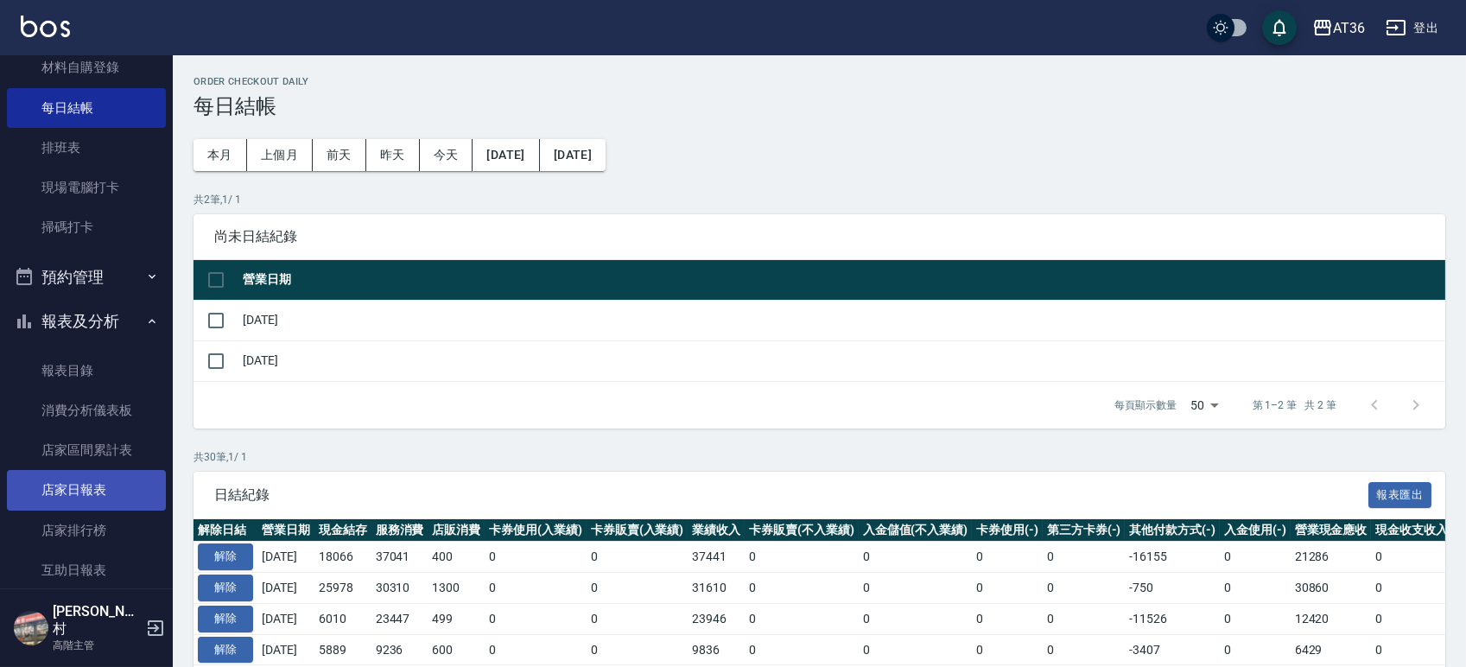
click at [86, 489] on link "店家日報表" at bounding box center [86, 490] width 159 height 40
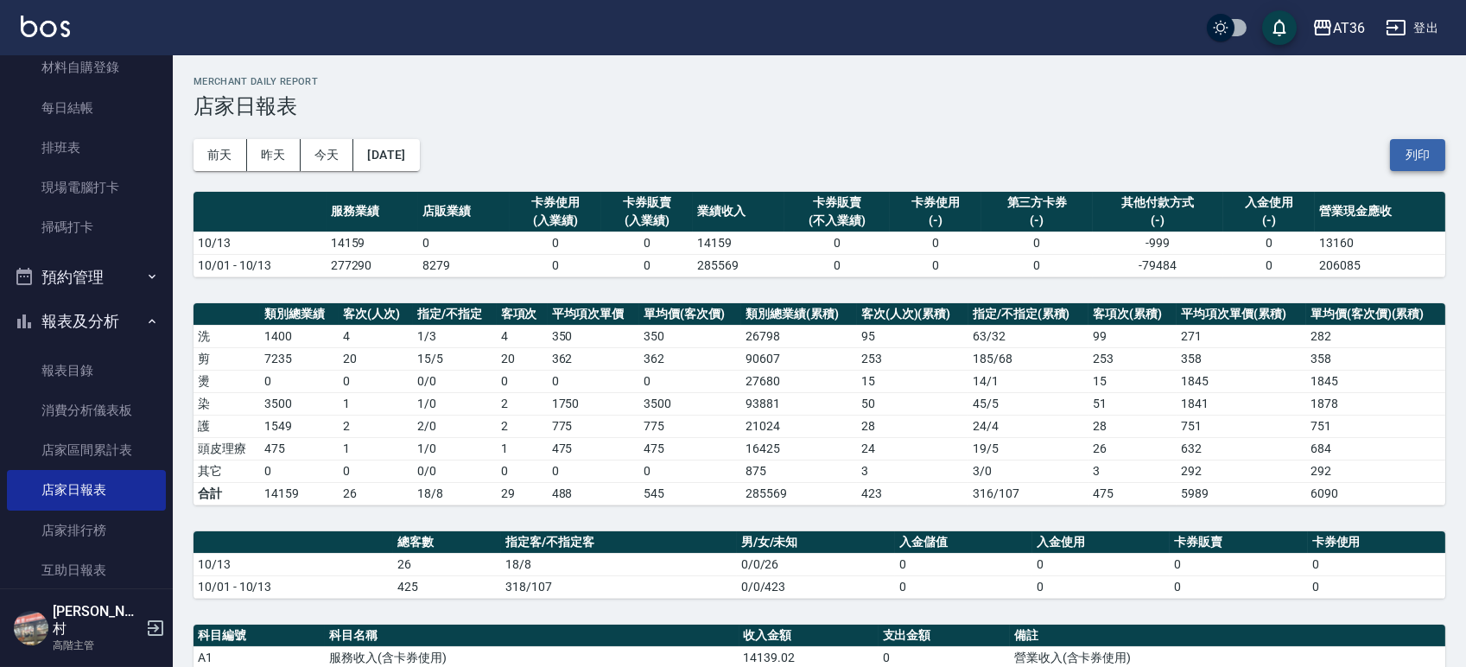
click at [1408, 147] on button "列印" at bounding box center [1417, 155] width 55 height 32
click at [670, 500] on td "545" at bounding box center [690, 493] width 102 height 22
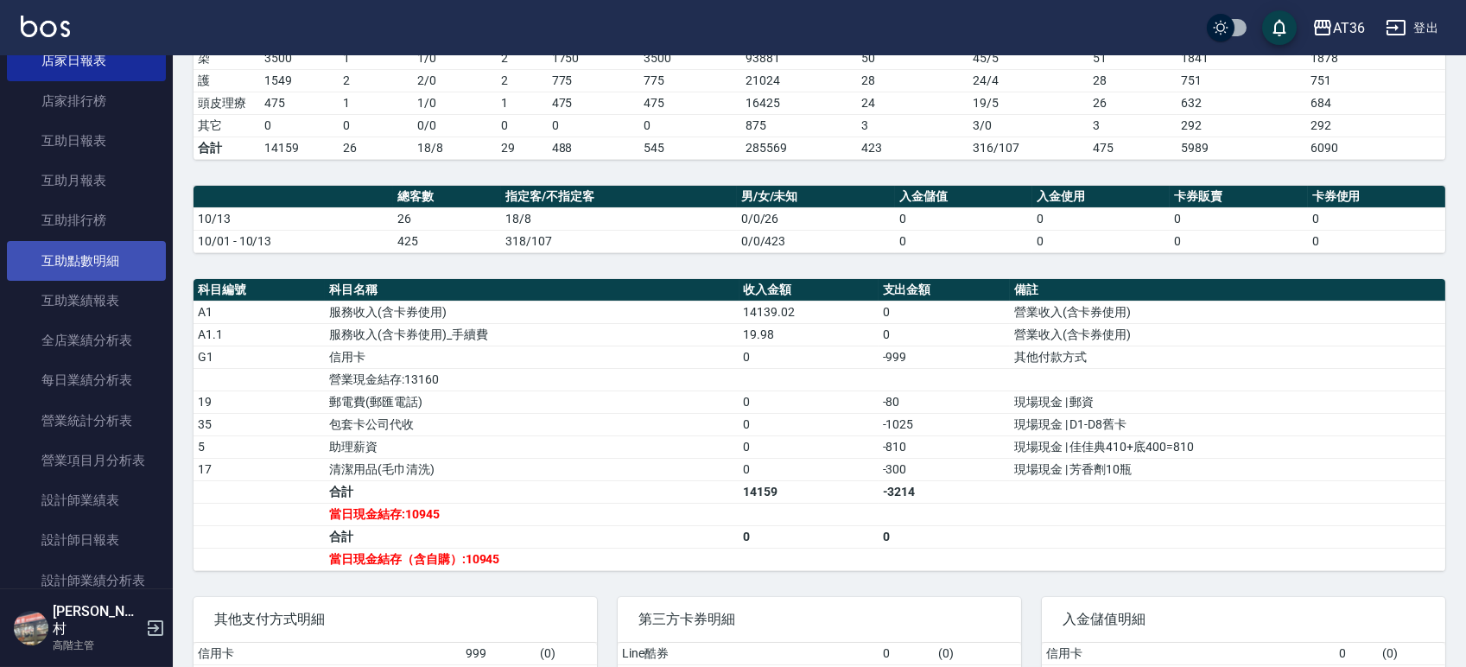
scroll to position [921, 0]
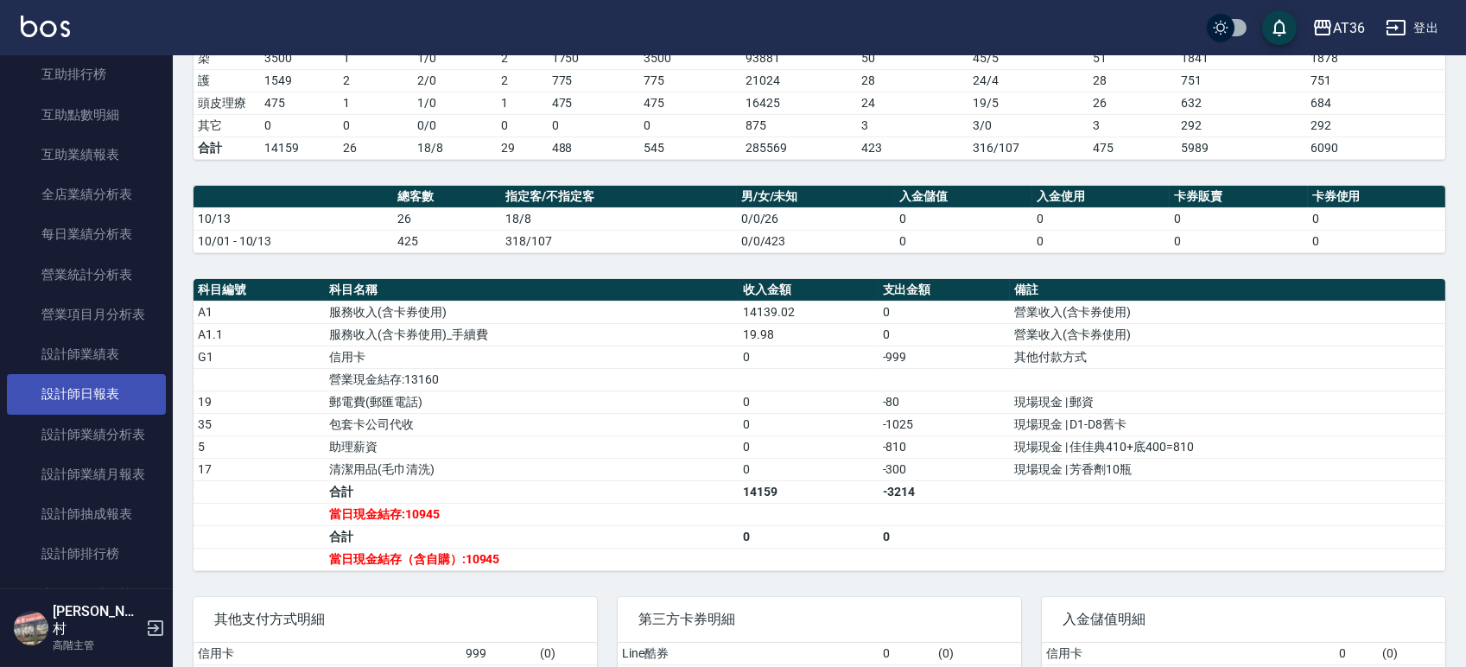
click at [78, 386] on link "設計師日報表" at bounding box center [86, 394] width 159 height 40
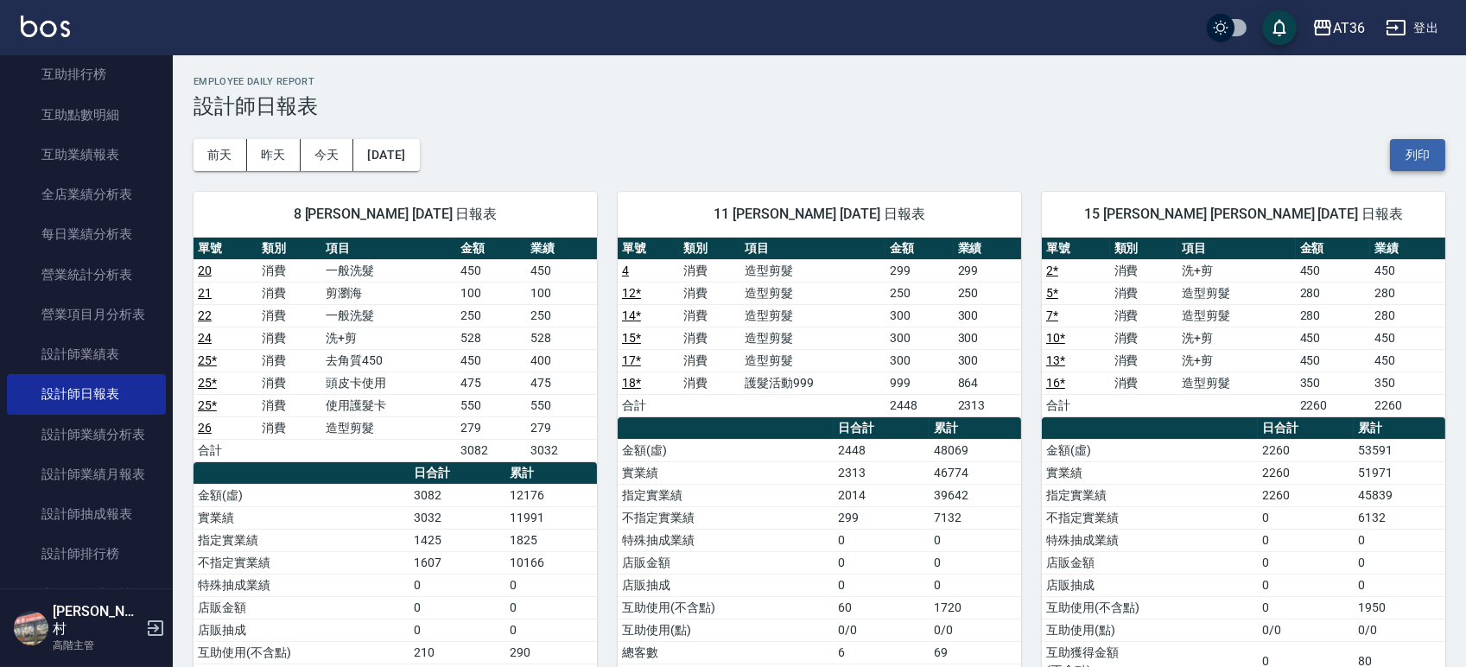
click at [1417, 139] on button "列印" at bounding box center [1417, 155] width 55 height 32
click at [608, 122] on div "[DATE] [DATE] [DATE] [DATE] 列印" at bounding box center [820, 154] width 1252 height 73
